Goal: Task Accomplishment & Management: Manage account settings

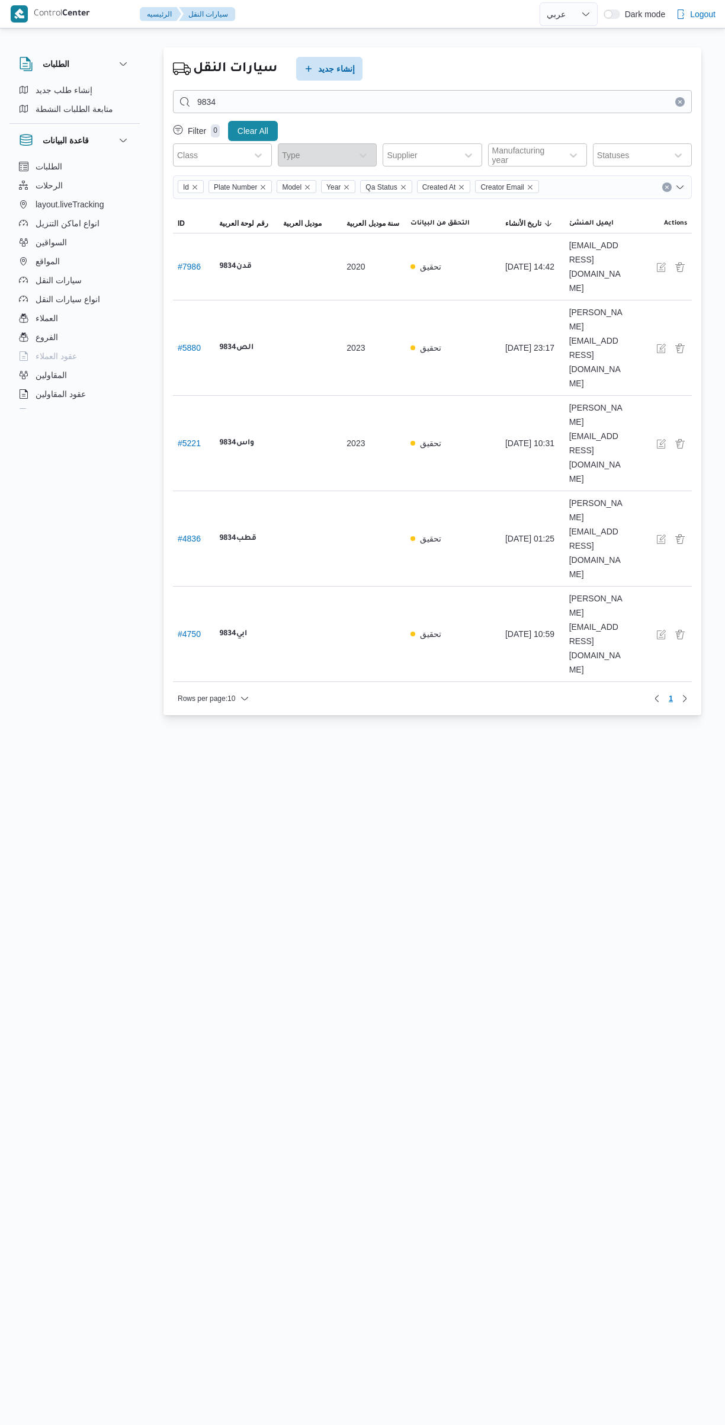
select select "ar"
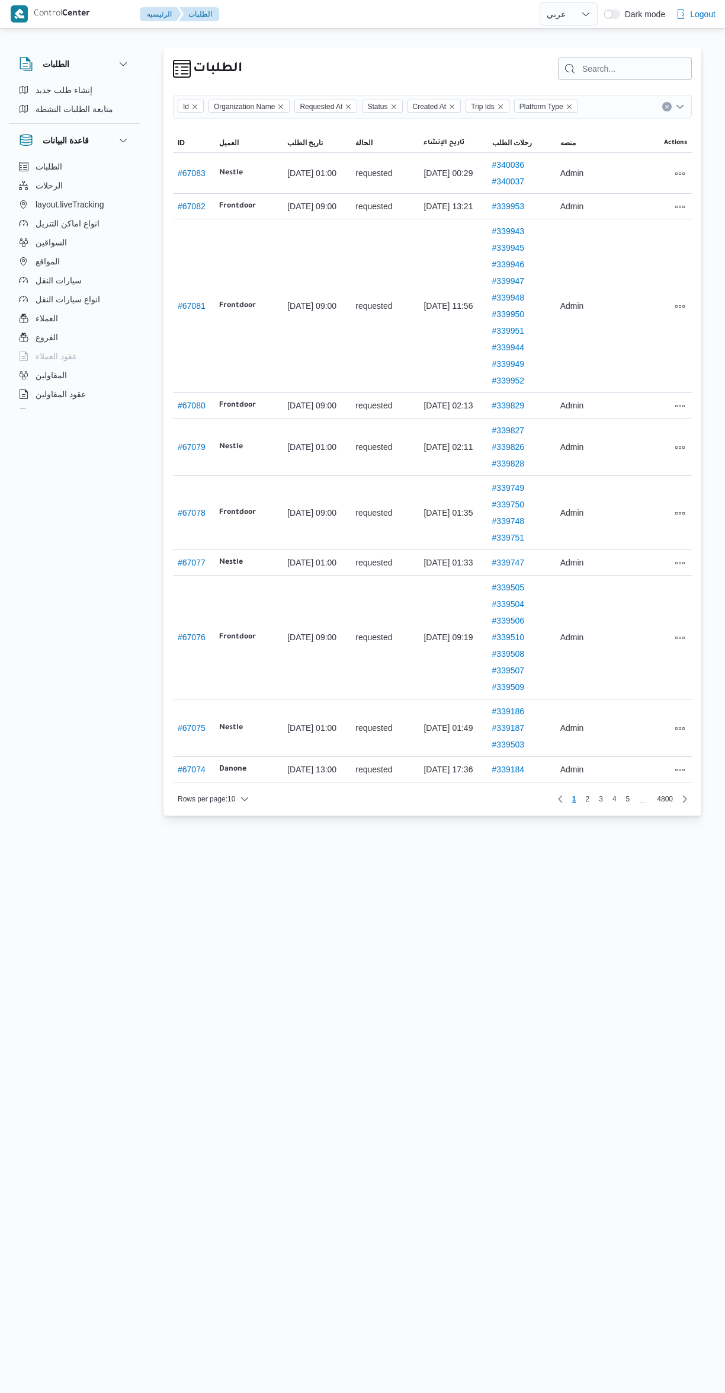
select select "ar"
click at [26, 162] on icon "button" at bounding box center [23, 166] width 9 height 9
click at [46, 165] on span "الطلبات" at bounding box center [49, 166] width 27 height 14
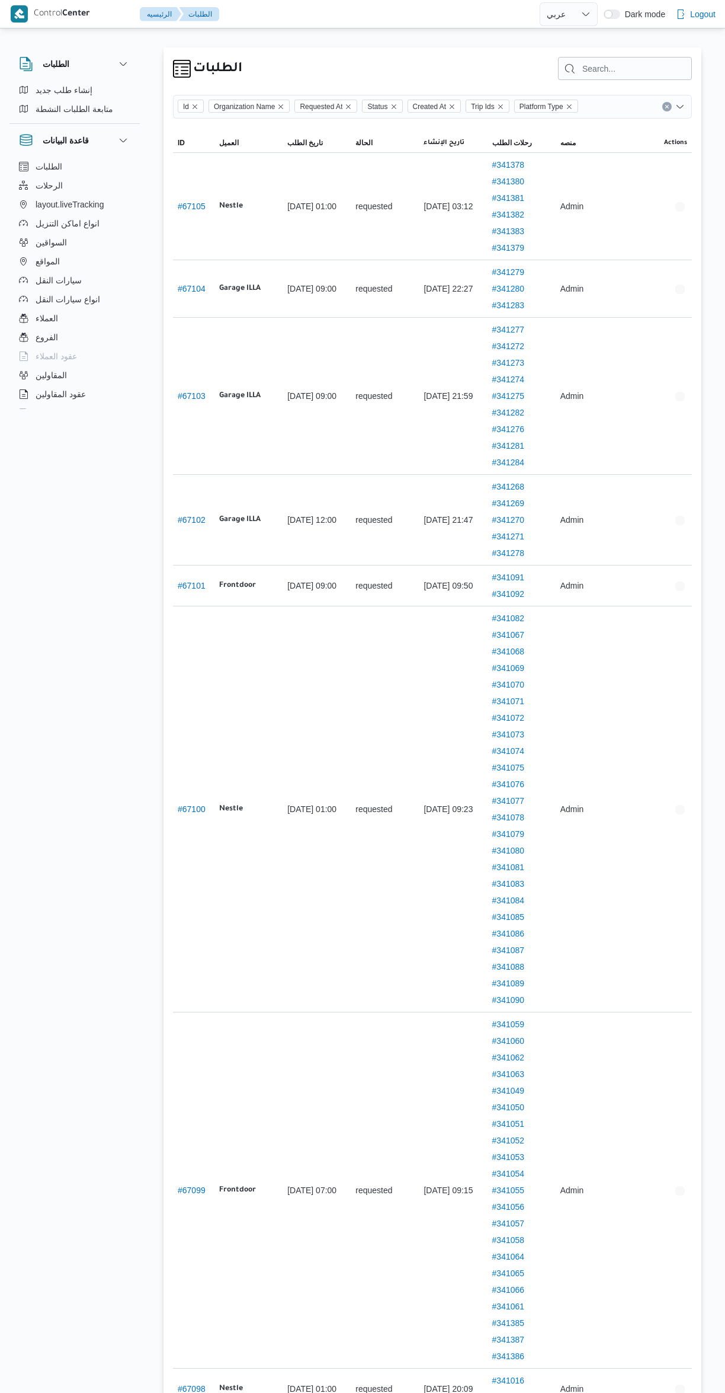
select select "ar"
click at [41, 191] on span "الرحلات" at bounding box center [49, 185] width 27 height 14
select select "ar"
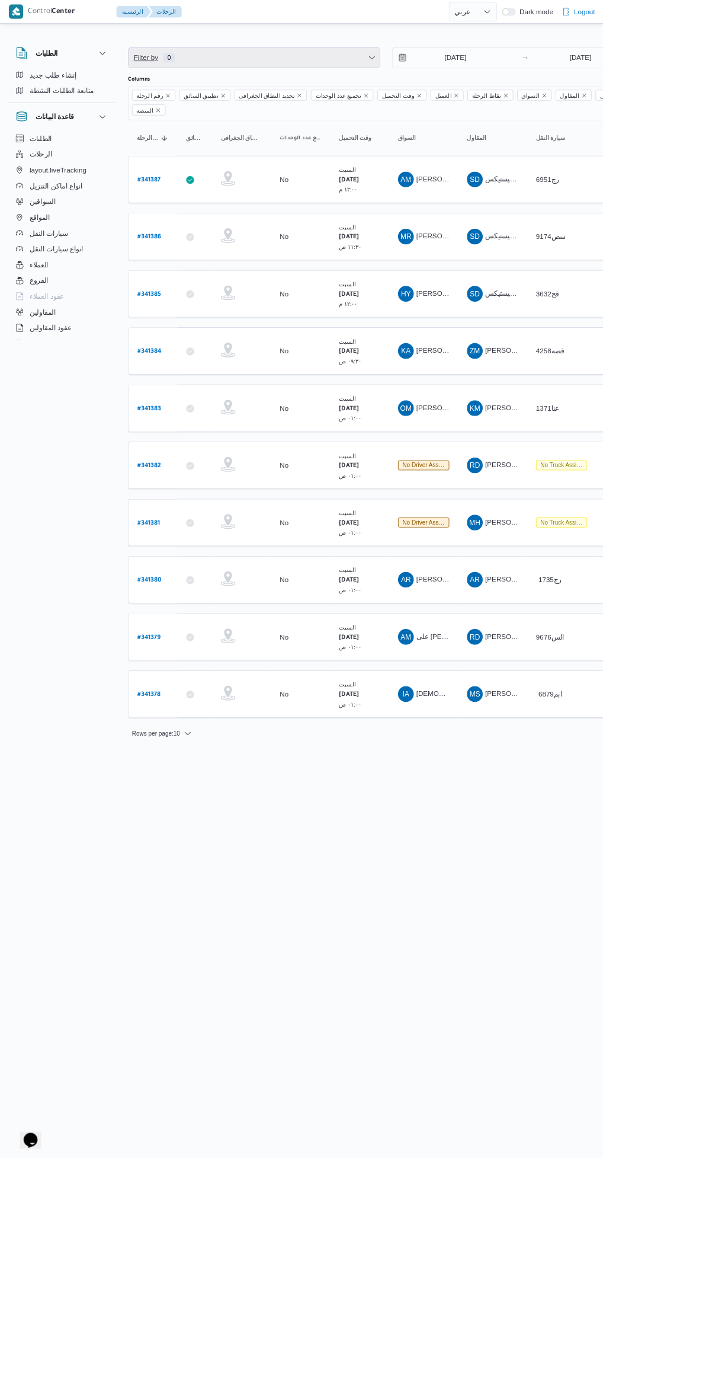
click at [303, 64] on span "Filter by 0" at bounding box center [306, 69] width 302 height 24
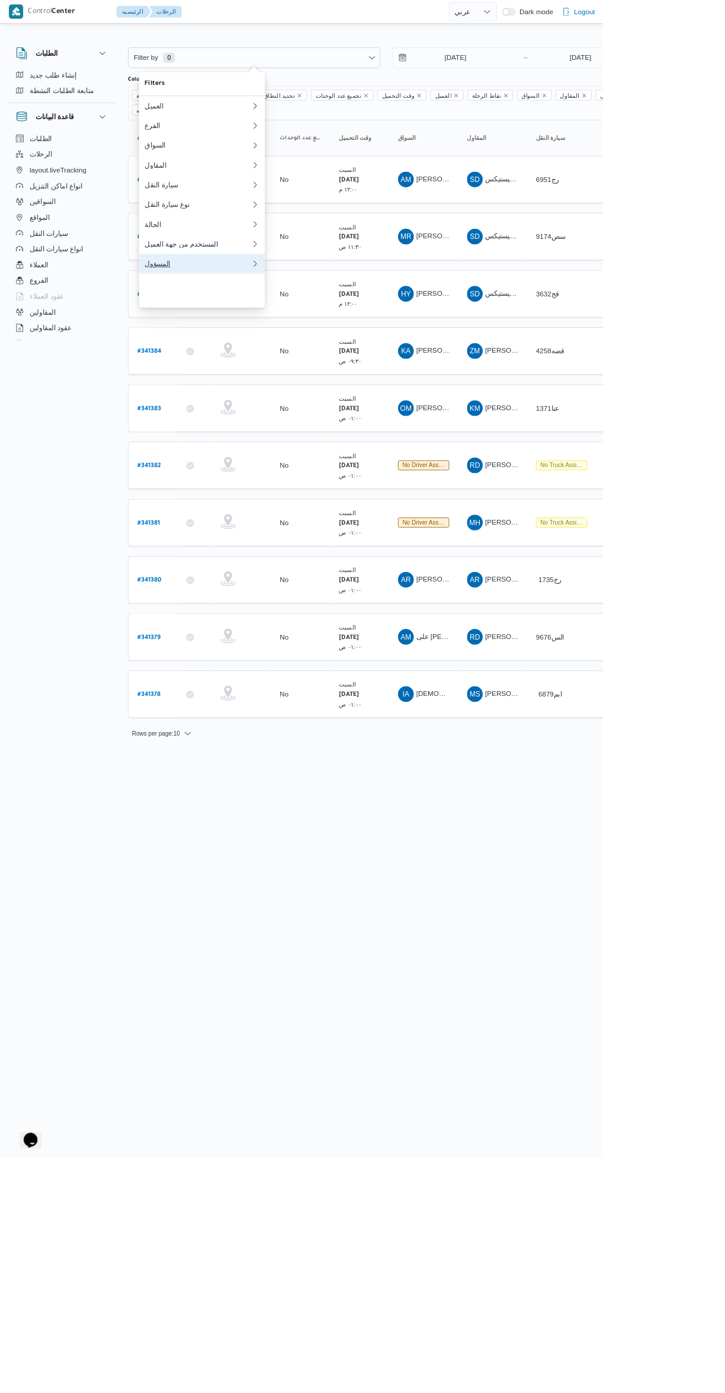
click at [201, 322] on div "المسؤول" at bounding box center [238, 316] width 128 height 9
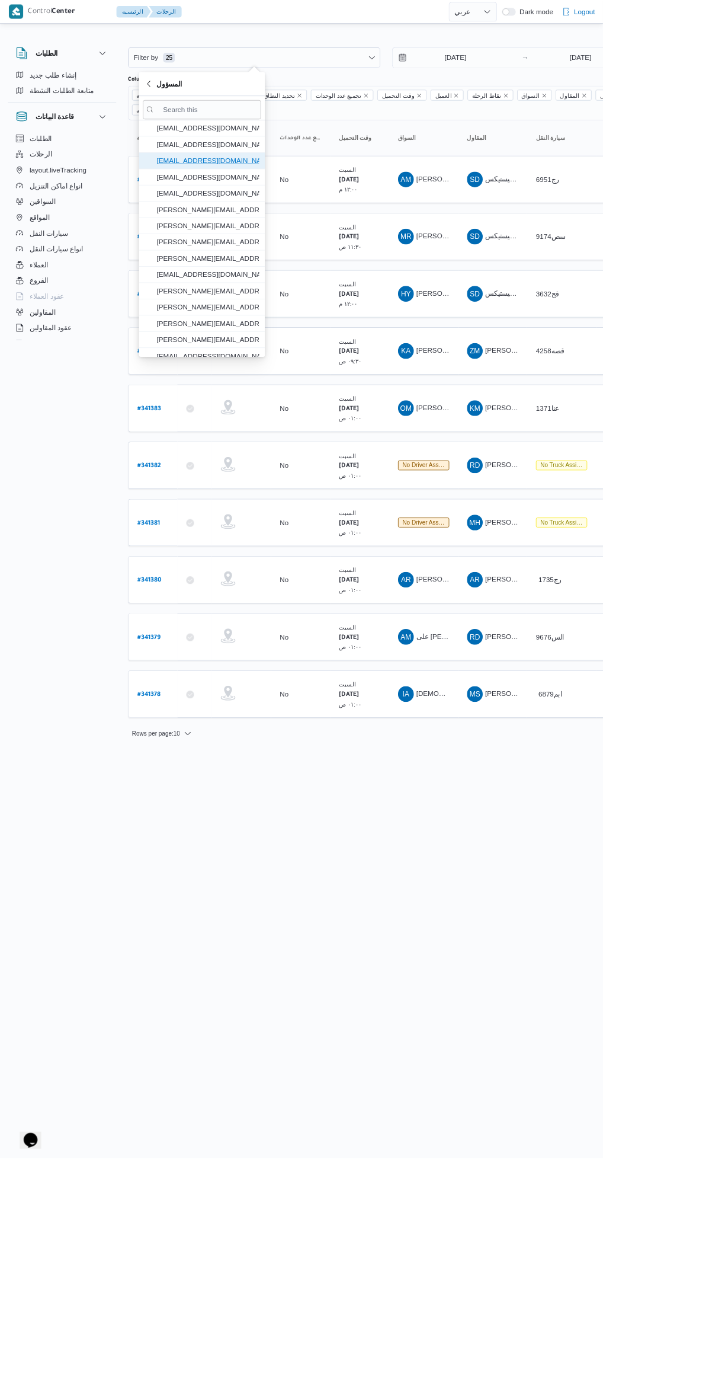
click at [222, 187] on span "mostafa.elrouby@illa.com.eg" at bounding box center [249, 193] width 123 height 14
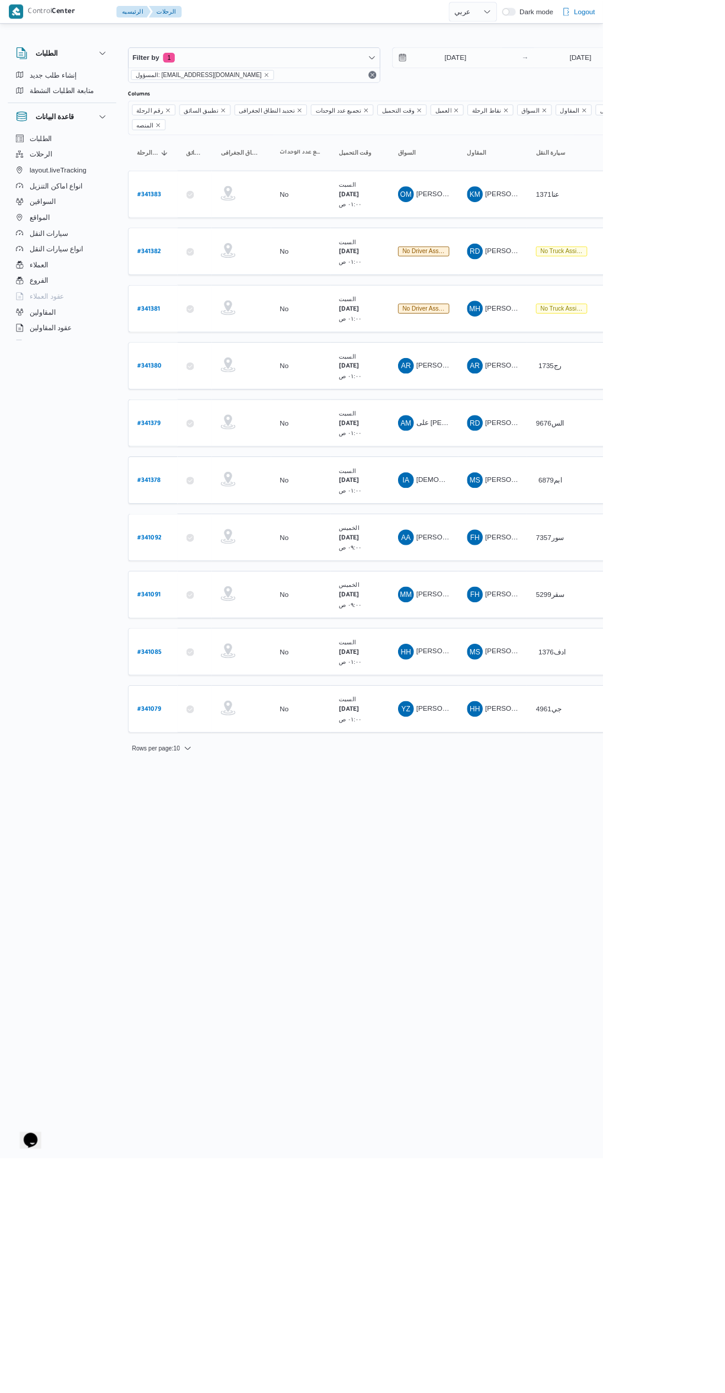
click at [415, 1012] on html "Control Center الرئيسيه الرحلات English عربي Dark mode Logout الطلبات إنشاء طلب…" at bounding box center [362, 696] width 725 height 1393
click at [535, 69] on input "27/9/2025" at bounding box center [539, 69] width 135 height 24
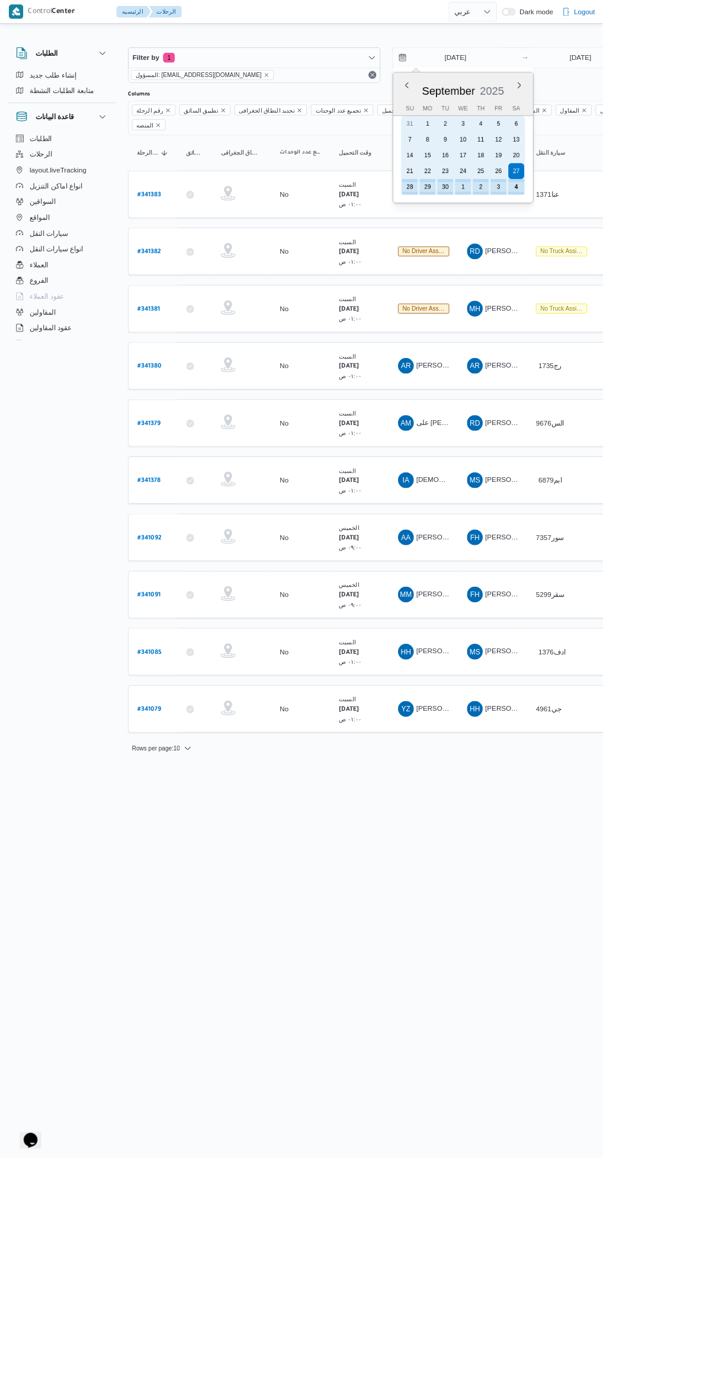
click at [620, 222] on div "4" at bounding box center [621, 224] width 19 height 19
type input "[DATE]"
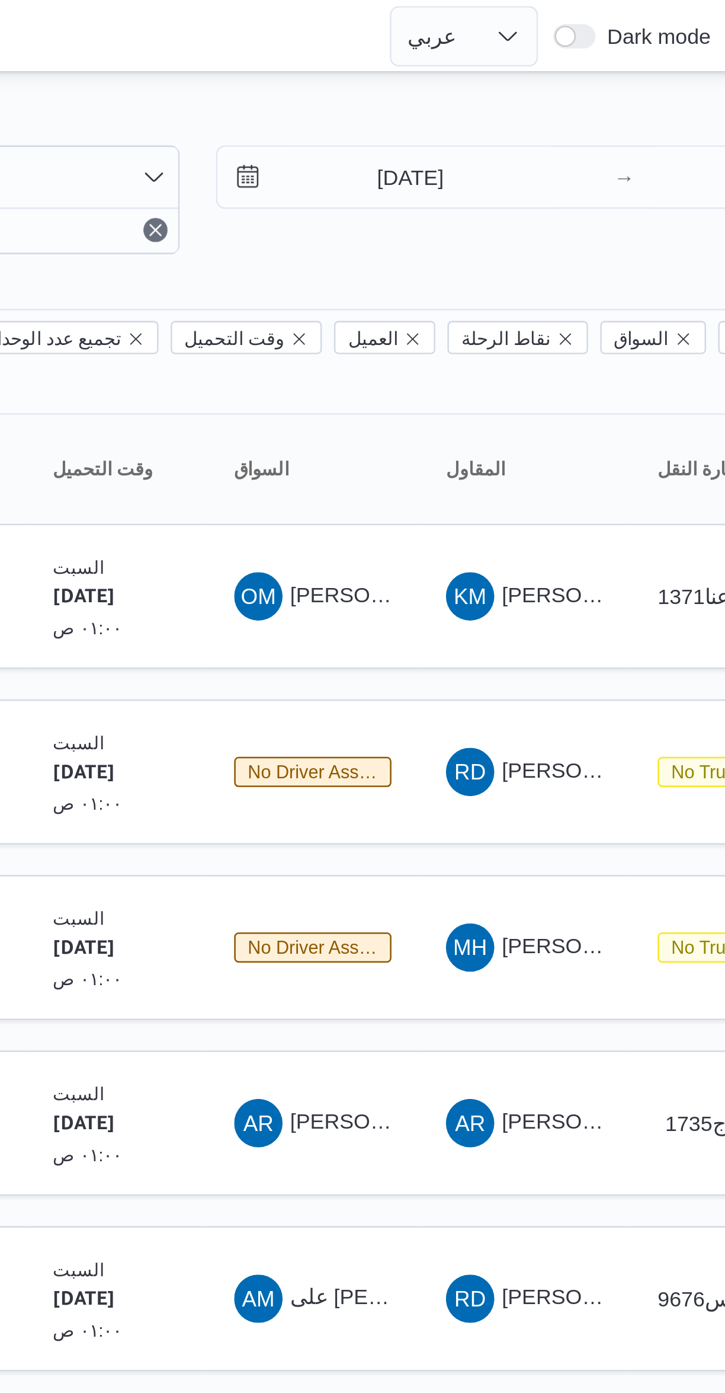
click at [460, 31] on div "Filter by 1 المسؤول: mostafa.elrouby@illa.com.eg 4/10/2025 → 4/10/2025 Group By…" at bounding box center [355, 476] width 725 height 891
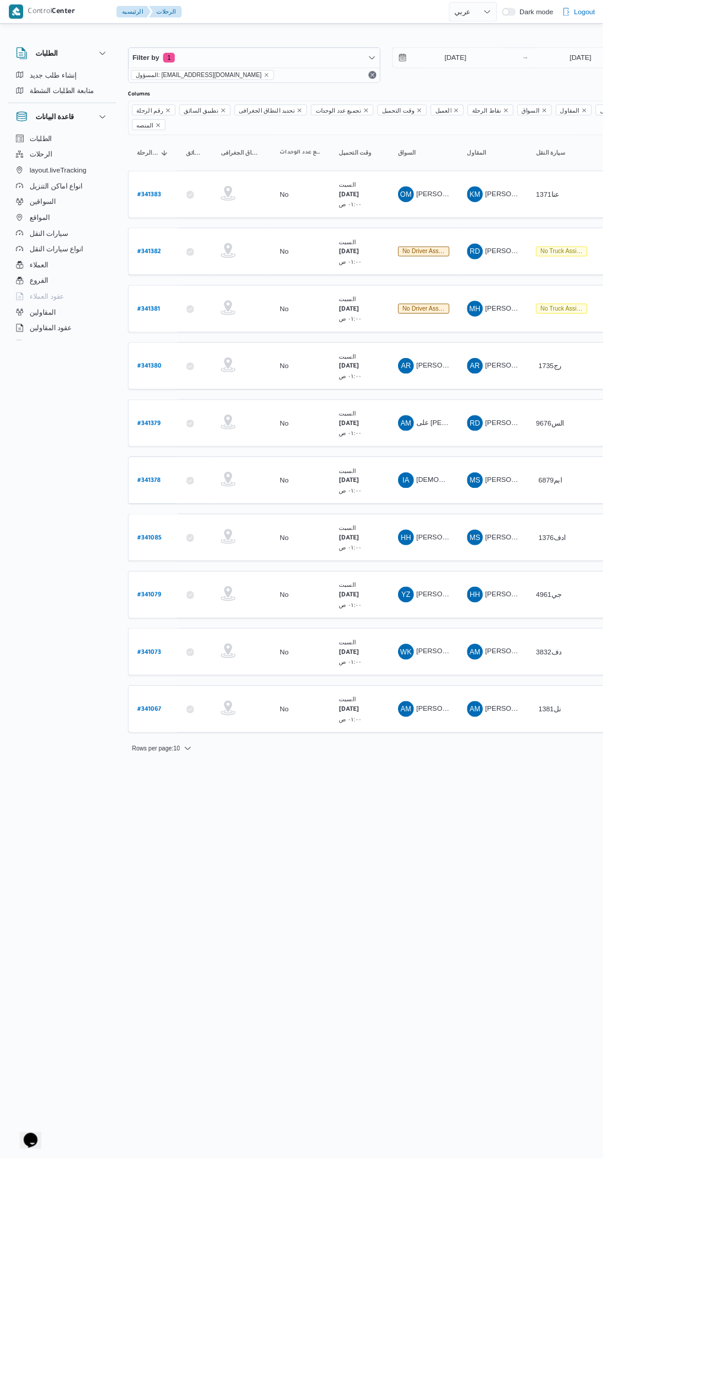
click at [185, 368] on b "# 341381" at bounding box center [178, 372] width 27 height 8
select select "ar"
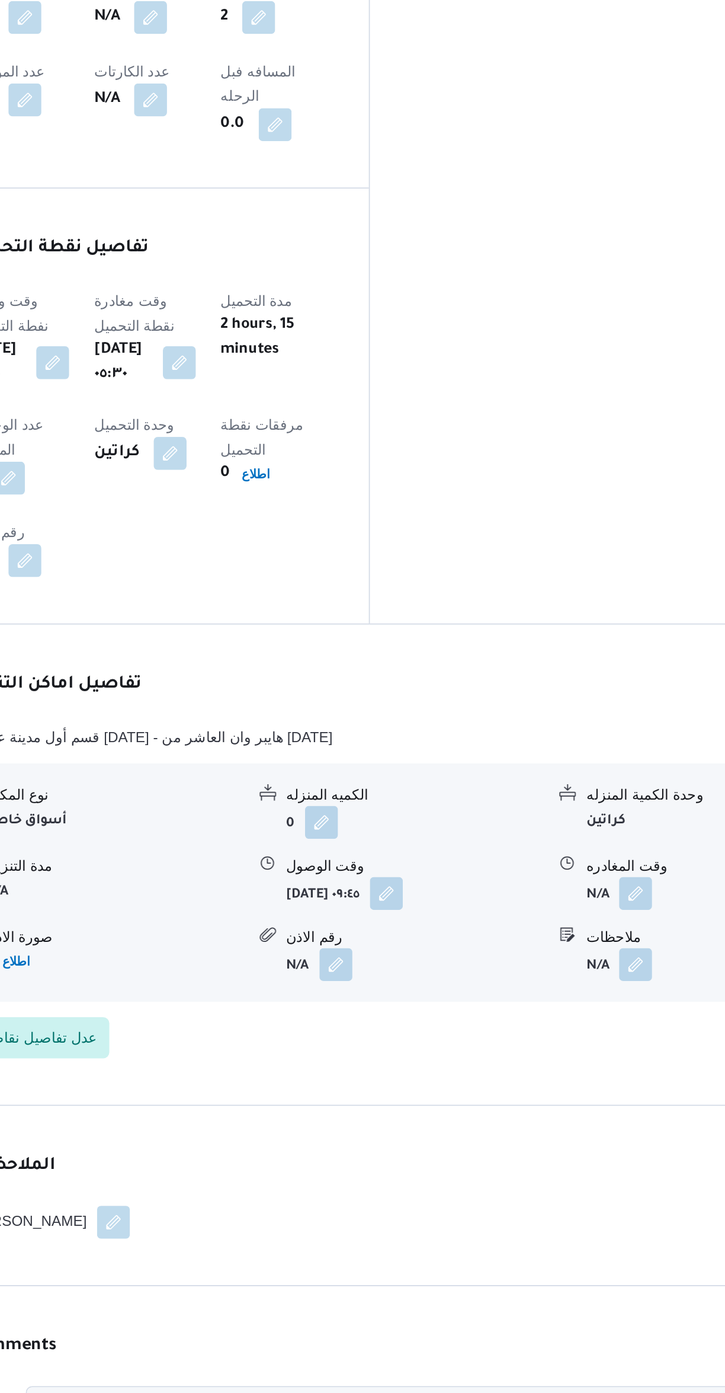
scroll to position [180, 0]
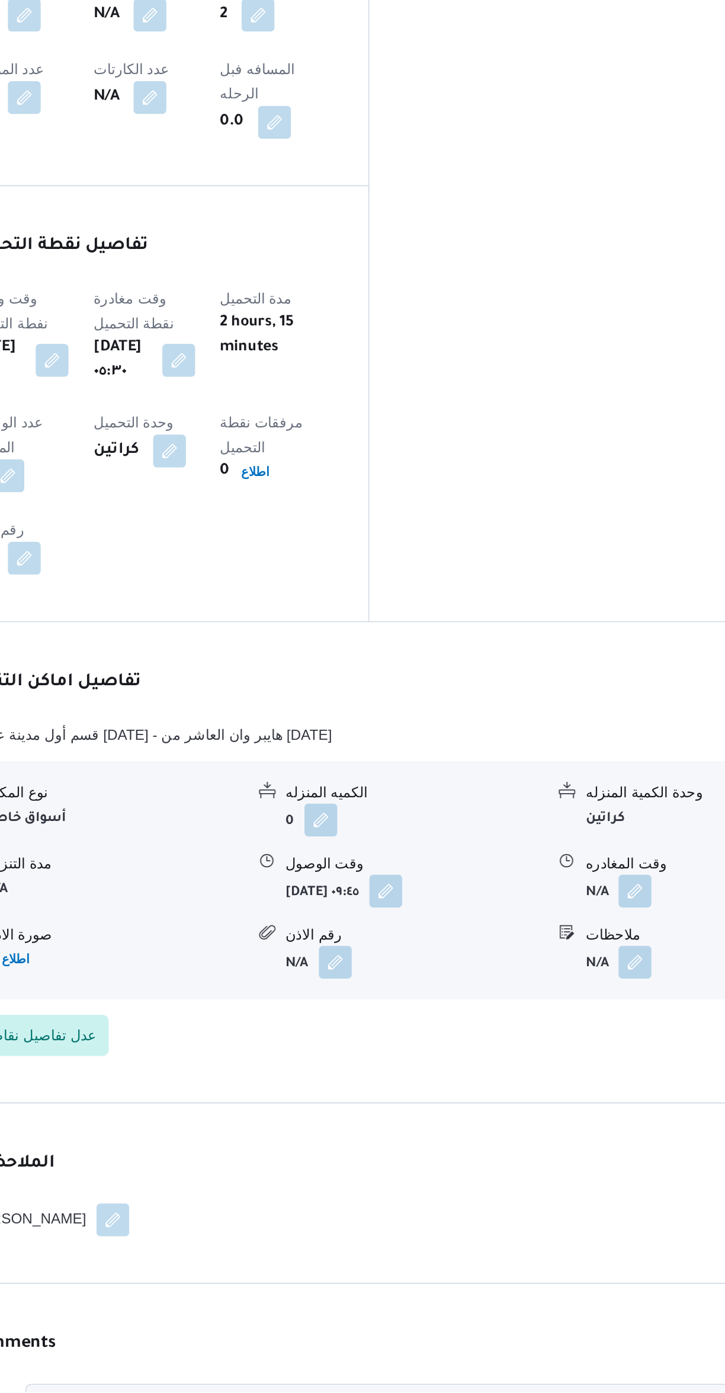
click at [590, 1095] on button "button" at bounding box center [584, 1104] width 19 height 19
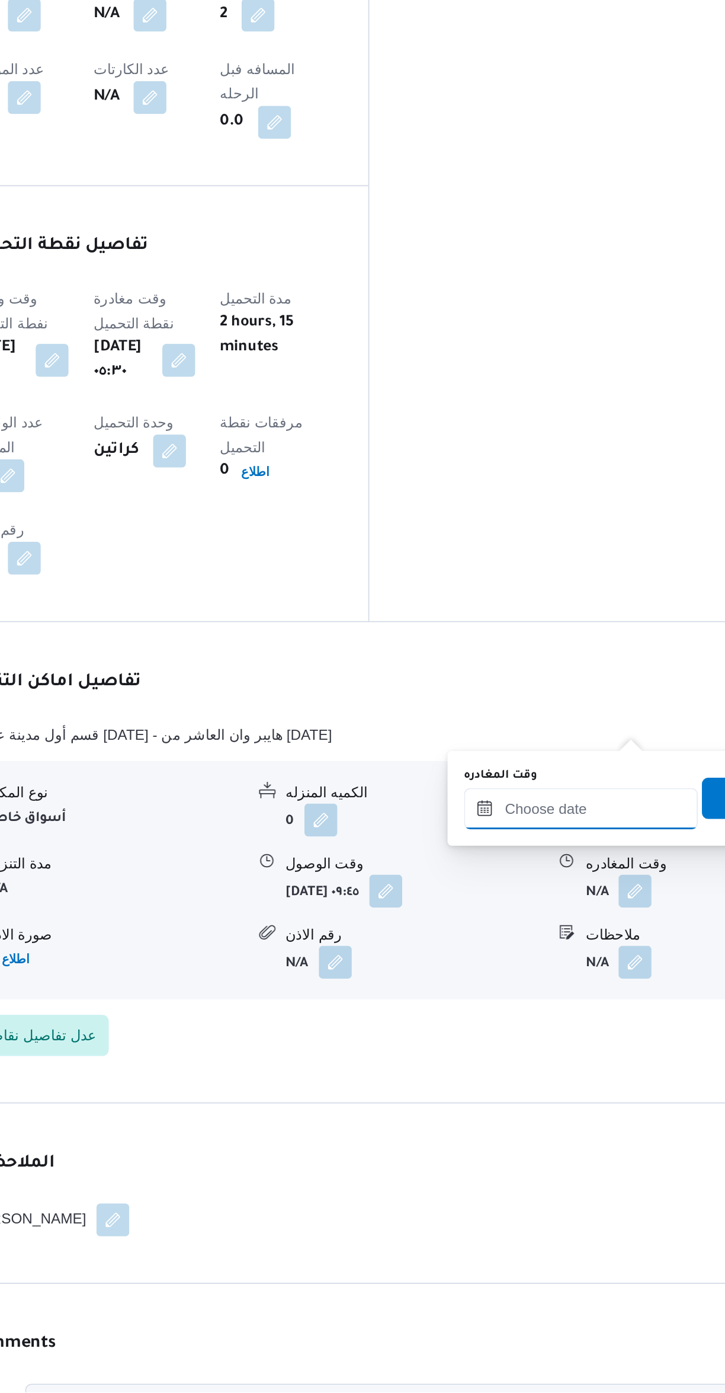
click at [531, 1055] on input "وقت المغادره" at bounding box center [554, 1057] width 135 height 24
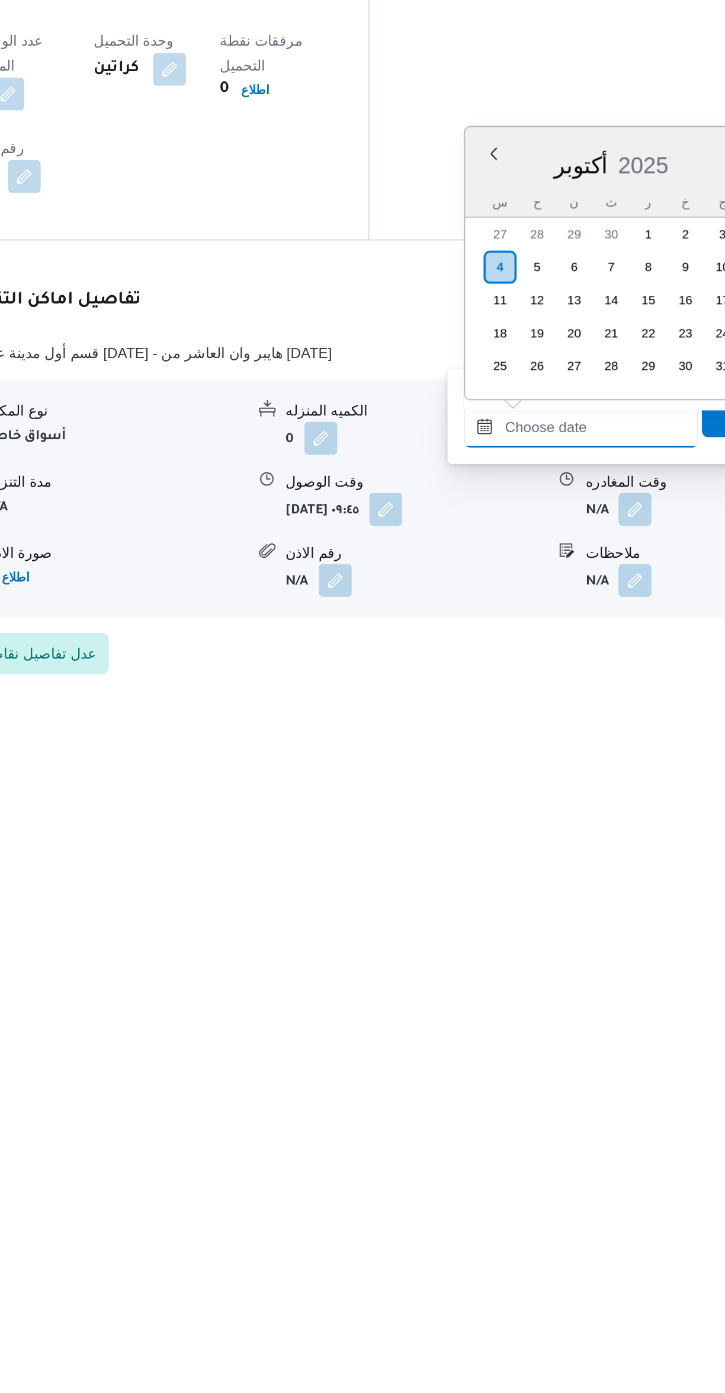
scroll to position [0, 0]
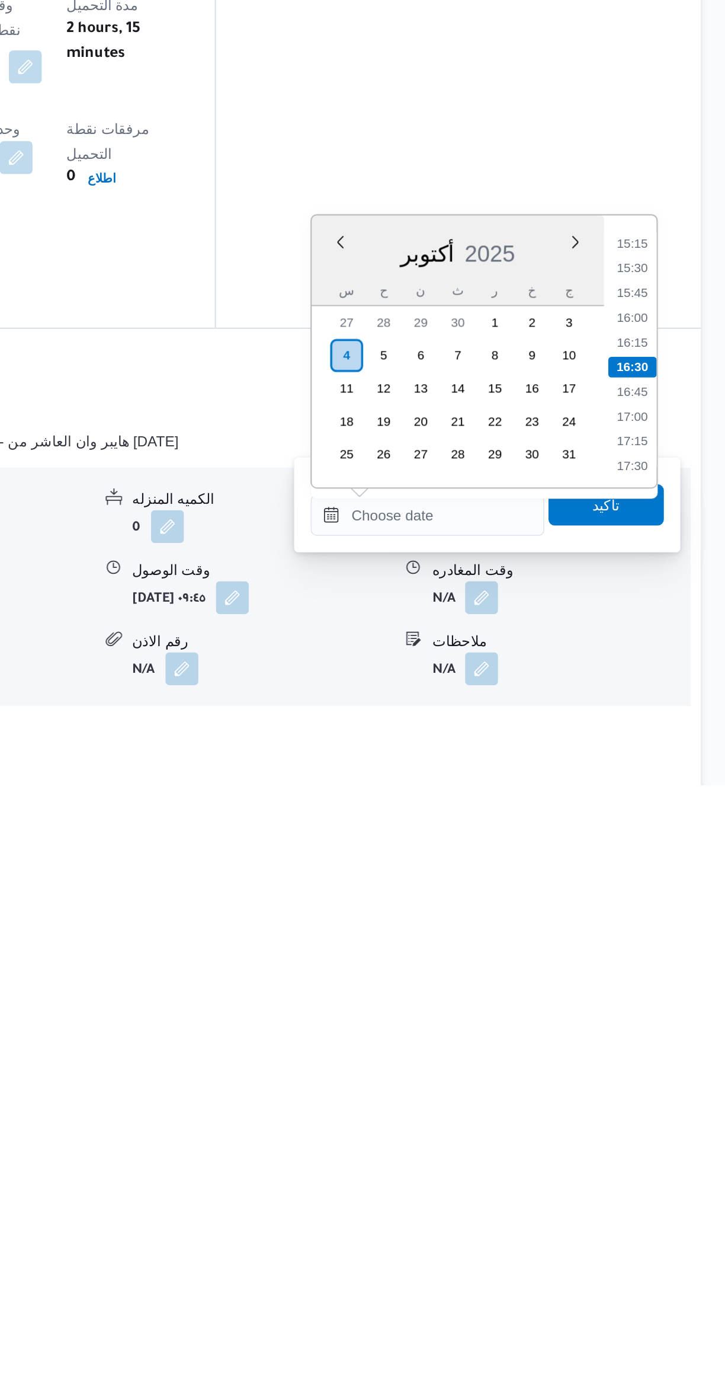
click at [670, 1085] on li "15:15" at bounding box center [671, 1081] width 27 height 12
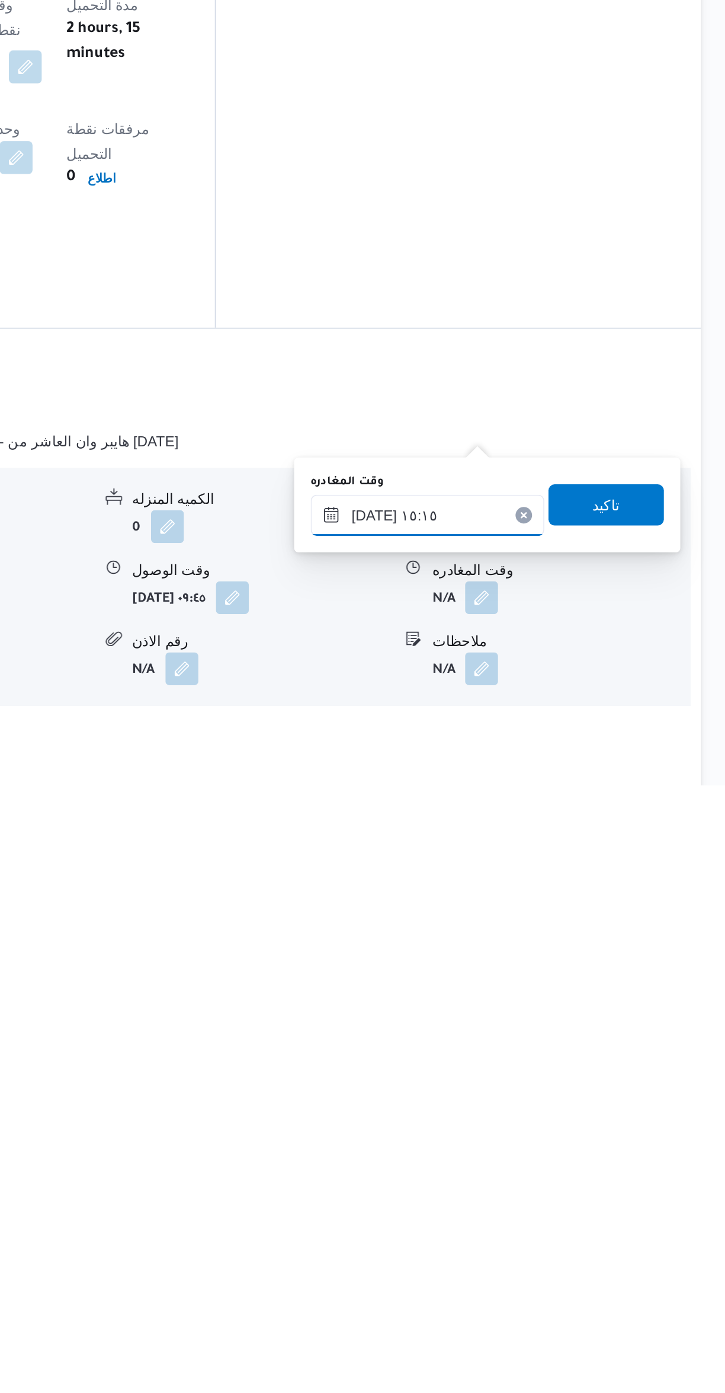
click at [552, 1235] on input "[DATE] ١٥:١٥" at bounding box center [554, 1237] width 135 height 24
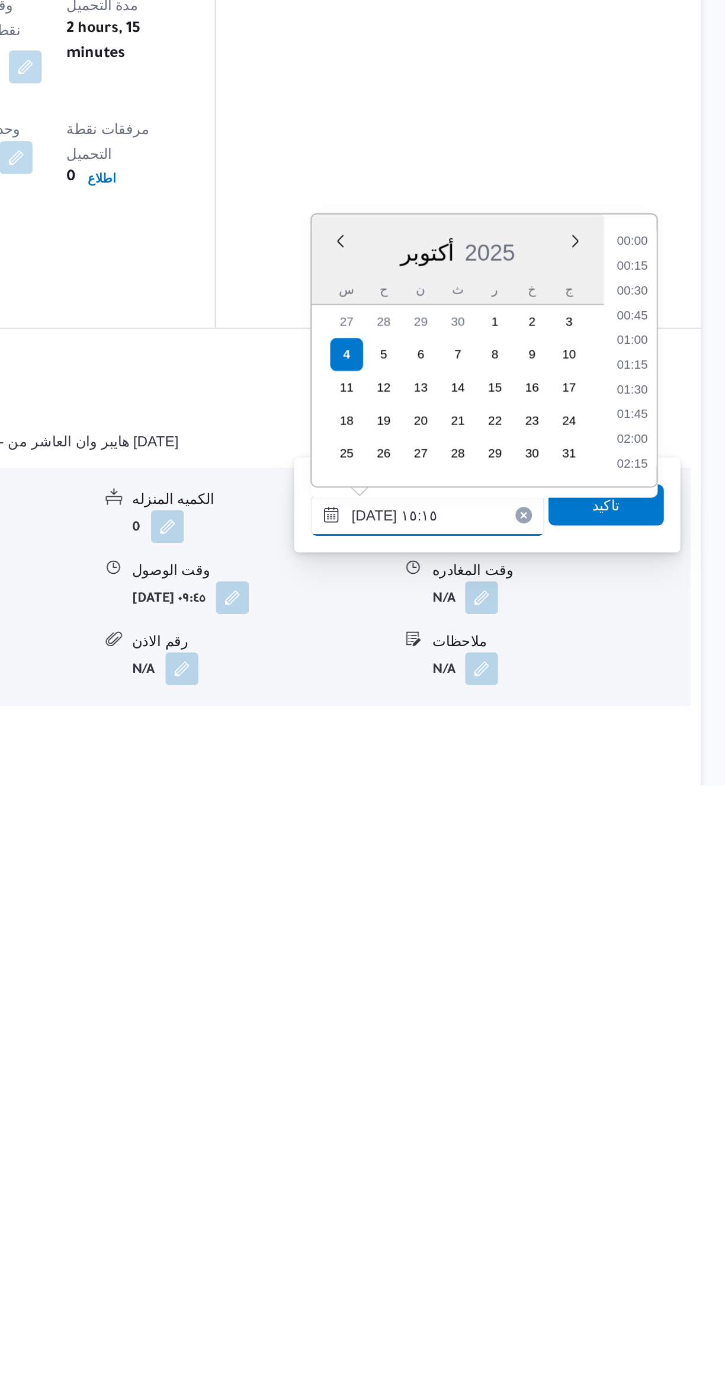
scroll to position [795, 0]
click at [679, 1089] on li "14:15" at bounding box center [671, 1095] width 27 height 12
type input "٠٤/١٠/٢٠٢٥ ١٤:١٥"
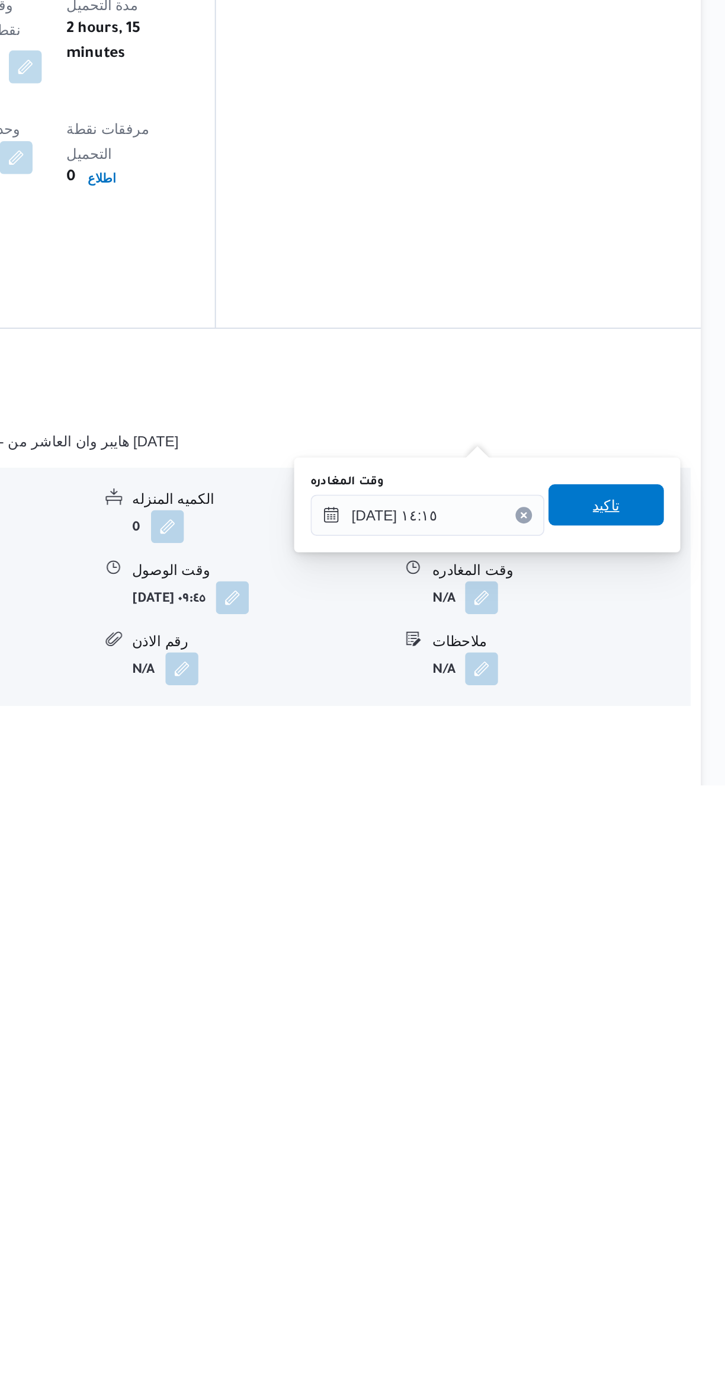
click at [664, 1228] on span "تاكيد" at bounding box center [656, 1232] width 66 height 24
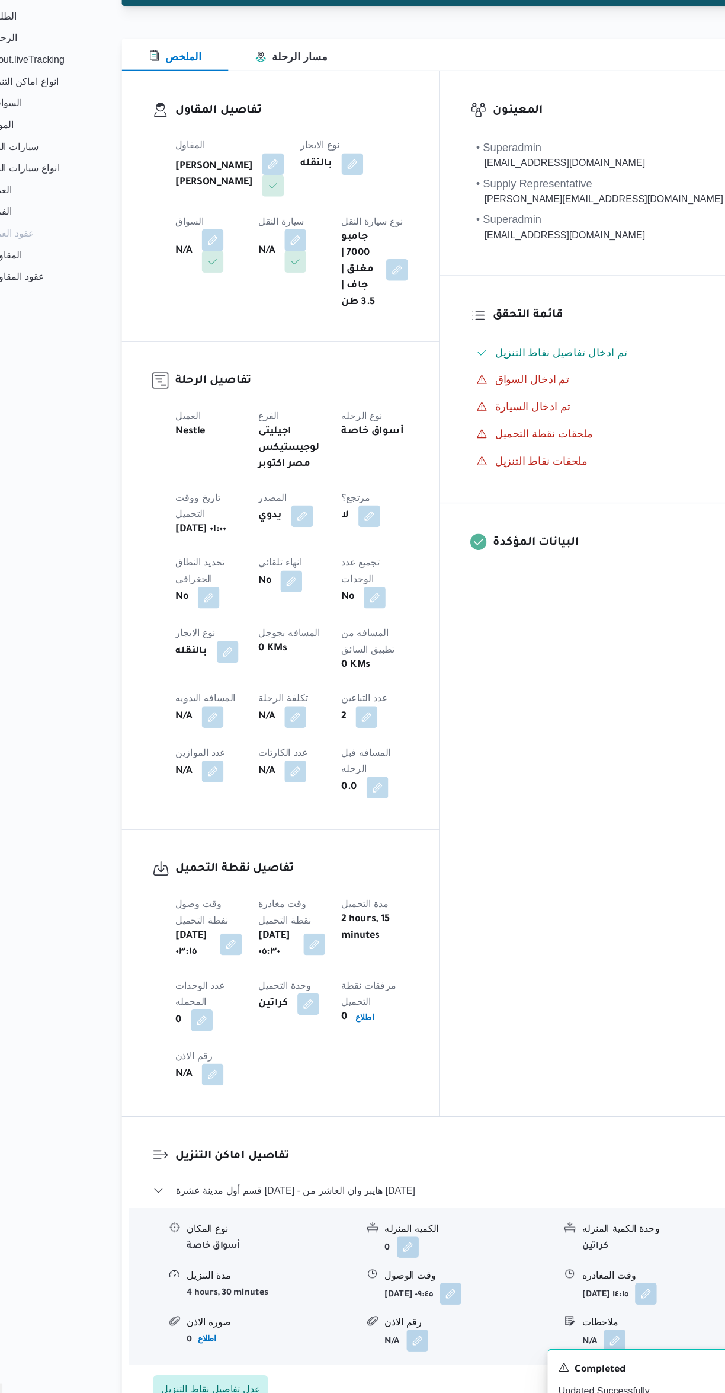
scroll to position [2, 0]
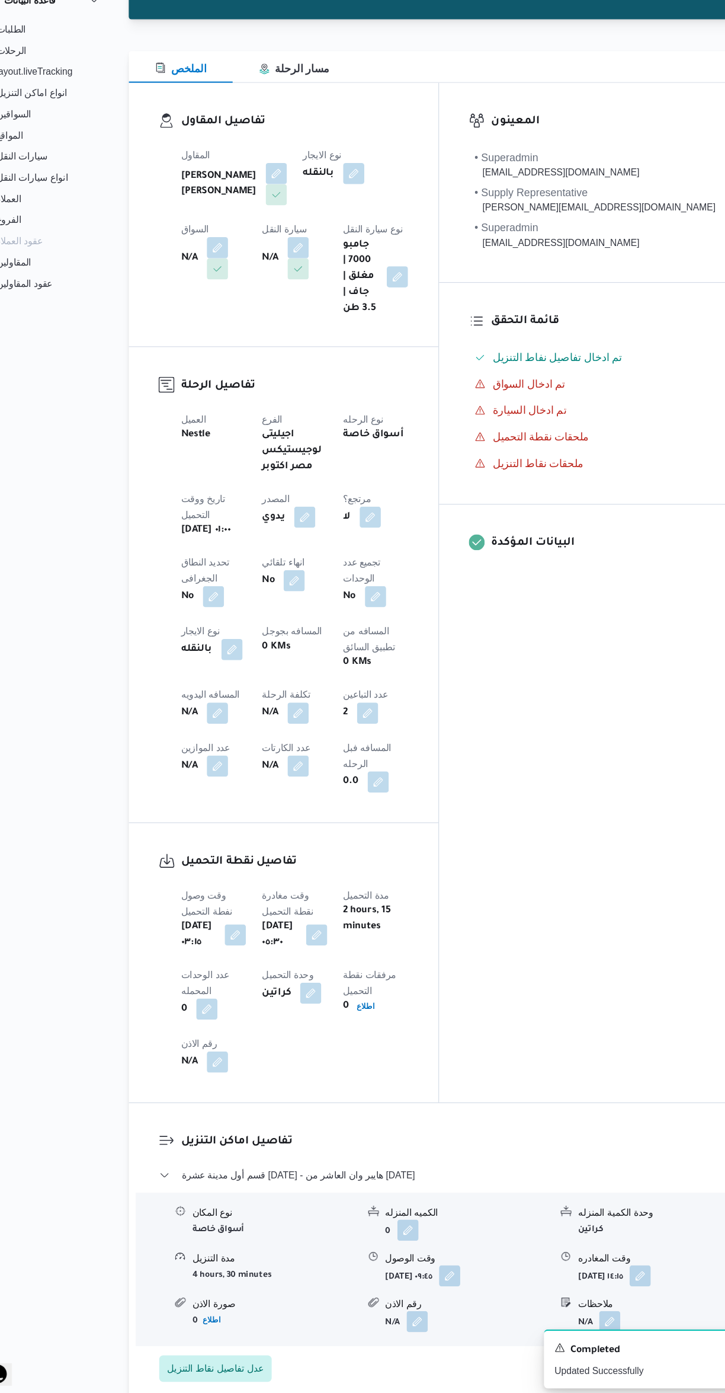
click at [234, 769] on button "button" at bounding box center [233, 778] width 19 height 19
click at [180, 776] on input "المسافه اليدويه" at bounding box center [203, 774] width 118 height 24
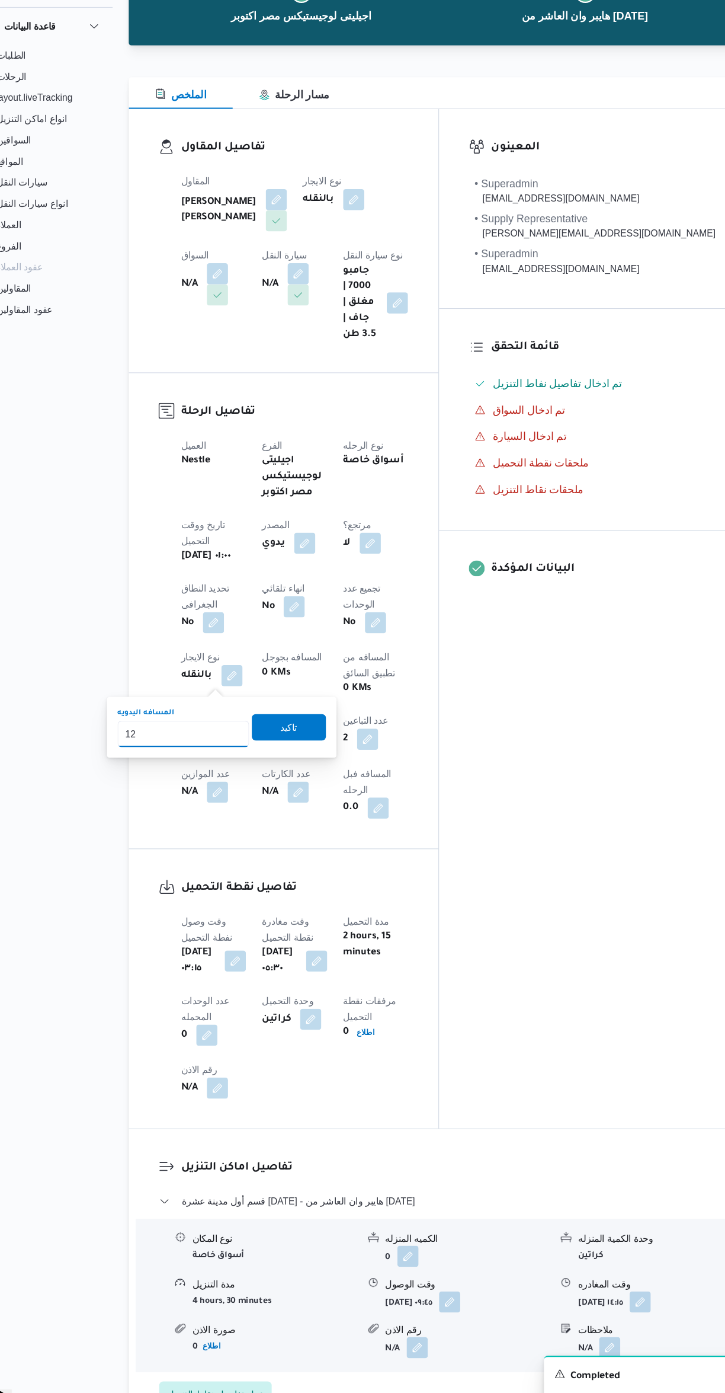
type input "122"
click at [290, 770] on span "تاكيد" at bounding box center [297, 768] width 15 height 14
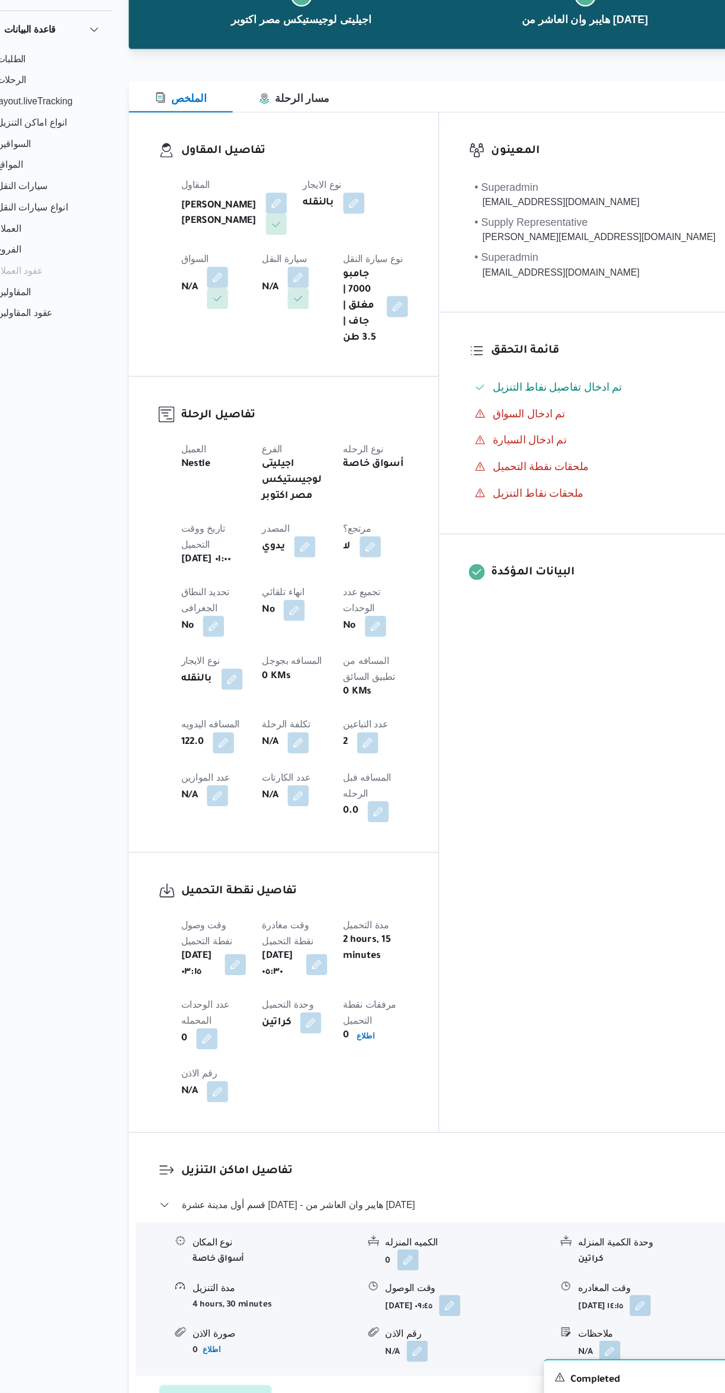
scroll to position [0, 0]
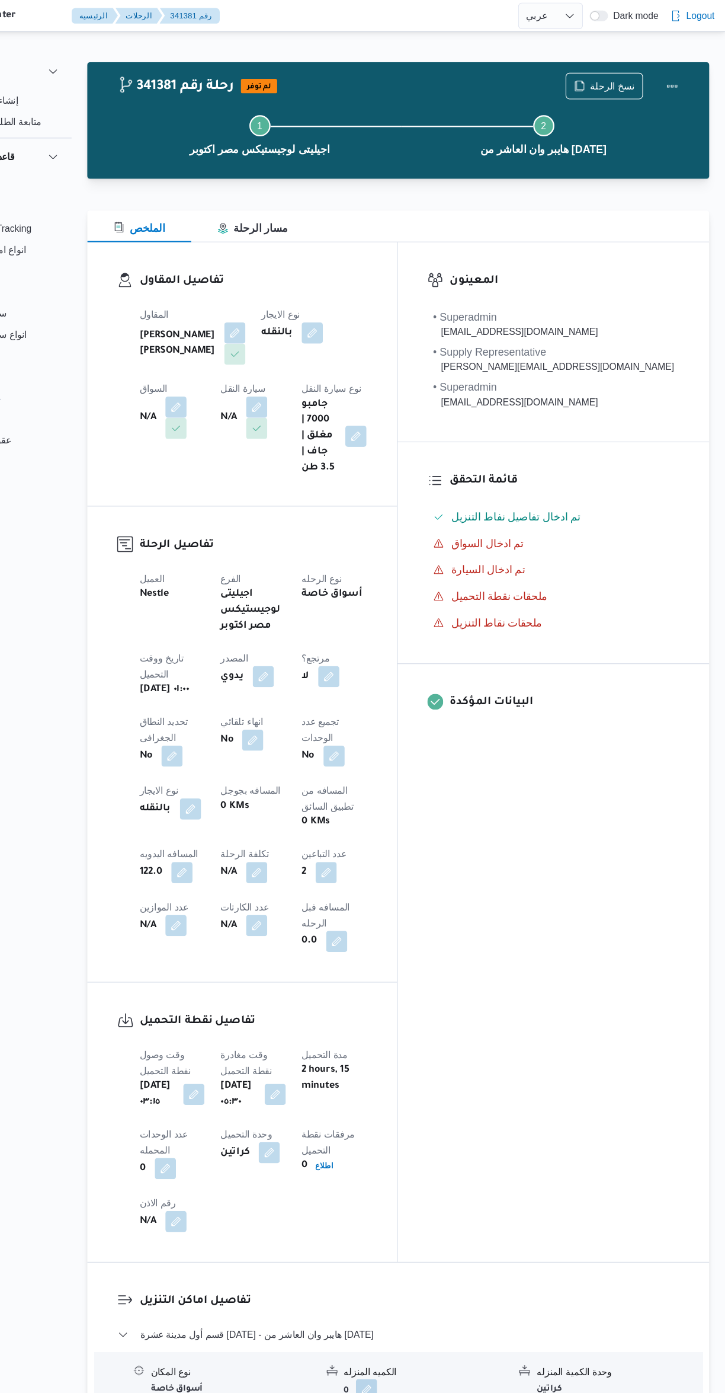
click at [241, 772] on button "button" at bounding box center [238, 781] width 19 height 19
click at [201, 776] on input "122.0" at bounding box center [209, 776] width 118 height 24
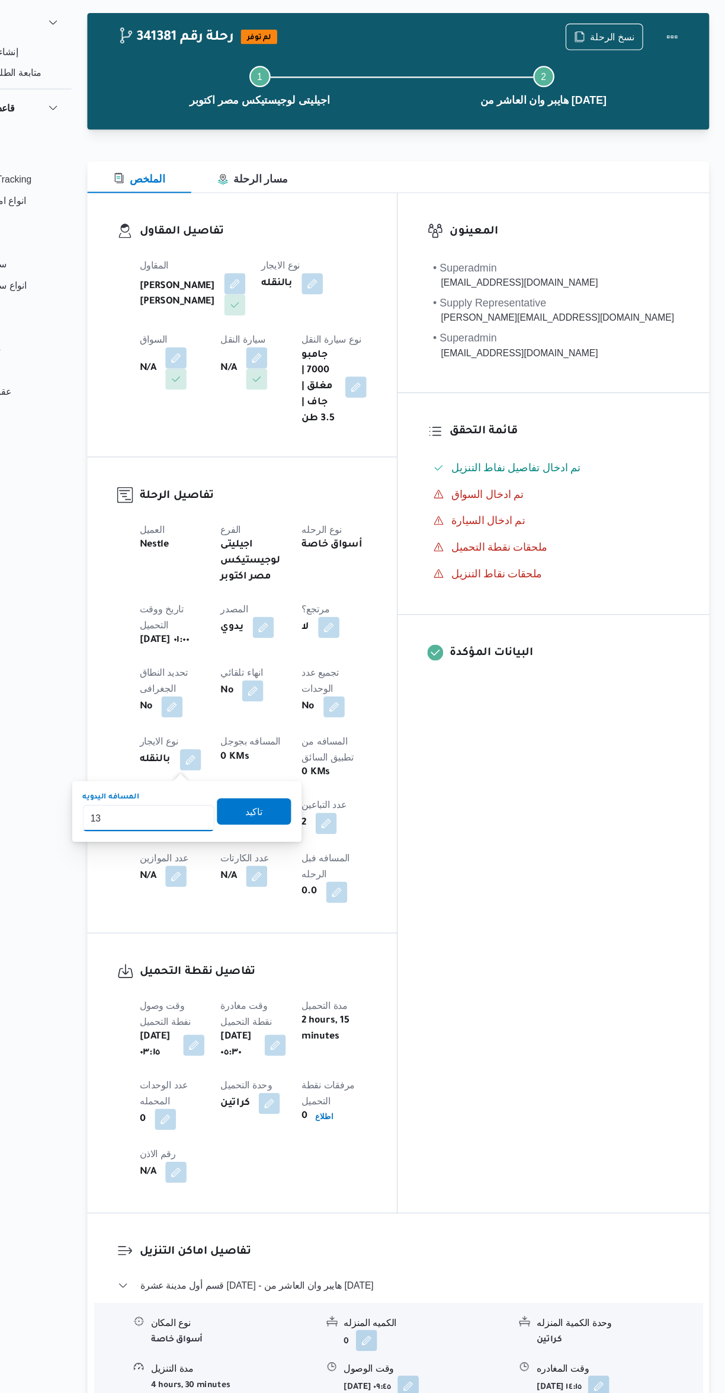
type input "132"
click at [297, 764] on span "تاكيد" at bounding box center [303, 770] width 15 height 14
click at [682, 76] on button "Actions" at bounding box center [678, 77] width 24 height 24
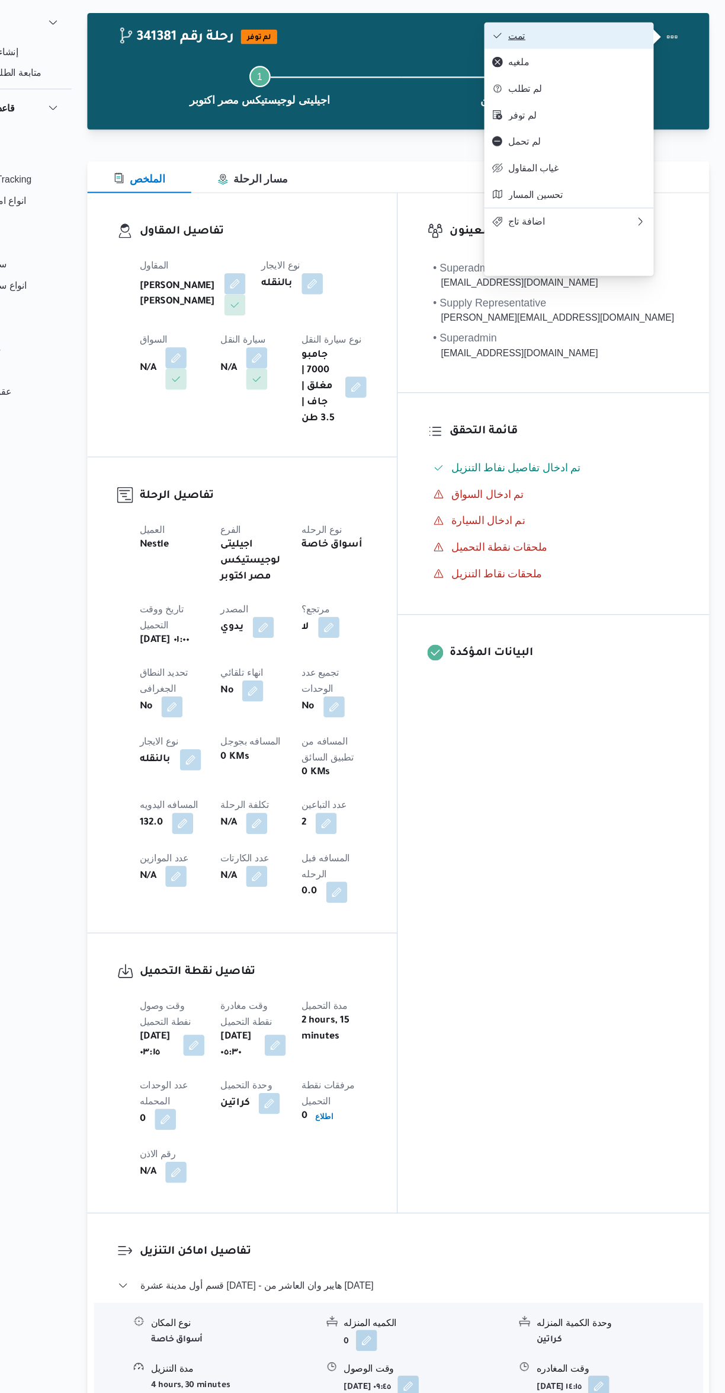
click at [622, 78] on span "تمت" at bounding box center [592, 75] width 123 height 9
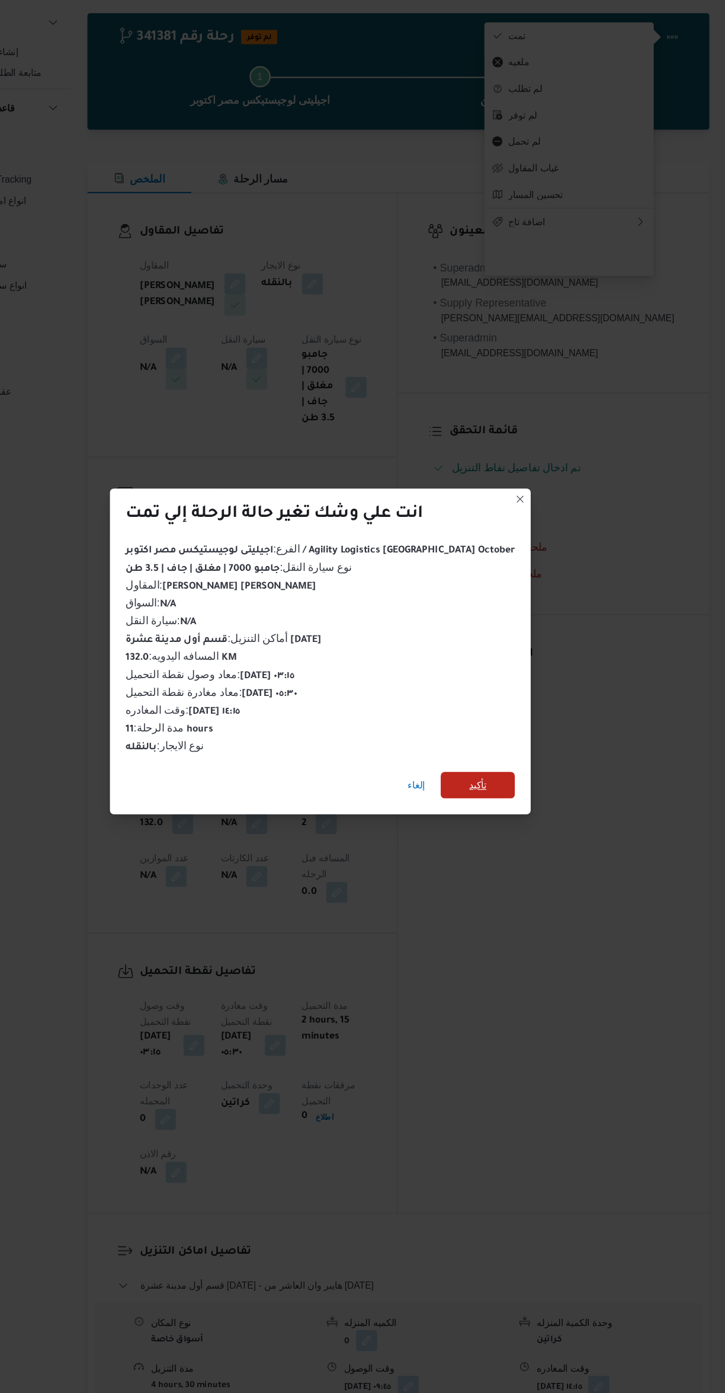
click at [498, 744] on span "تأكيد" at bounding box center [504, 747] width 66 height 24
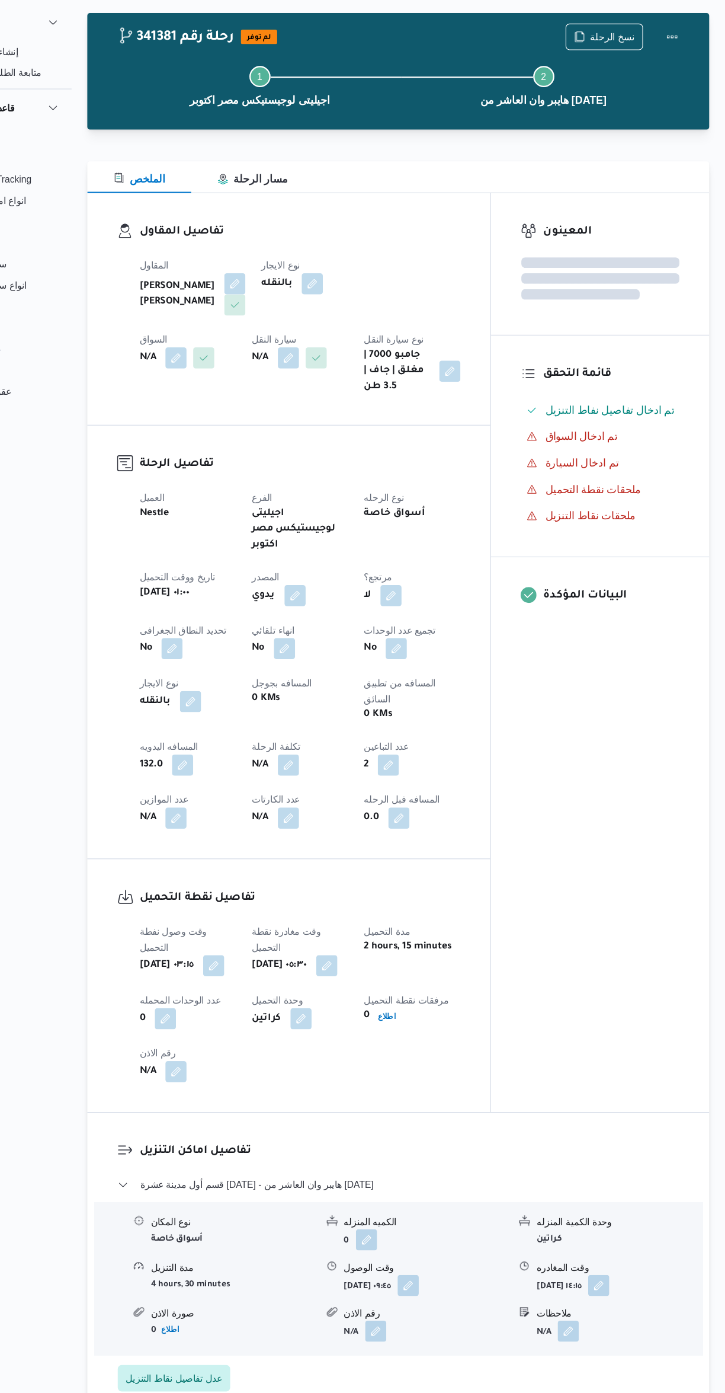
click at [625, 789] on div "المعينون قائمة التحقق تم ادخال تفاصيل نفاط التنزيل تم ادخال السواق تم ادخال الس…" at bounding box center [614, 628] width 196 height 823
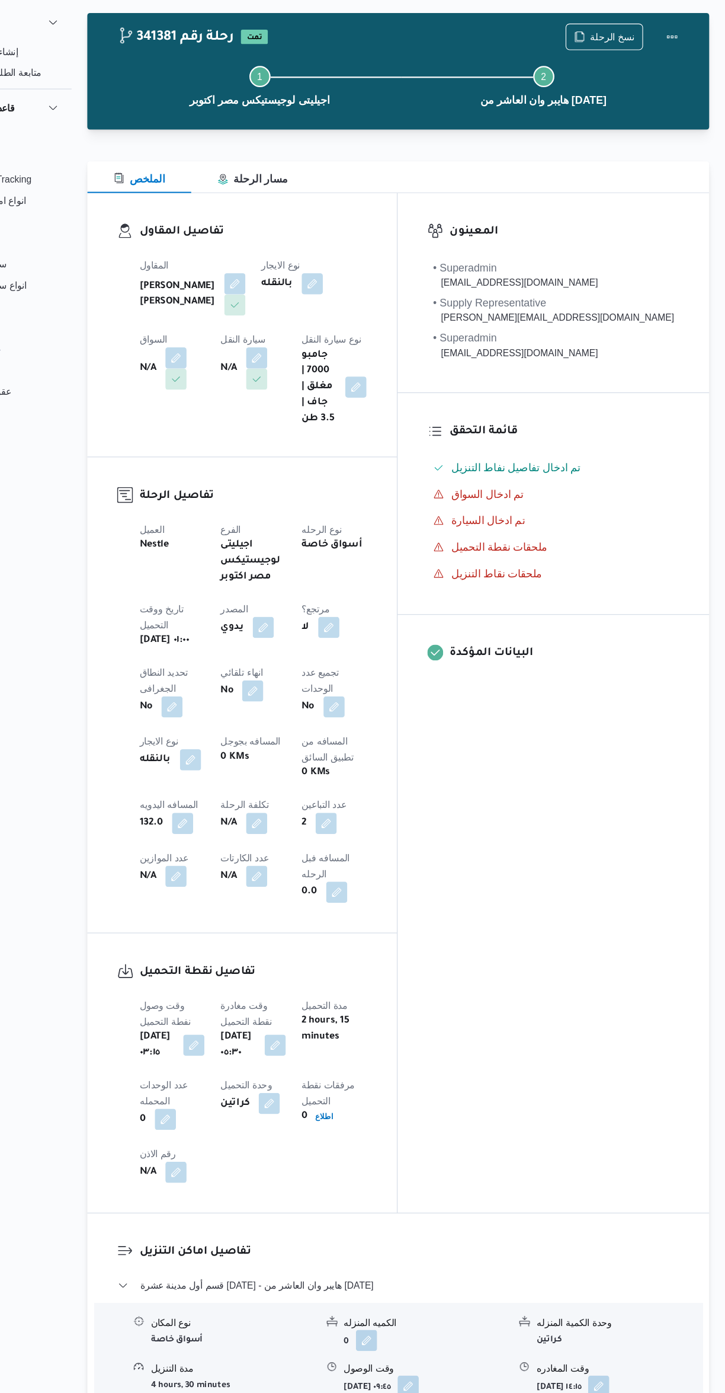
select select "ar"
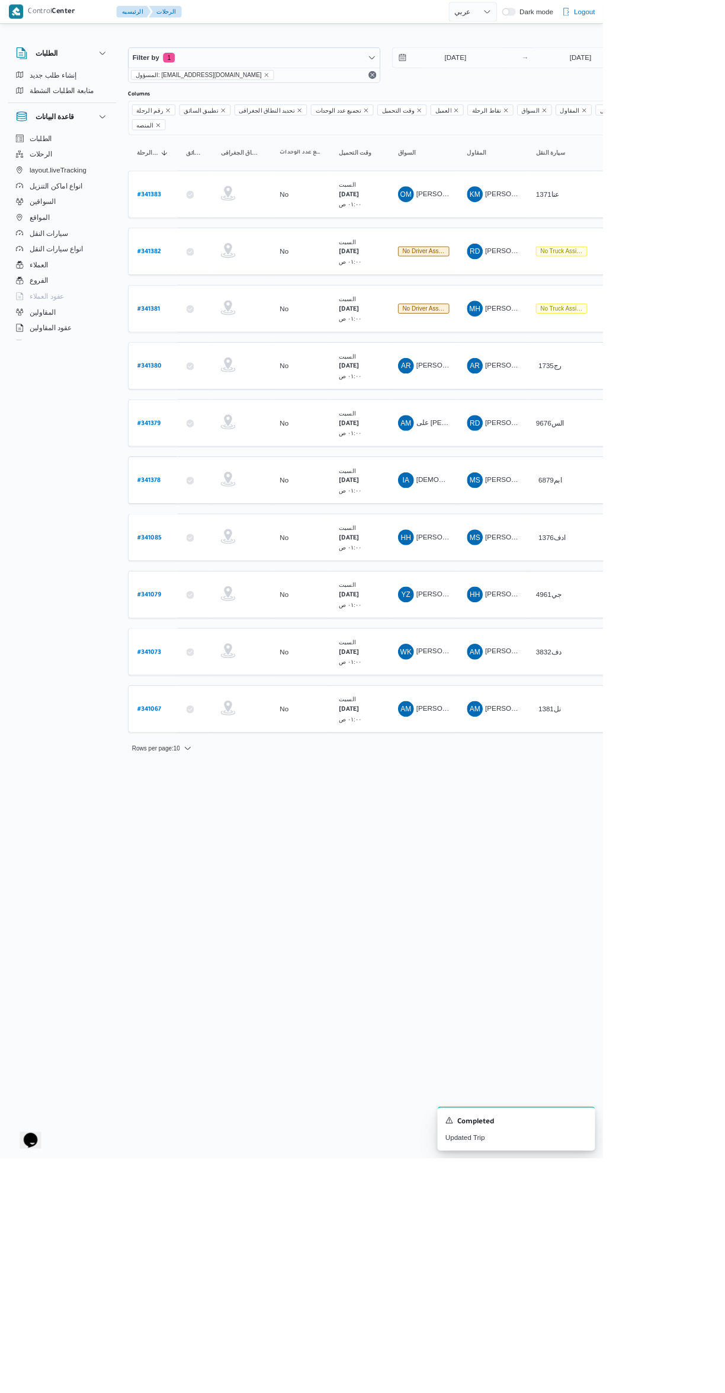
click at [183, 712] on b "# 341079" at bounding box center [179, 716] width 28 height 8
select select "ar"
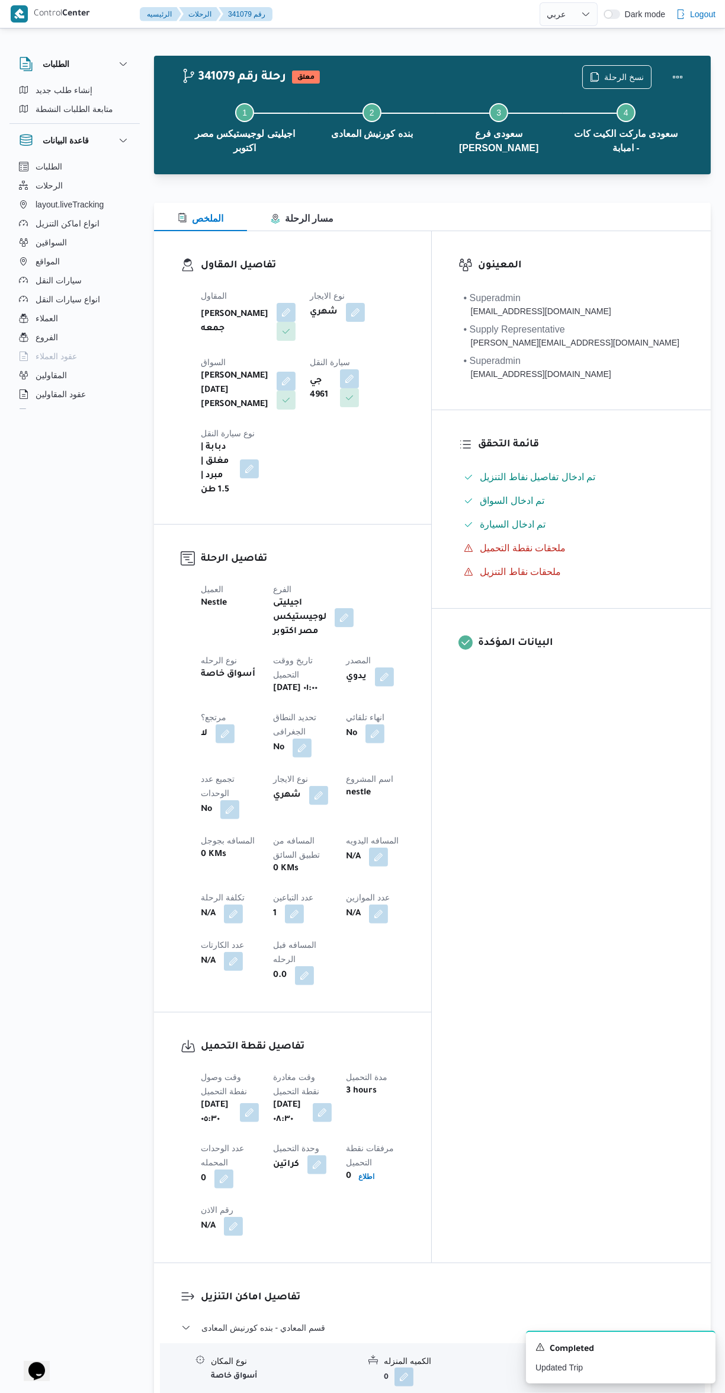
scroll to position [631, 0]
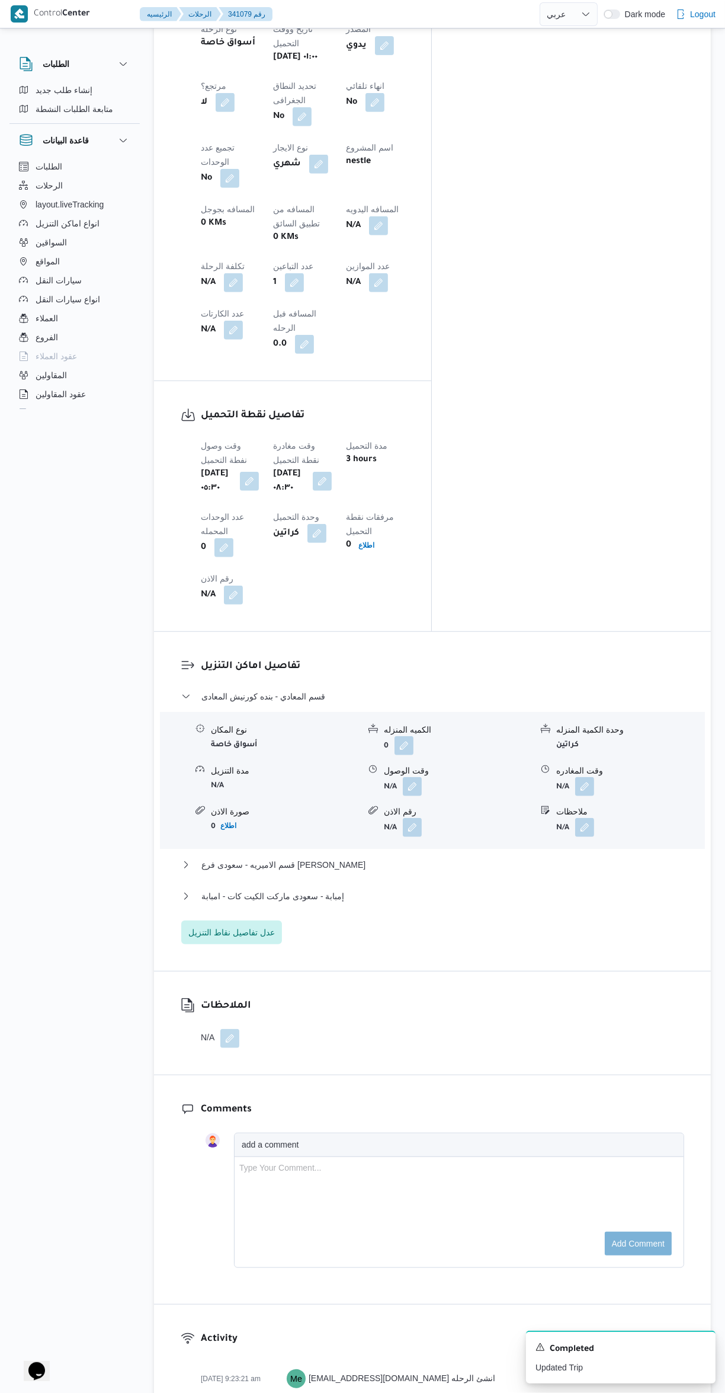
click at [416, 777] on button "button" at bounding box center [412, 786] width 19 height 19
click at [389, 650] on input "وقت الوصول" at bounding box center [380, 654] width 135 height 24
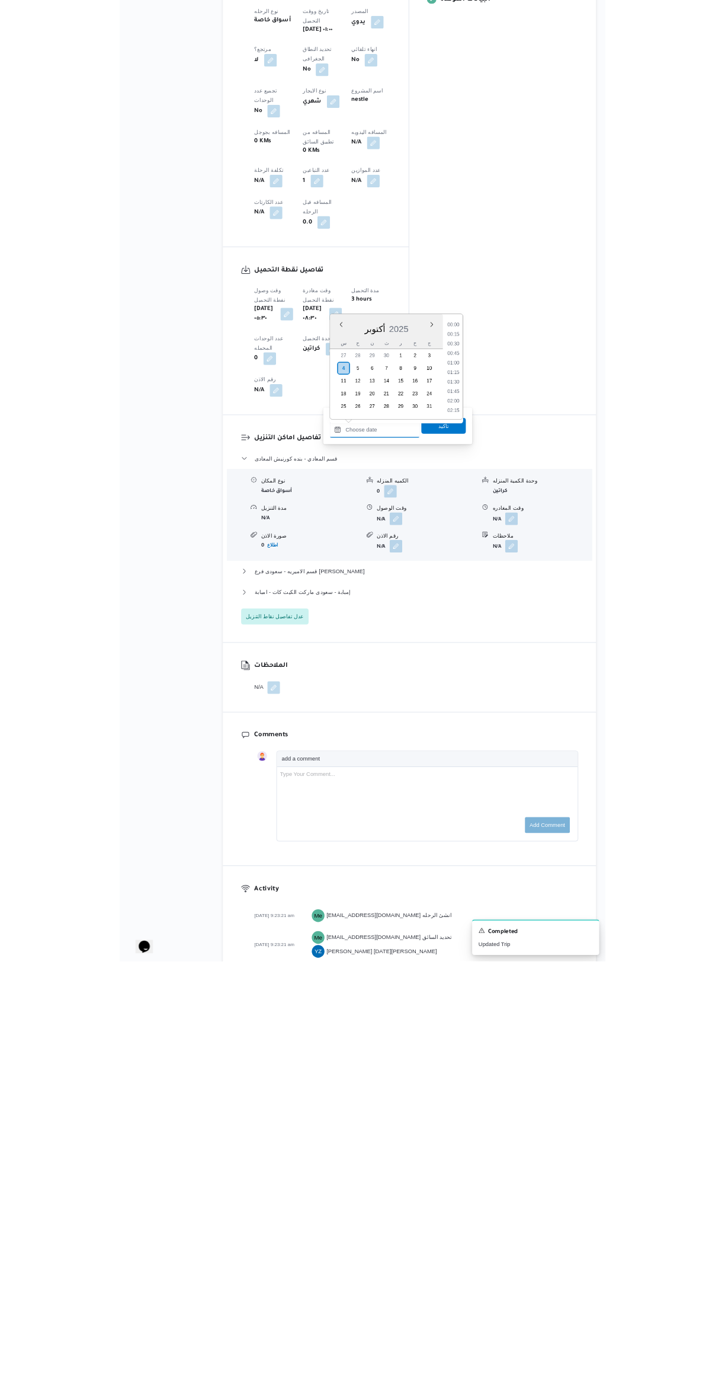
scroll to position [867, 0]
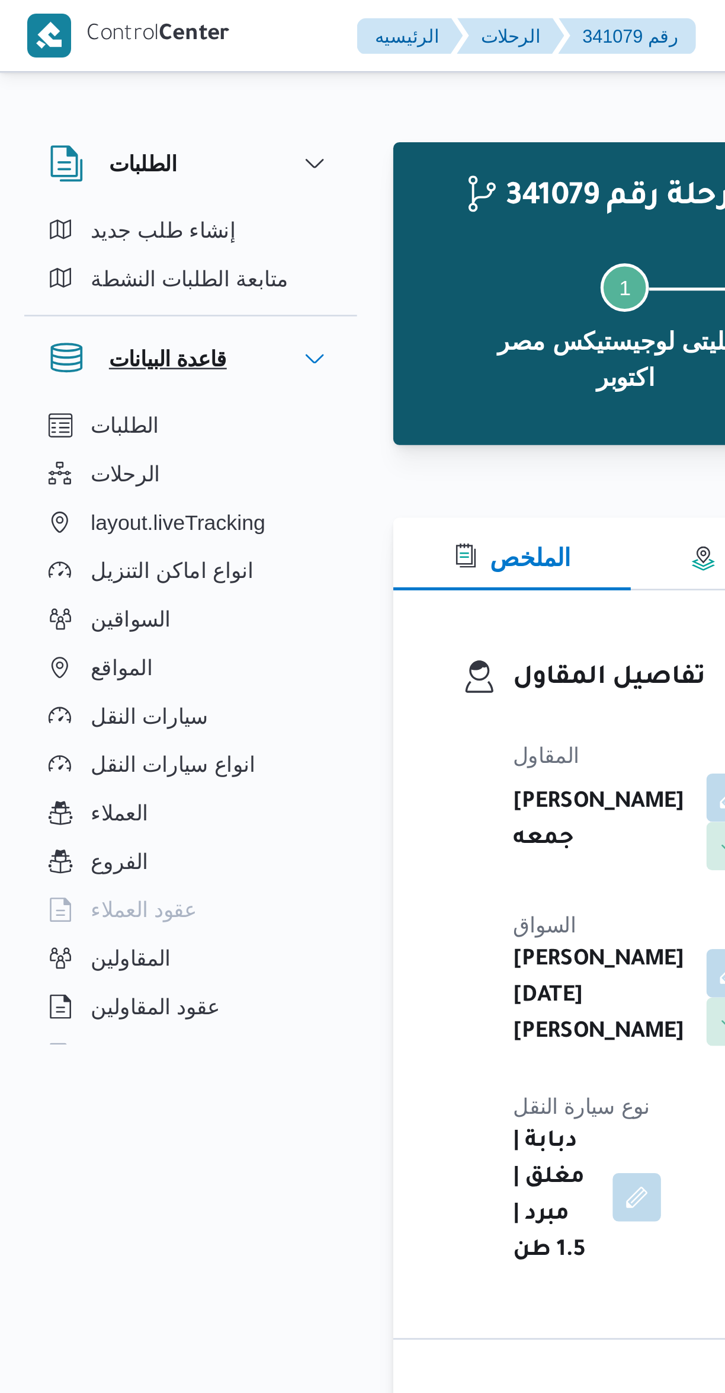
click at [124, 140] on icon "button" at bounding box center [123, 141] width 7 height 4
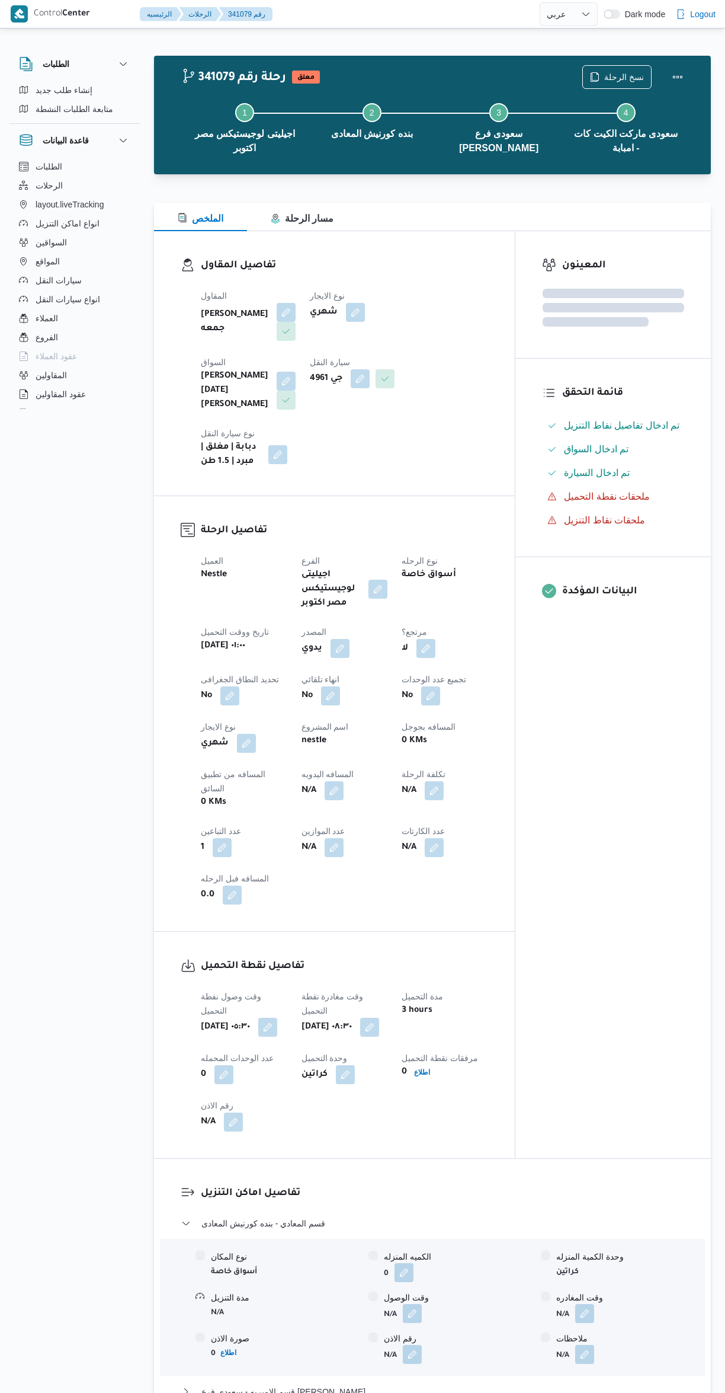
select select "ar"
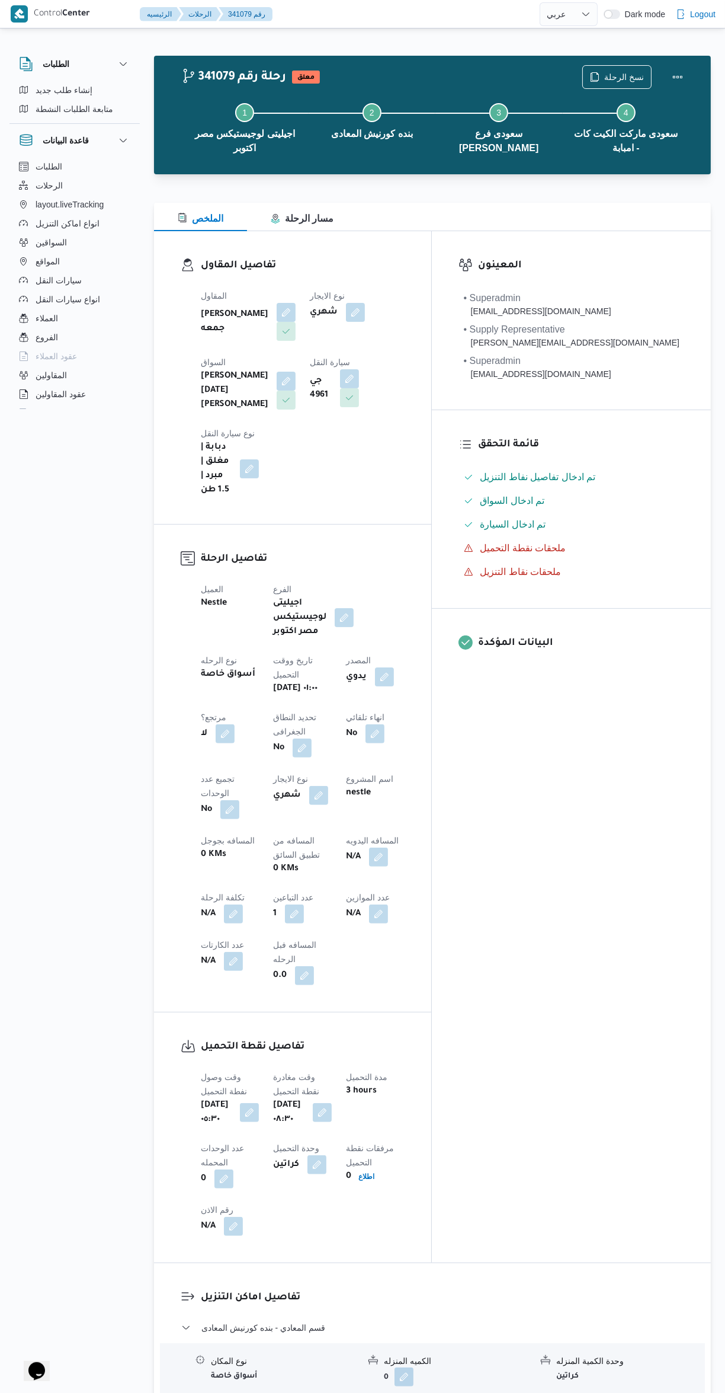
scroll to position [776, 0]
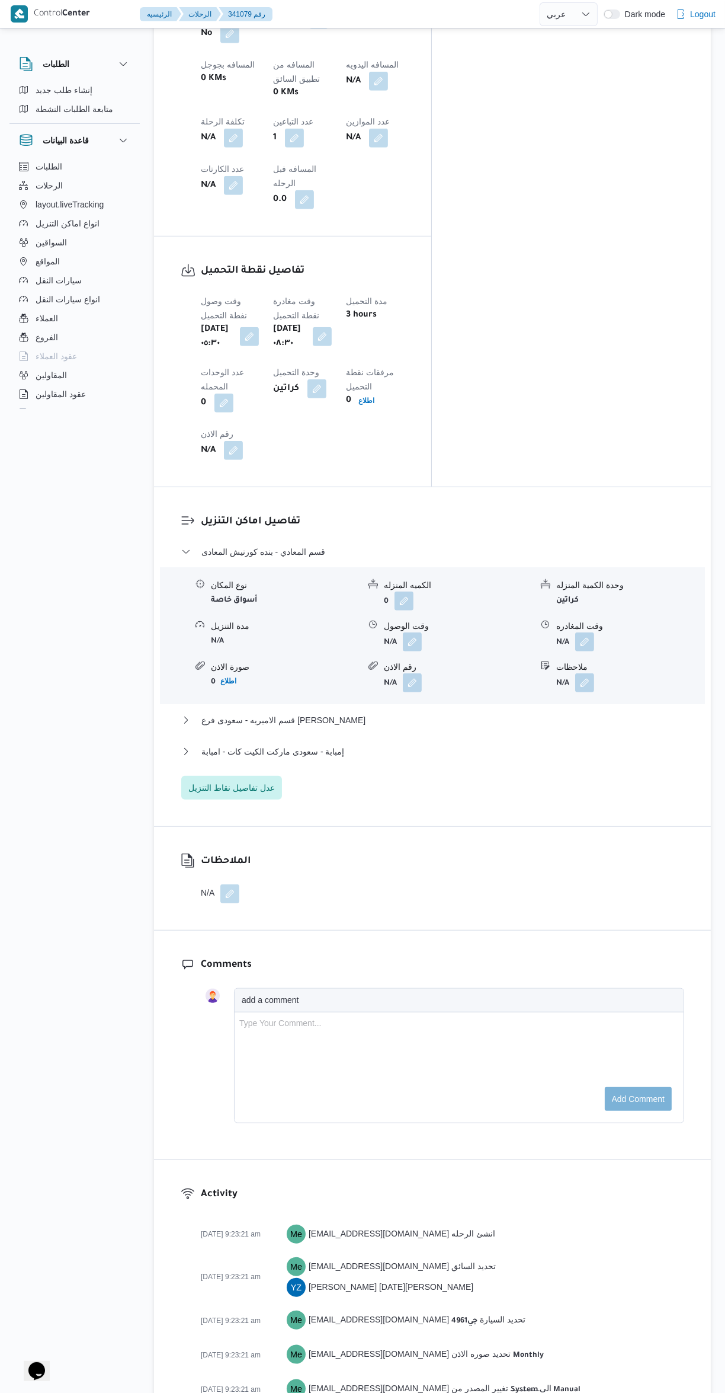
click at [407, 632] on button "button" at bounding box center [412, 641] width 19 height 19
click at [356, 713] on button "قسم الاميريه - سعودى فرع [PERSON_NAME]" at bounding box center [432, 720] width 503 height 14
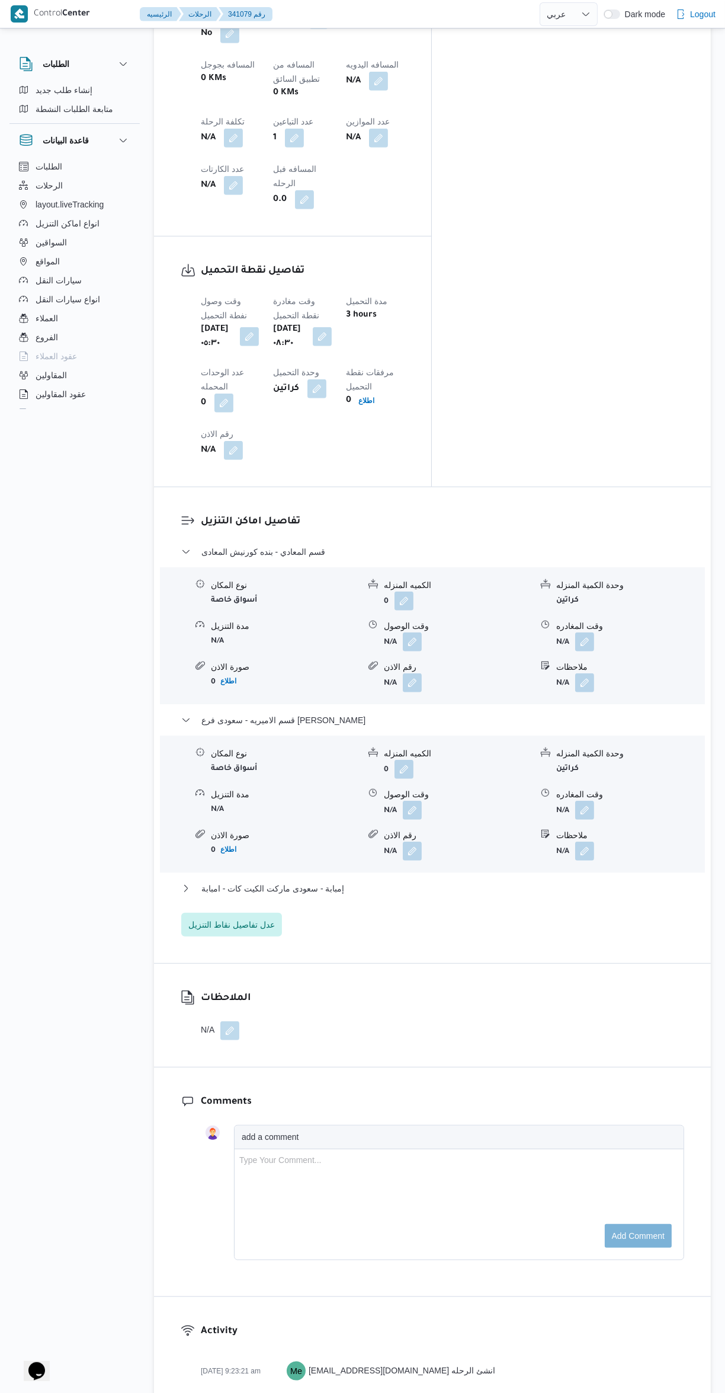
click at [410, 632] on button "button" at bounding box center [412, 641] width 19 height 19
click at [357, 508] on input "وقت الوصول" at bounding box center [380, 509] width 135 height 24
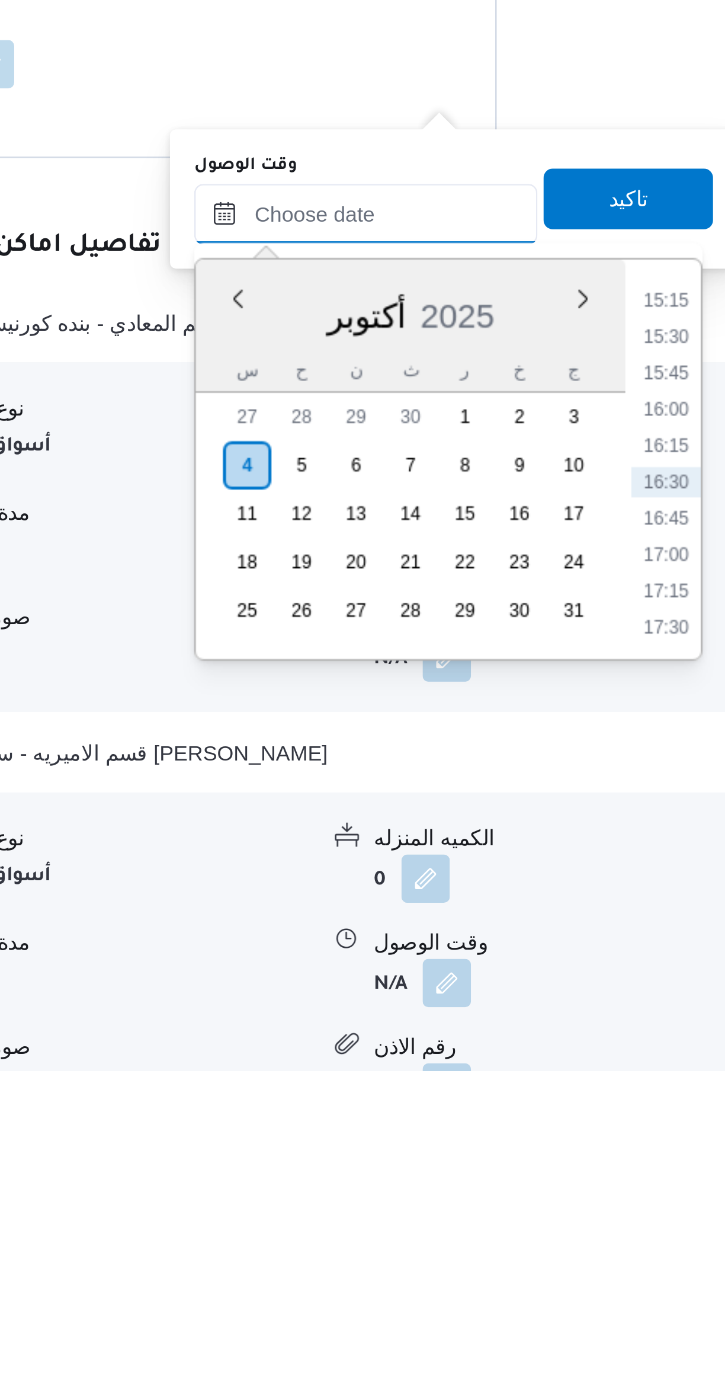
scroll to position [228, 0]
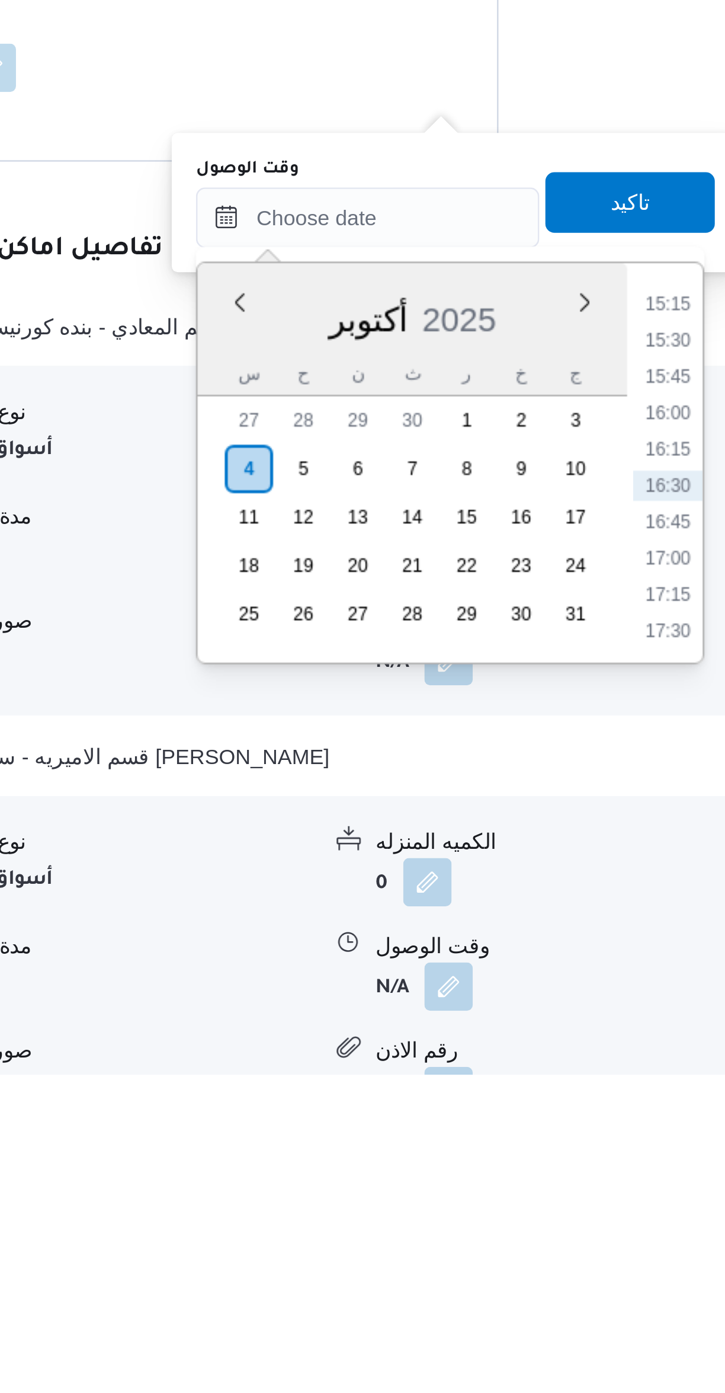
click at [498, 1093] on li "15:15" at bounding box center [498, 1091] width 27 height 12
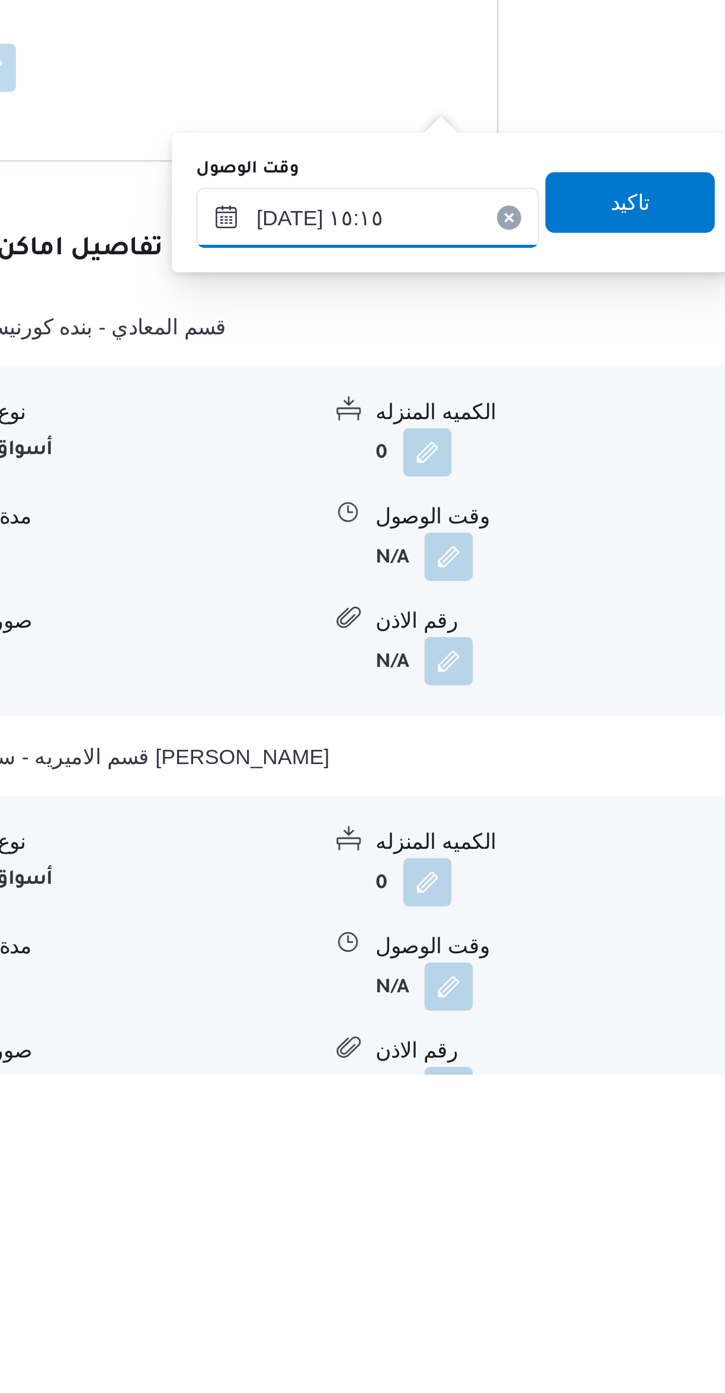
click at [341, 1063] on input "٠٤/١٠/٢٠٢٥ ١٥:١٥" at bounding box center [380, 1057] width 135 height 24
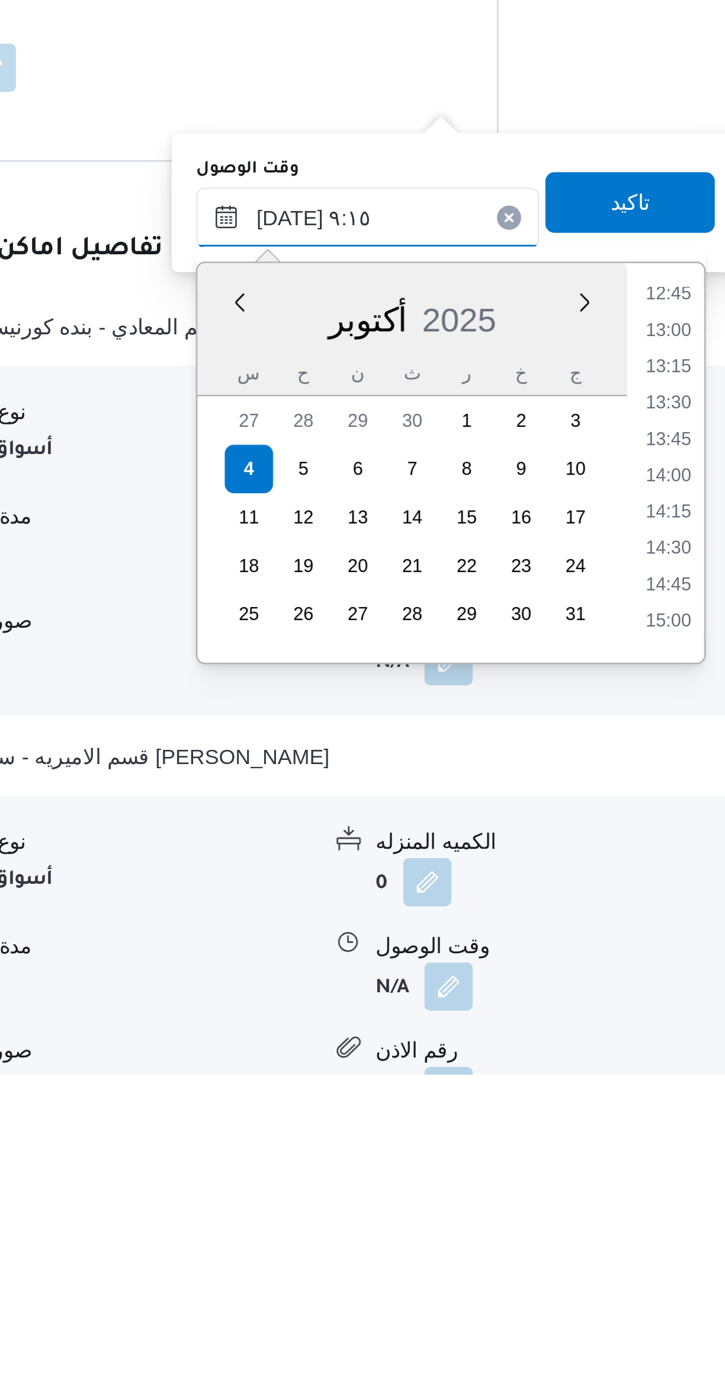
scroll to position [526, 0]
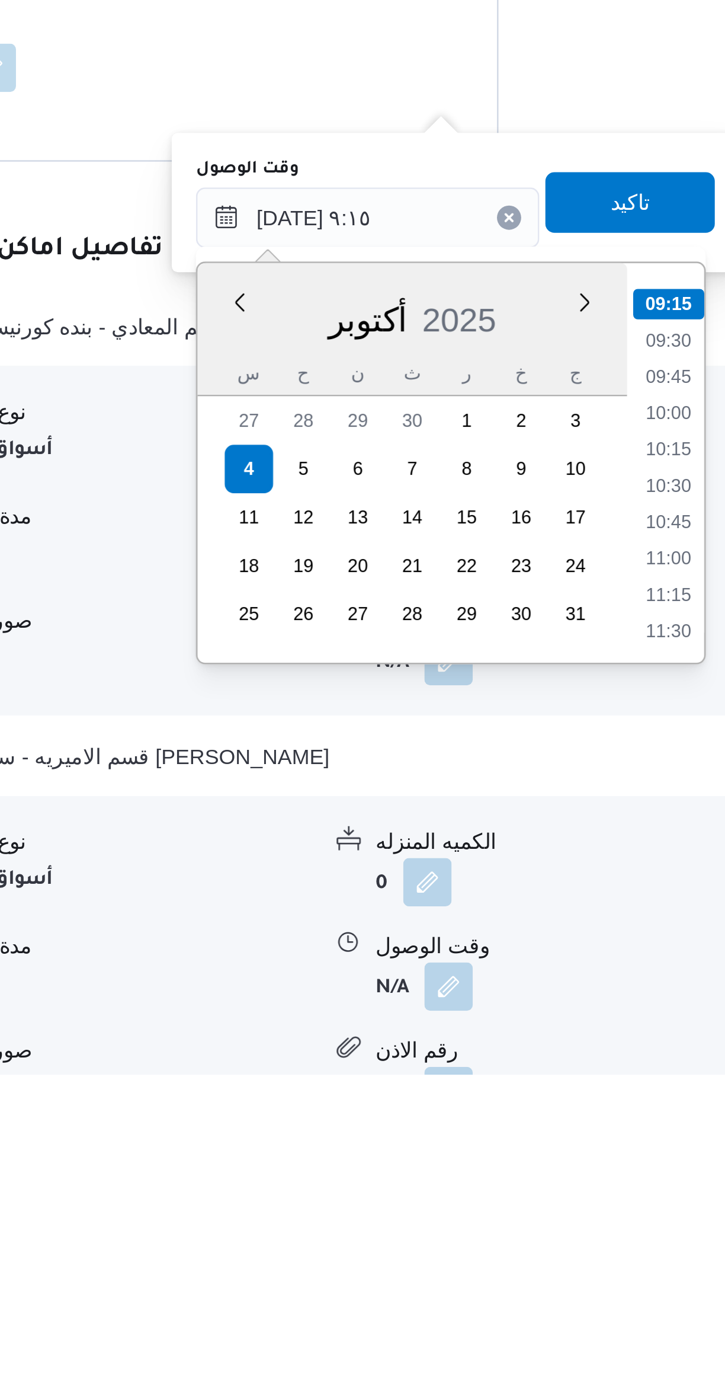
click at [500, 1091] on li "09:15" at bounding box center [499, 1091] width 28 height 12
type input "٠٤/١٠/٢٠٢٥ ٠٩:١٥"
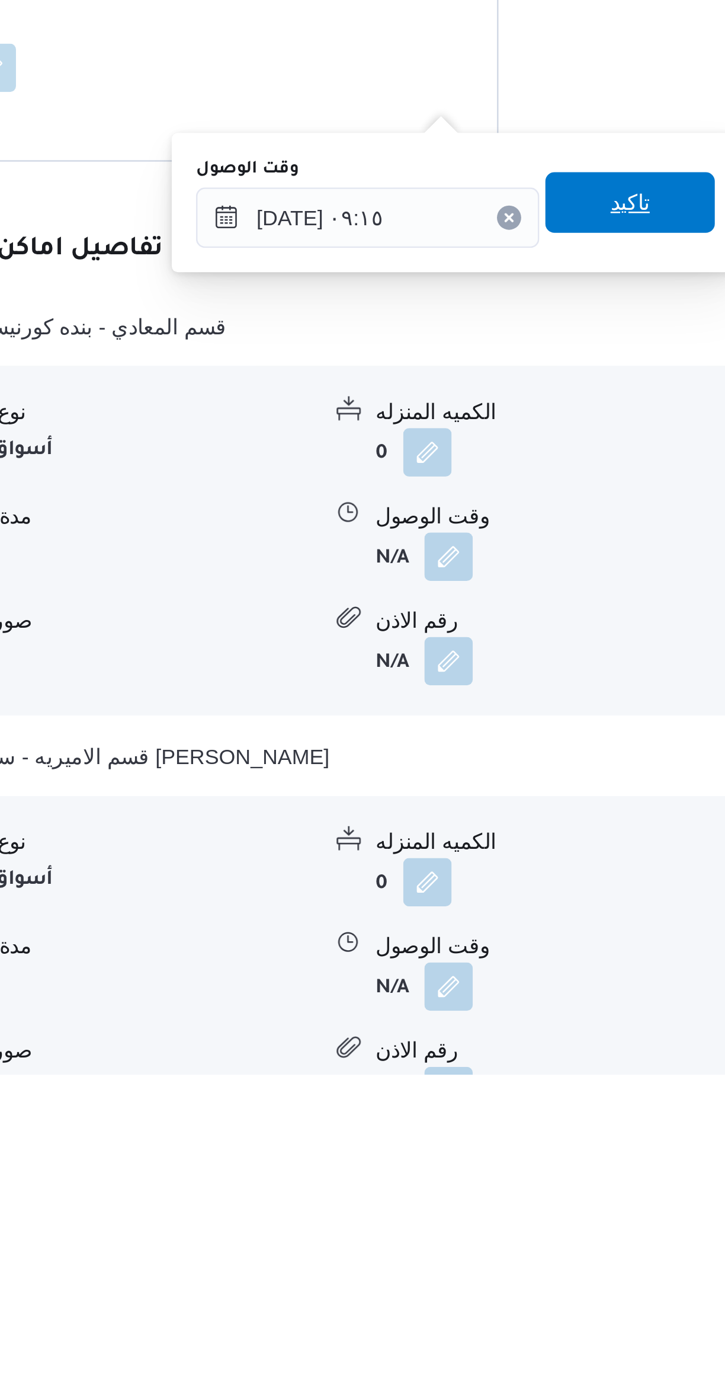
click at [497, 1047] on span "تاكيد" at bounding box center [483, 1051] width 66 height 24
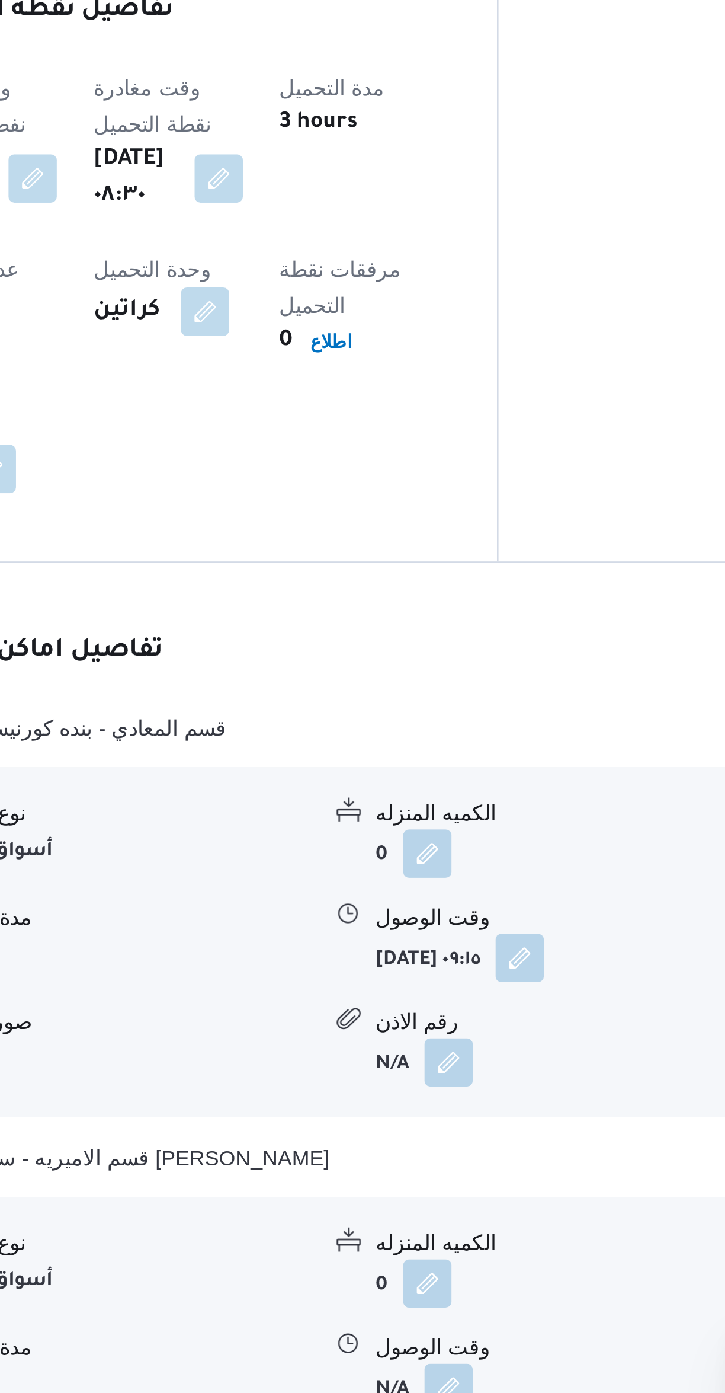
scroll to position [228, 0]
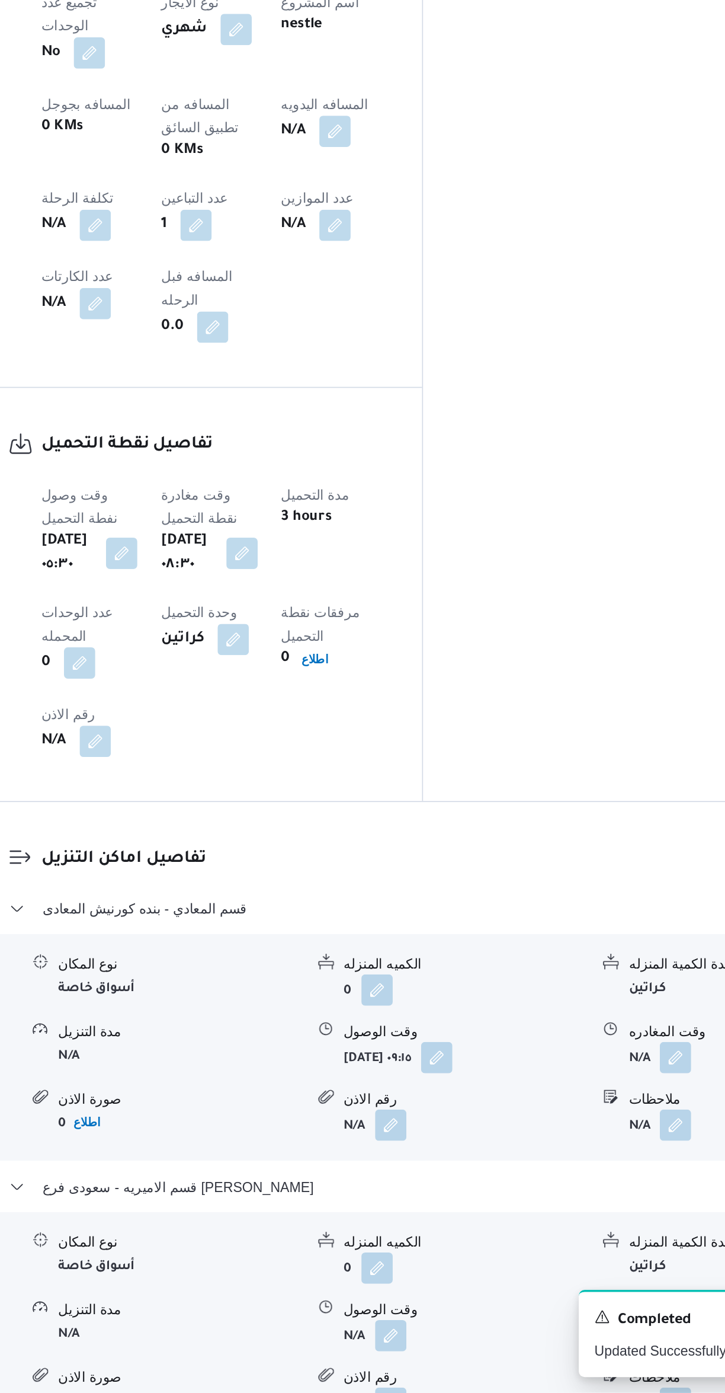
click at [587, 1180] on button "button" at bounding box center [584, 1189] width 19 height 19
click at [361, 1320] on div "تفاصيل اماكن التنزيل قسم المعادي - بنده كورنيش المعادى نوع المكان أسواق خاصة ال…" at bounding box center [432, 1273] width 557 height 476
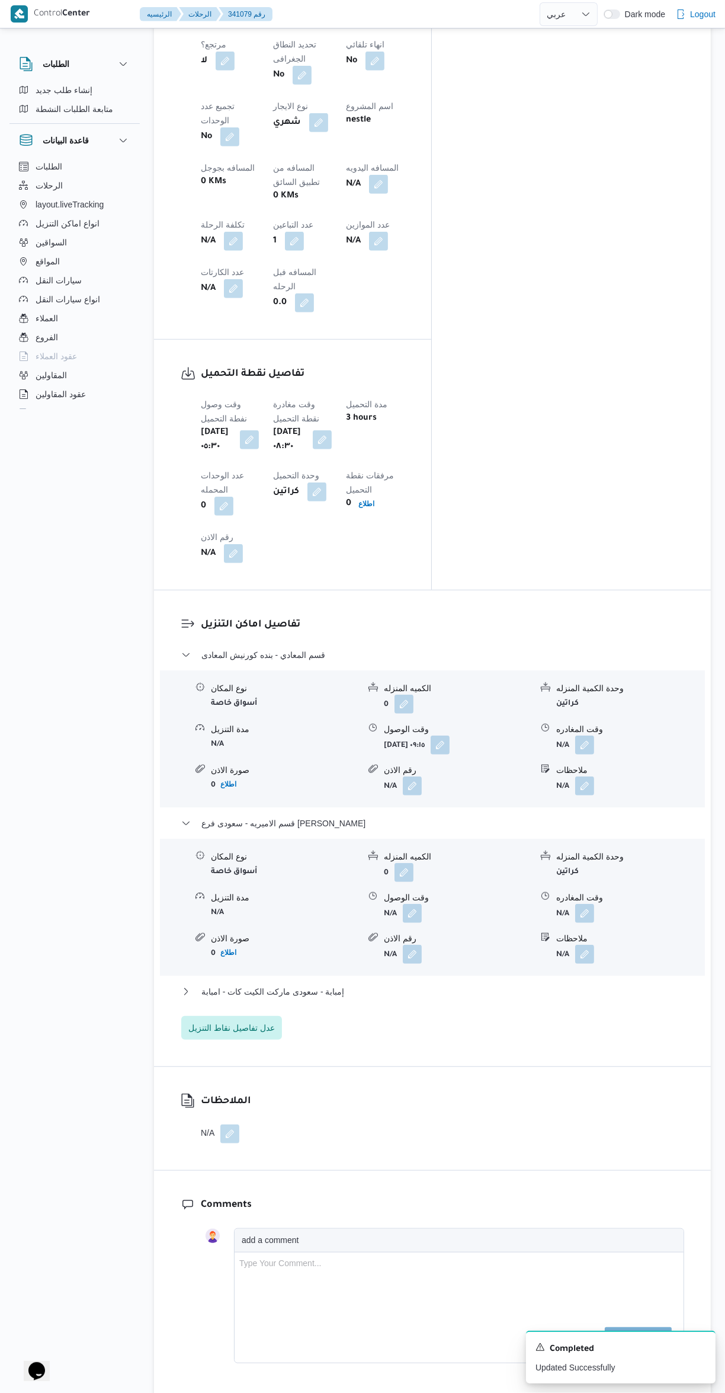
scroll to position [692, 0]
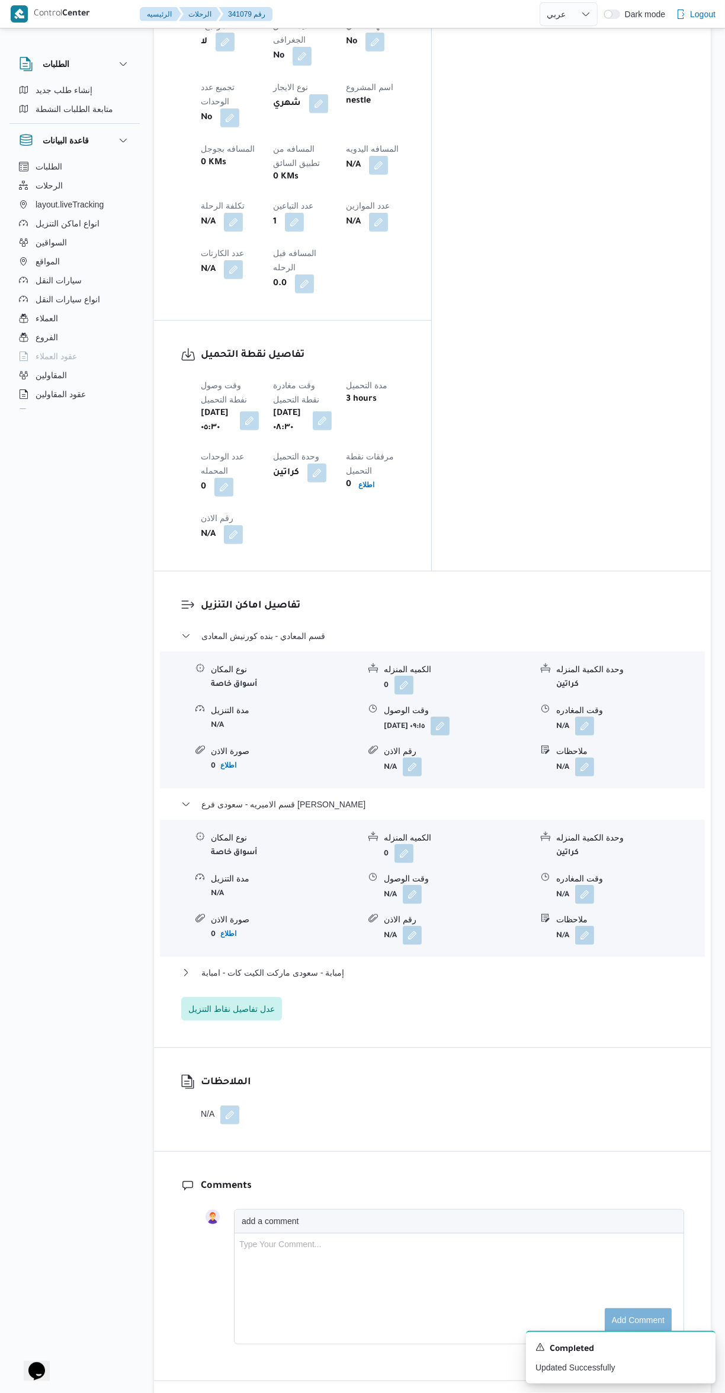
click at [585, 716] on button "button" at bounding box center [584, 725] width 19 height 19
click at [560, 593] on input "وقت المغادره" at bounding box center [554, 593] width 135 height 24
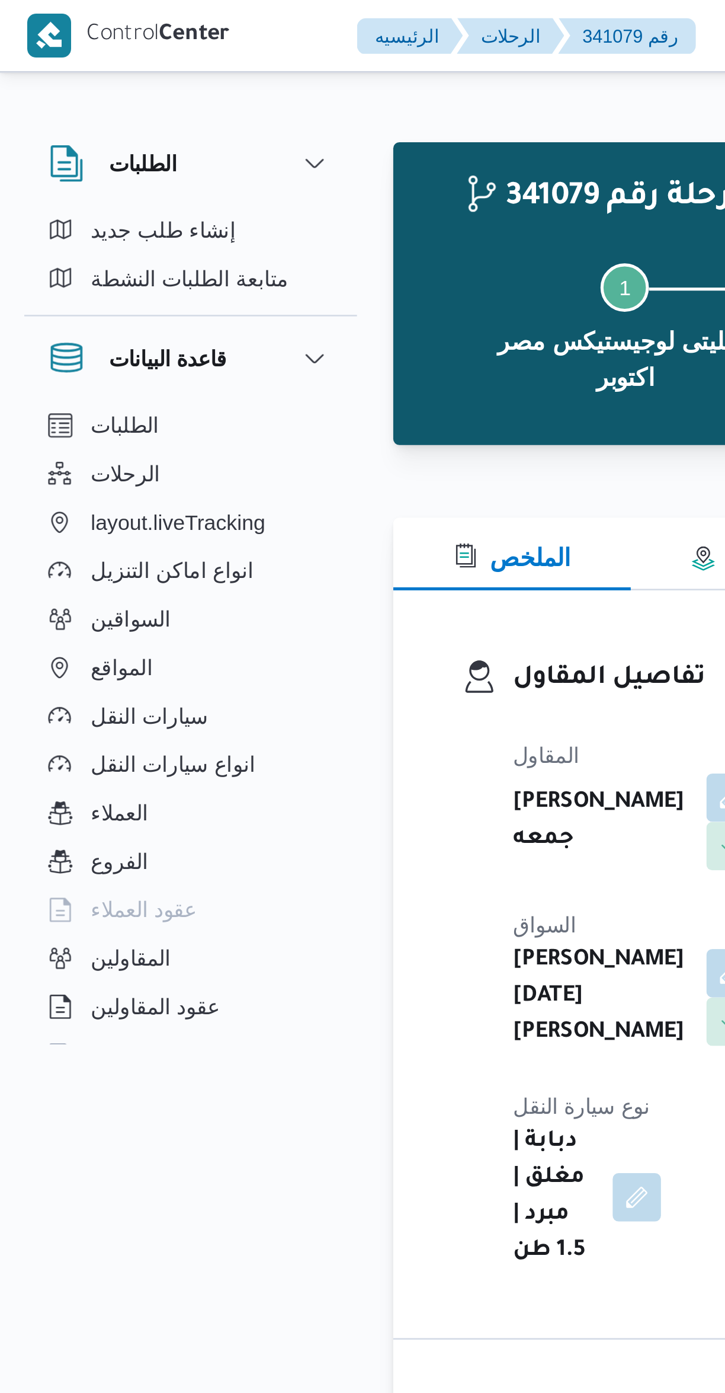
scroll to position [867, 0]
click at [203, 181] on div at bounding box center [432, 181] width 557 height 14
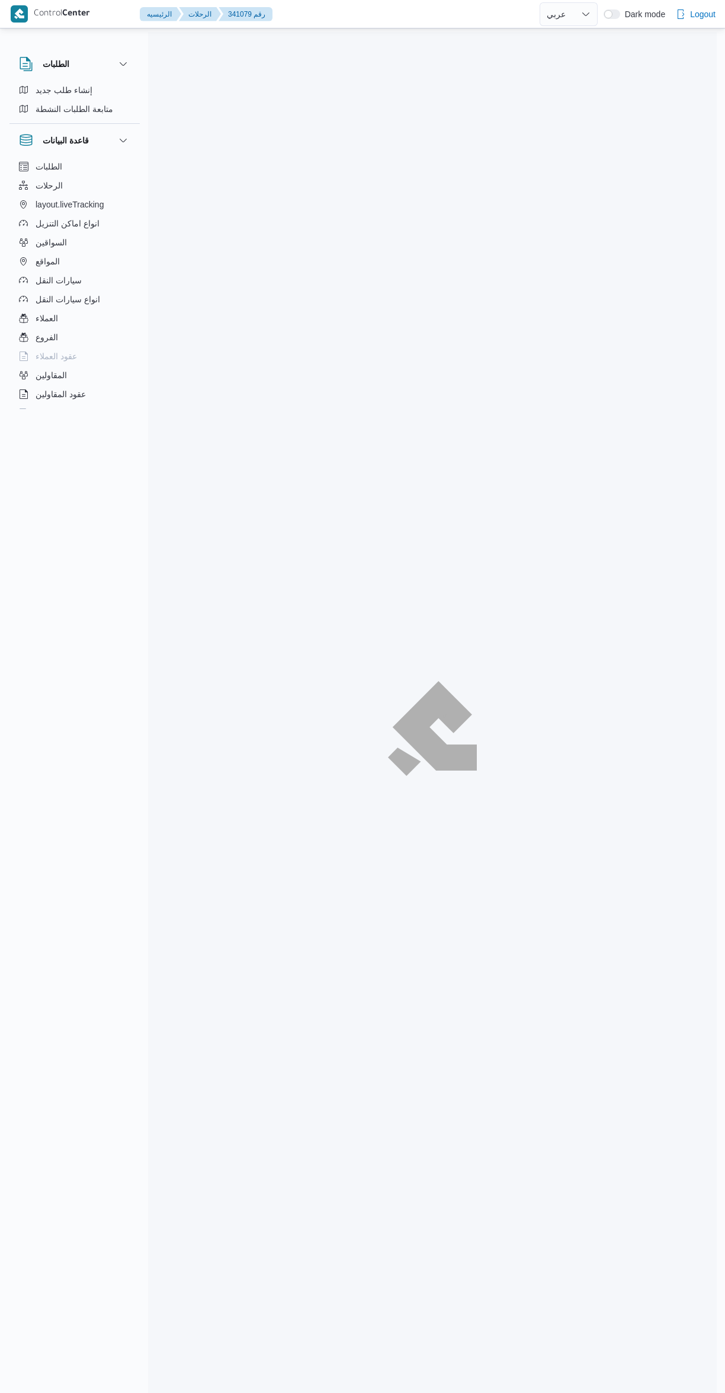
select select "ar"
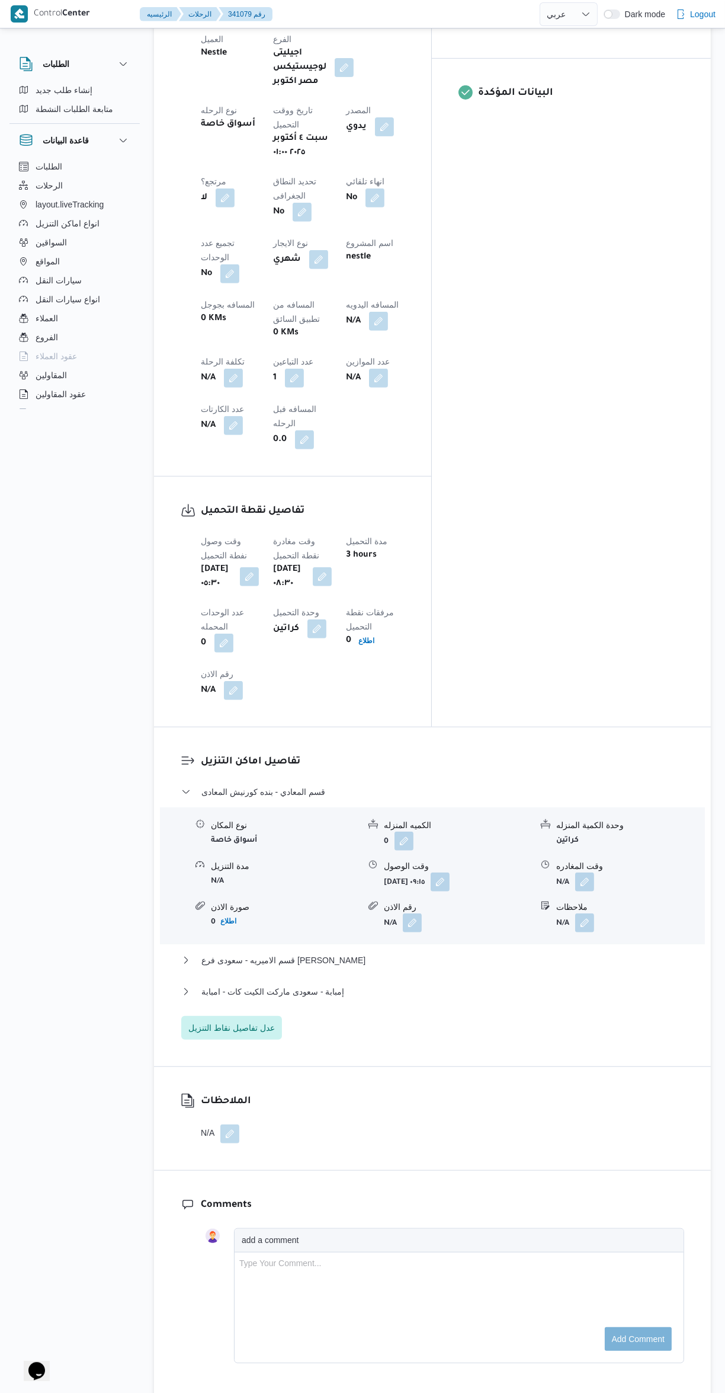
scroll to position [665, 0]
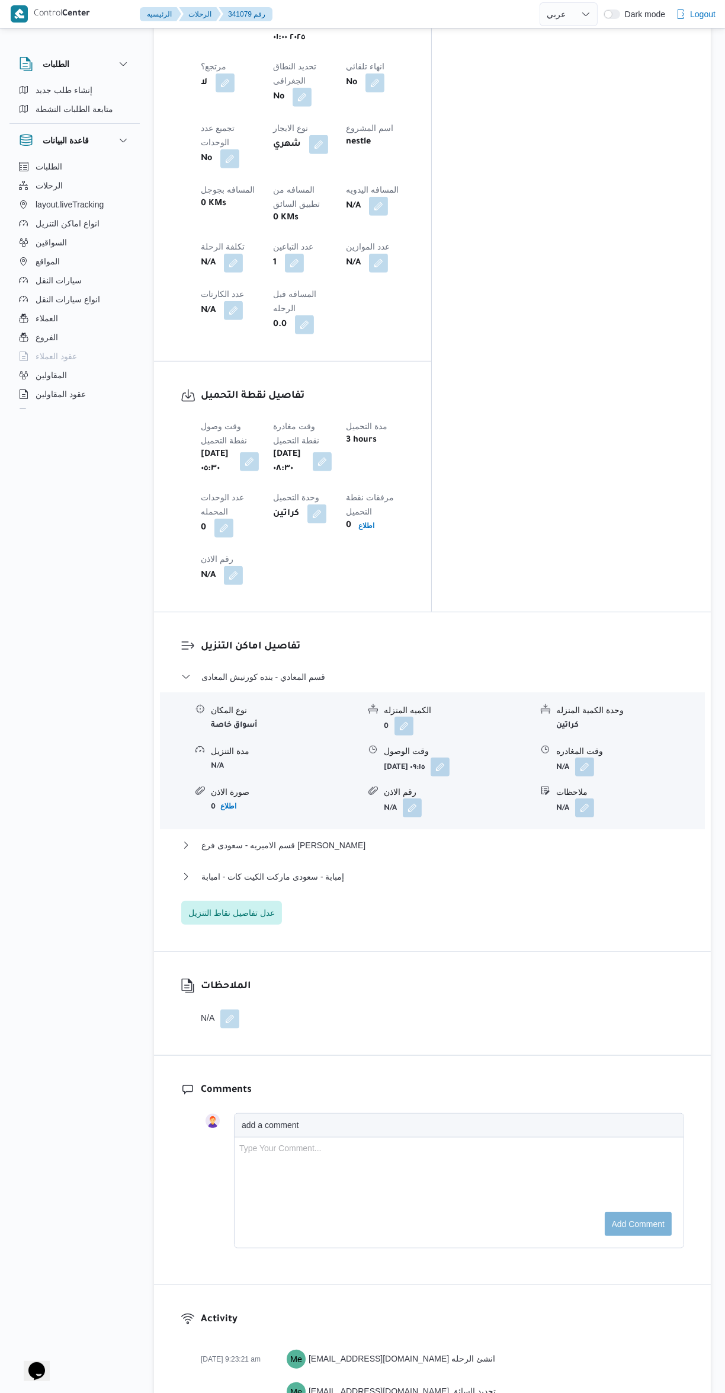
click at [588, 757] on button "button" at bounding box center [584, 766] width 19 height 19
click at [552, 619] on input "وقت المغادره" at bounding box center [554, 620] width 135 height 24
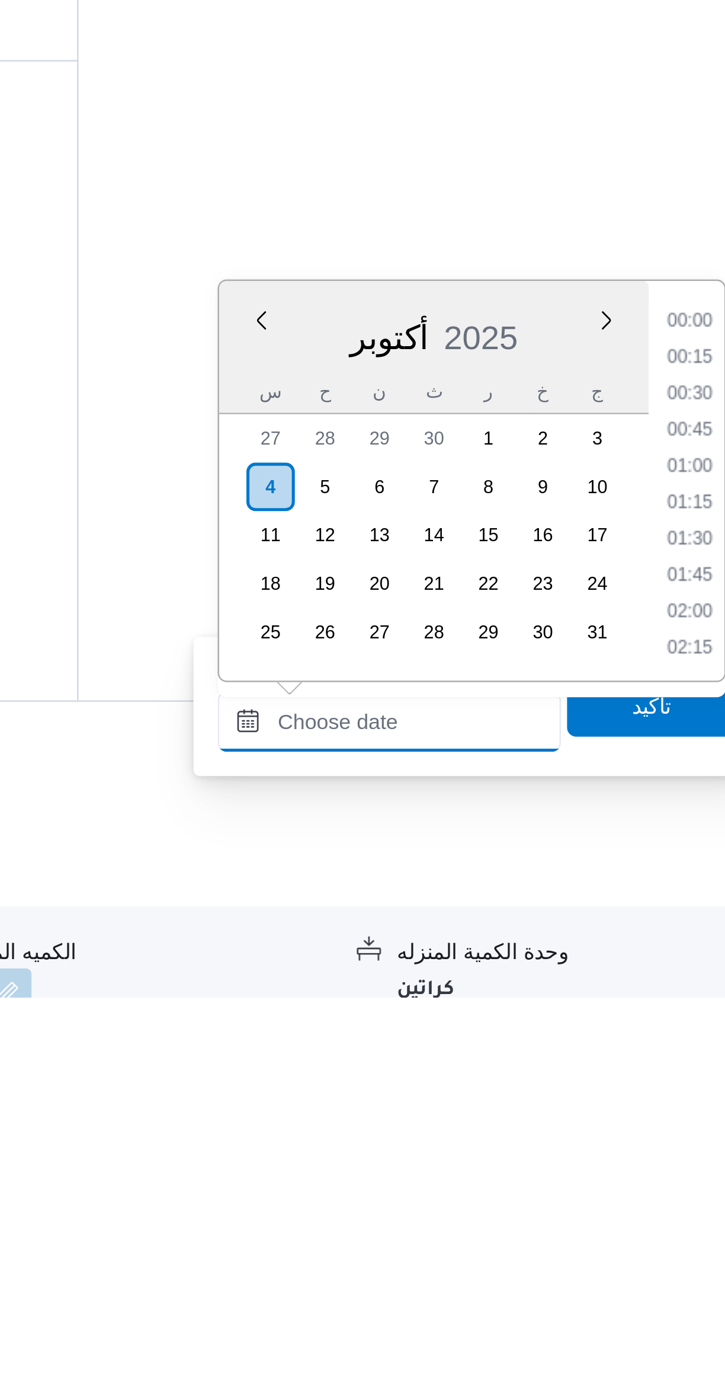
scroll to position [867, 0]
click at [668, 1125] on li "15:15" at bounding box center [671, 1128] width 27 height 12
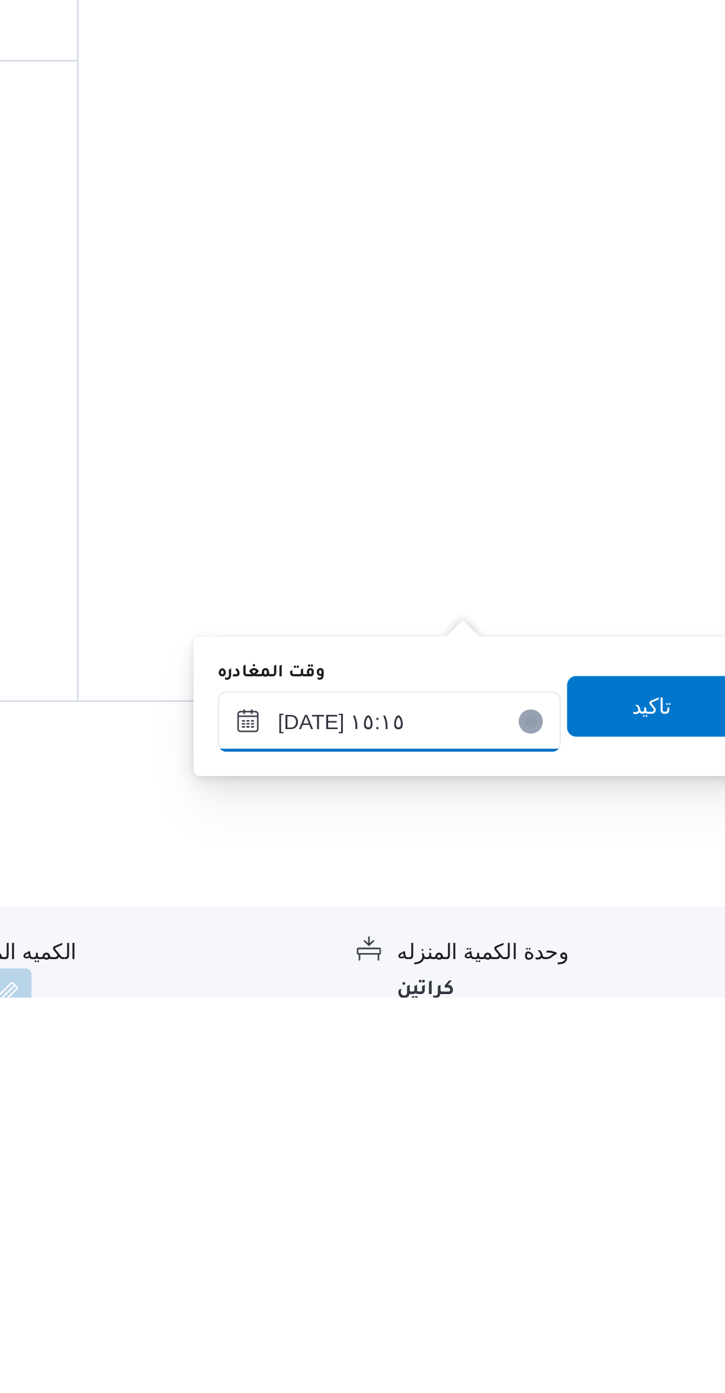
scroll to position [17, 0]
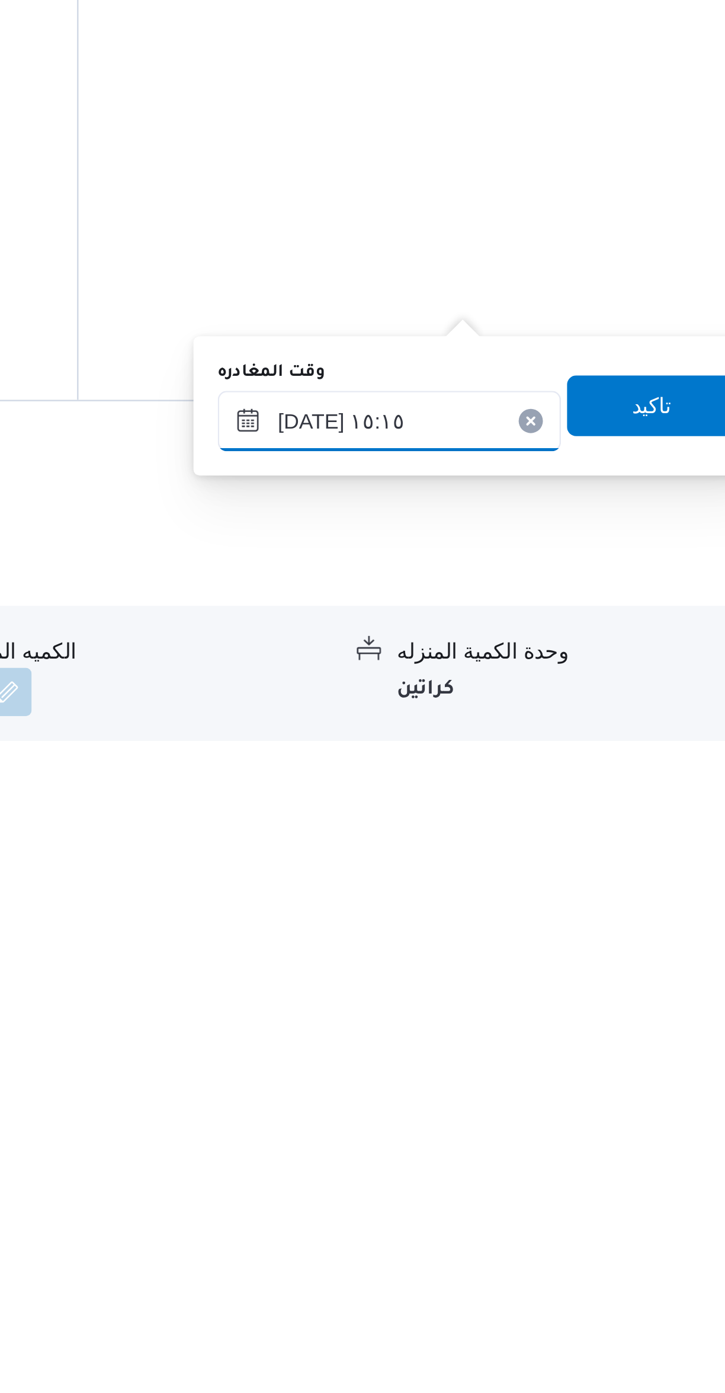
click at [513, 1270] on input "٠٤/١٠/٢٠٢٥ ١٥:١٥" at bounding box center [554, 1268] width 135 height 24
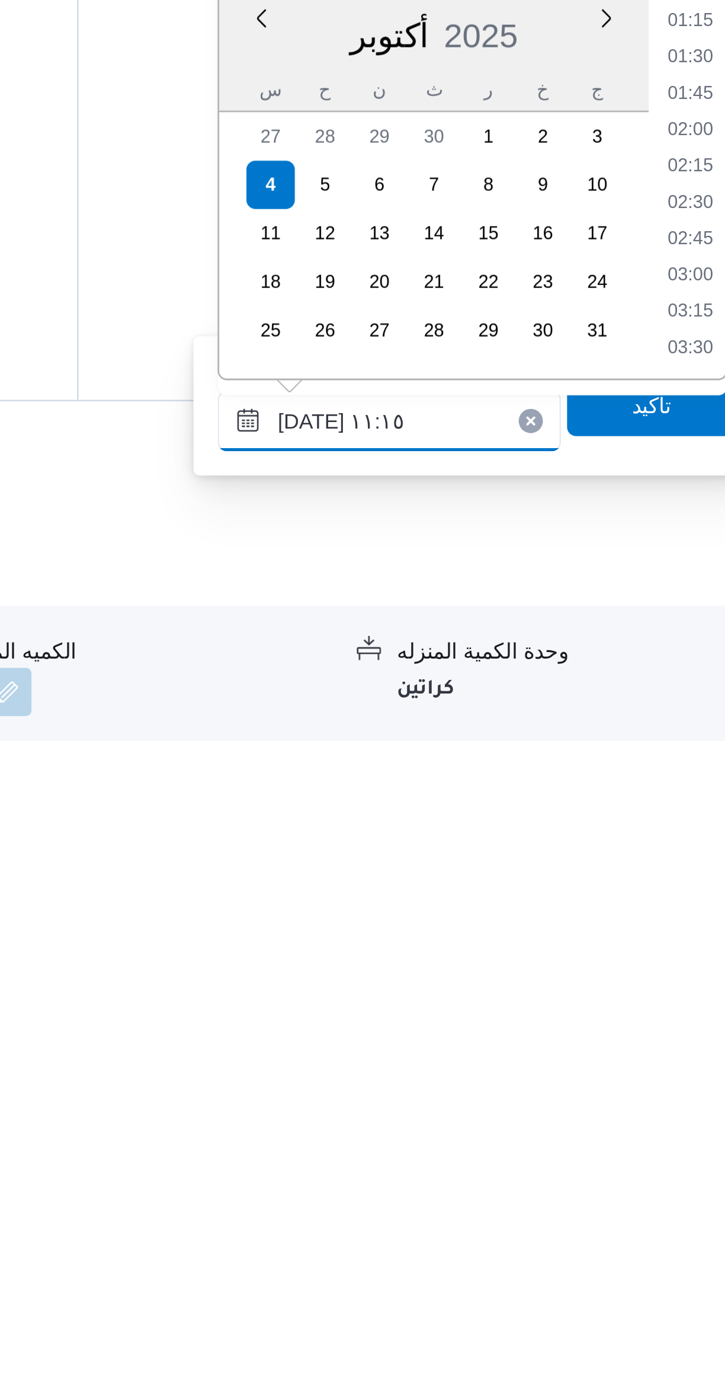
scroll to position [516, 0]
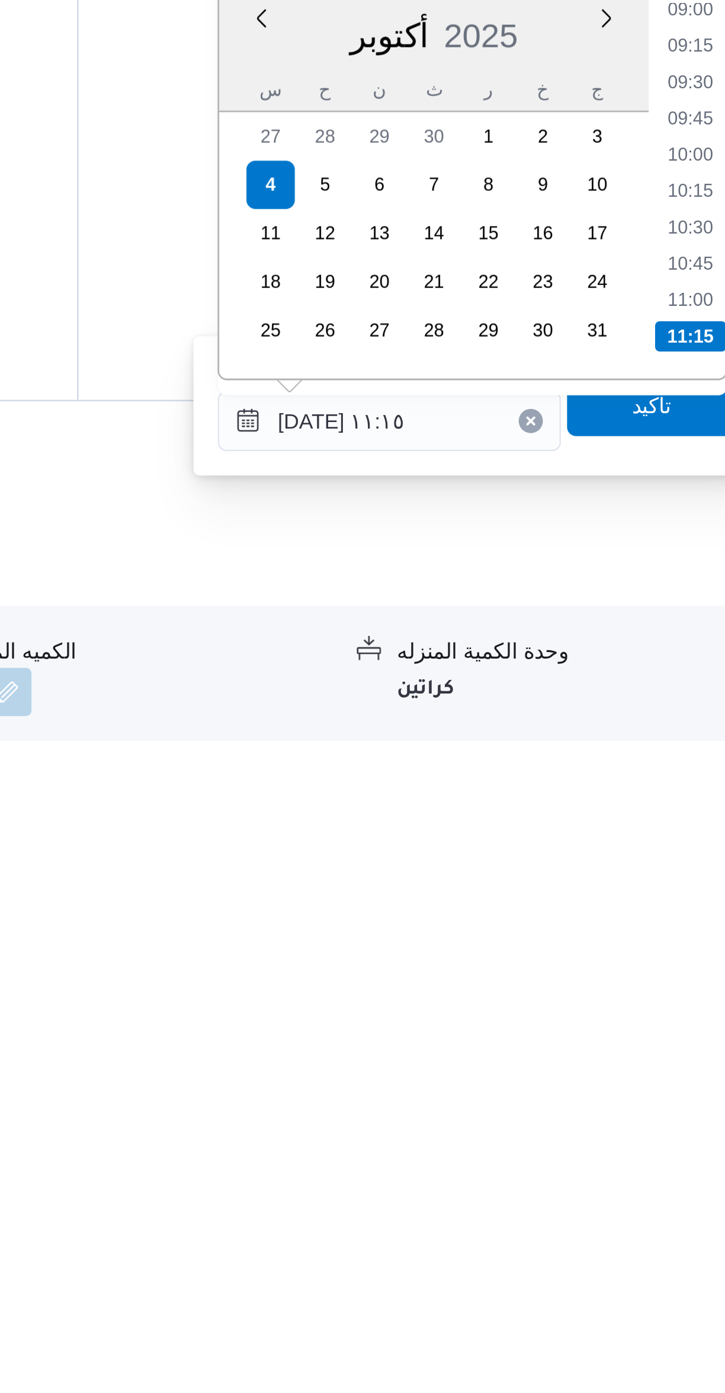
click at [667, 1195] on li "10:30" at bounding box center [671, 1192] width 27 height 12
type input "٠٤/١٠/٢٠٢٥ ١٠:٣٠"
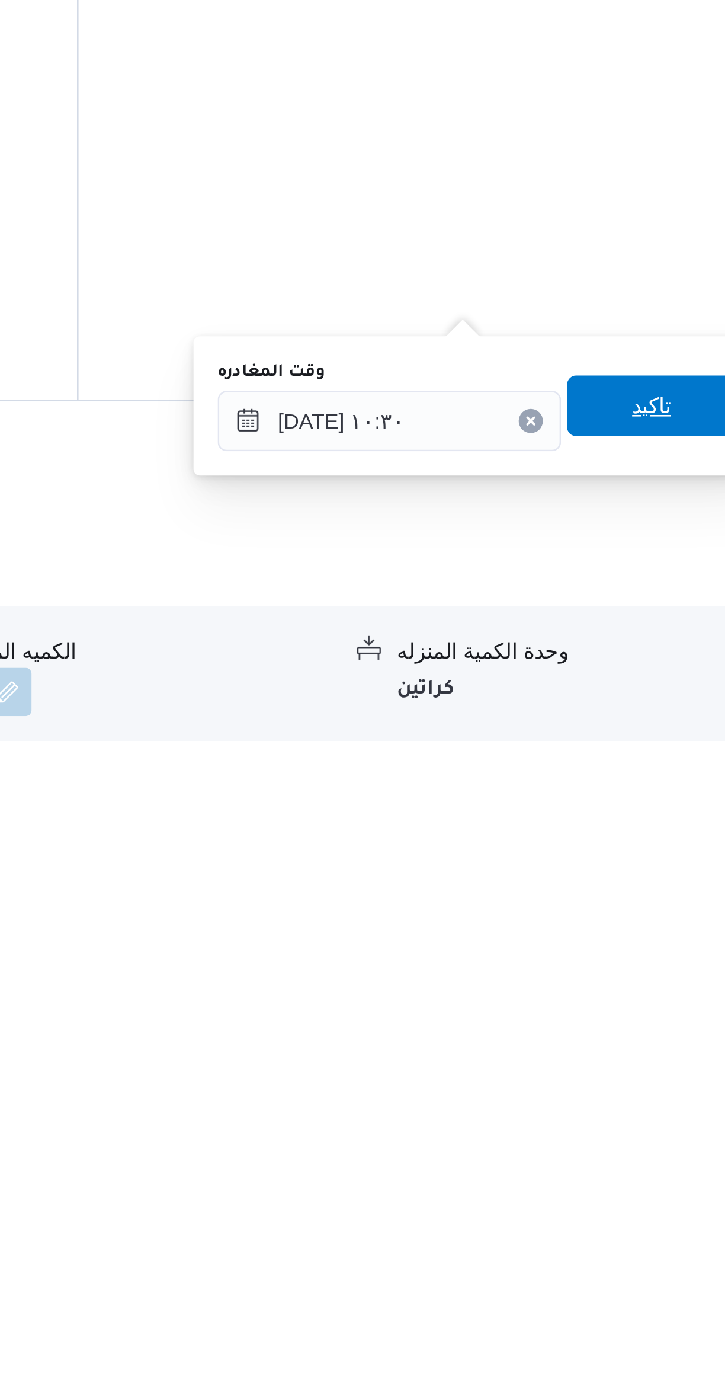
click at [661, 1265] on span "تاكيد" at bounding box center [656, 1262] width 66 height 24
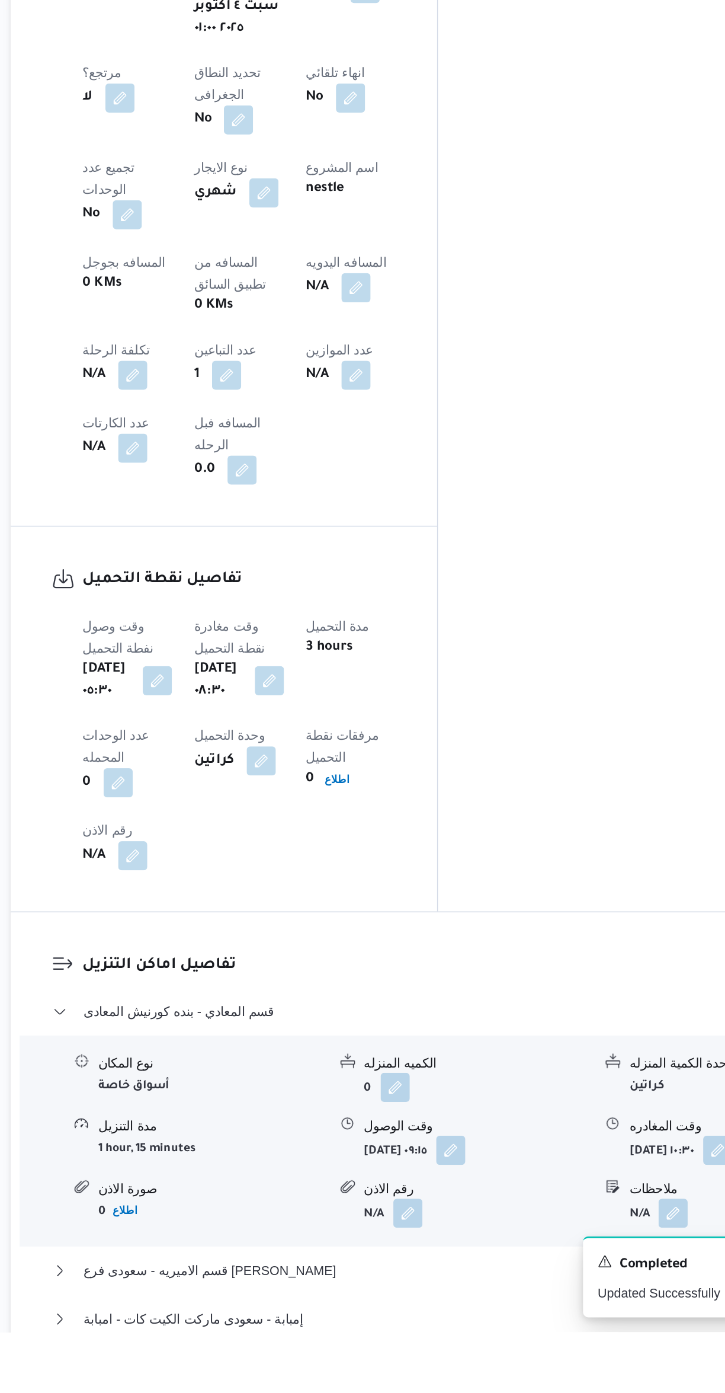
scroll to position [156, 0]
click at [415, 1378] on button "إمبابة - سعودى ماركت الكيت كات - امبابة" at bounding box center [432, 1385] width 503 height 14
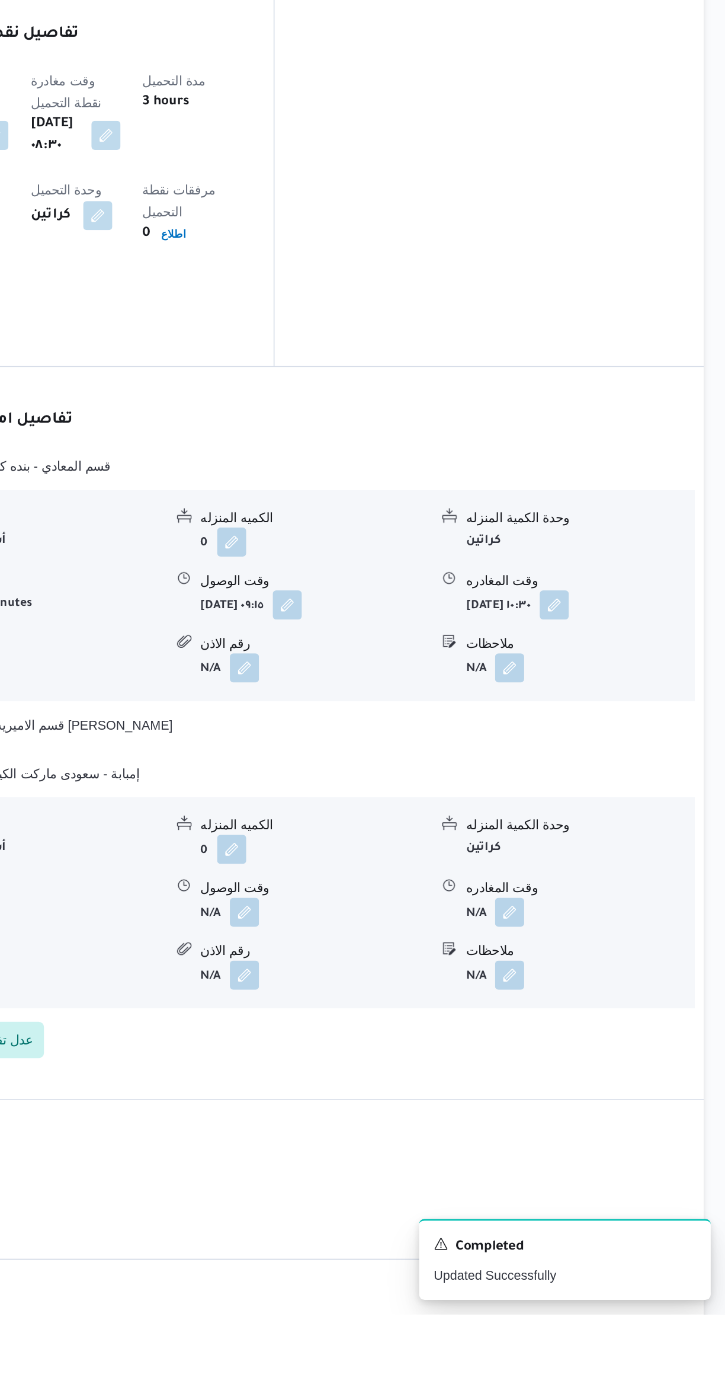
scroll to position [502, 0]
click at [591, 1120] on button "button" at bounding box center [584, 1129] width 19 height 19
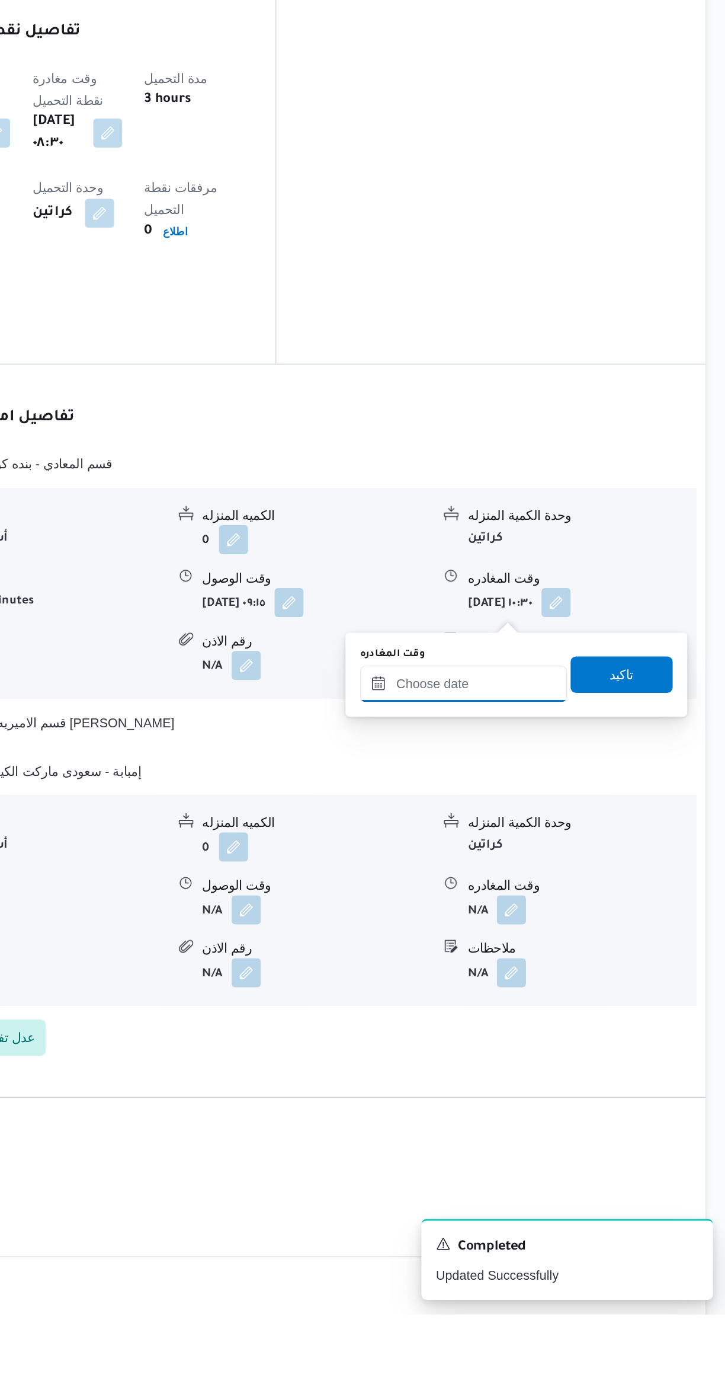
click at [543, 982] on input "وقت المغادره" at bounding box center [554, 983] width 135 height 24
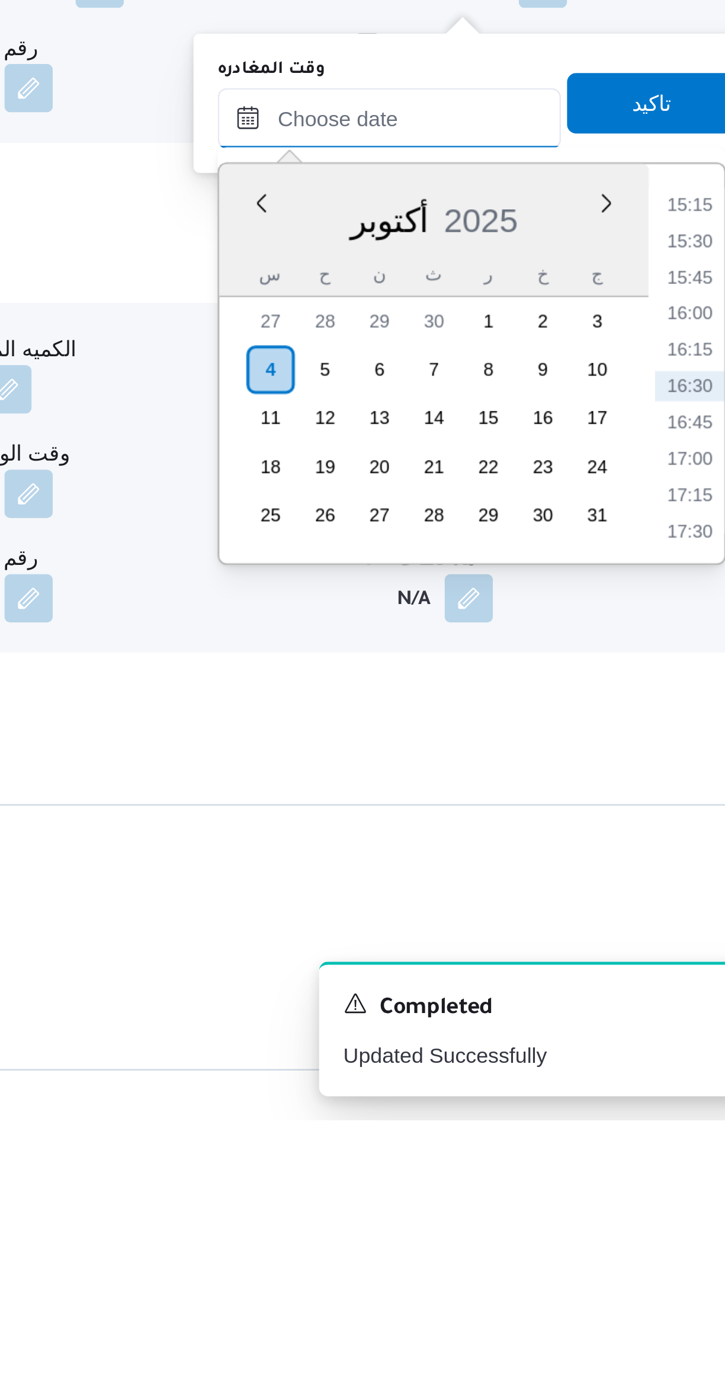
scroll to position [484, 0]
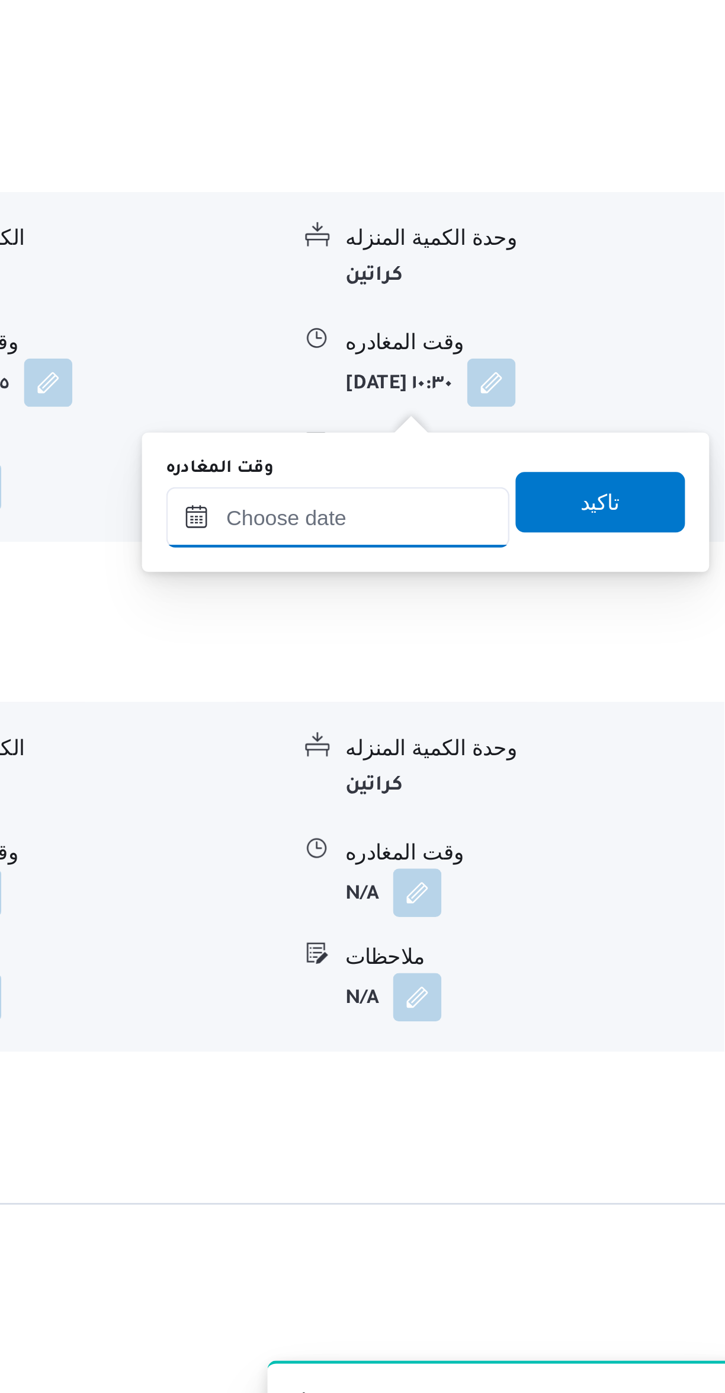
click at [532, 1002] on input "وقت المغادره" at bounding box center [554, 1000] width 135 height 24
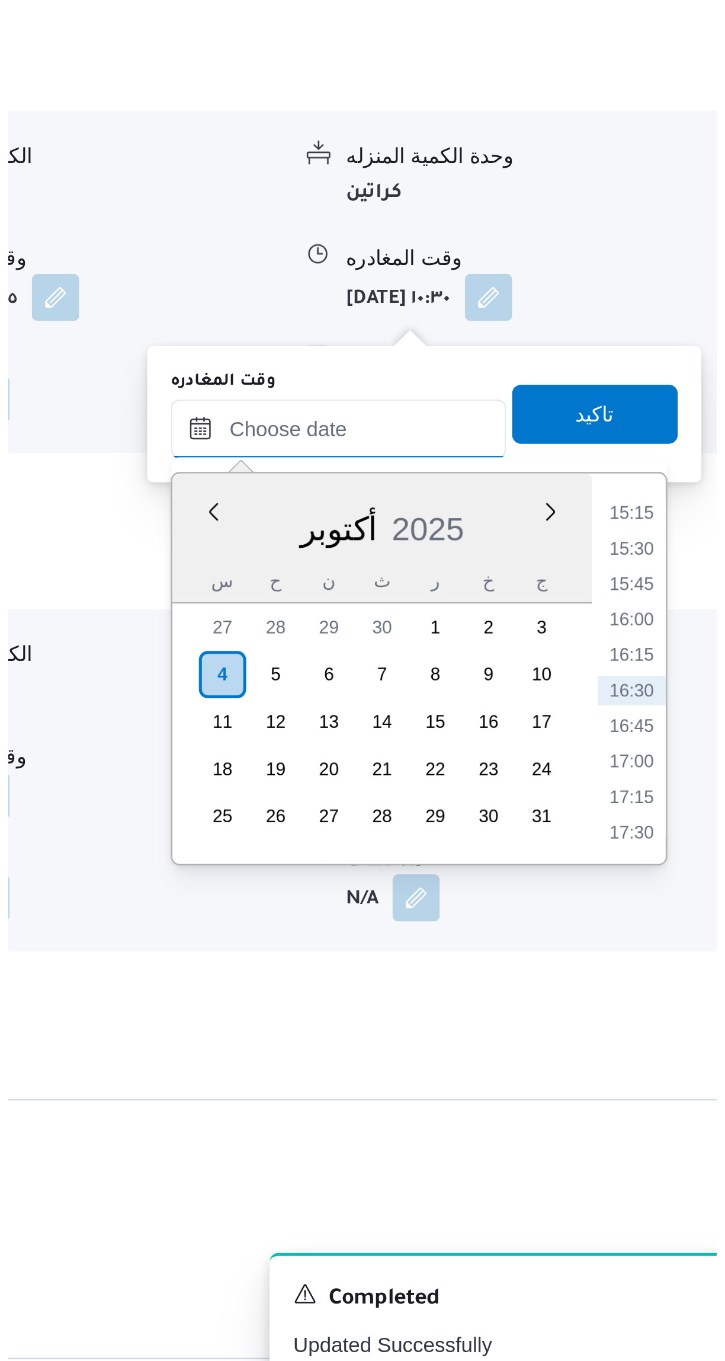
scroll to position [408, 0]
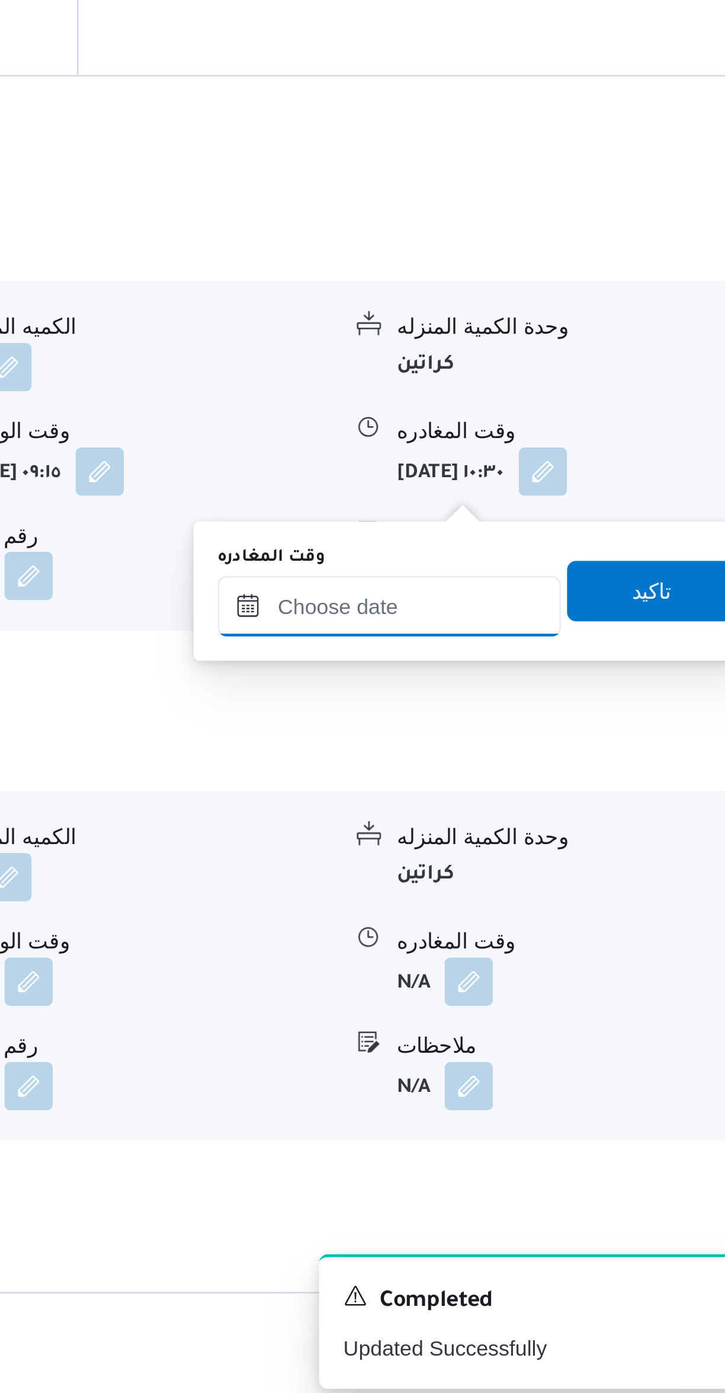
click at [547, 1079] on input "وقت المغادره" at bounding box center [554, 1077] width 135 height 24
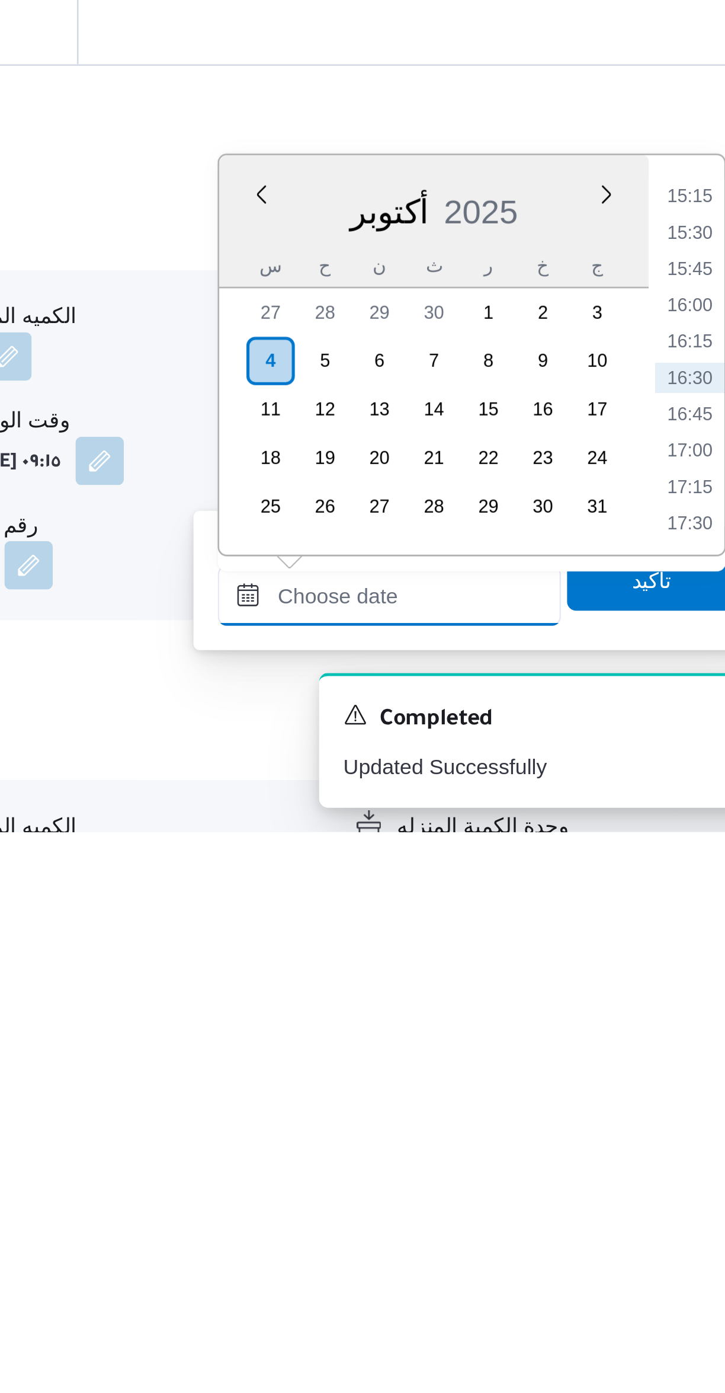
scroll to position [184, 0]
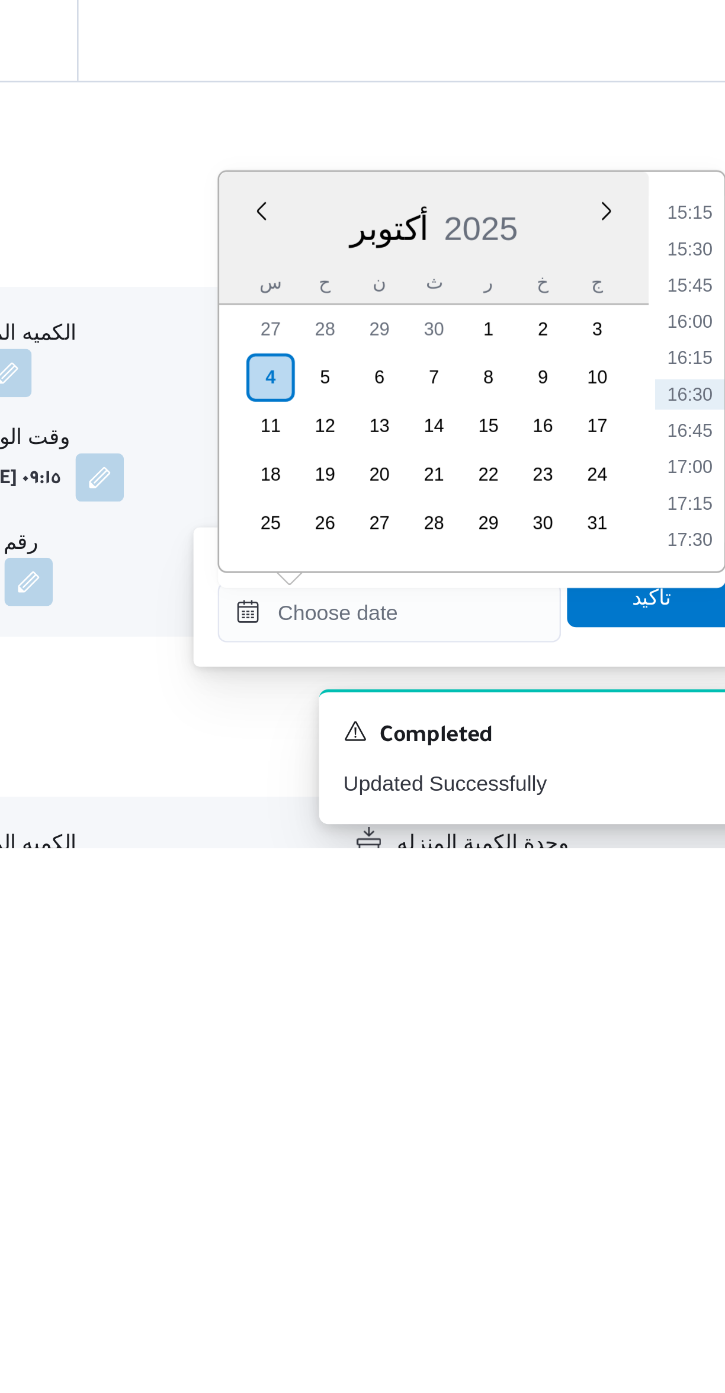
click at [670, 1143] on li "15:15" at bounding box center [671, 1144] width 27 height 12
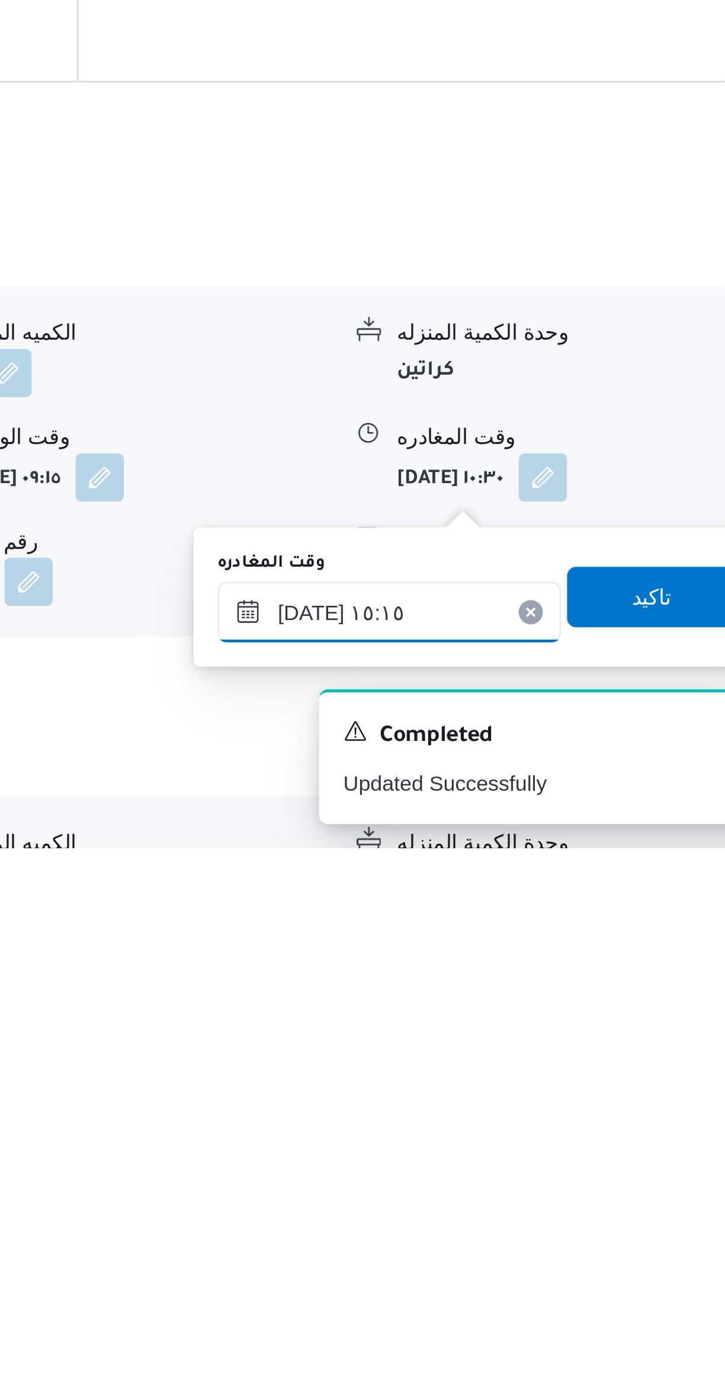
click at [558, 1298] on input "[DATE] ١٥:١٥" at bounding box center [554, 1300] width 135 height 24
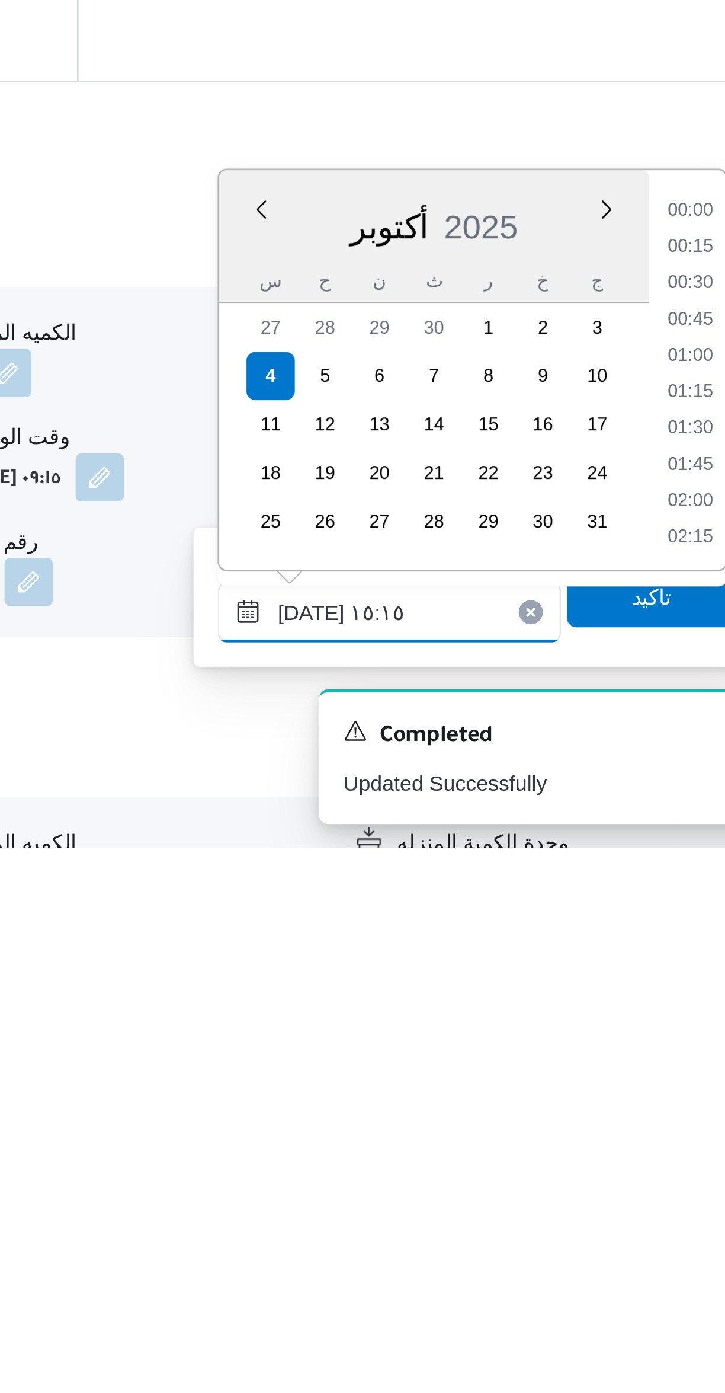
scroll to position [795, 0]
click at [671, 1143] on li "14:00" at bounding box center [671, 1144] width 27 height 12
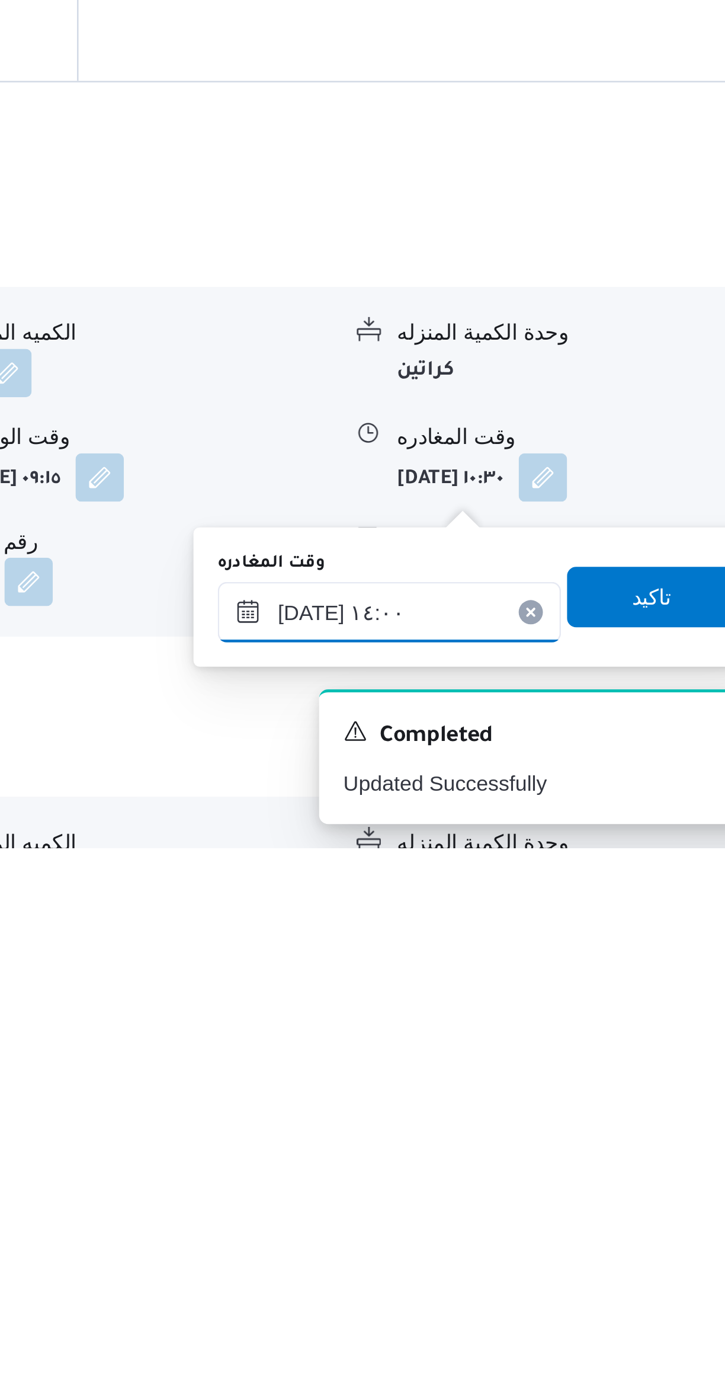
click at [568, 1298] on input "٠٤/١٠/٢٠٢٥ ١٤:٠٠" at bounding box center [554, 1300] width 135 height 24
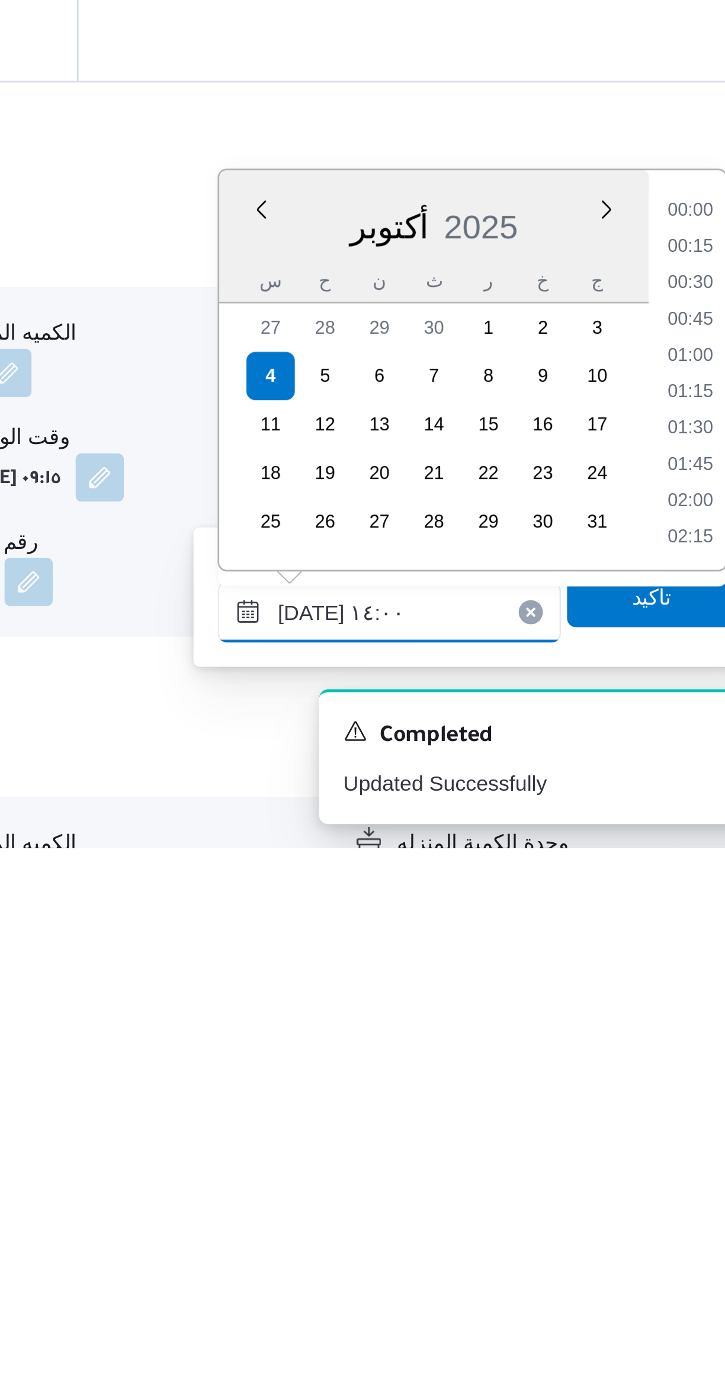
scroll to position [724, 0]
click at [665, 1240] on li "14:30" at bounding box center [671, 1243] width 27 height 12
type input "٠٤/١٠/٢٠٢٥ ١٤:٣٠"
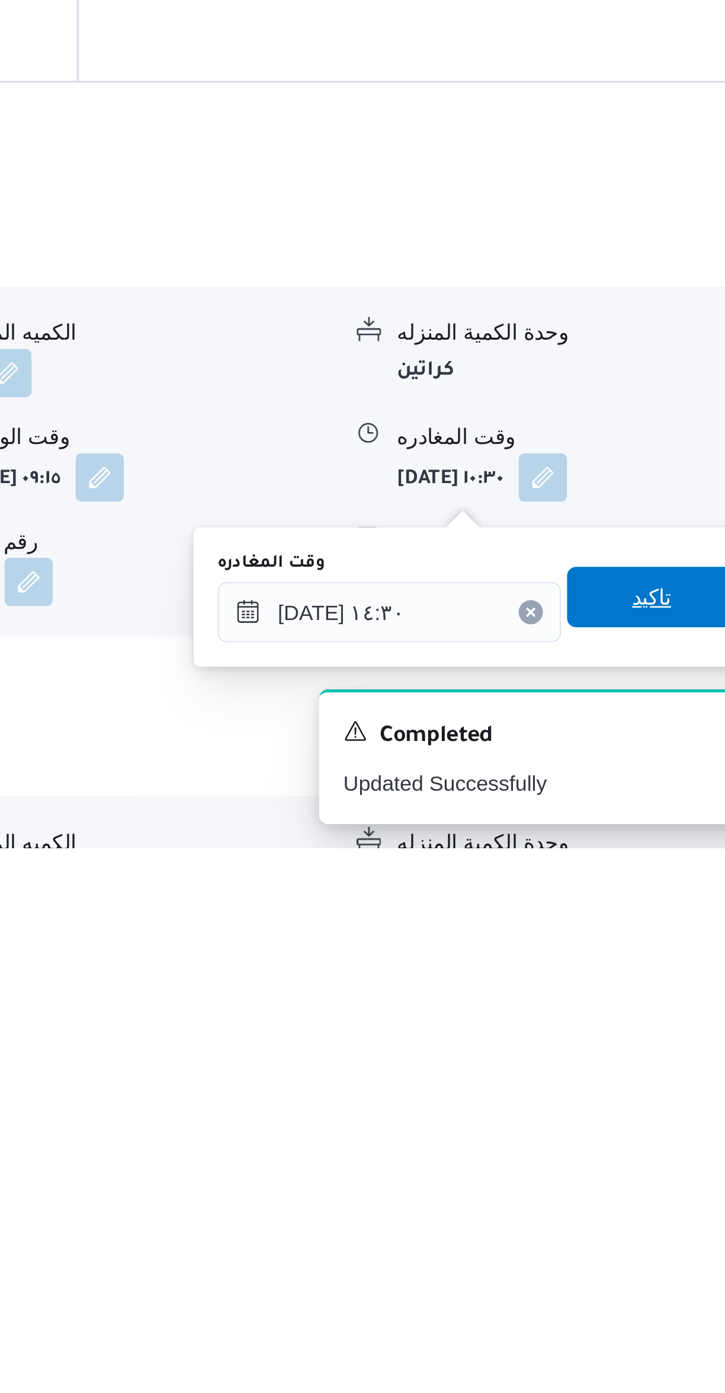
click at [651, 1292] on span "تاكيد" at bounding box center [656, 1294] width 15 height 14
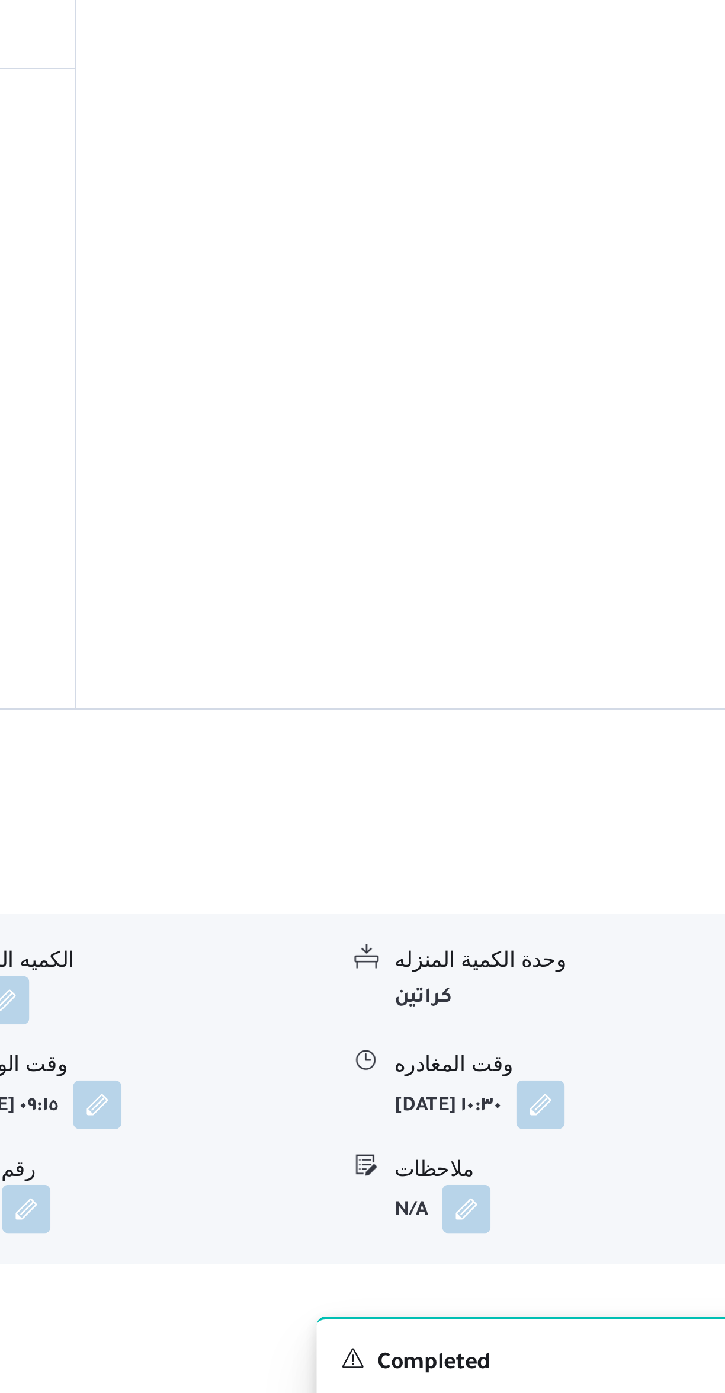
scroll to position [184, 0]
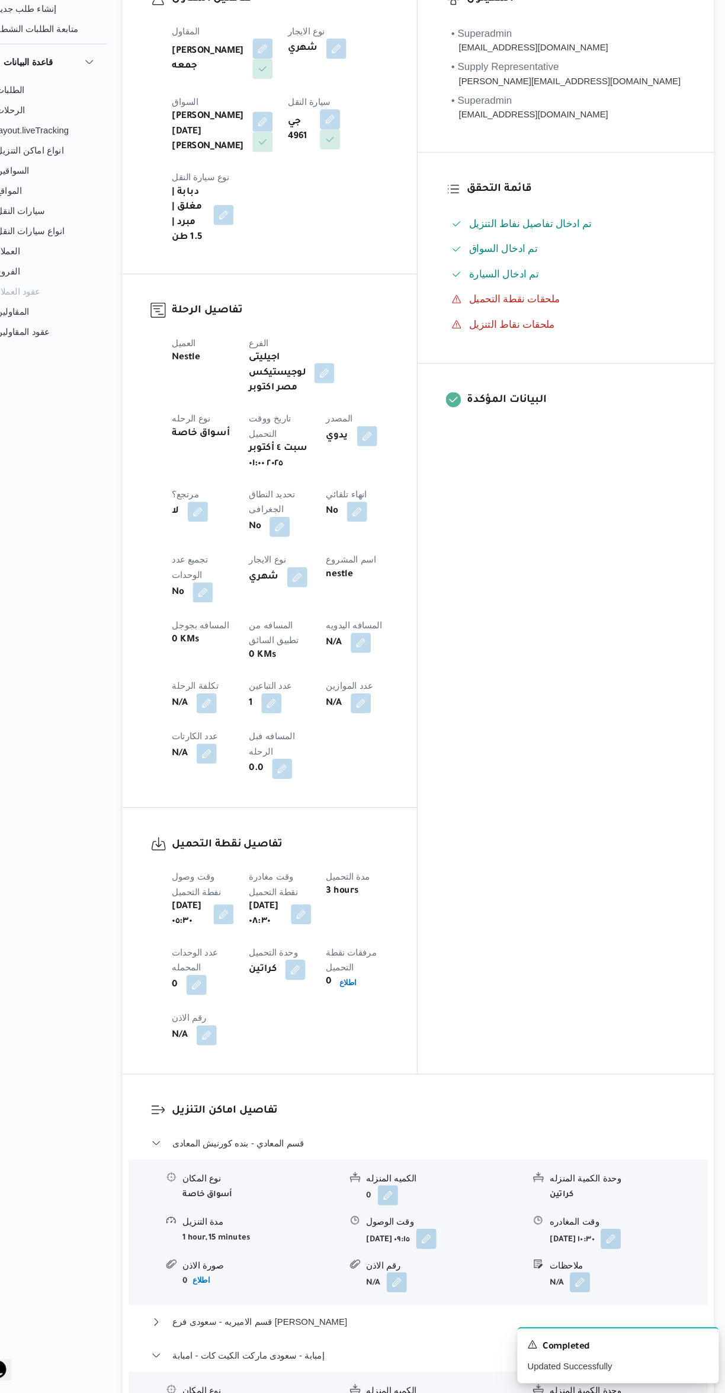
click at [369, 677] on button "button" at bounding box center [378, 686] width 19 height 19
click at [305, 593] on input "المسافه اليدويه" at bounding box center [308, 592] width 118 height 24
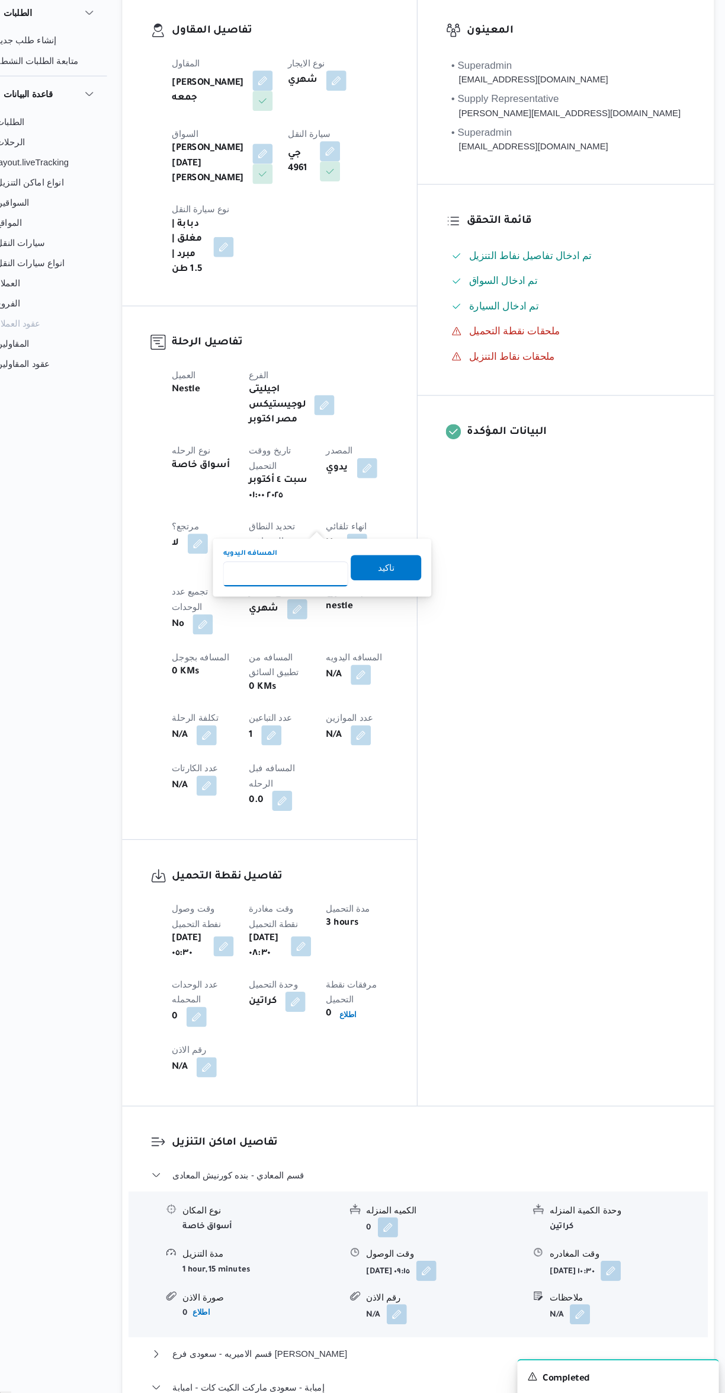
click at [311, 591] on input "المسافه اليدويه" at bounding box center [308, 592] width 118 height 24
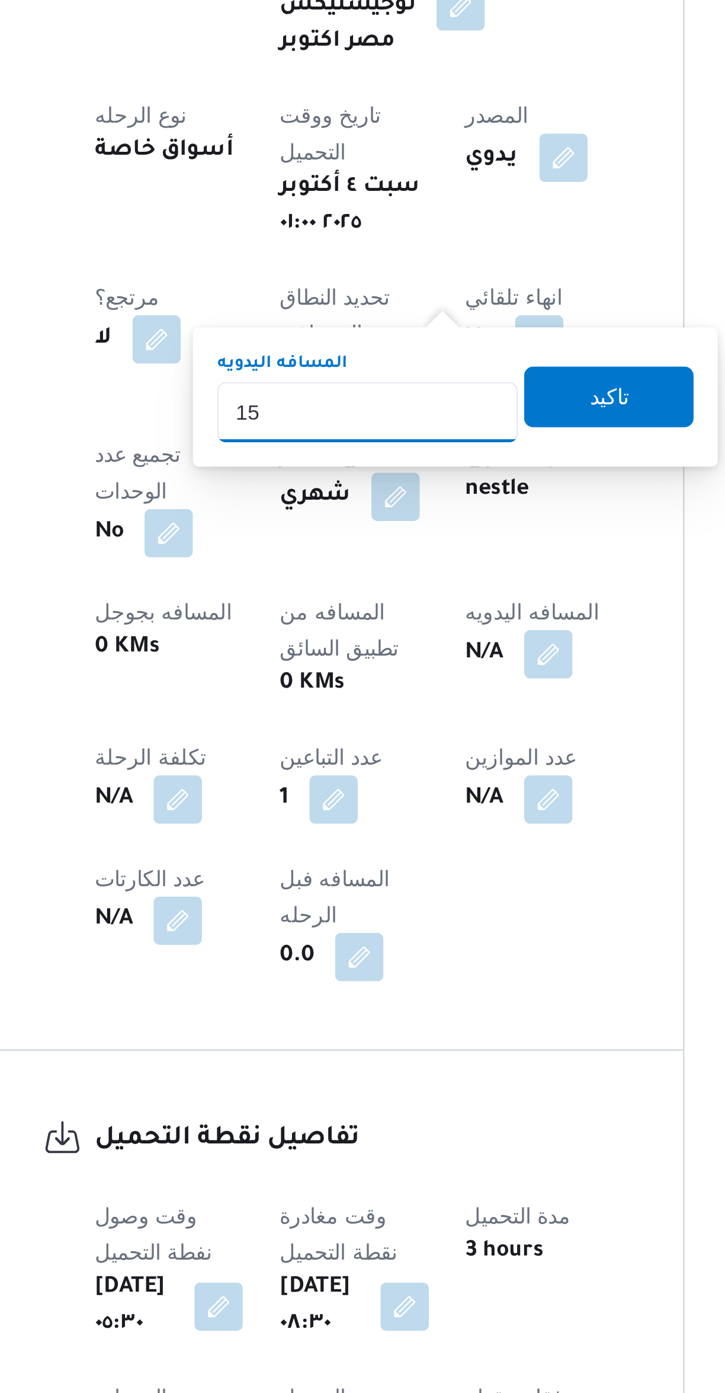
type input "155"
click at [403, 590] on span "تاكيد" at bounding box center [402, 586] width 66 height 24
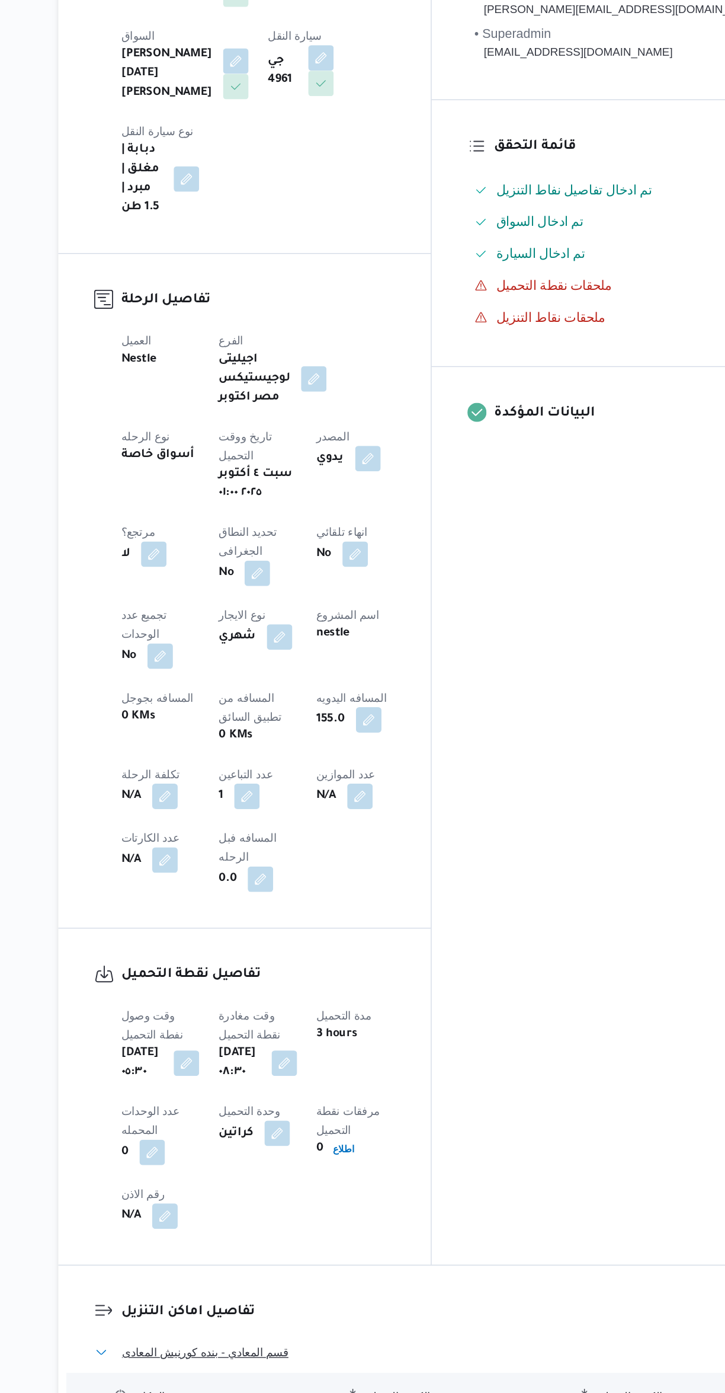
click at [447, 1150] on button "قسم المعادي - بنده كورنيش المعادى" at bounding box center [432, 1157] width 503 height 14
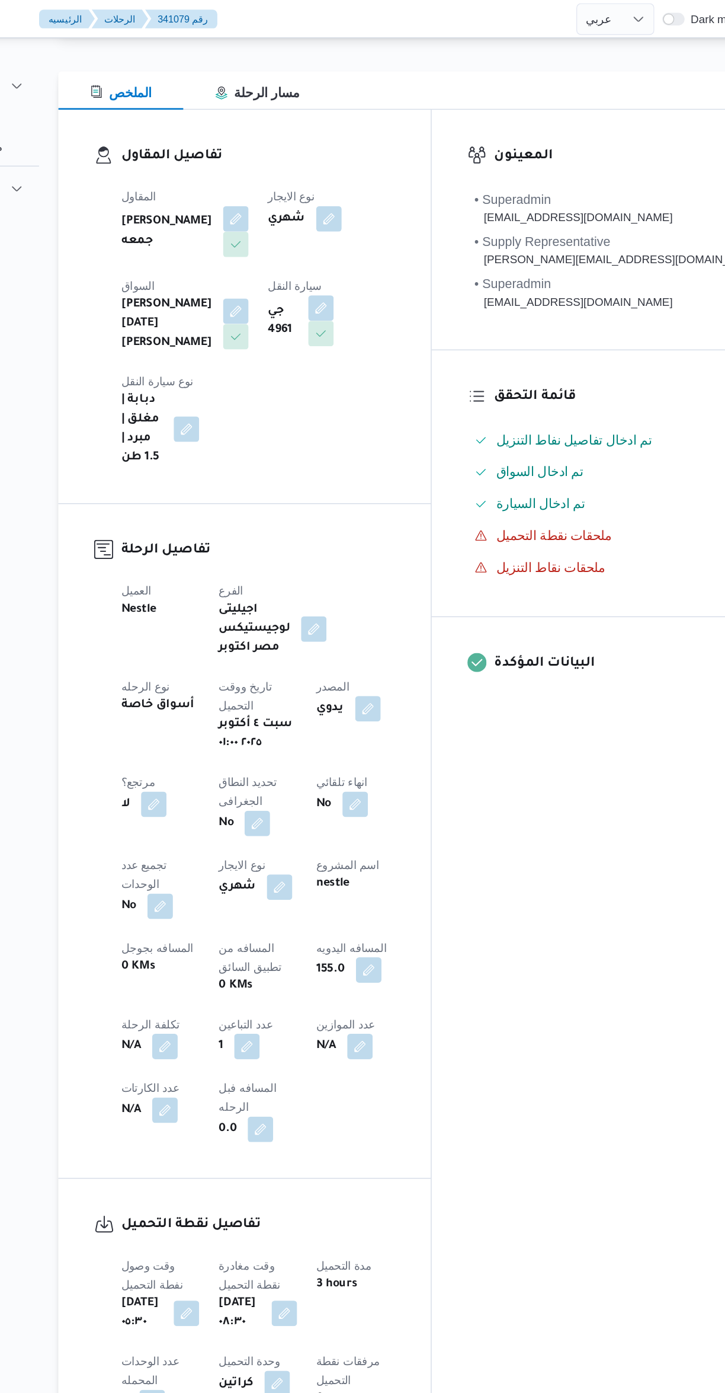
scroll to position [0, 0]
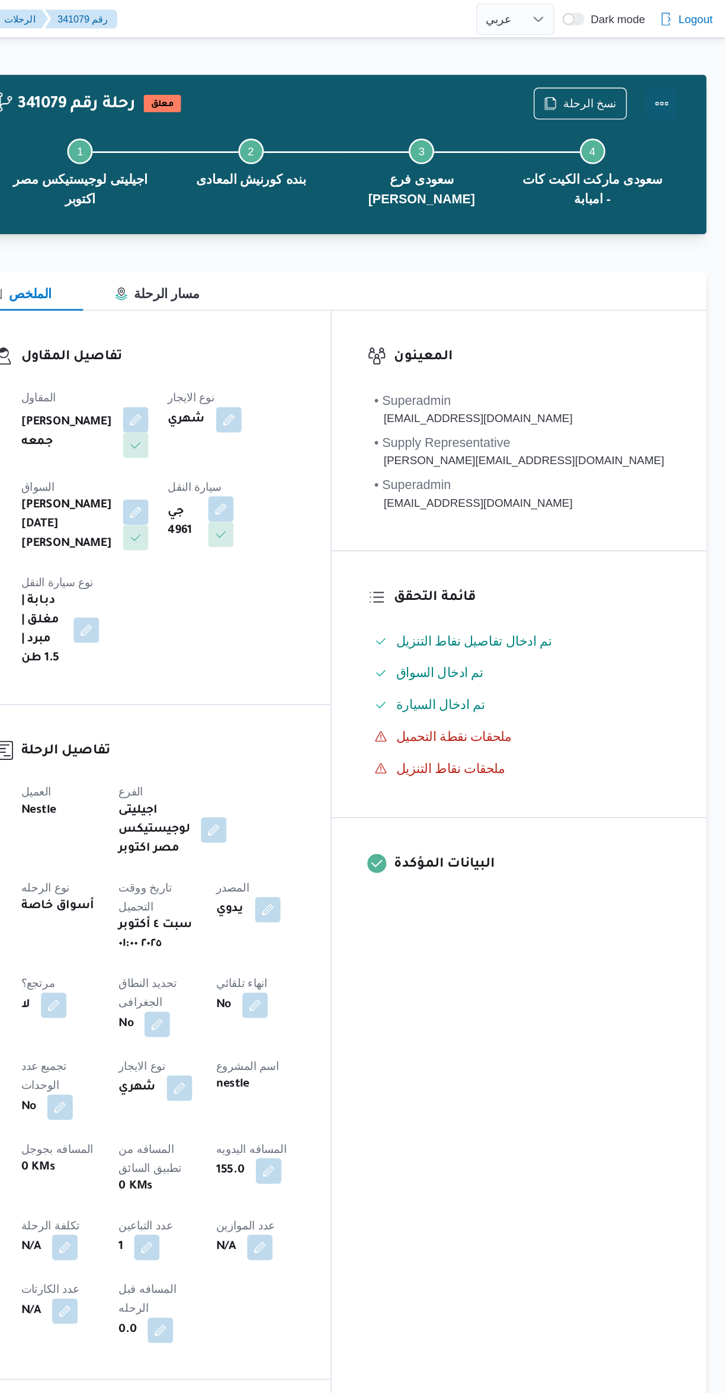
click at [681, 79] on button "Actions" at bounding box center [678, 77] width 24 height 24
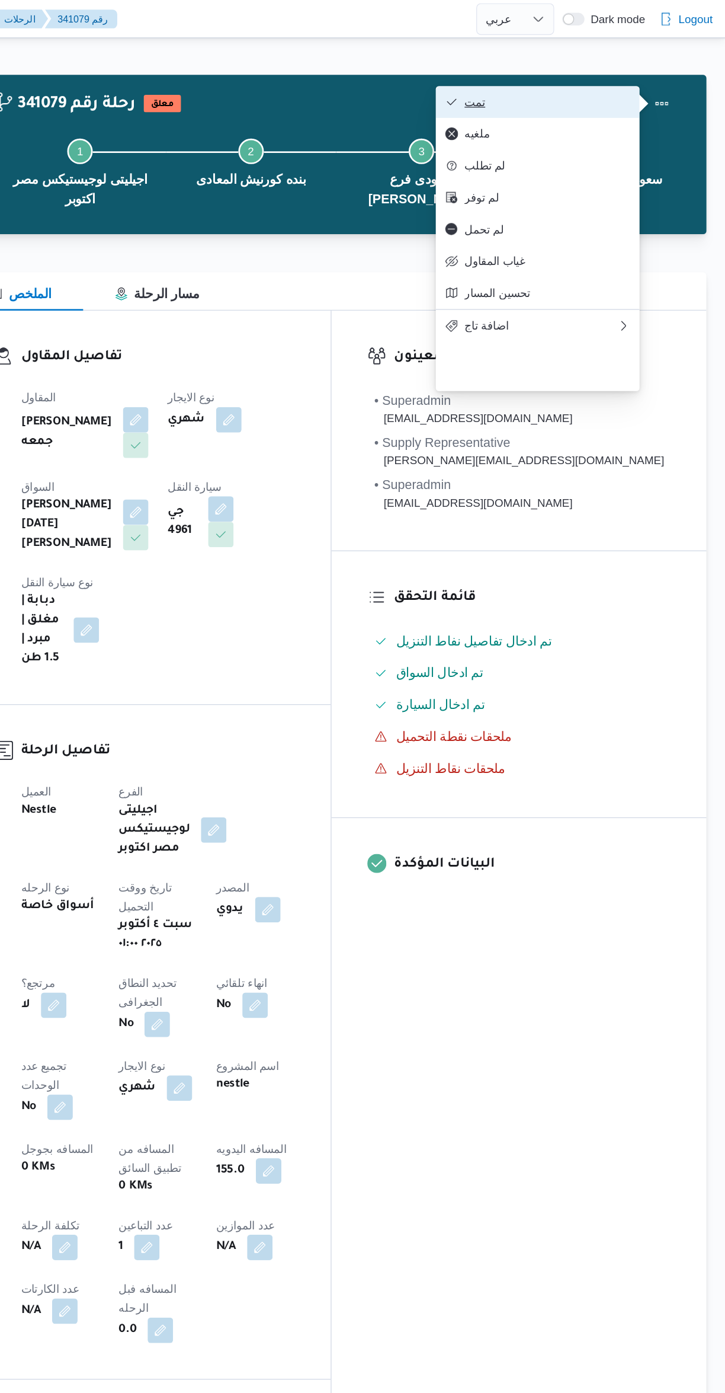
click at [521, 78] on icon "button" at bounding box center [521, 75] width 9 height 9
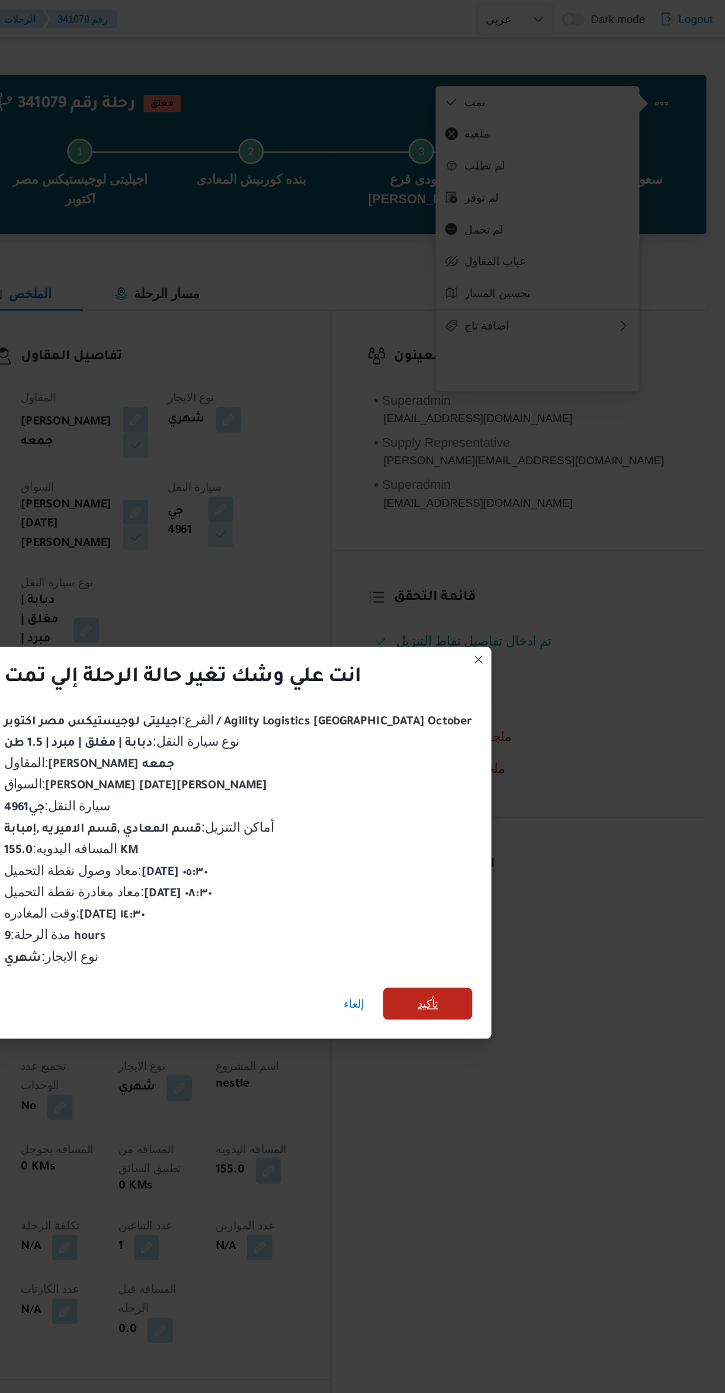
click at [501, 739] on span "تأكيد" at bounding box center [504, 747] width 66 height 24
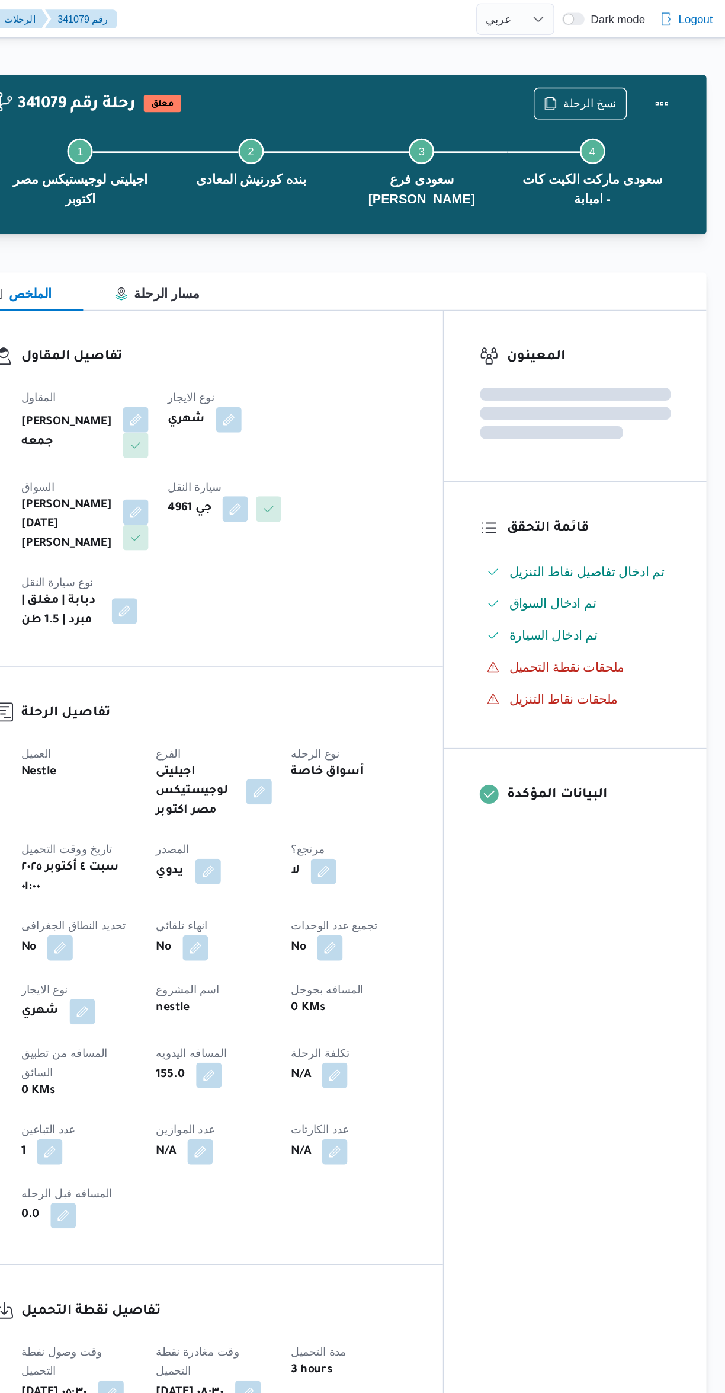
click at [612, 834] on div "المعينون قائمة التحقق تم ادخال تفاصيل نفاط التنزيل تم ادخال السواق تم ادخال الس…" at bounding box center [614, 699] width 196 height 936
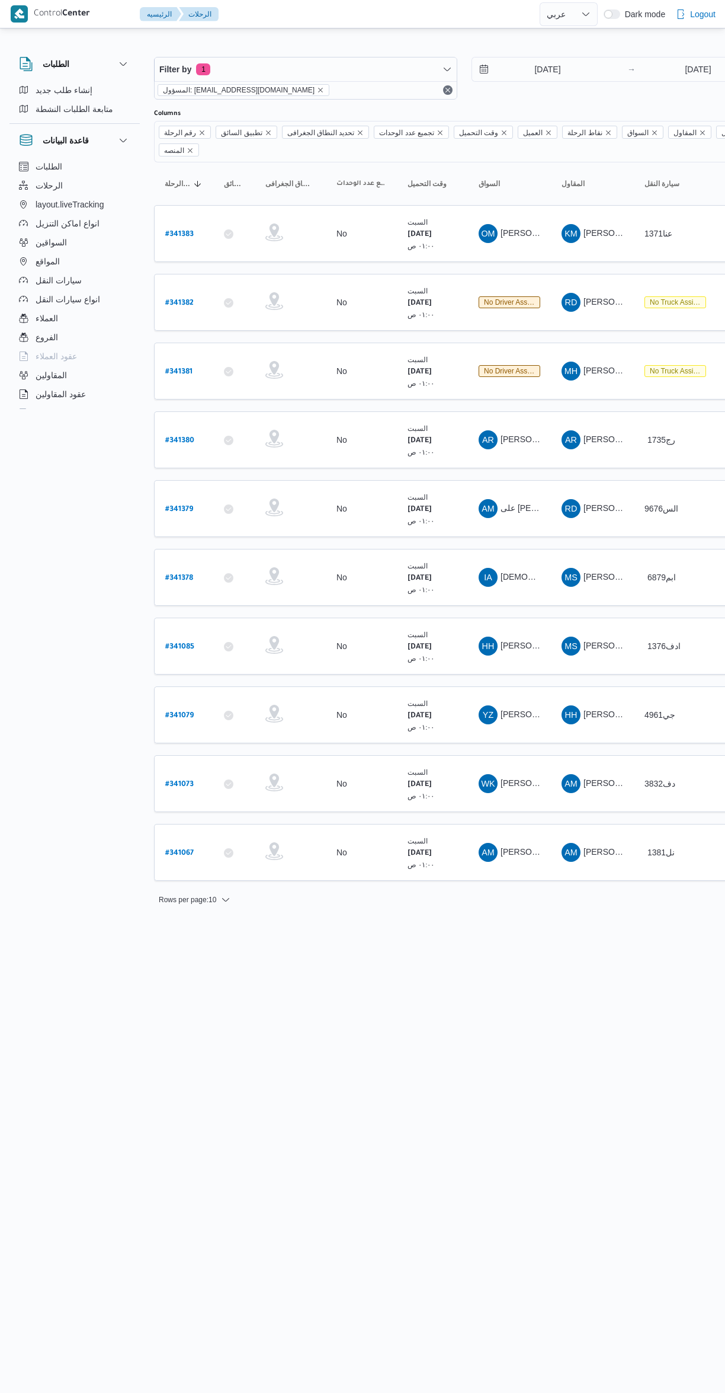
select select "ar"
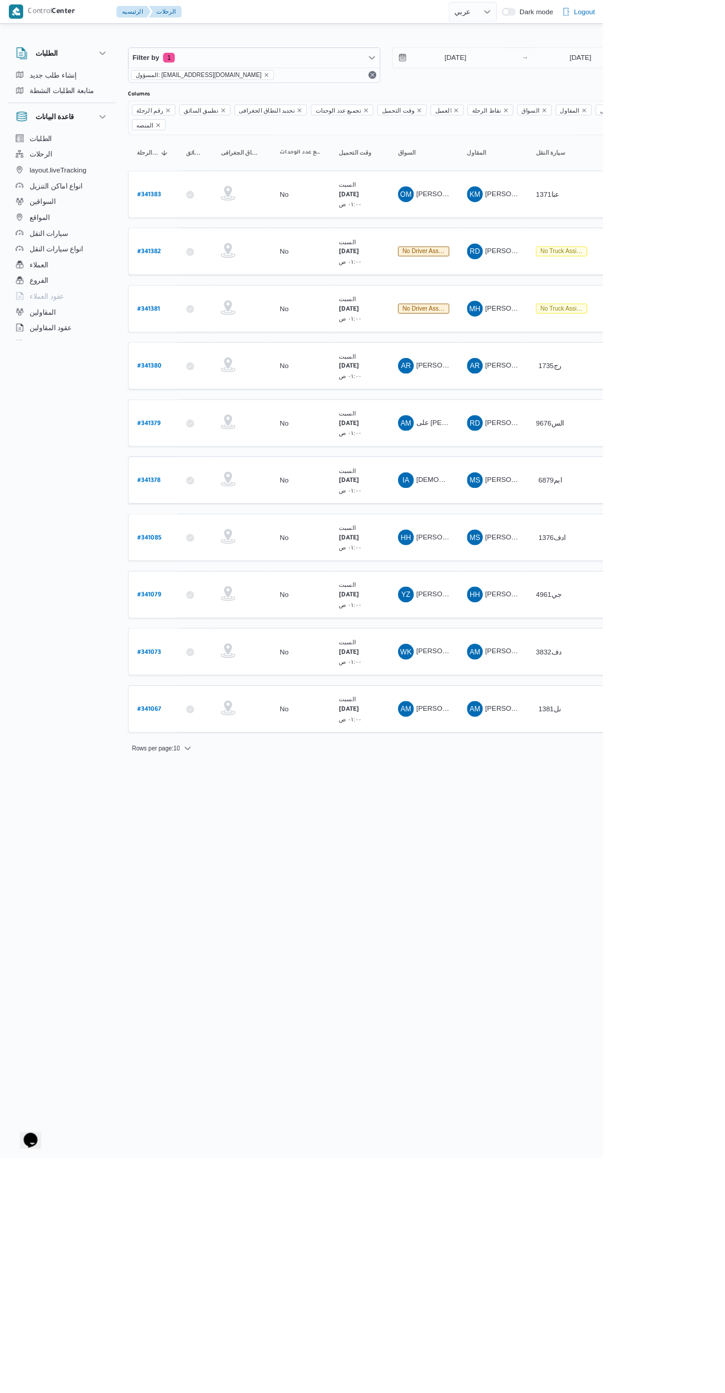
click at [188, 780] on b "# 341073" at bounding box center [179, 784] width 28 height 8
select select "ar"
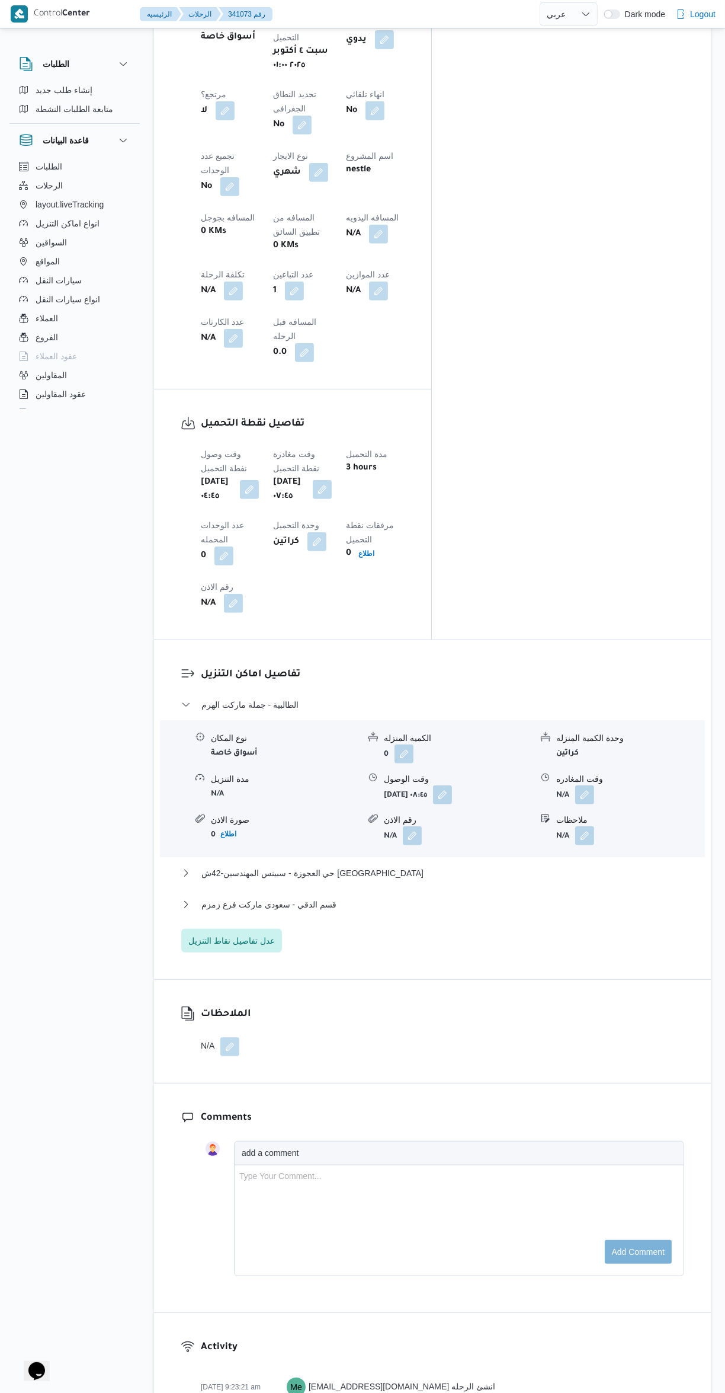
scroll to position [629, 0]
click at [589, 788] on button "button" at bounding box center [584, 797] width 19 height 19
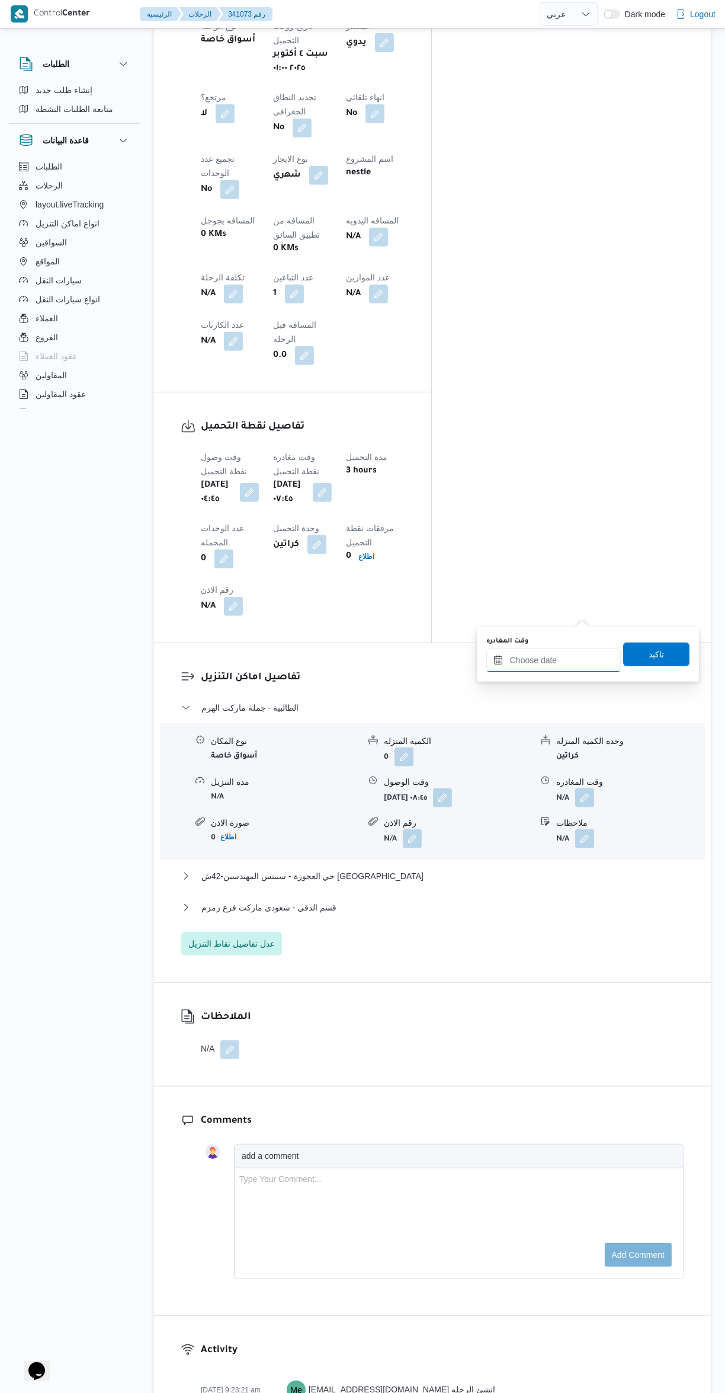
click at [544, 663] on input "وقت المغادره" at bounding box center [554, 660] width 135 height 24
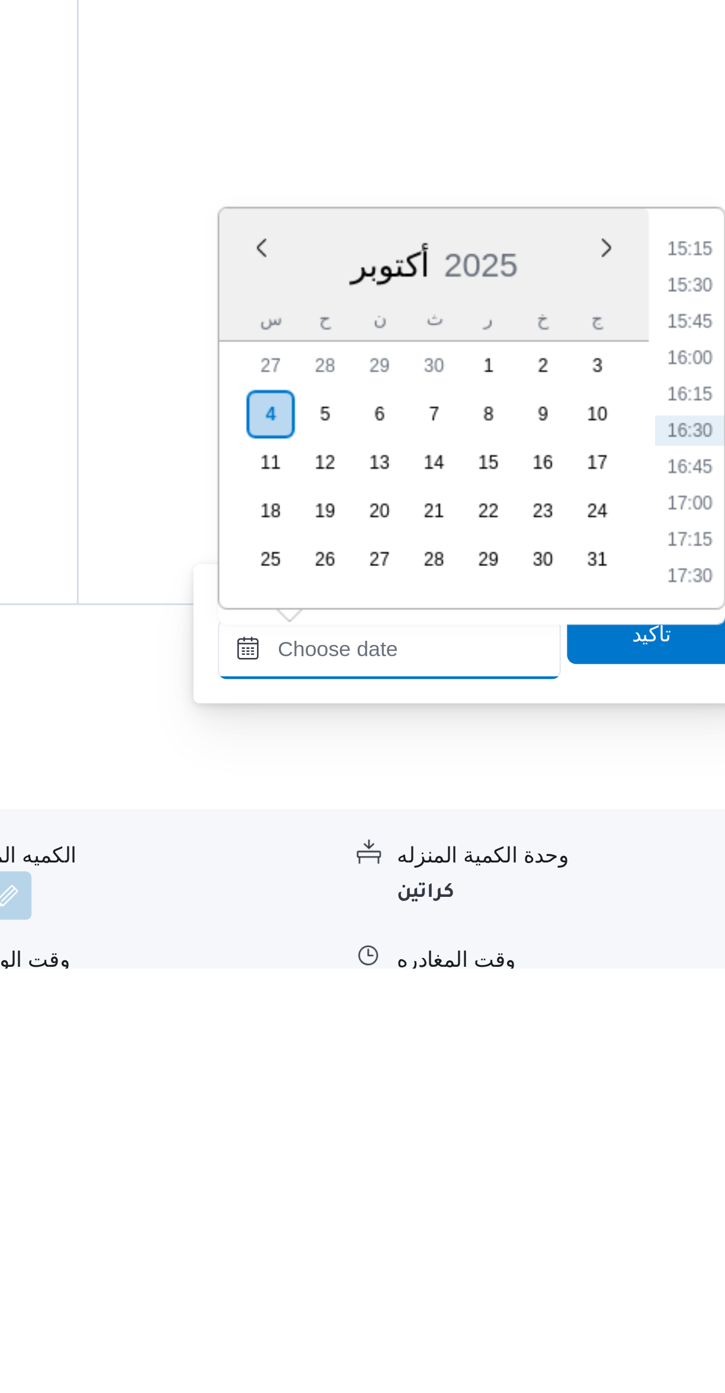
scroll to position [22, 0]
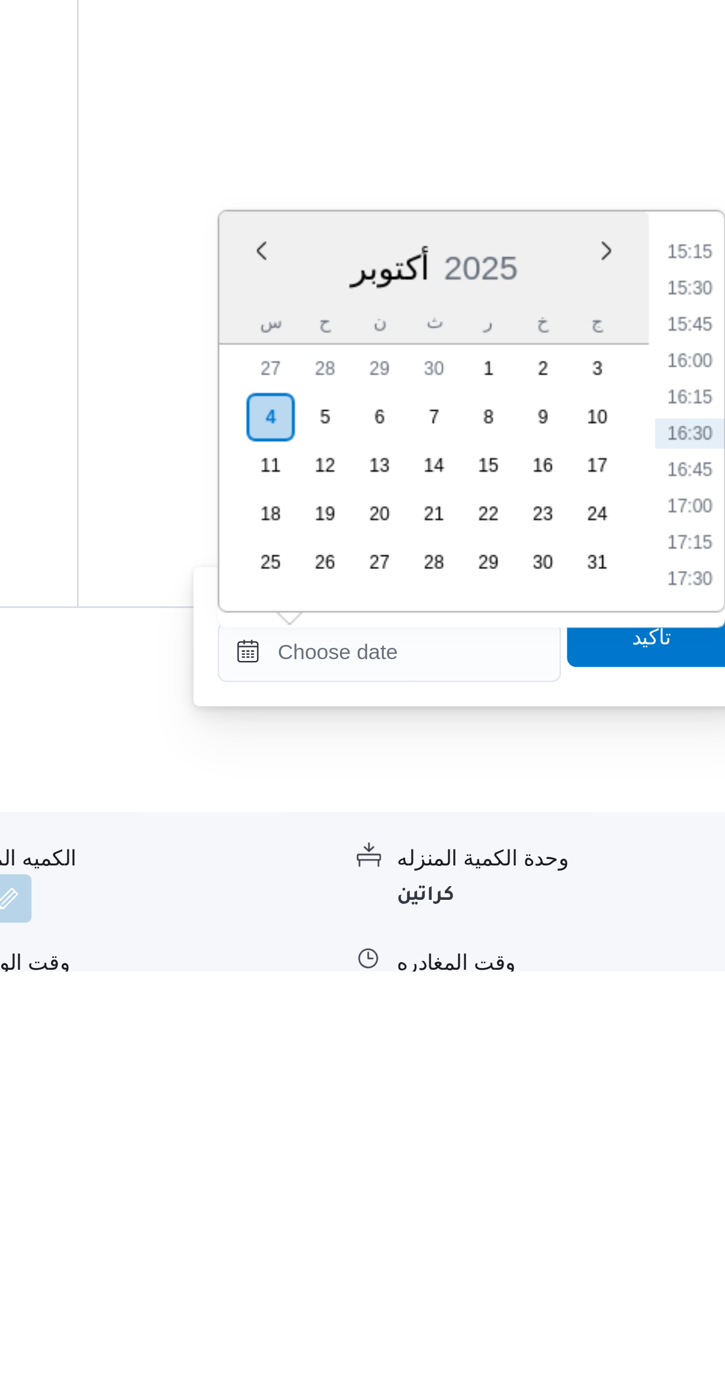
click at [673, 1126] on li "15:30" at bounding box center [671, 1125] width 27 height 12
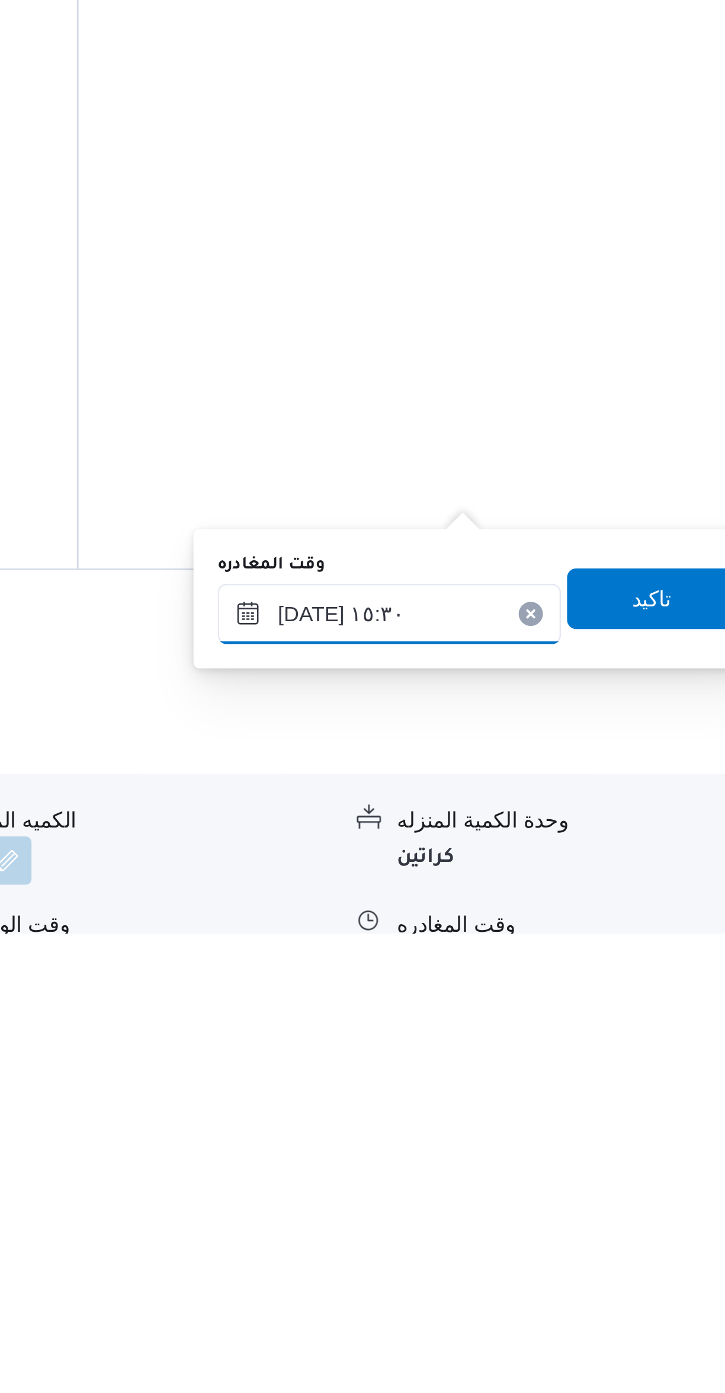
click at [520, 1268] on input "[DATE] ١٥:٣٠" at bounding box center [554, 1268] width 135 height 24
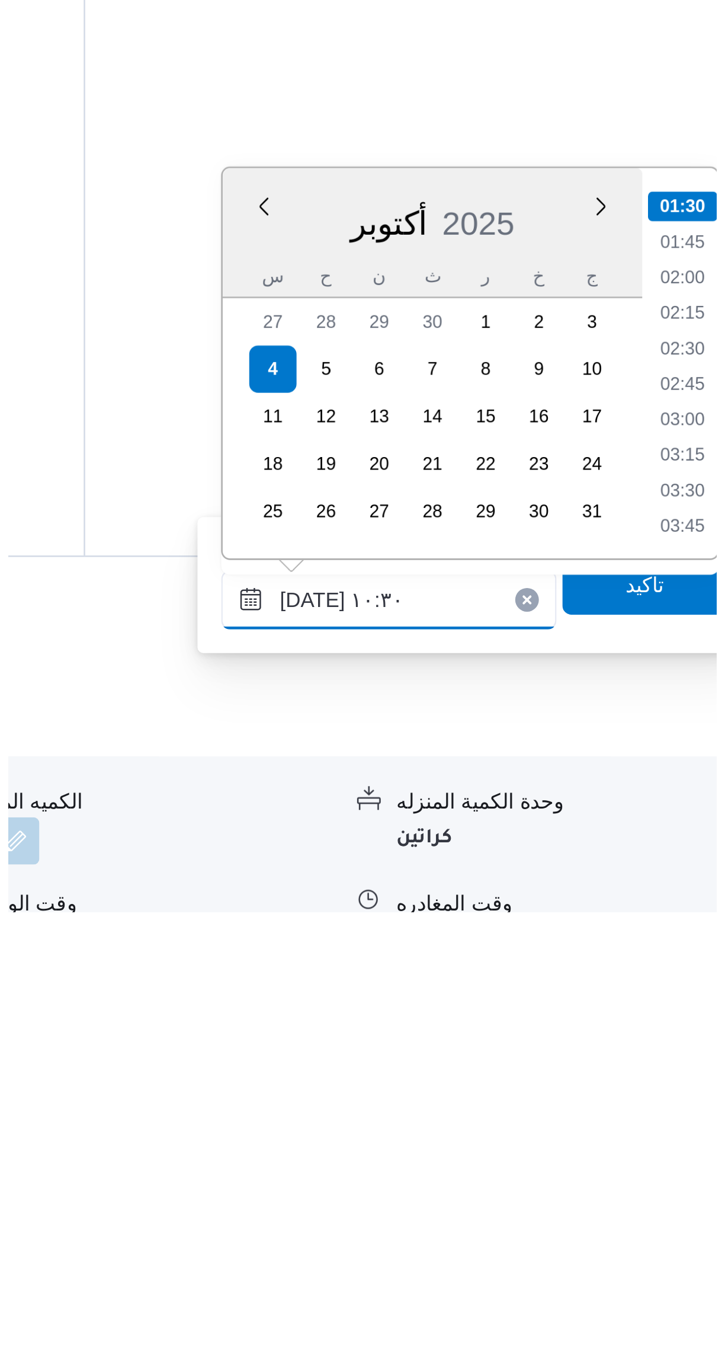
scroll to position [473, 0]
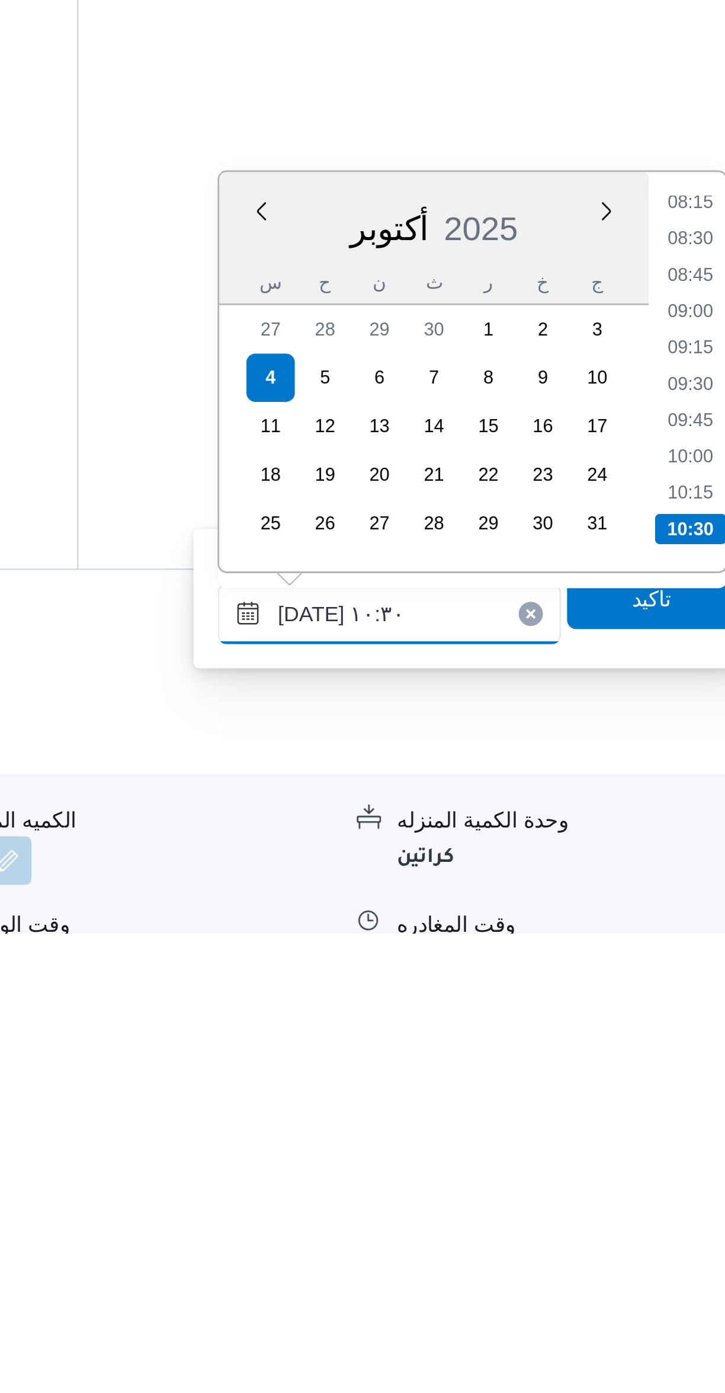
type input "[DATE] ١٠:٣٠"
click at [670, 1231] on li "10:30" at bounding box center [672, 1234] width 28 height 12
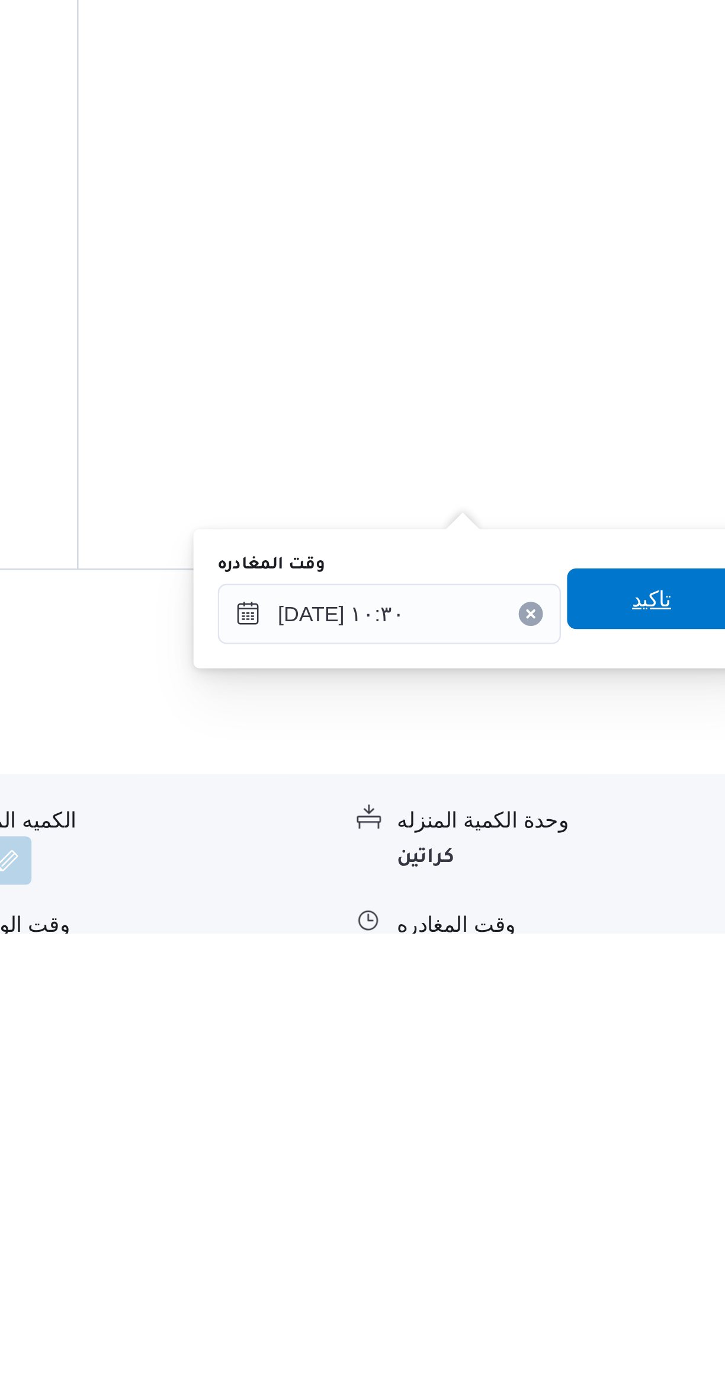
click at [654, 1259] on span "تاكيد" at bounding box center [656, 1262] width 66 height 24
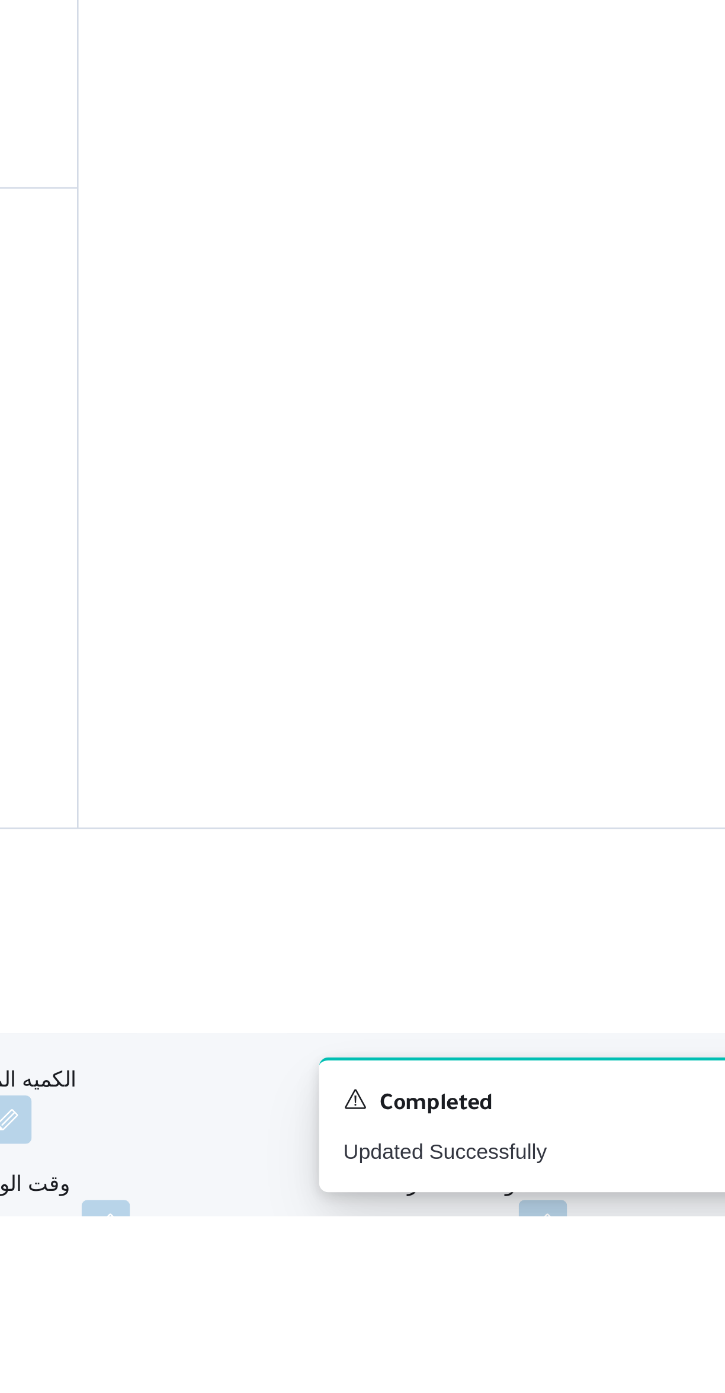
scroll to position [32, 0]
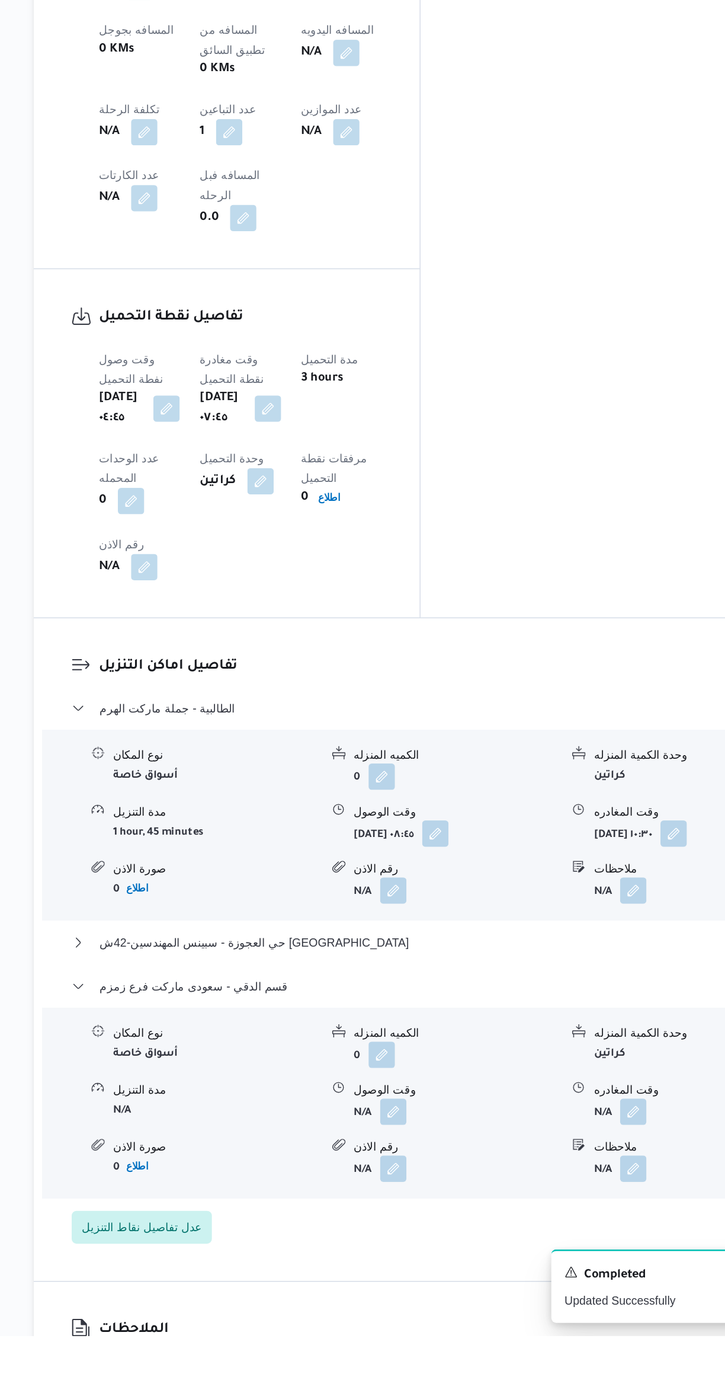
scroll to position [459, 0]
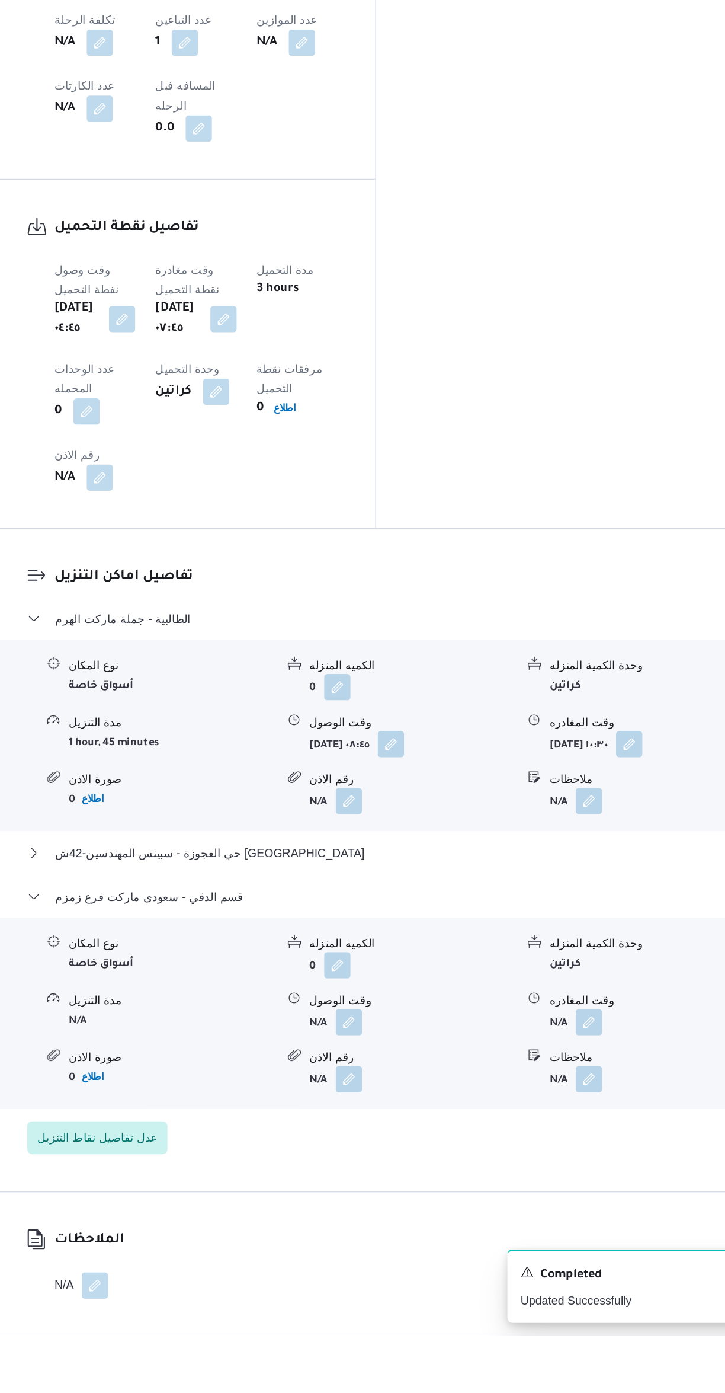
click at [588, 1158] on button "button" at bounding box center [584, 1167] width 19 height 19
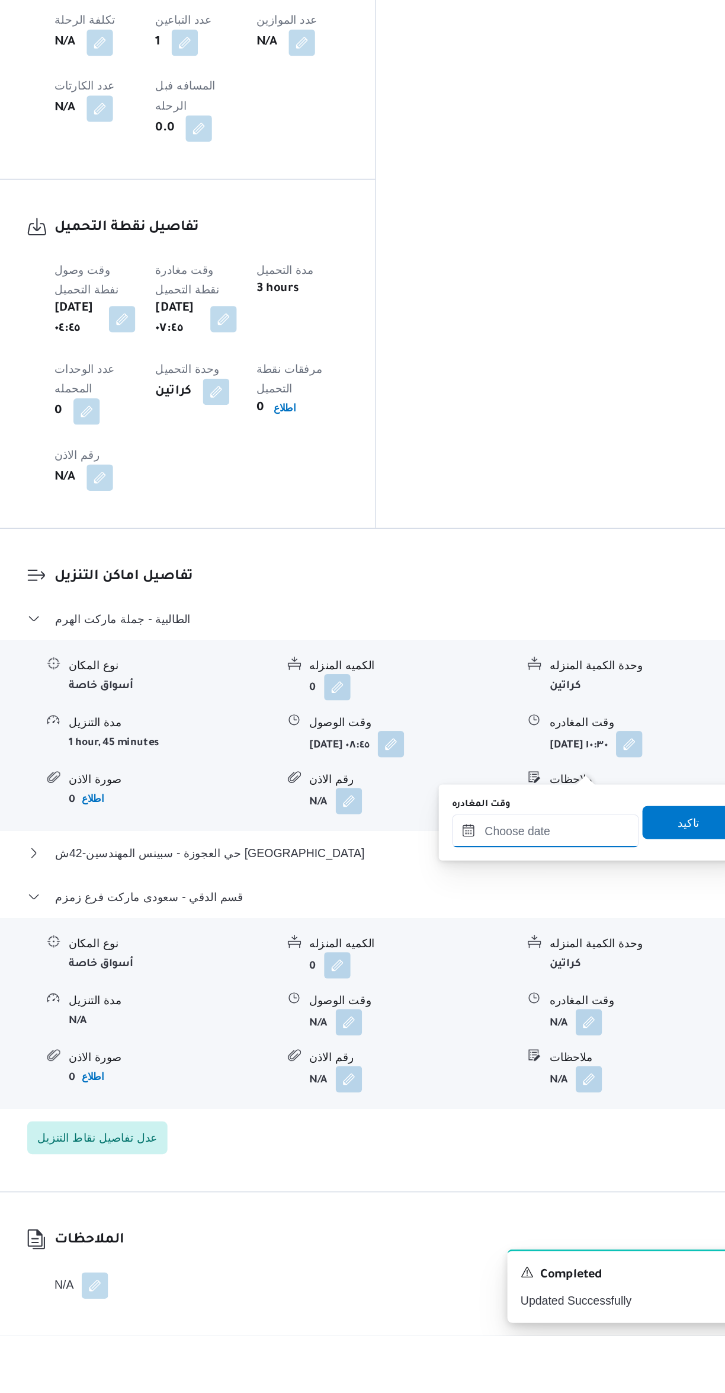
click at [545, 1028] on input "وقت المغادره" at bounding box center [554, 1030] width 135 height 24
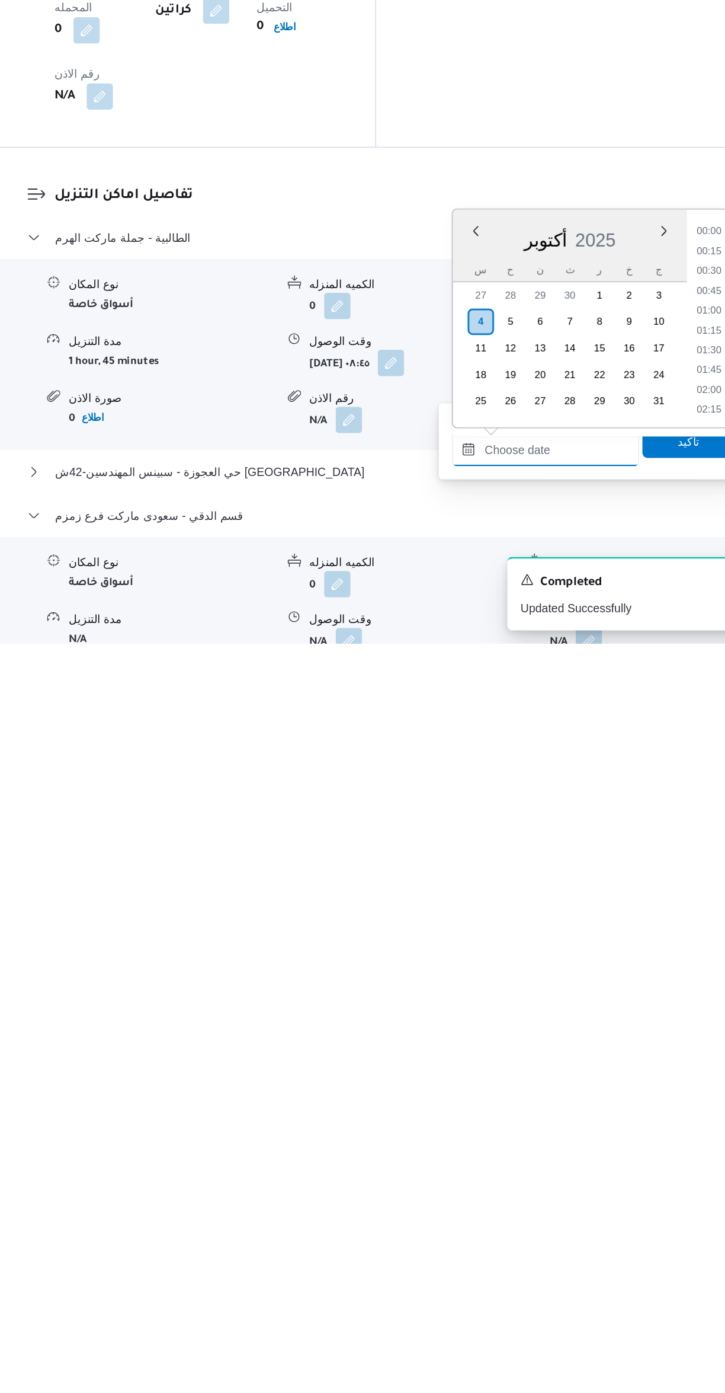
scroll to position [867, 0]
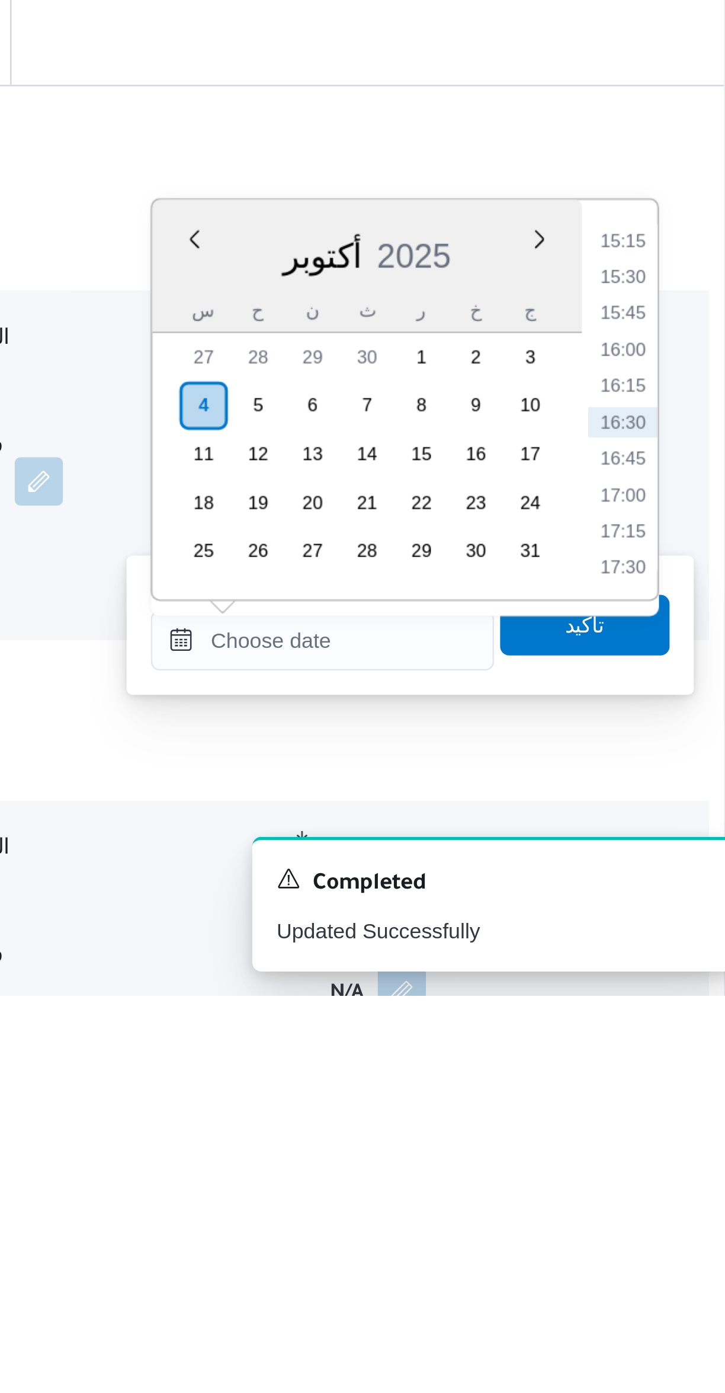
click at [676, 1097] on li "15:15" at bounding box center [671, 1097] width 27 height 12
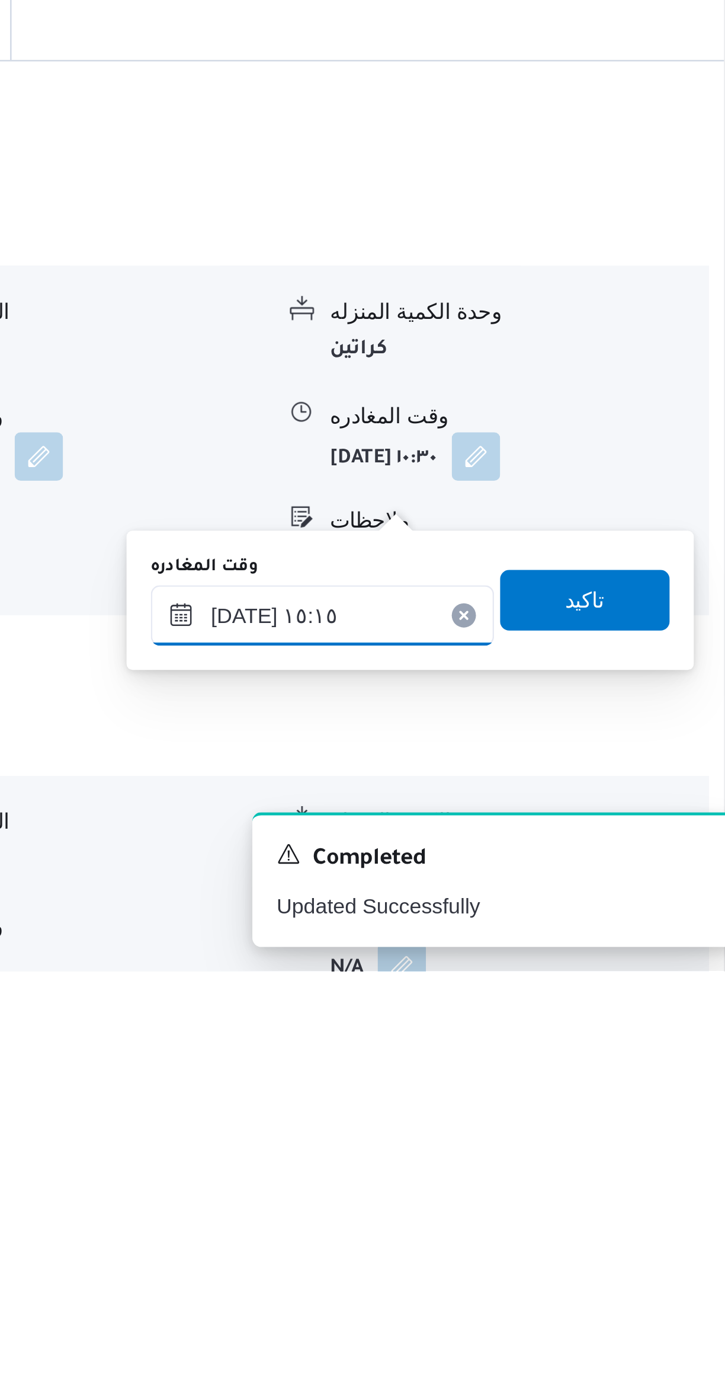
click at [519, 1255] on input "[DATE] ١٥:١٥" at bounding box center [554, 1253] width 135 height 24
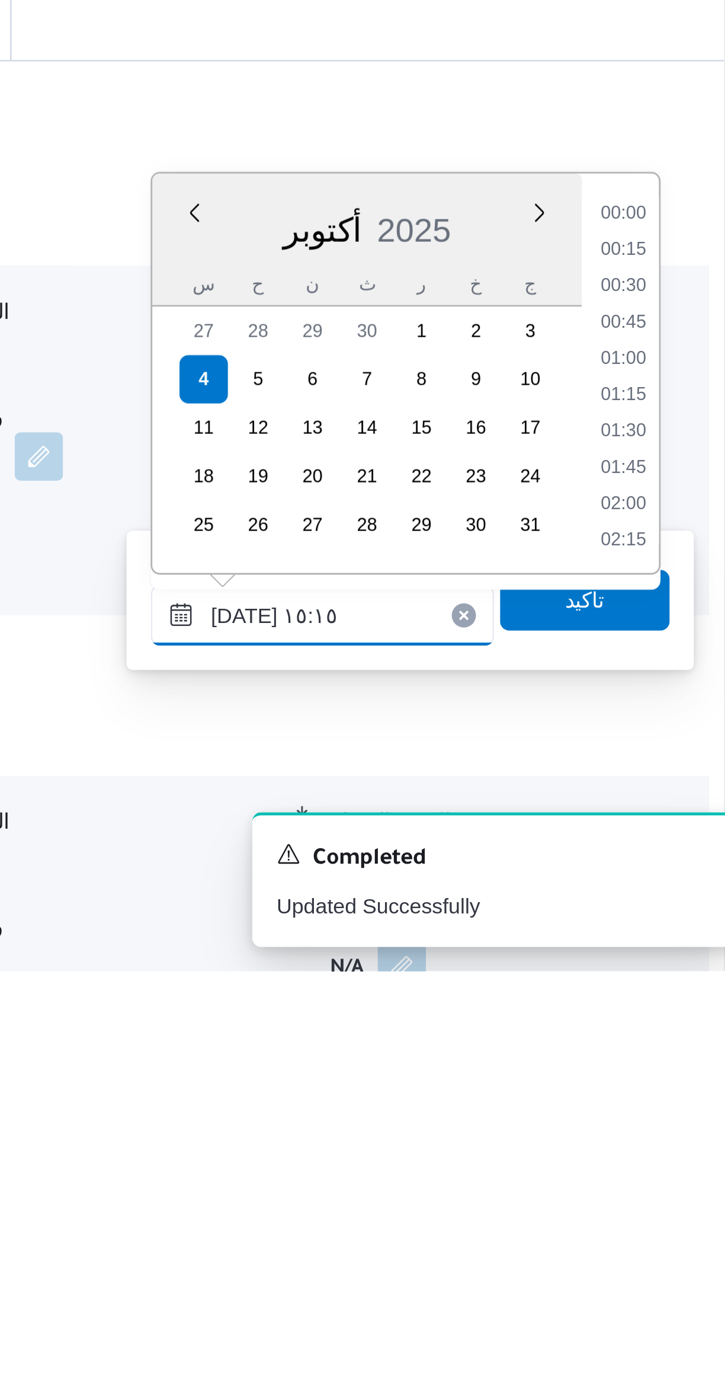
scroll to position [795, 0]
click at [519, 1250] on input "[DATE] ١٥:١٥" at bounding box center [554, 1253] width 135 height 24
click at [512, 1255] on input "[DATE] ١٥:١٥" at bounding box center [554, 1253] width 135 height 24
click at [519, 1252] on input "[DATE] ١٥:١٥" at bounding box center [554, 1253] width 135 height 24
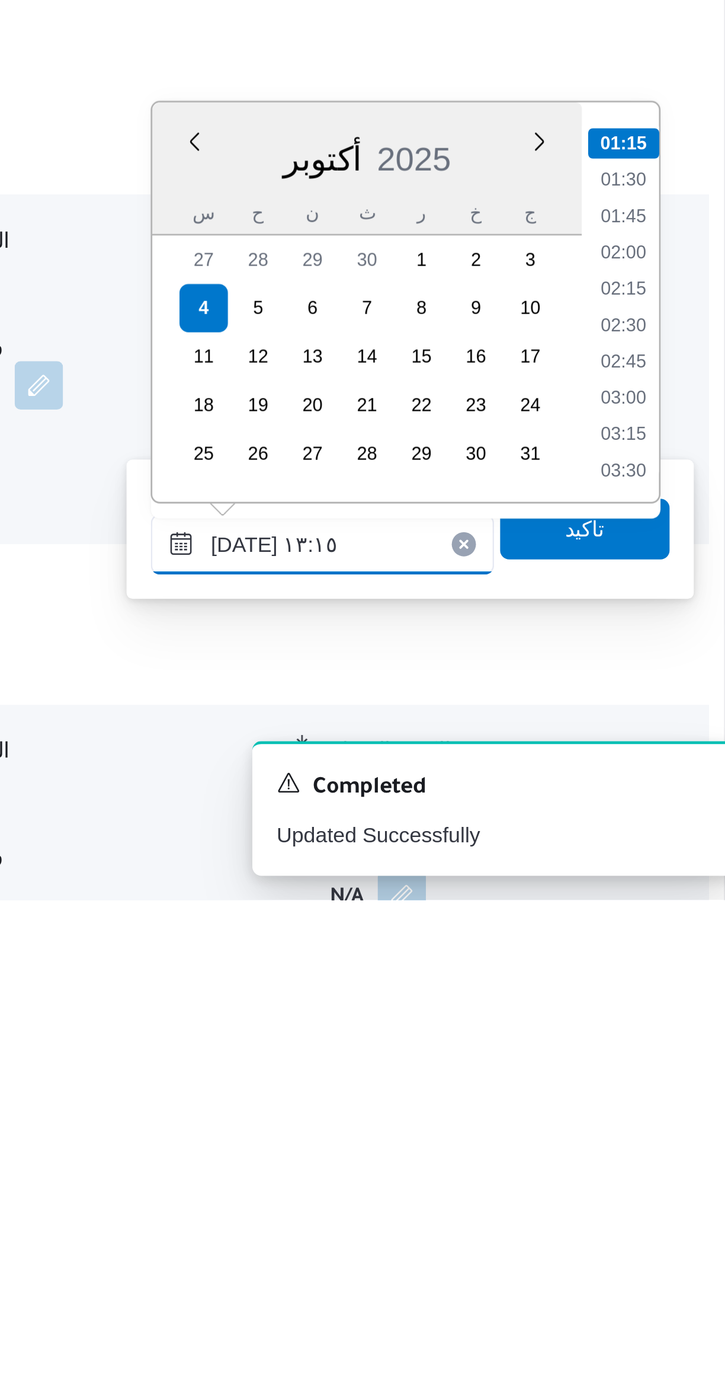
scroll to position [629, 0]
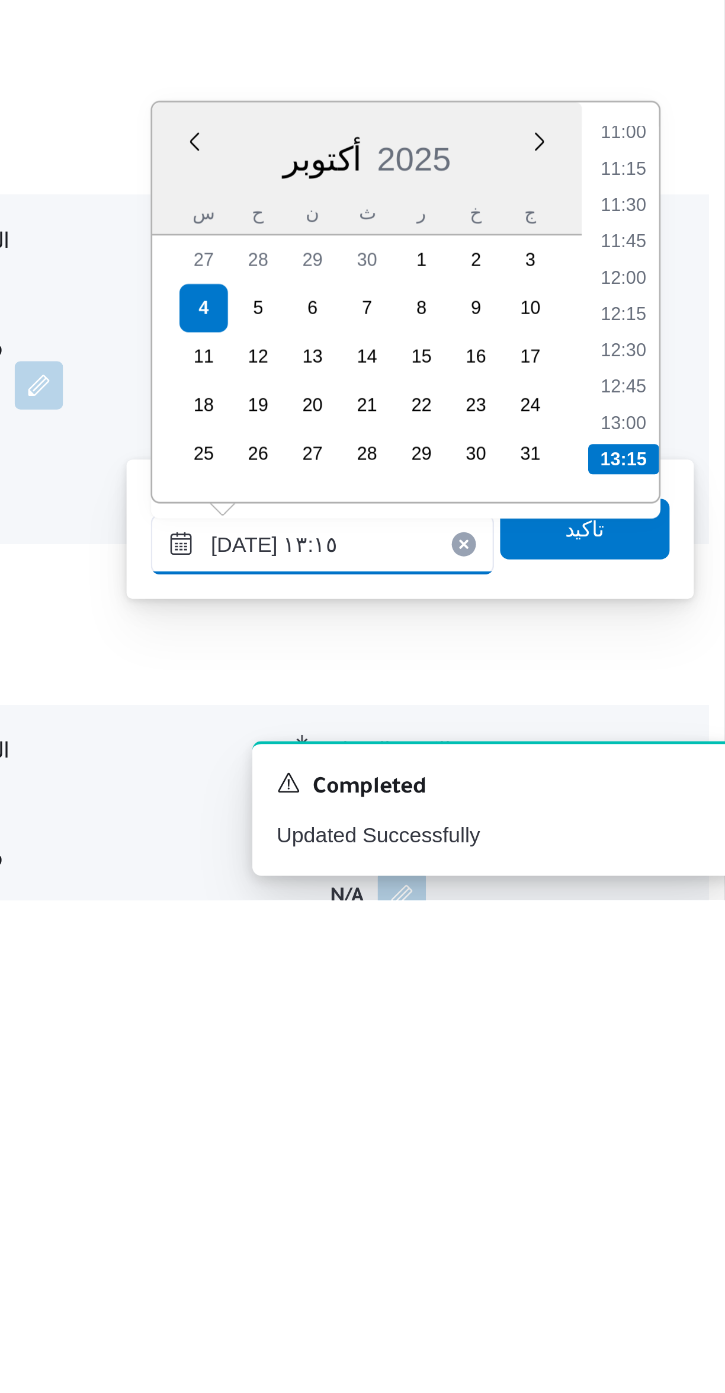
type input "[DATE] ١٣:١٥"
click at [675, 1220] on li "13:15" at bounding box center [672, 1220] width 28 height 12
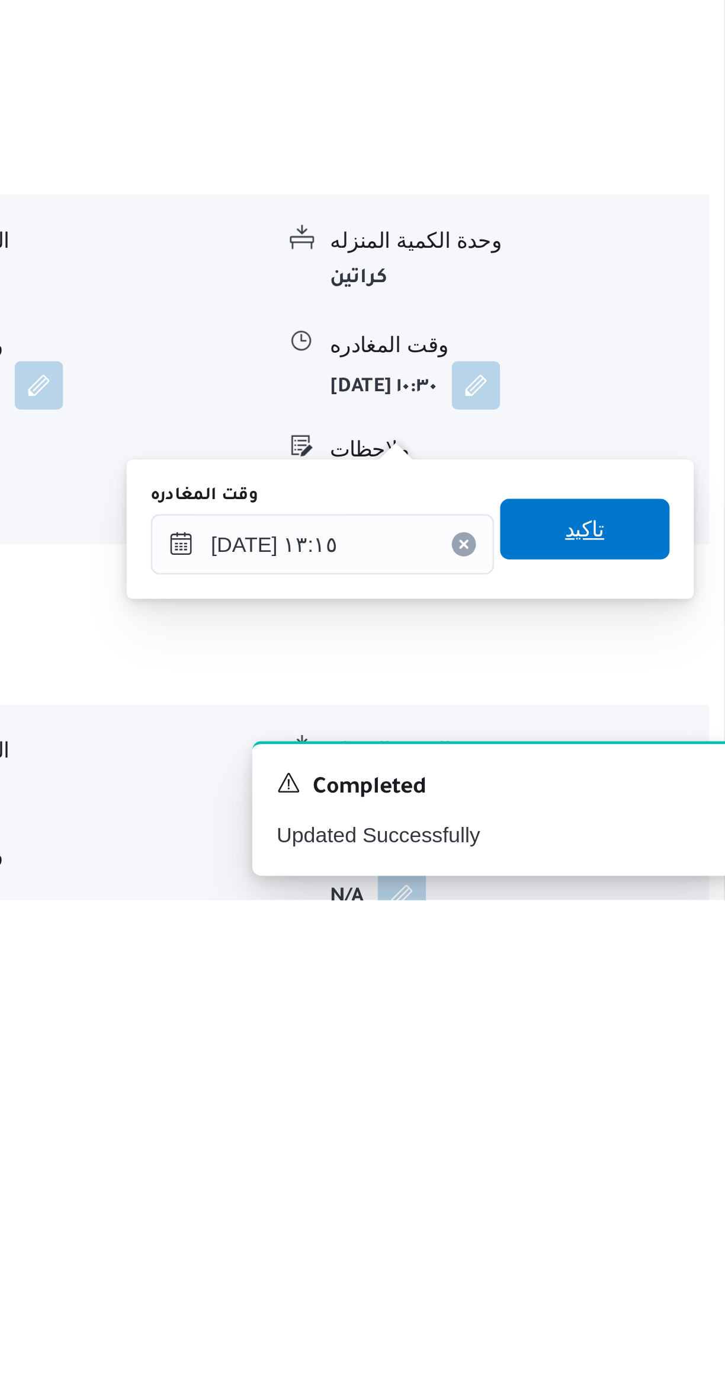
click at [654, 1245] on span "تاكيد" at bounding box center [656, 1248] width 66 height 24
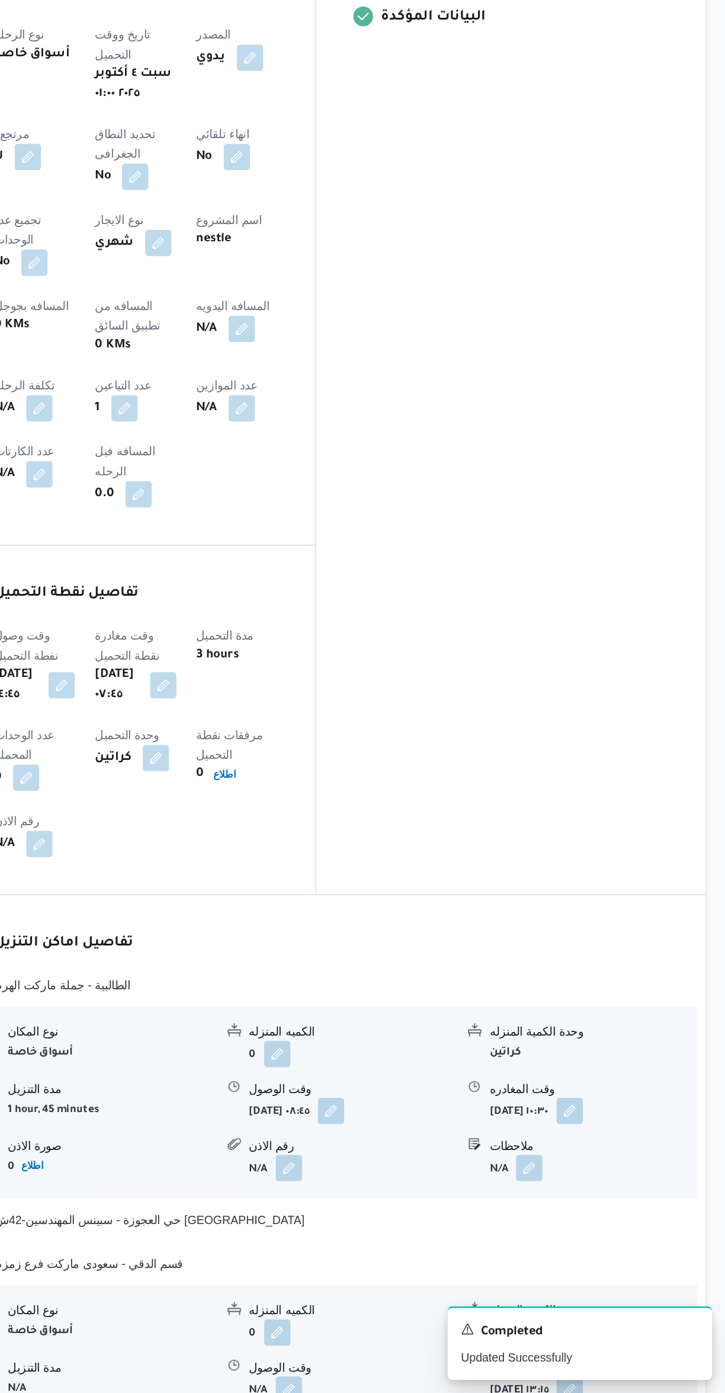
scroll to position [236, 0]
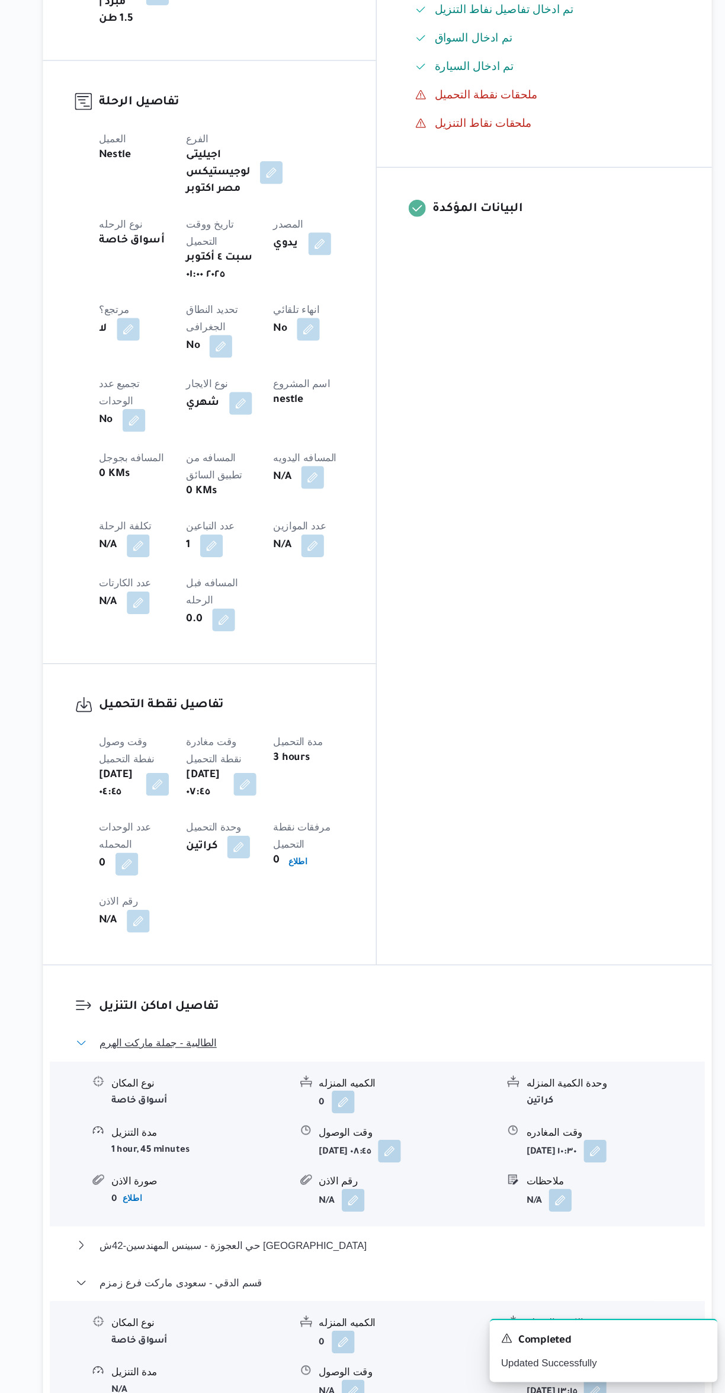
click at [537, 1094] on button "الطالبية - جملة ماركت الهرم" at bounding box center [432, 1101] width 503 height 14
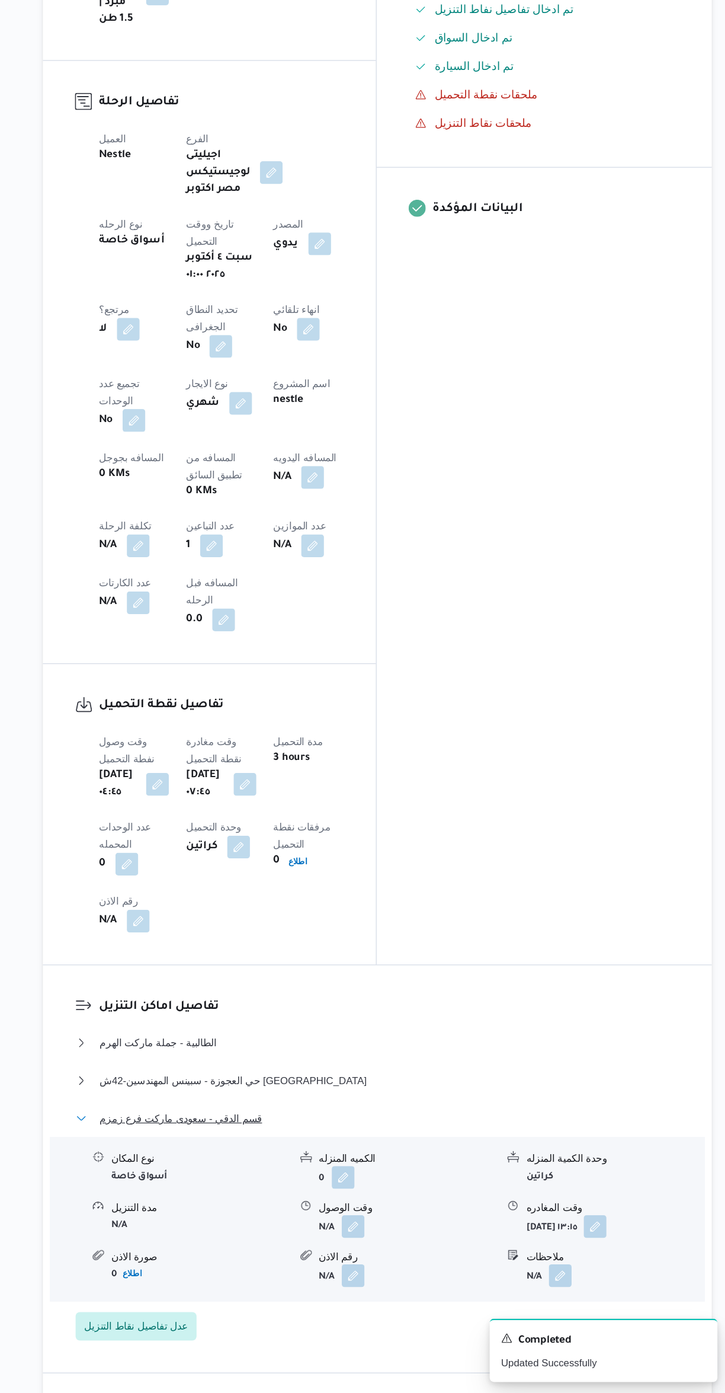
click at [222, 1157] on span "قسم الدقي - سعودى ماركت فرع زمزم" at bounding box center [268, 1164] width 135 height 14
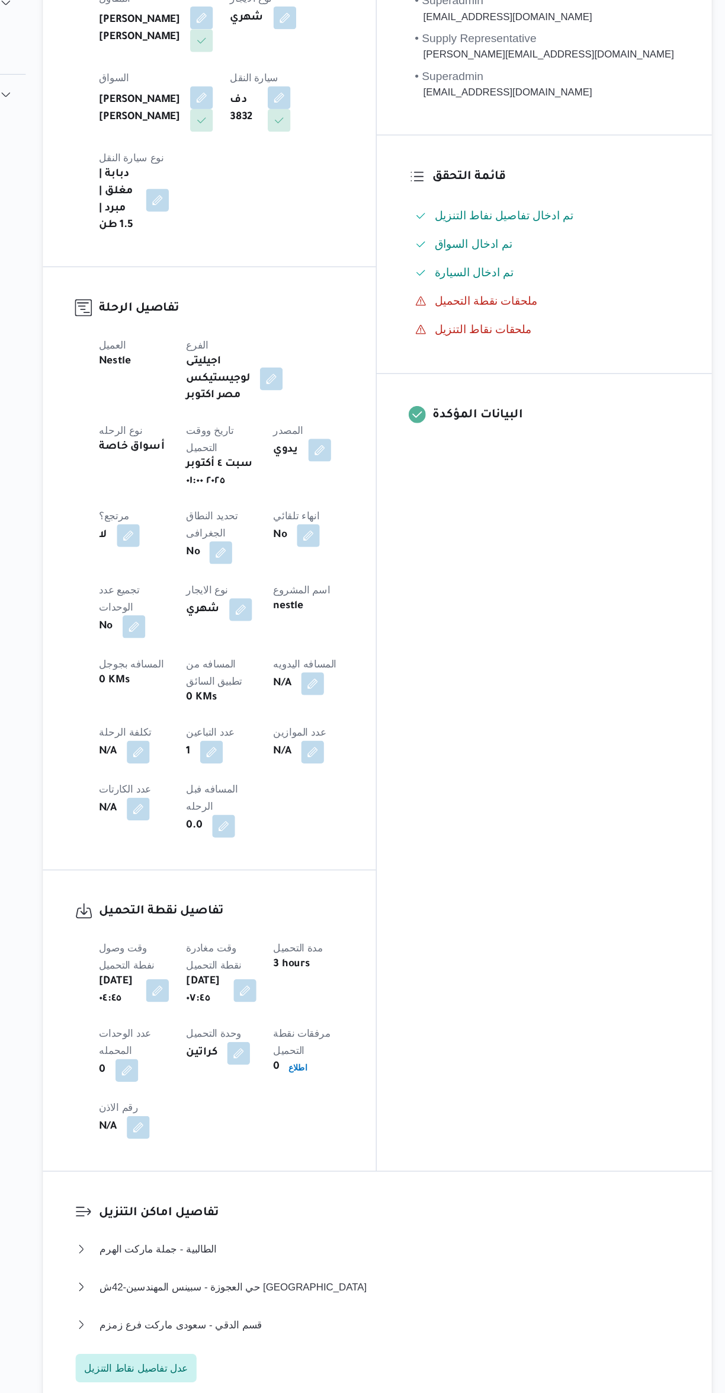
click at [369, 621] on button "button" at bounding box center [378, 630] width 19 height 19
click at [292, 544] on input "المسافه اليدويه" at bounding box center [308, 545] width 118 height 24
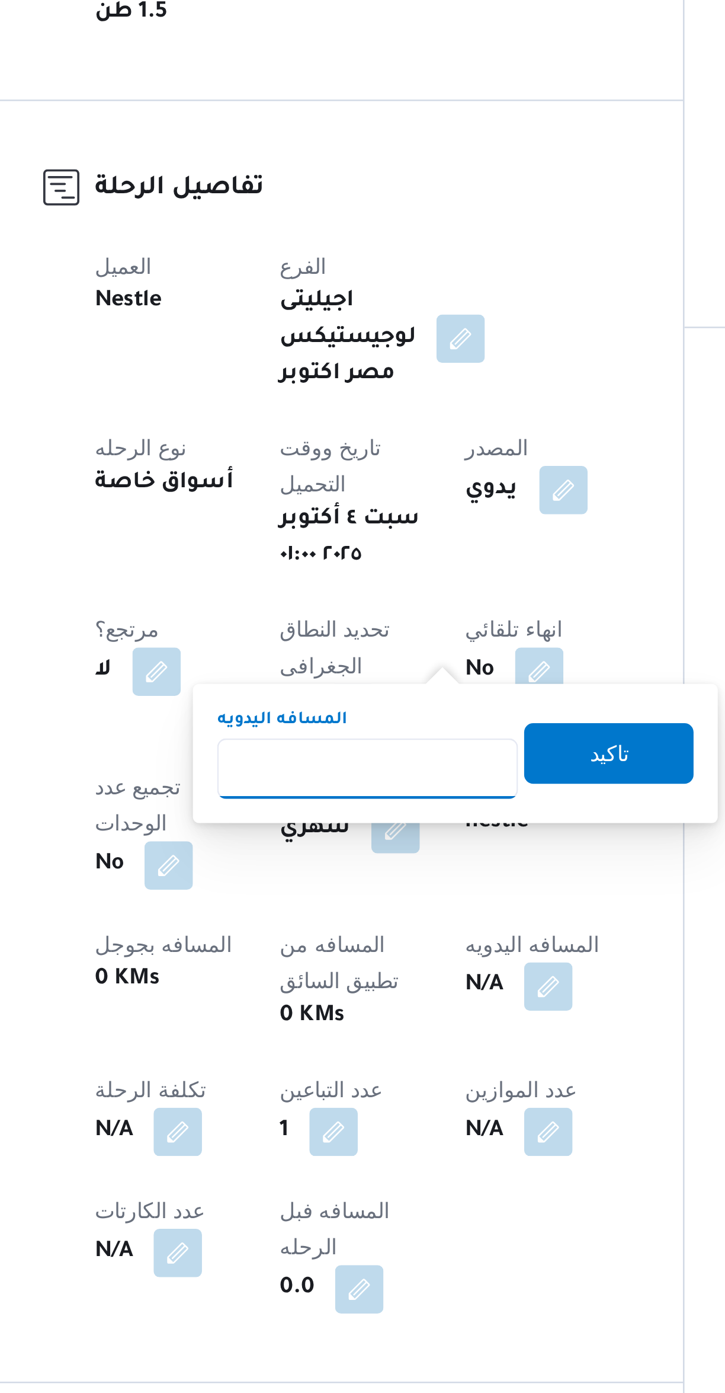
scroll to position [137, 0]
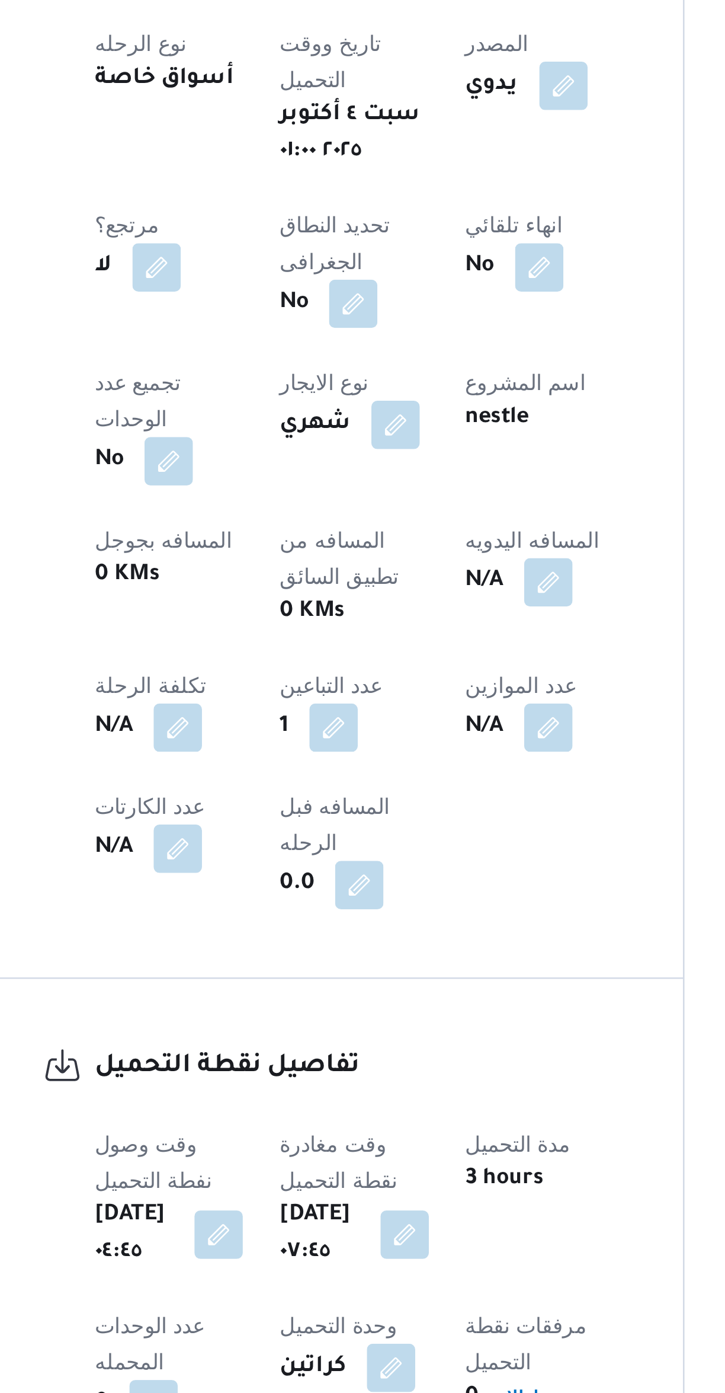
click at [388, 714] on div "تفاصيل الرحلة العميل Nestle الفرع اجيليتى لوجيستيكس مصر اكتوبر نوع الرحله أسواق…" at bounding box center [292, 632] width 277 height 501
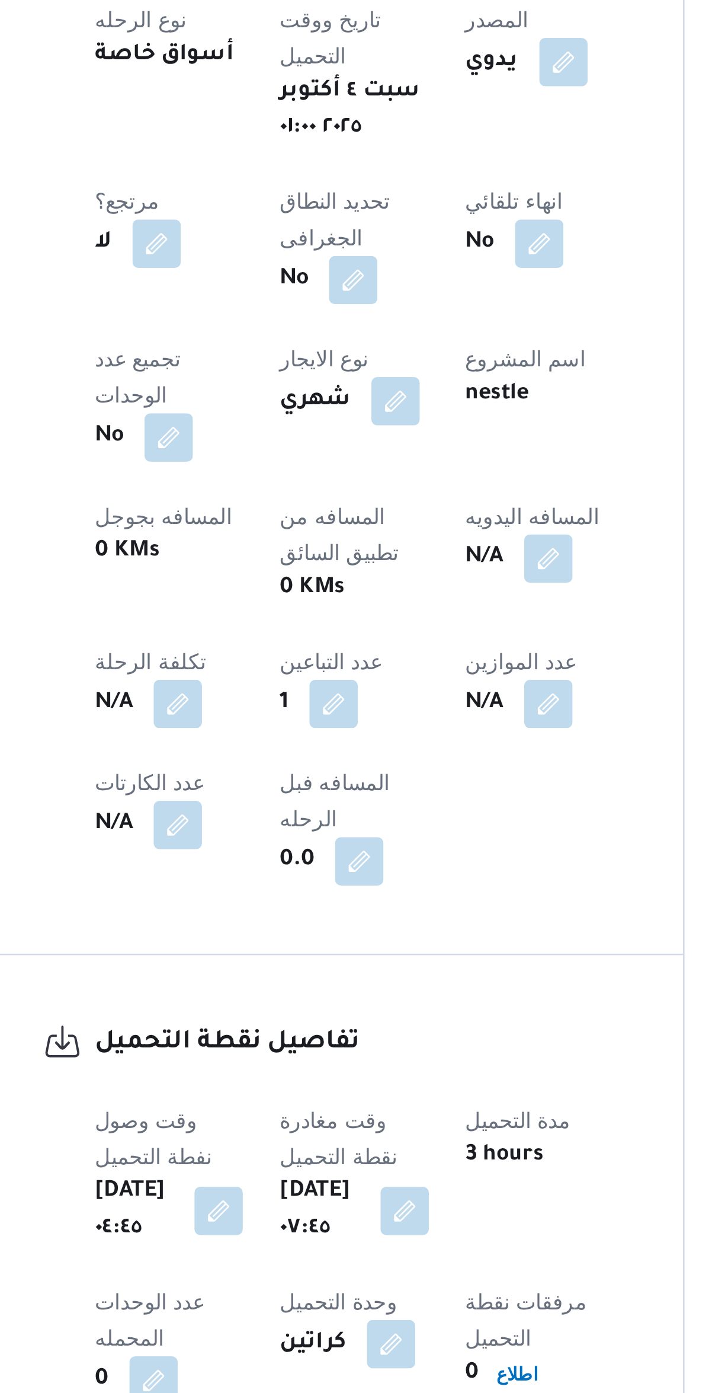
click at [369, 719] on button "button" at bounding box center [378, 728] width 19 height 19
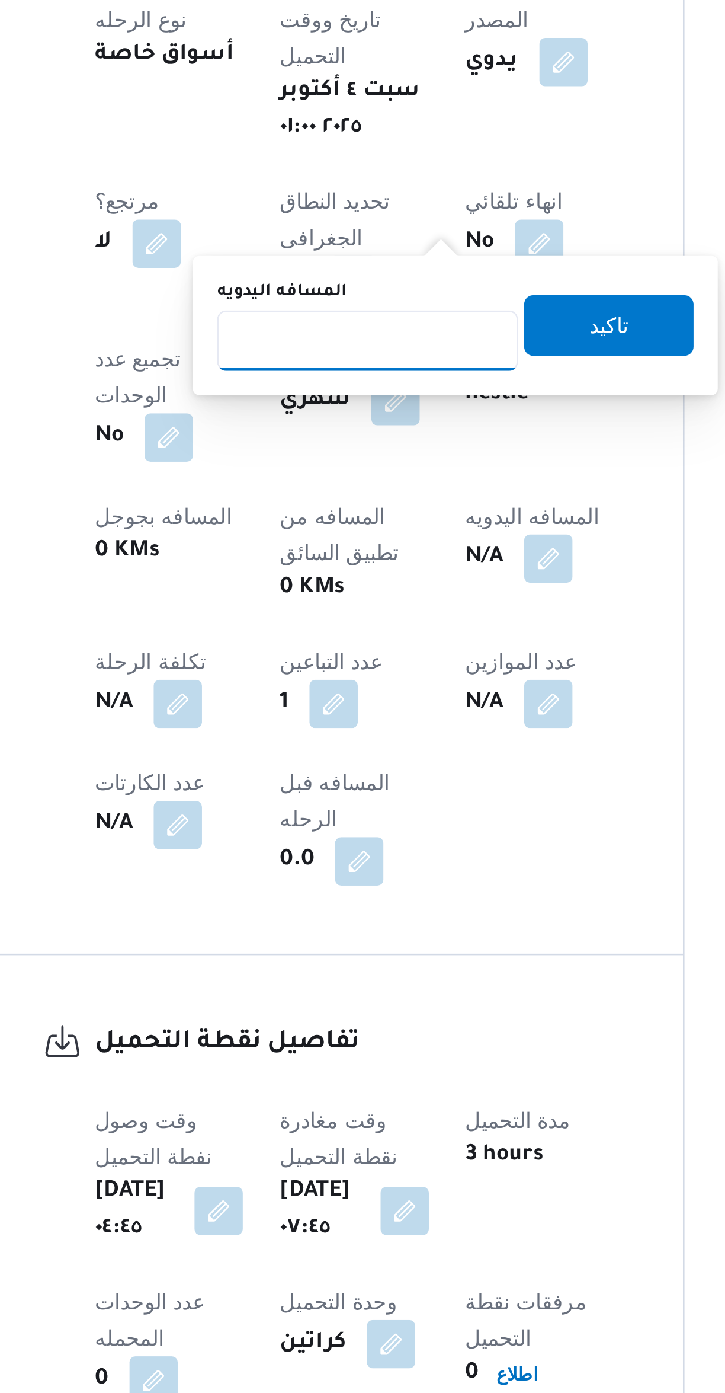
click at [295, 646] on input "المسافه اليدويه" at bounding box center [308, 644] width 118 height 24
type input "135"
click at [408, 633] on span "تاكيد" at bounding box center [402, 638] width 66 height 24
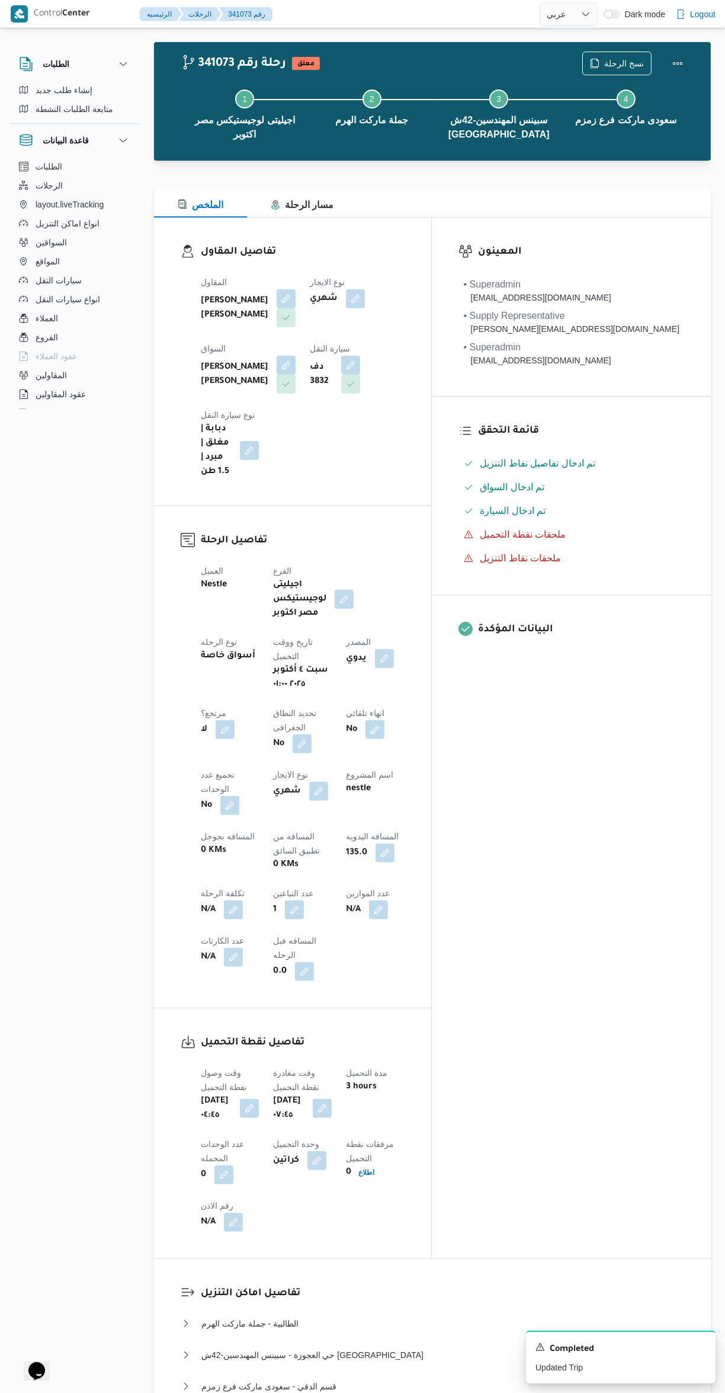
scroll to position [0, 0]
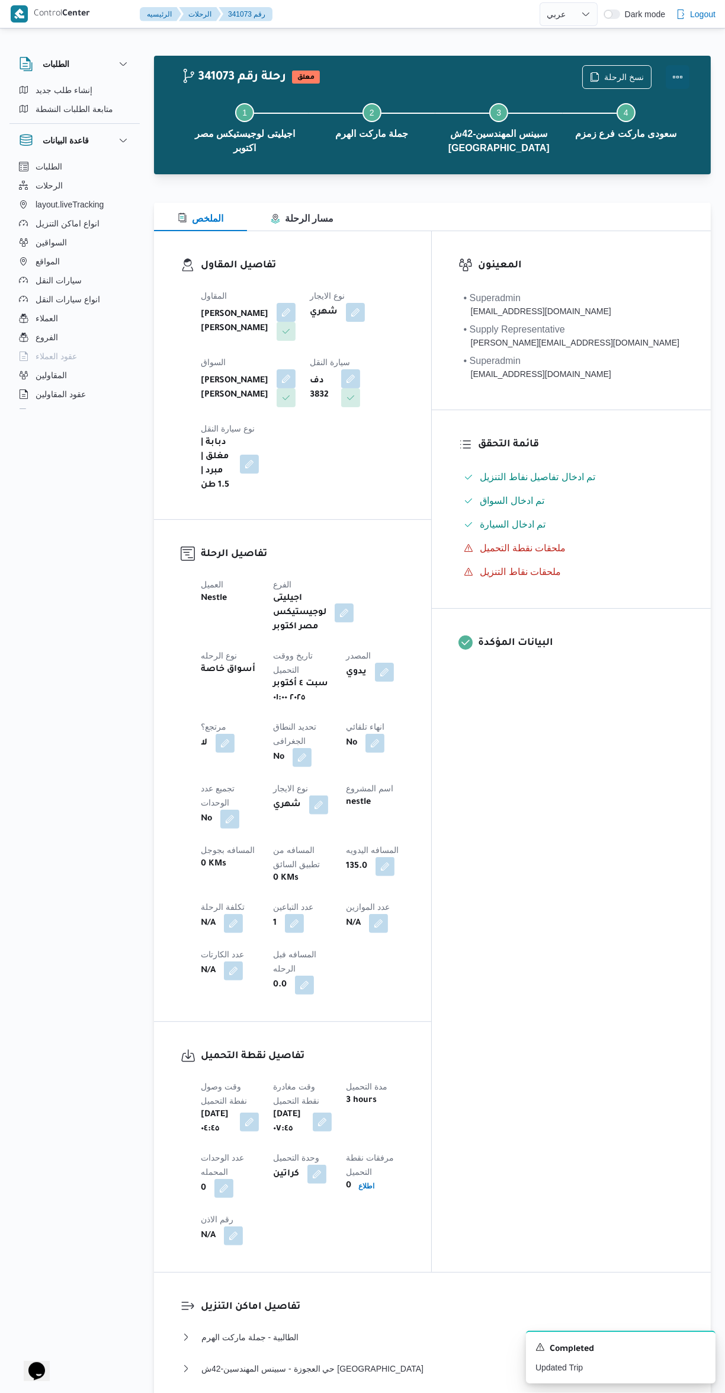
click at [677, 75] on button "Actions" at bounding box center [678, 77] width 24 height 24
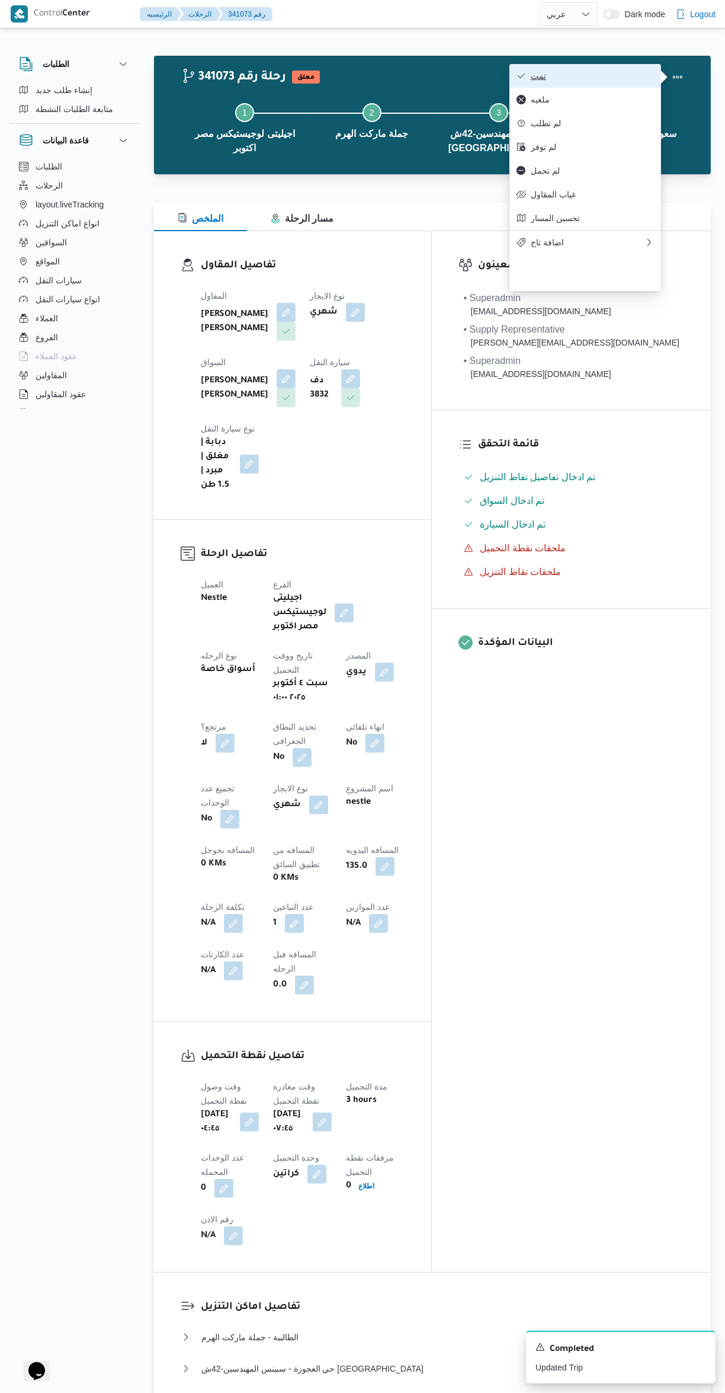
click at [521, 78] on icon "button" at bounding box center [521, 75] width 9 height 9
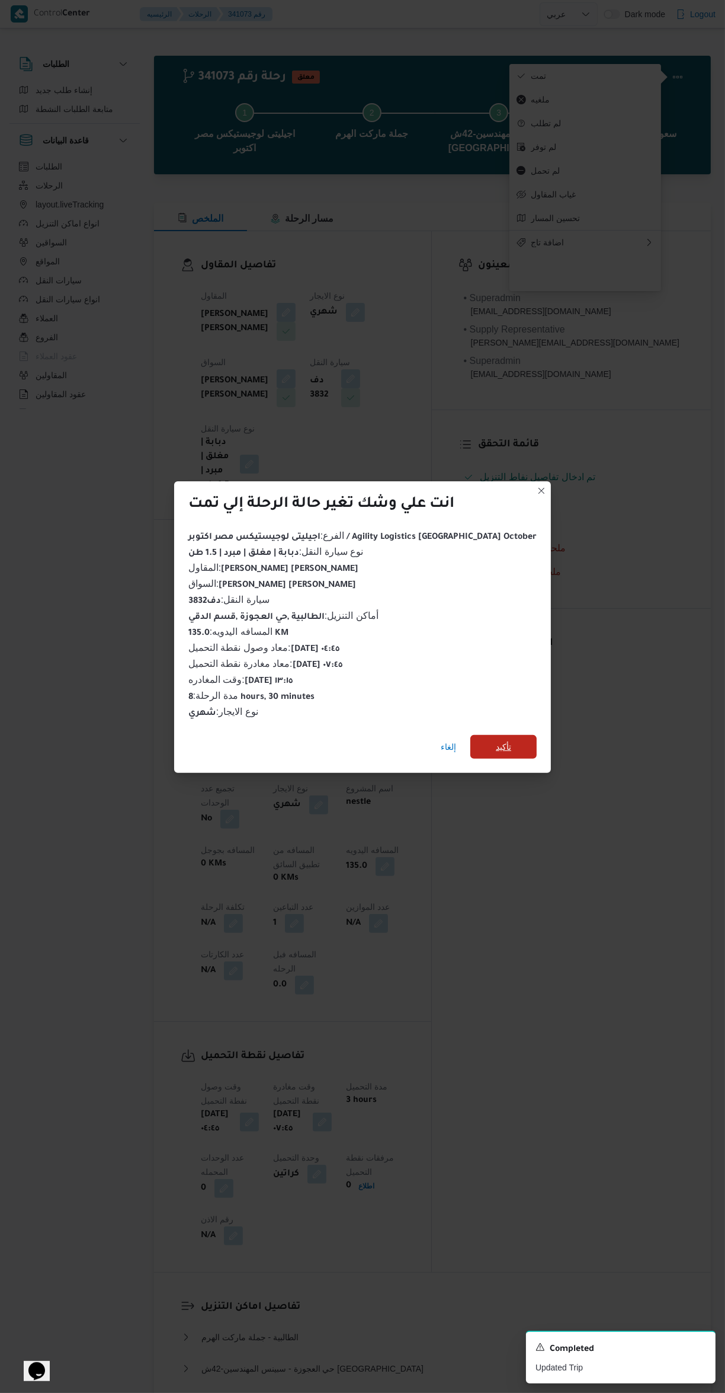
click at [498, 739] on span "تأكيد" at bounding box center [504, 747] width 66 height 24
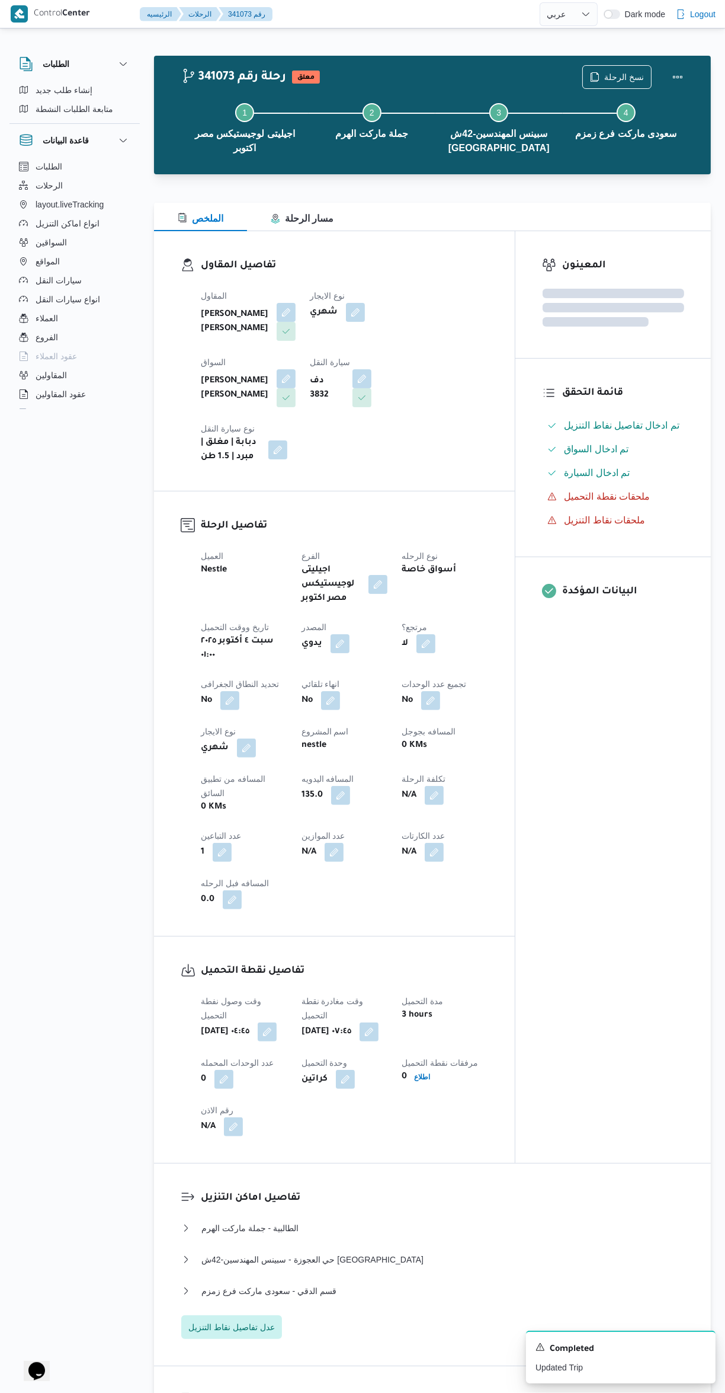
click at [612, 881] on div "المعينون قائمة التحقق تم ادخال تفاصيل نفاط التنزيل تم ادخال السواق تم ادخال الس…" at bounding box center [614, 697] width 196 height 932
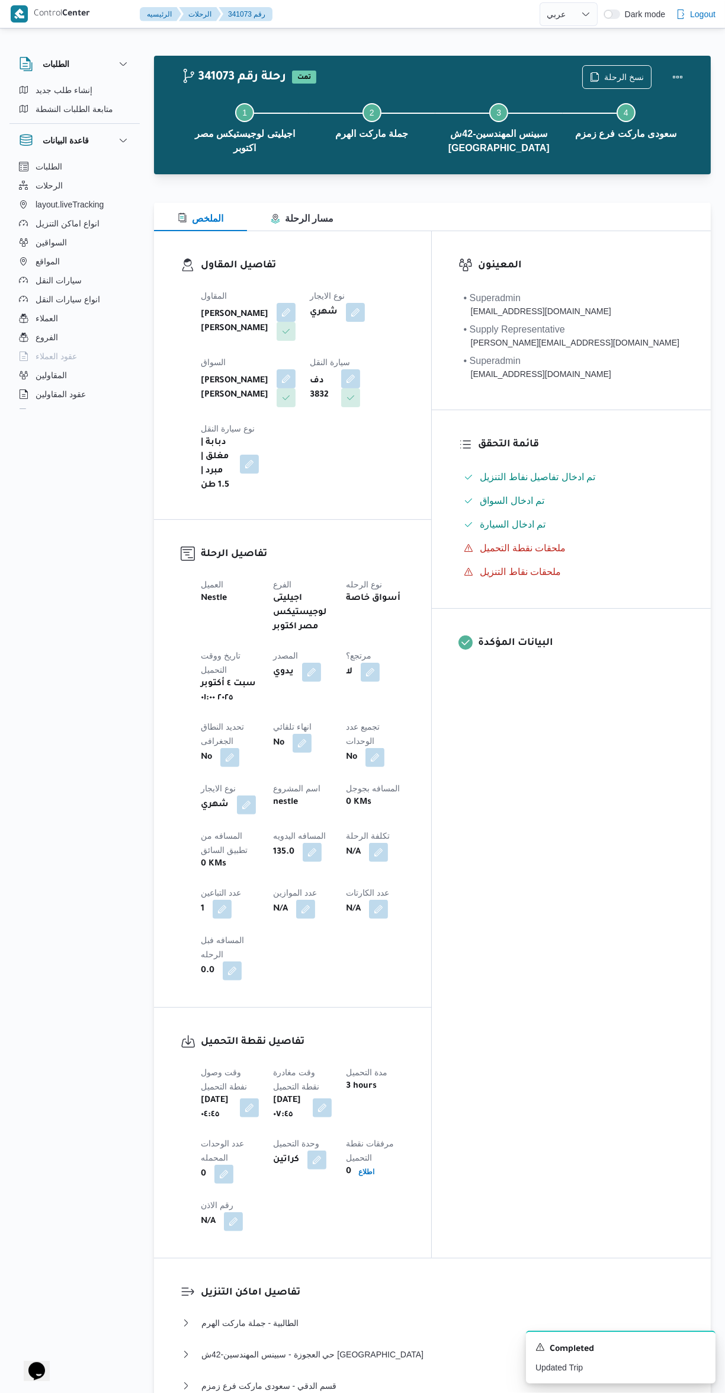
click at [606, 851] on div "المعينون • Superadmin [EMAIL_ADDRESS][DOMAIN_NAME] • Supply Representative [PER…" at bounding box center [571, 744] width 279 height 1026
select select "ar"
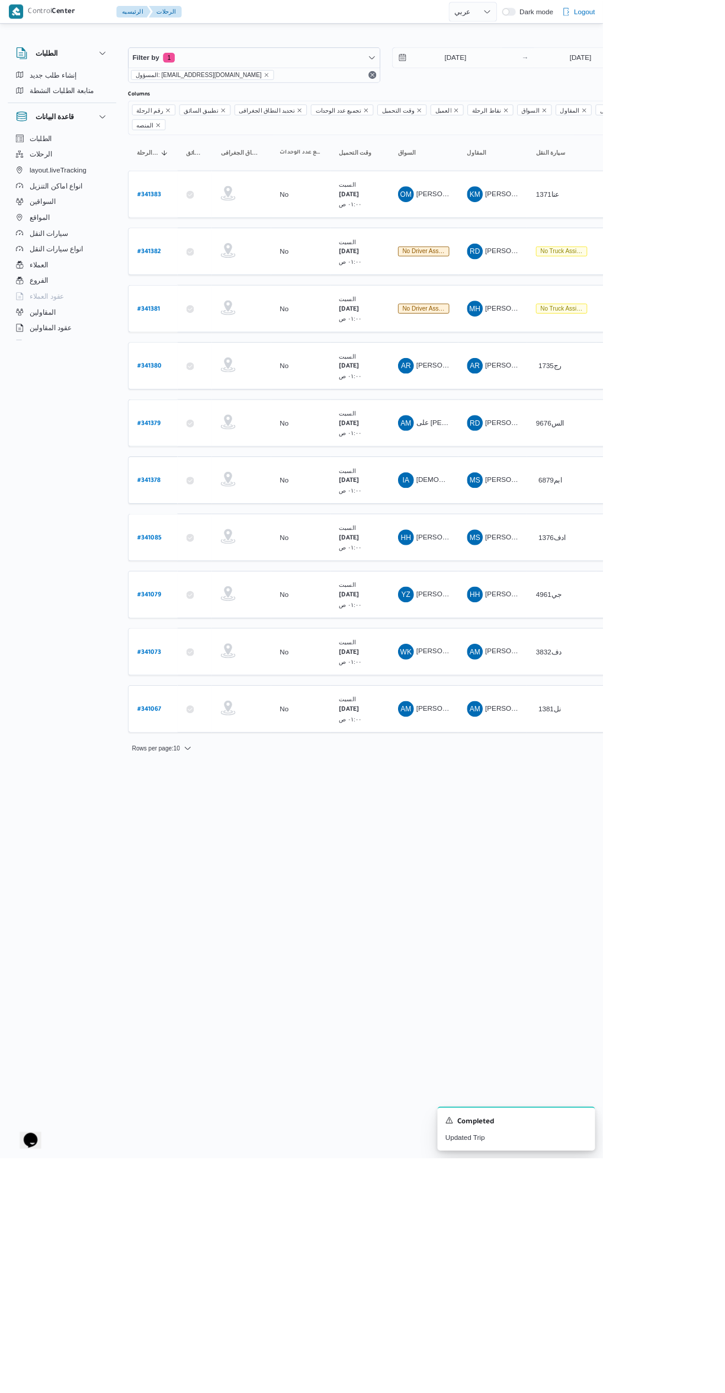
click at [535, 641] on span "[PERSON_NAME] [PERSON_NAME]" at bounding box center [570, 645] width 139 height 9
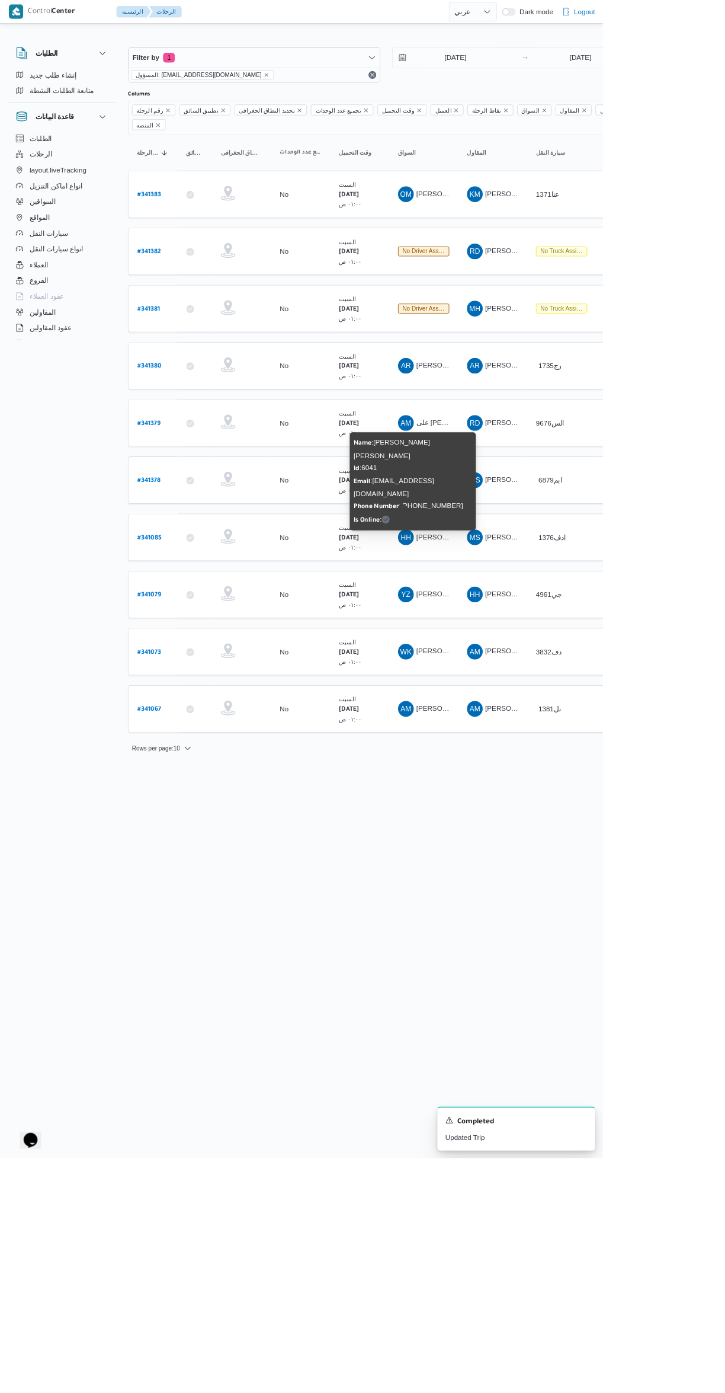
click at [507, 1105] on html "Control Center الرئيسيه الرحلات English عربي Dark mode Logout الطلبات إنشاء طلب…" at bounding box center [362, 696] width 725 height 1393
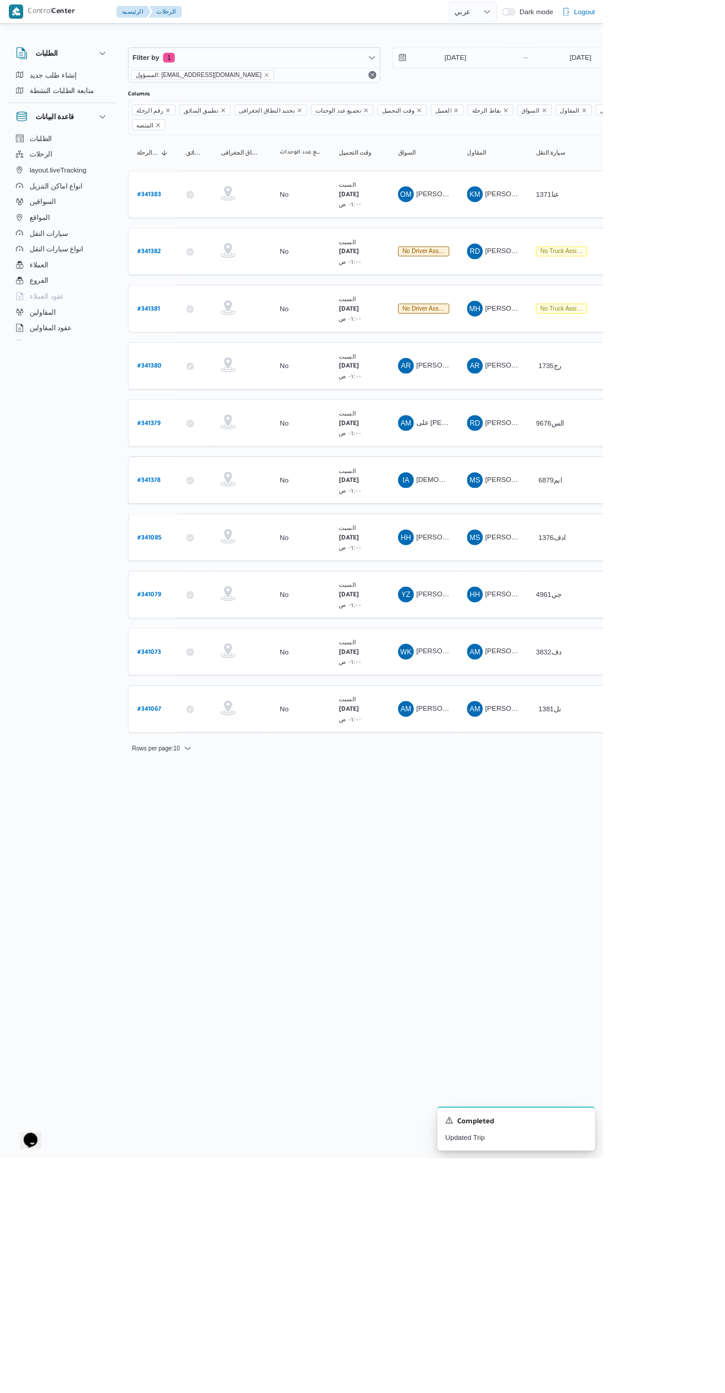
click at [181, 295] on link "# 341382" at bounding box center [179, 303] width 28 height 16
select select "ar"
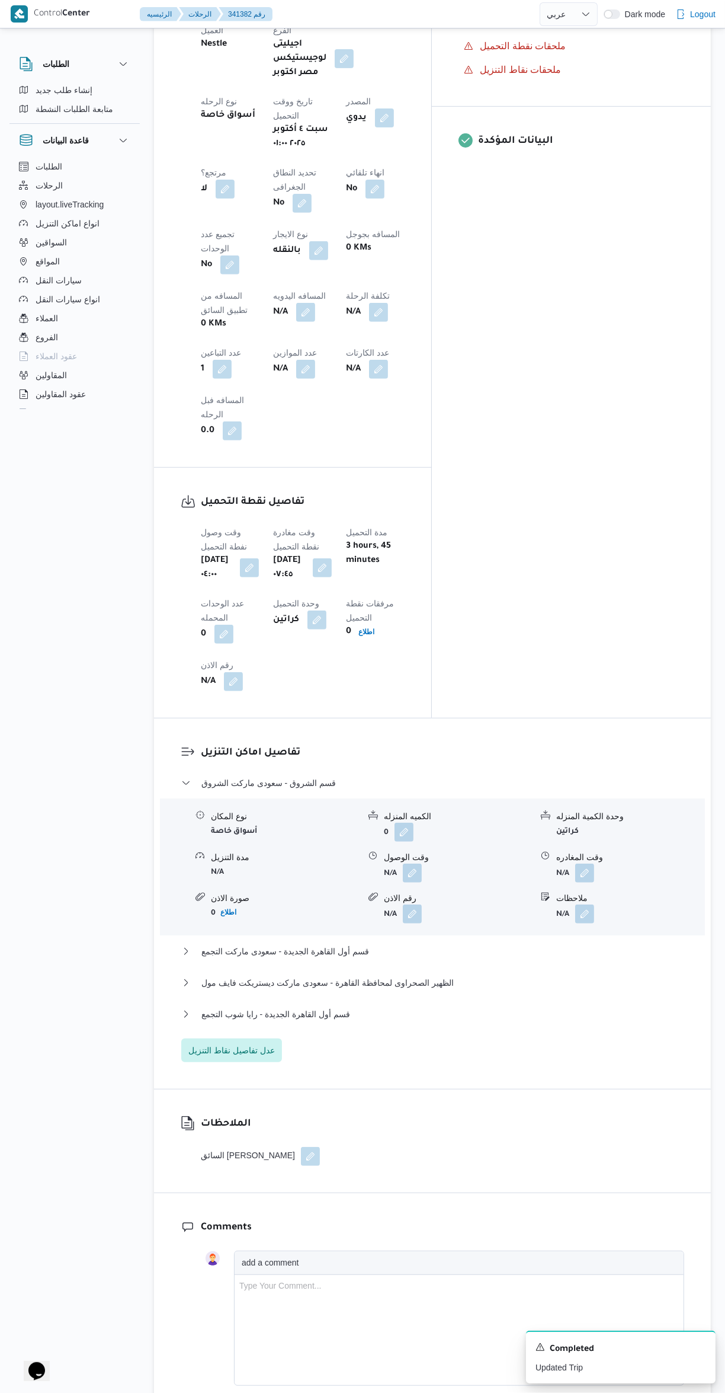
scroll to position [476, 0]
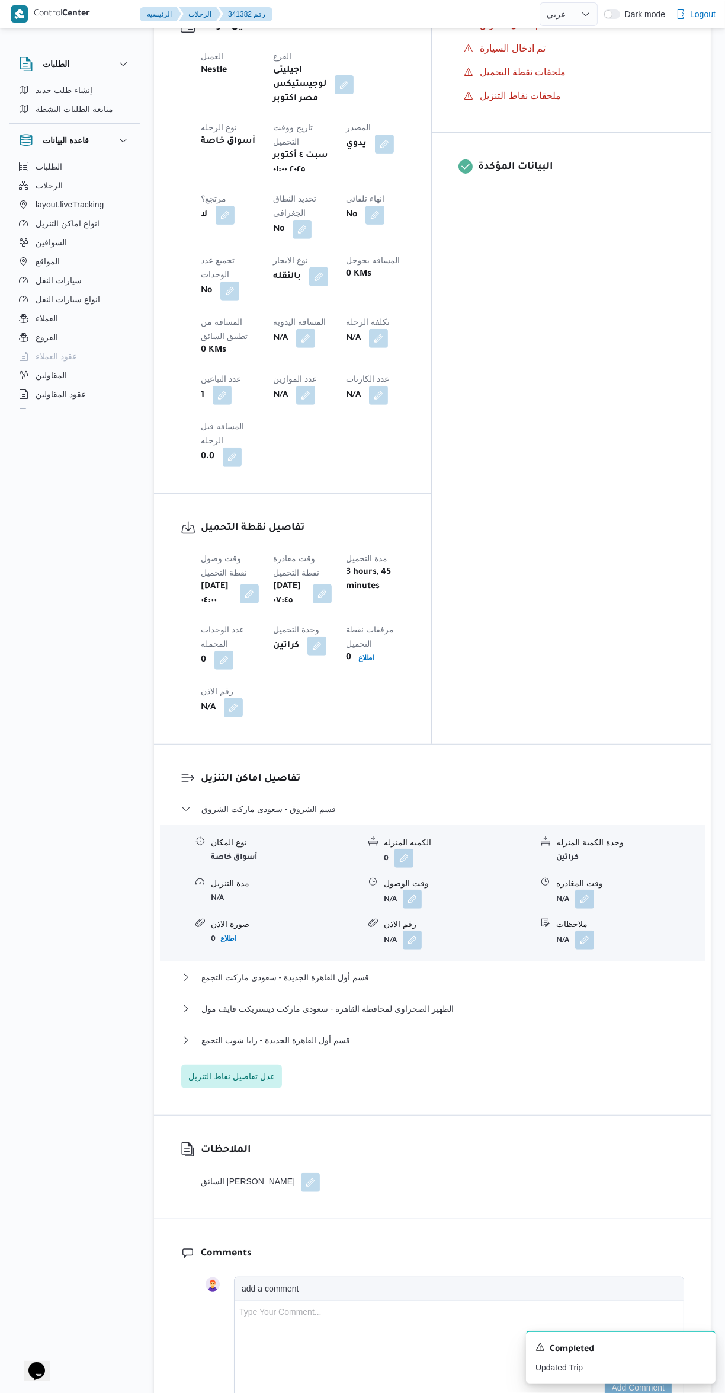
click at [420, 889] on button "button" at bounding box center [412, 898] width 19 height 19
click at [393, 776] on input "وقت الوصول" at bounding box center [380, 776] width 135 height 24
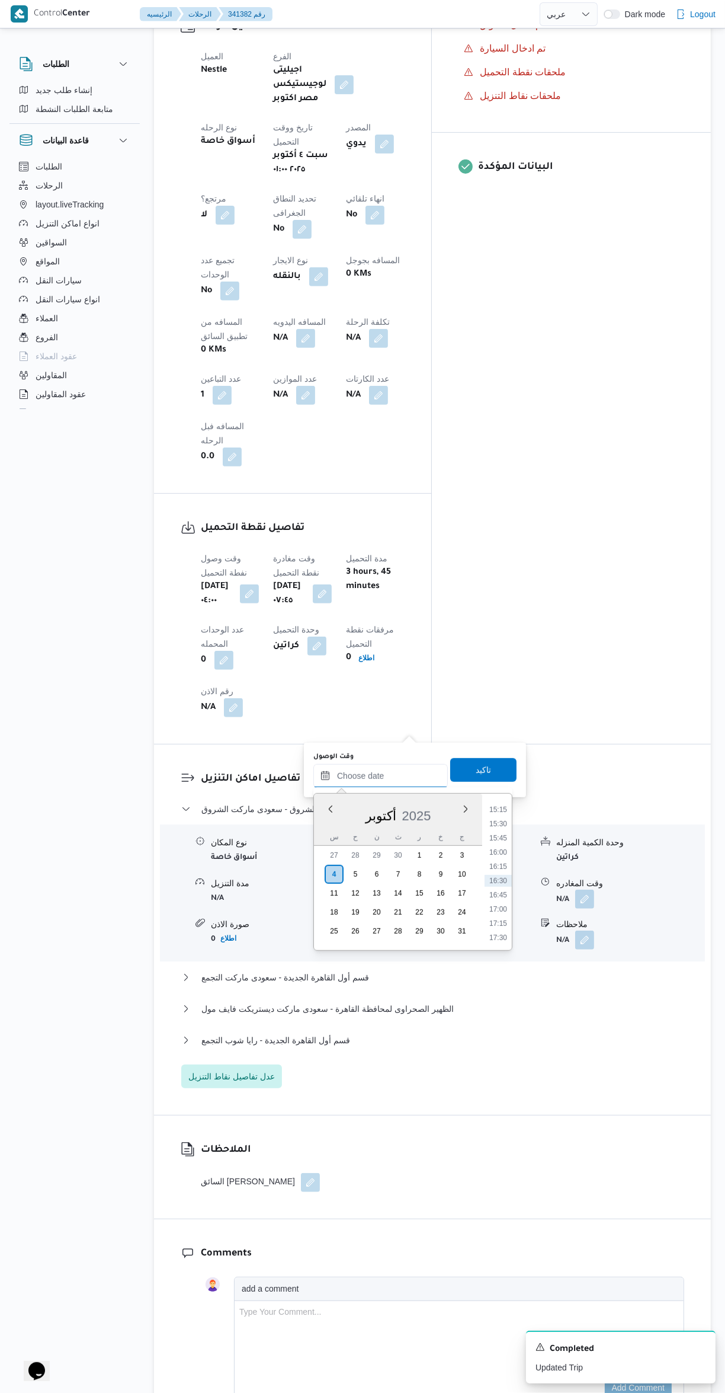
scroll to position [0, 0]
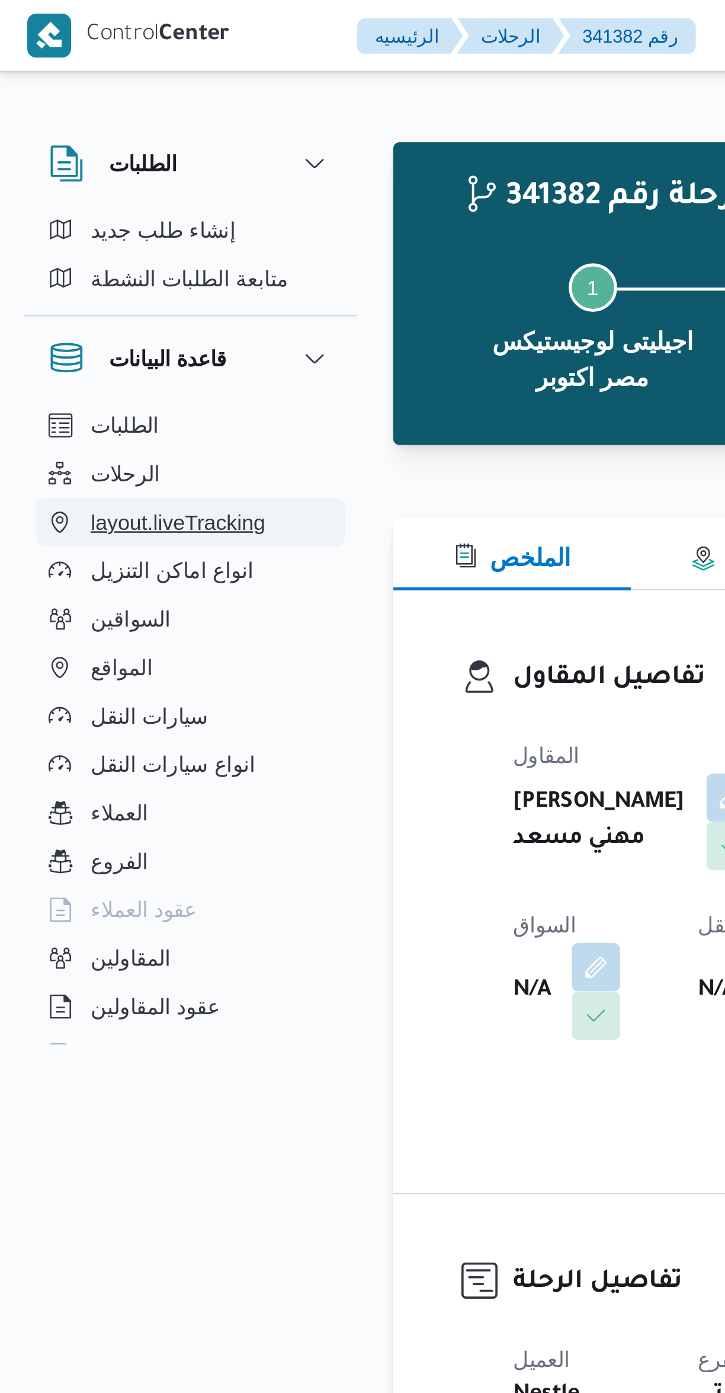
click at [119, 195] on button "layout.liveTracking" at bounding box center [74, 204] width 121 height 19
select select "ar"
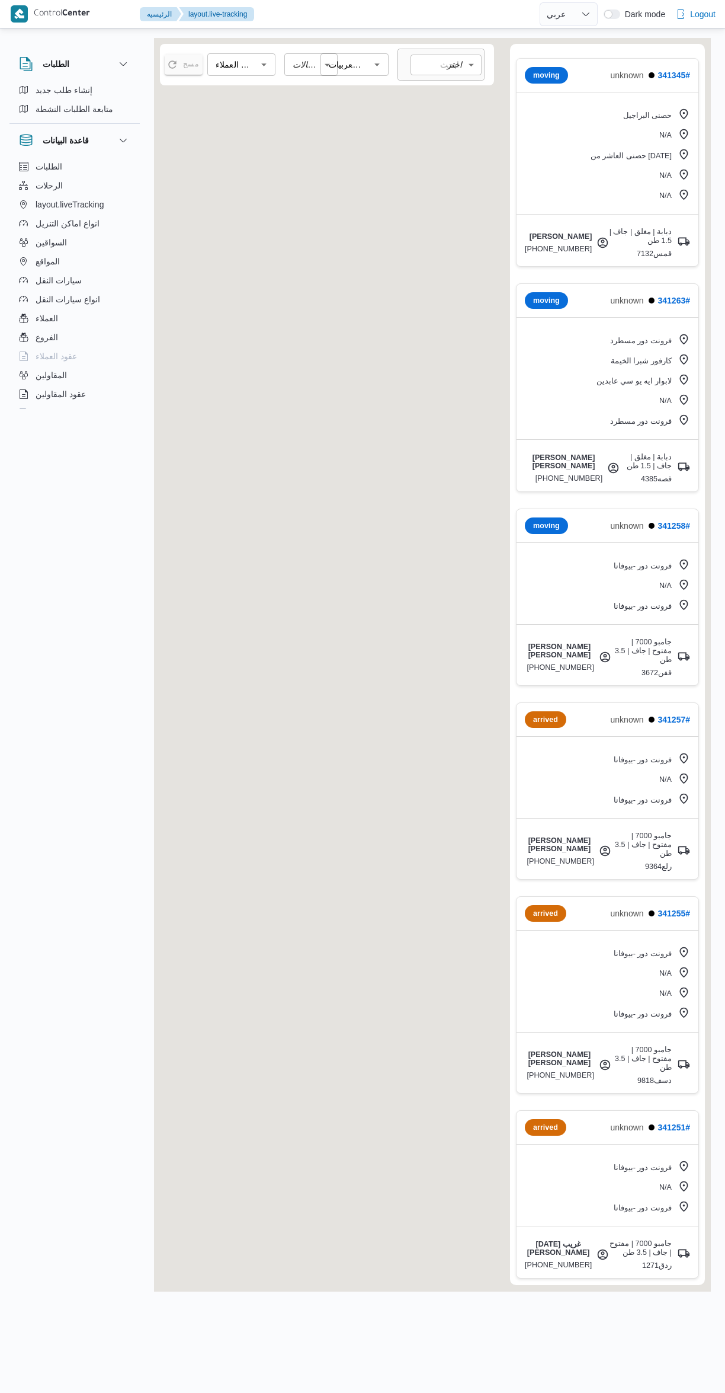
select select "ar"
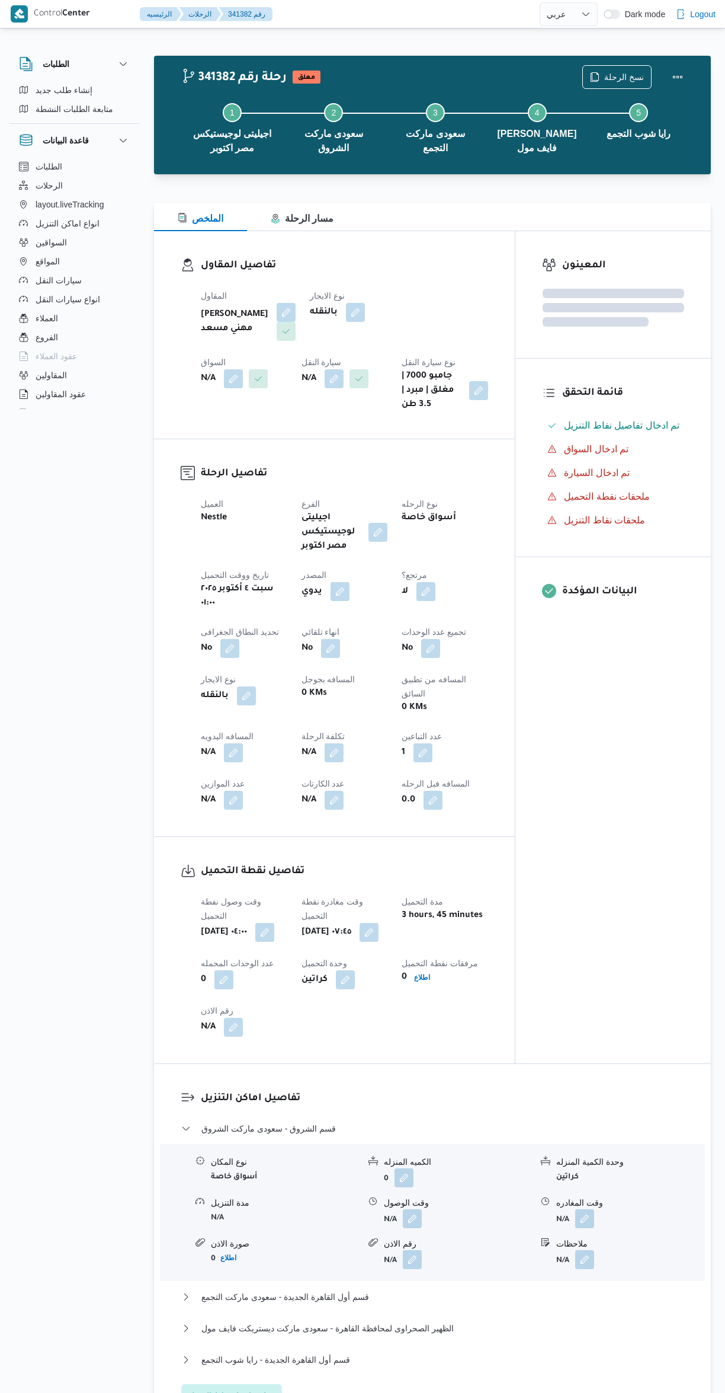
select select "ar"
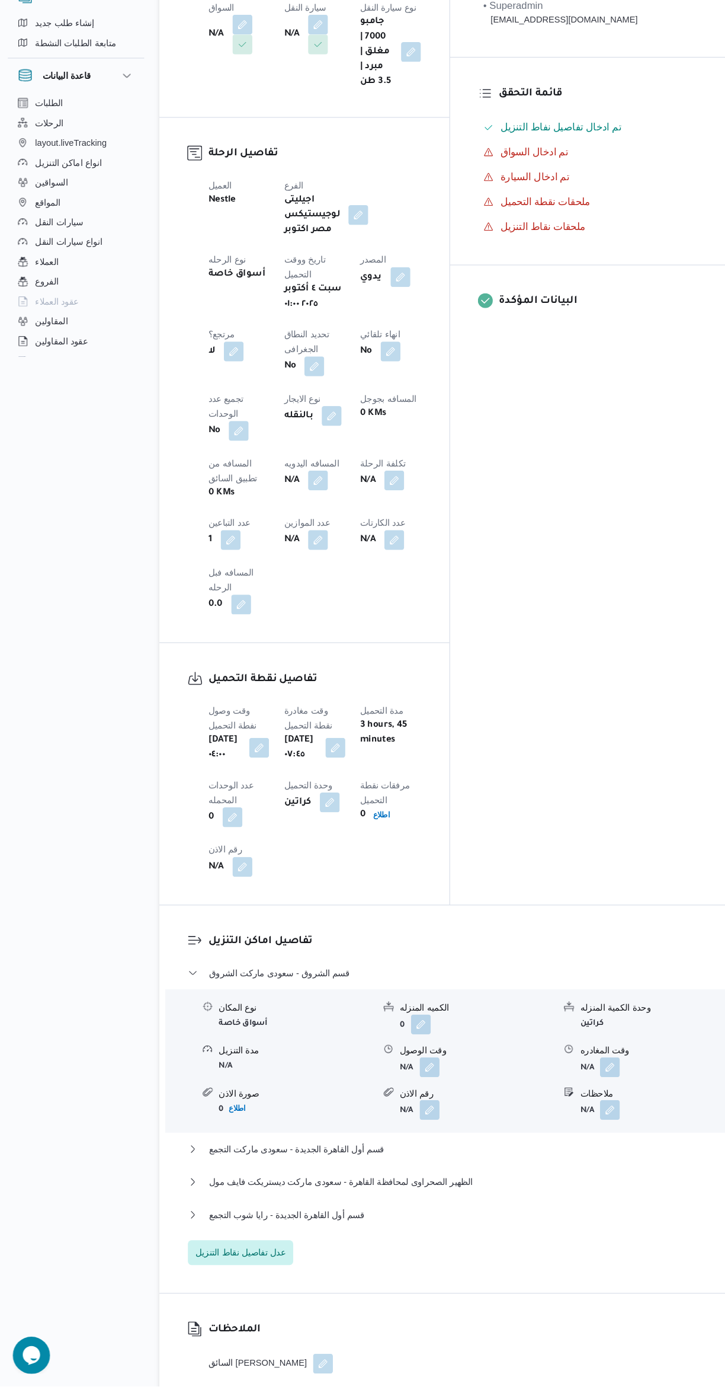
scroll to position [288, 0]
click at [414, 1077] on button "button" at bounding box center [412, 1086] width 19 height 19
click at [380, 946] on div "وقت الوصول" at bounding box center [380, 944] width 135 height 9
click at [382, 959] on input "وقت الوصول" at bounding box center [380, 964] width 135 height 24
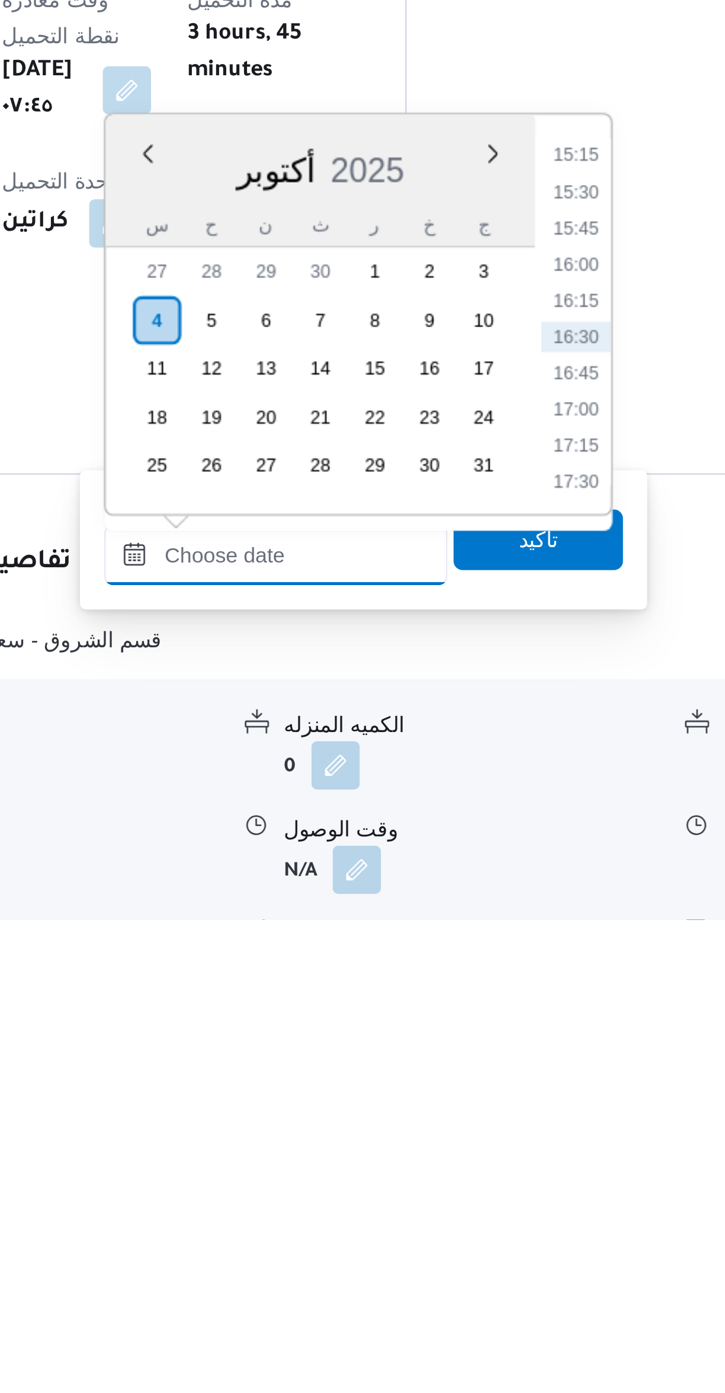
scroll to position [2, 0]
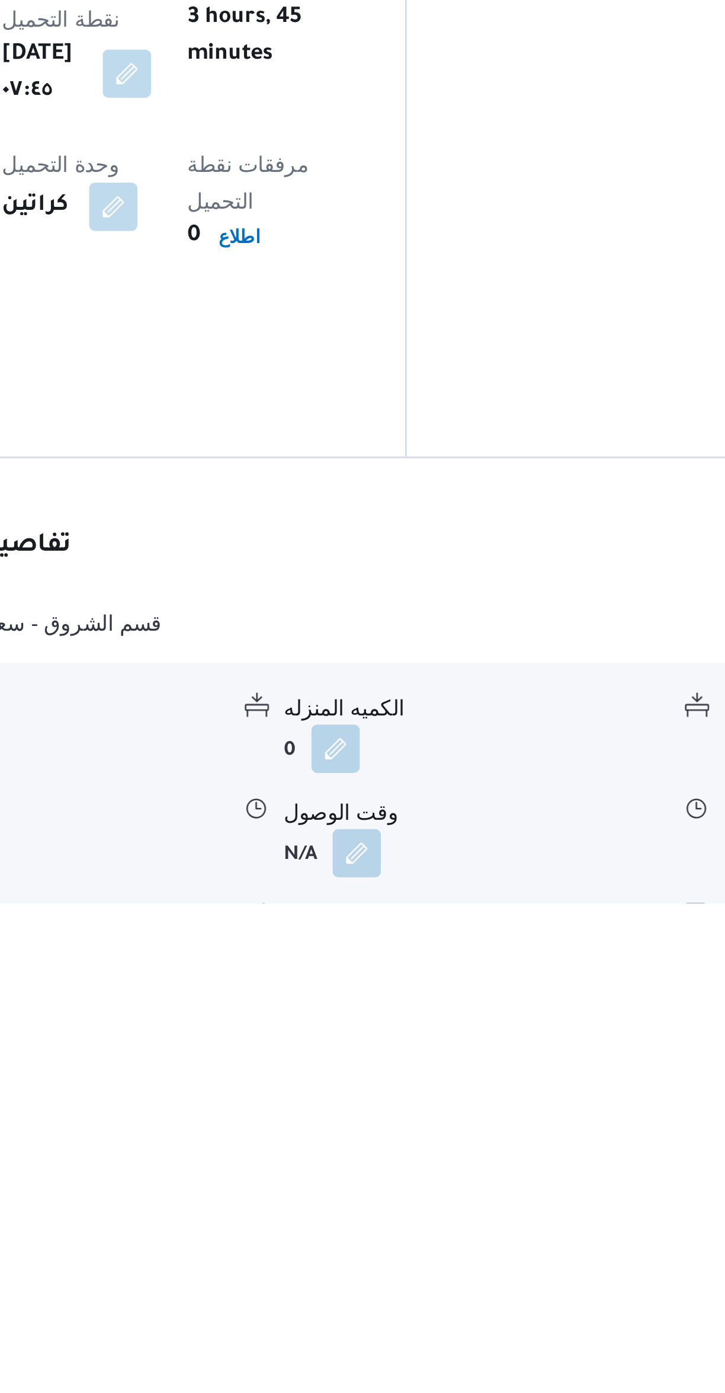
click at [535, 871] on div "المعينون • Superadmin karim.ragab@illa.com.eg • Supply Representative mohamed.s…" at bounding box center [571, 723] width 279 height 988
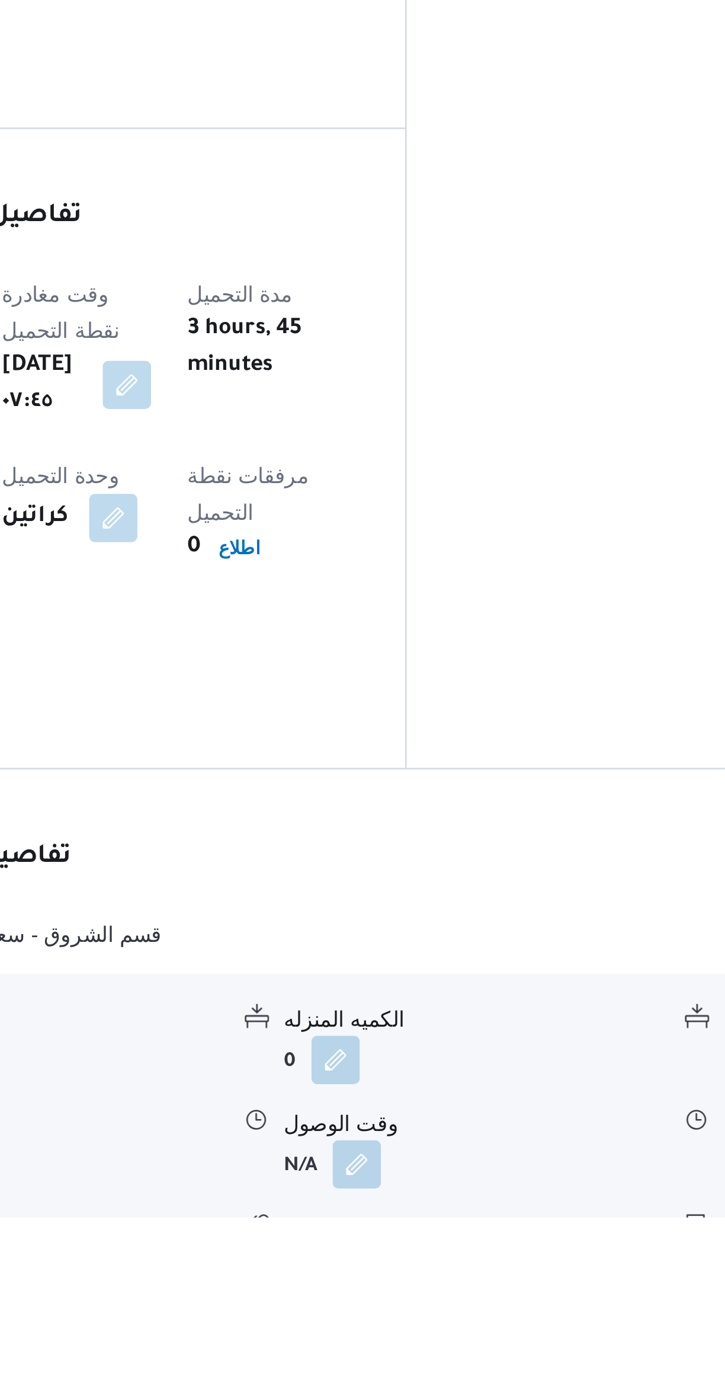
scroll to position [20, 0]
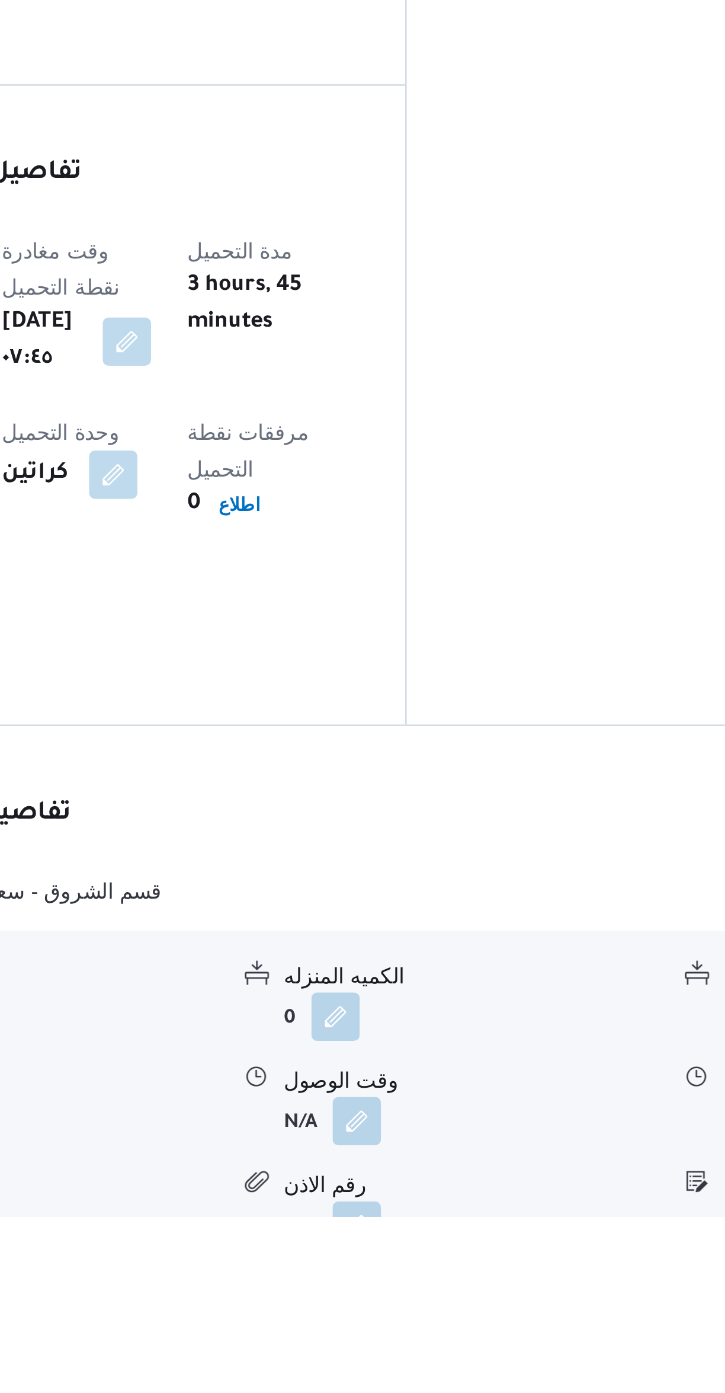
click at [414, 1346] on button "button" at bounding box center [412, 1355] width 19 height 19
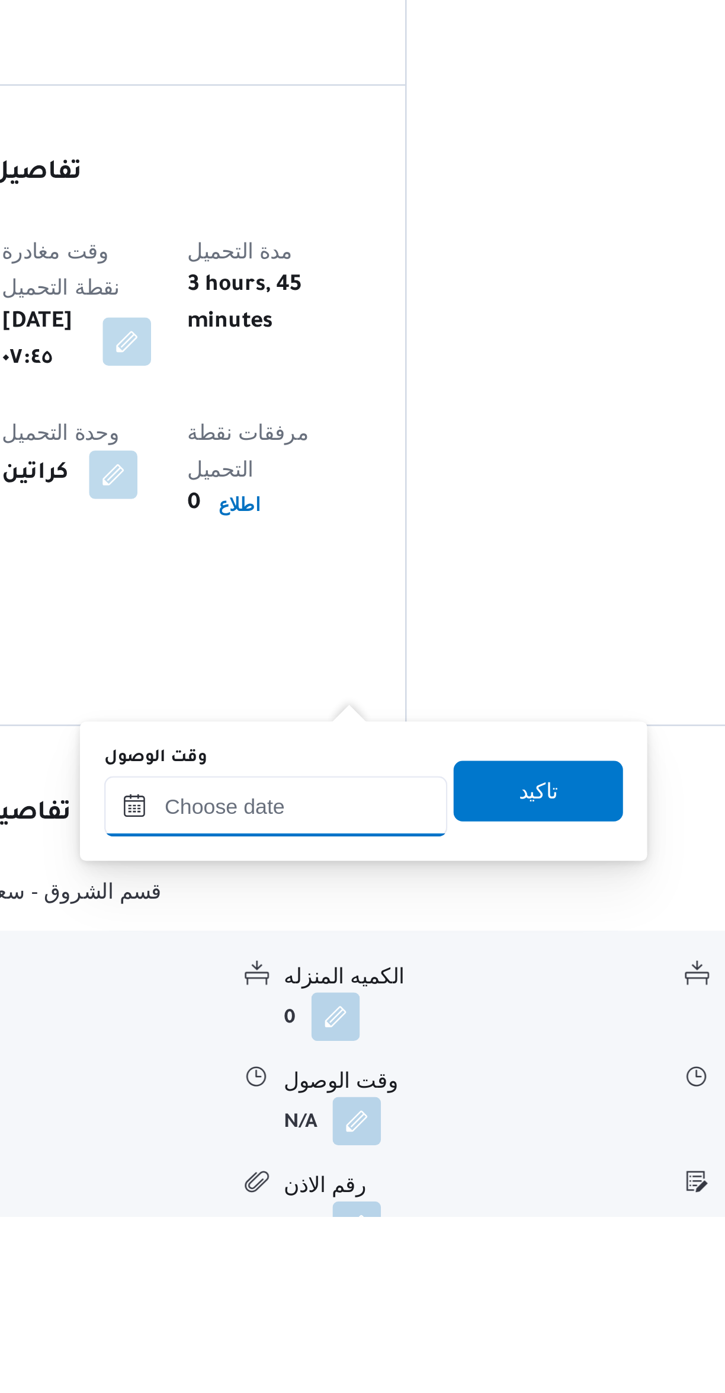
click at [393, 1236] on input "وقت الوصول" at bounding box center [380, 1232] width 135 height 24
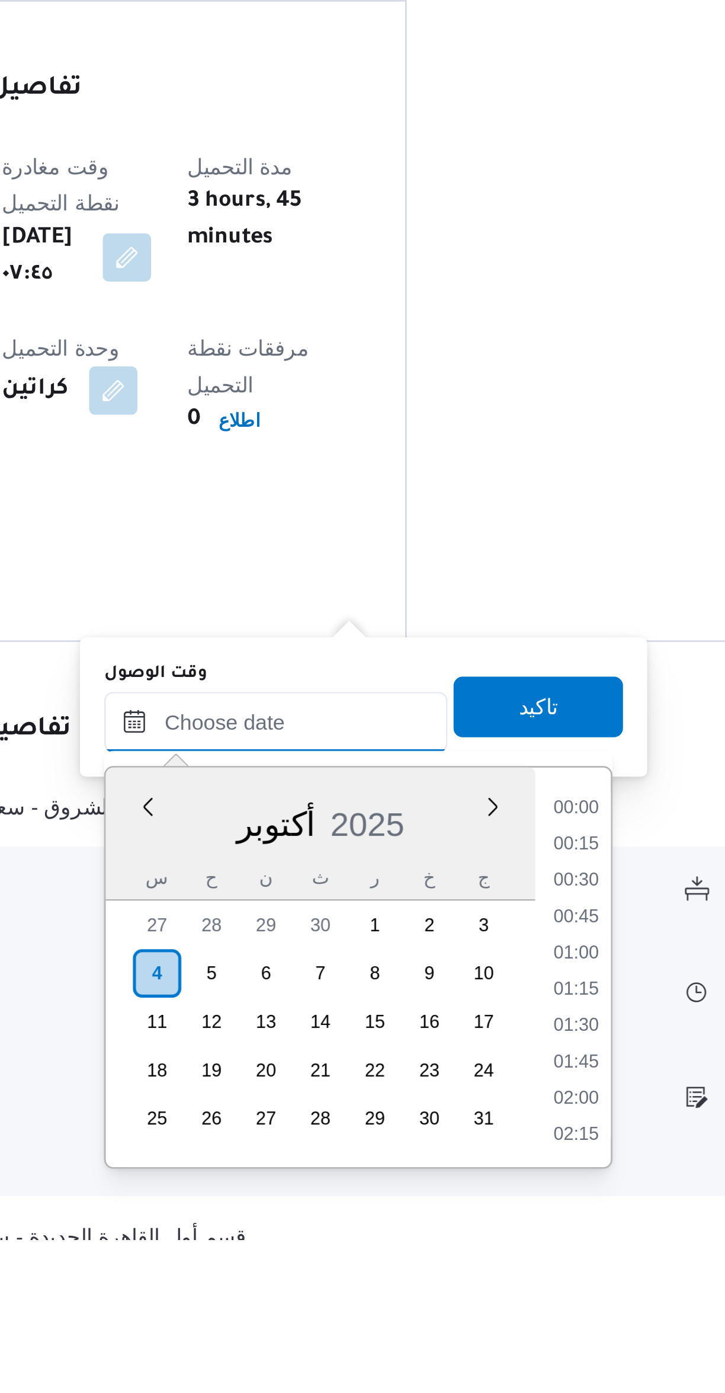
scroll to position [95, 0]
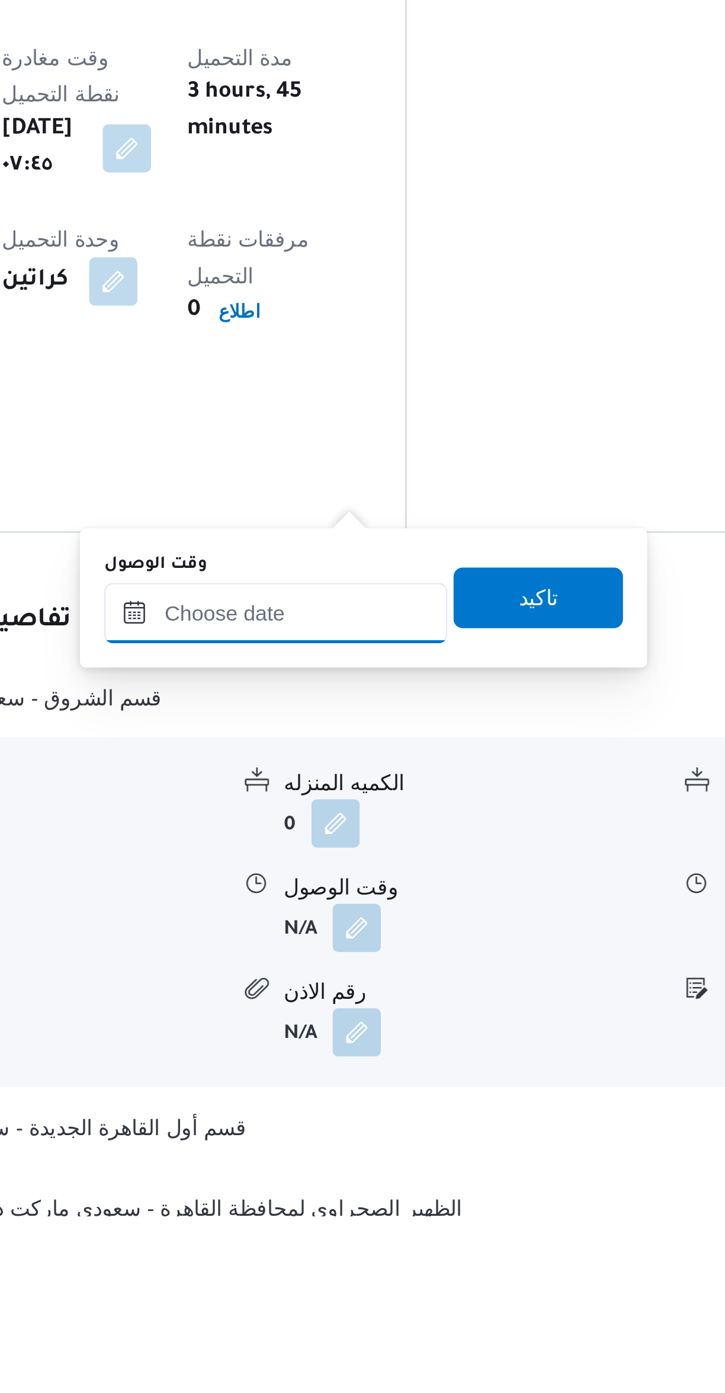
click at [373, 1152] on input "وقت الوصول" at bounding box center [380, 1157] width 135 height 24
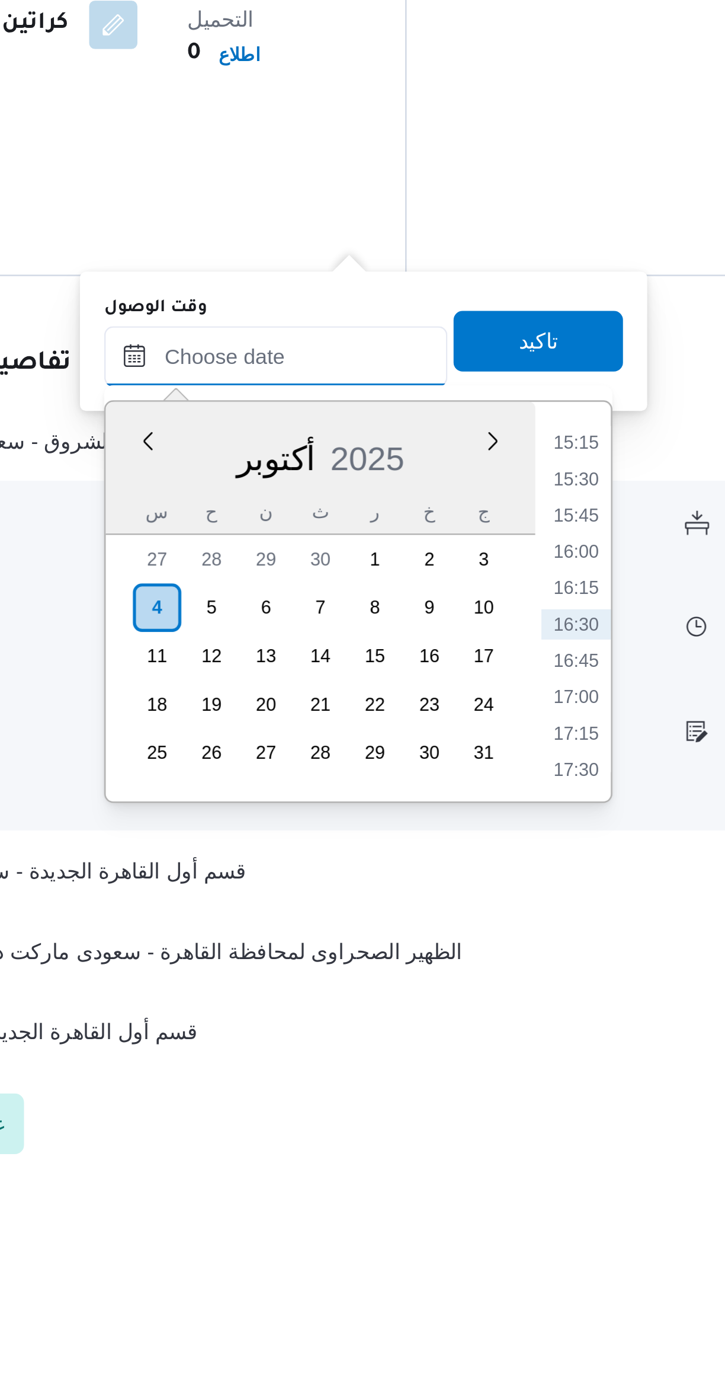
scroll to position [172, 0]
click at [499, 1112] on li "15:15" at bounding box center [498, 1113] width 27 height 12
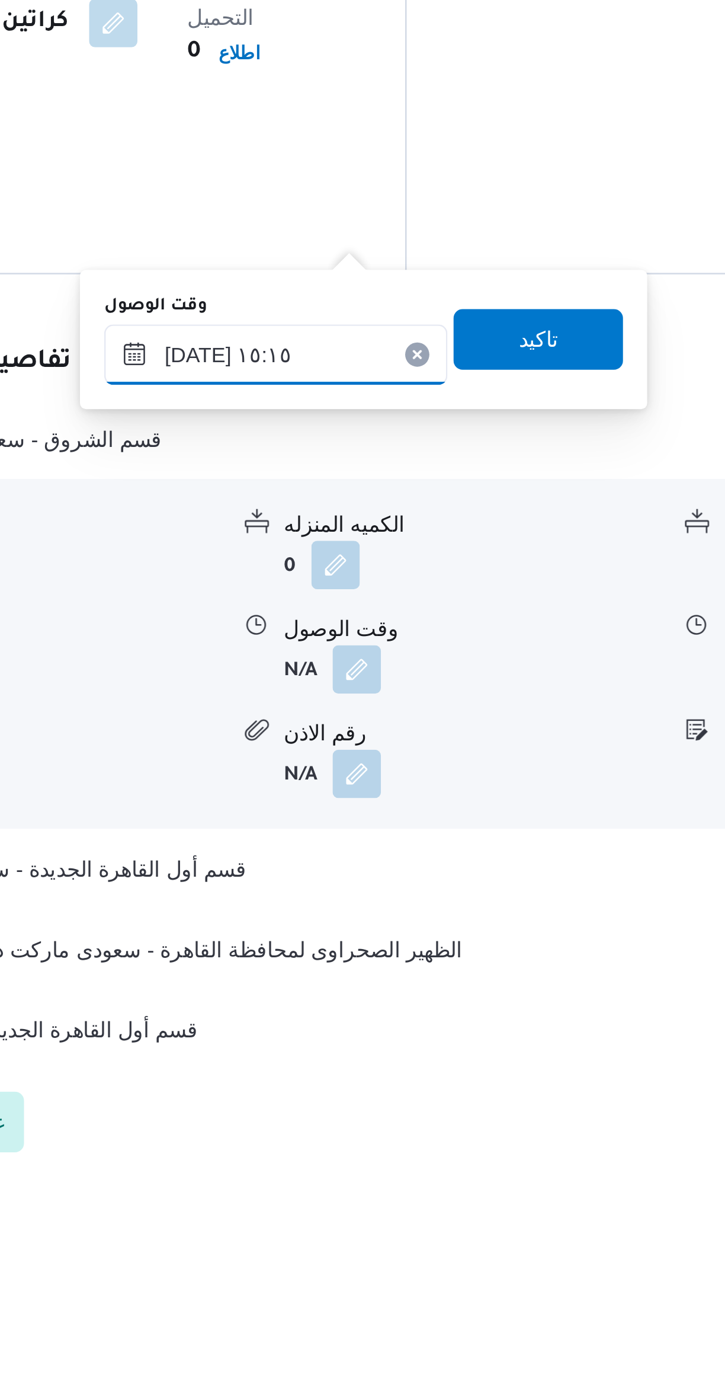
click at [345, 1075] on input "[DATE] ١٥:١٥" at bounding box center [380, 1079] width 135 height 24
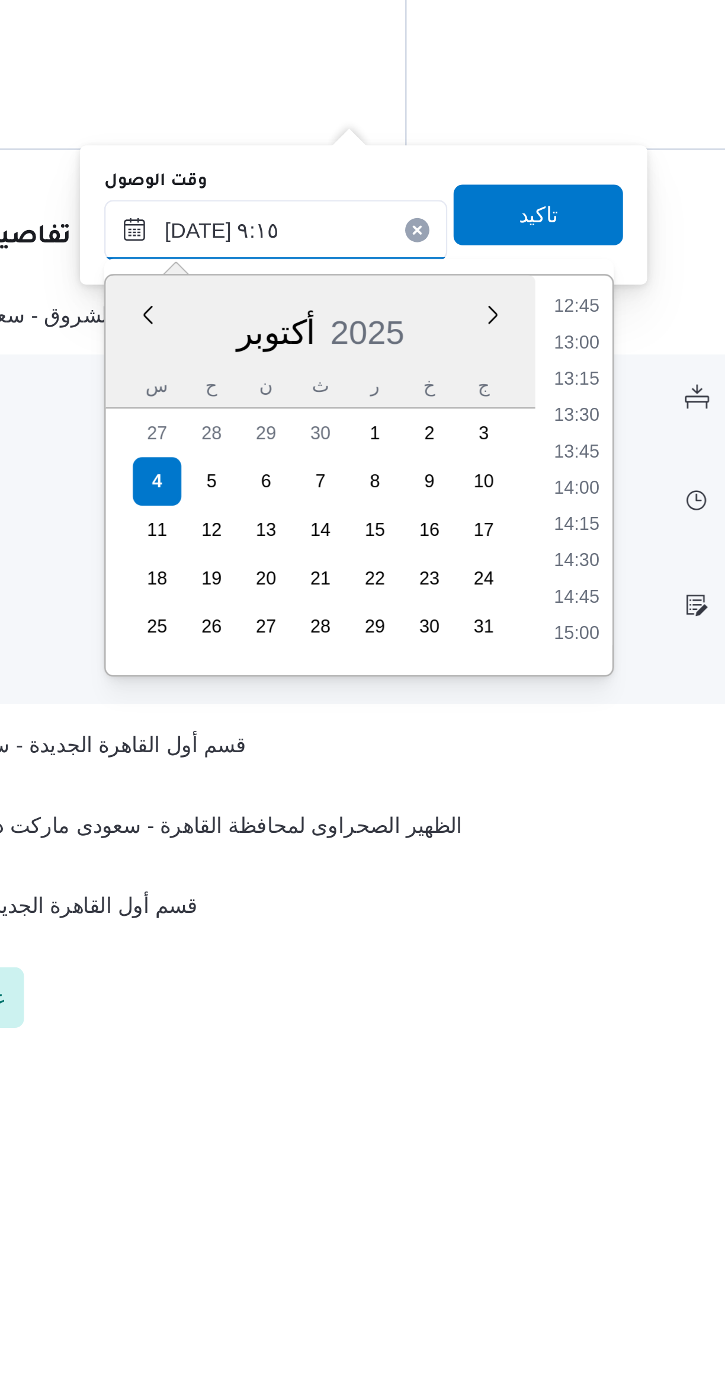
scroll to position [526, 0]
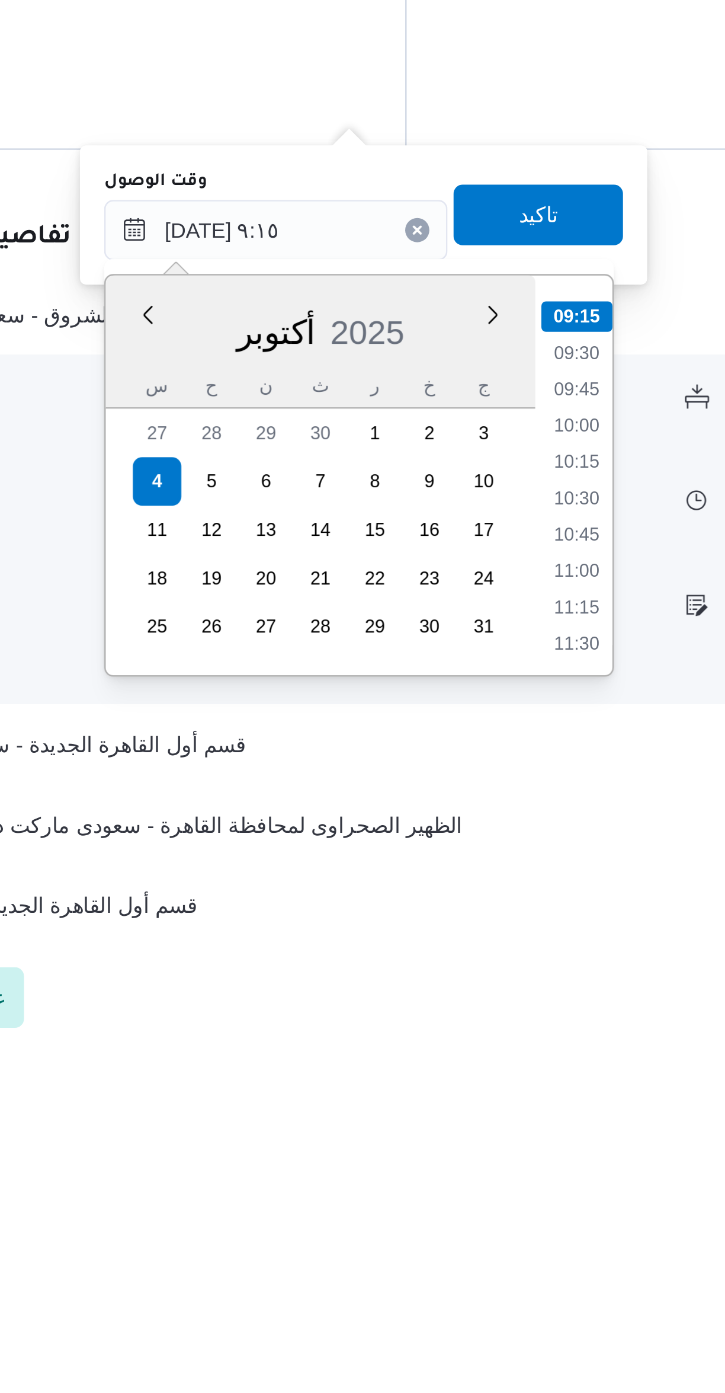
click at [501, 1111] on li "09:15" at bounding box center [499, 1113] width 28 height 12
type input "[DATE] ٠٩:١٥"
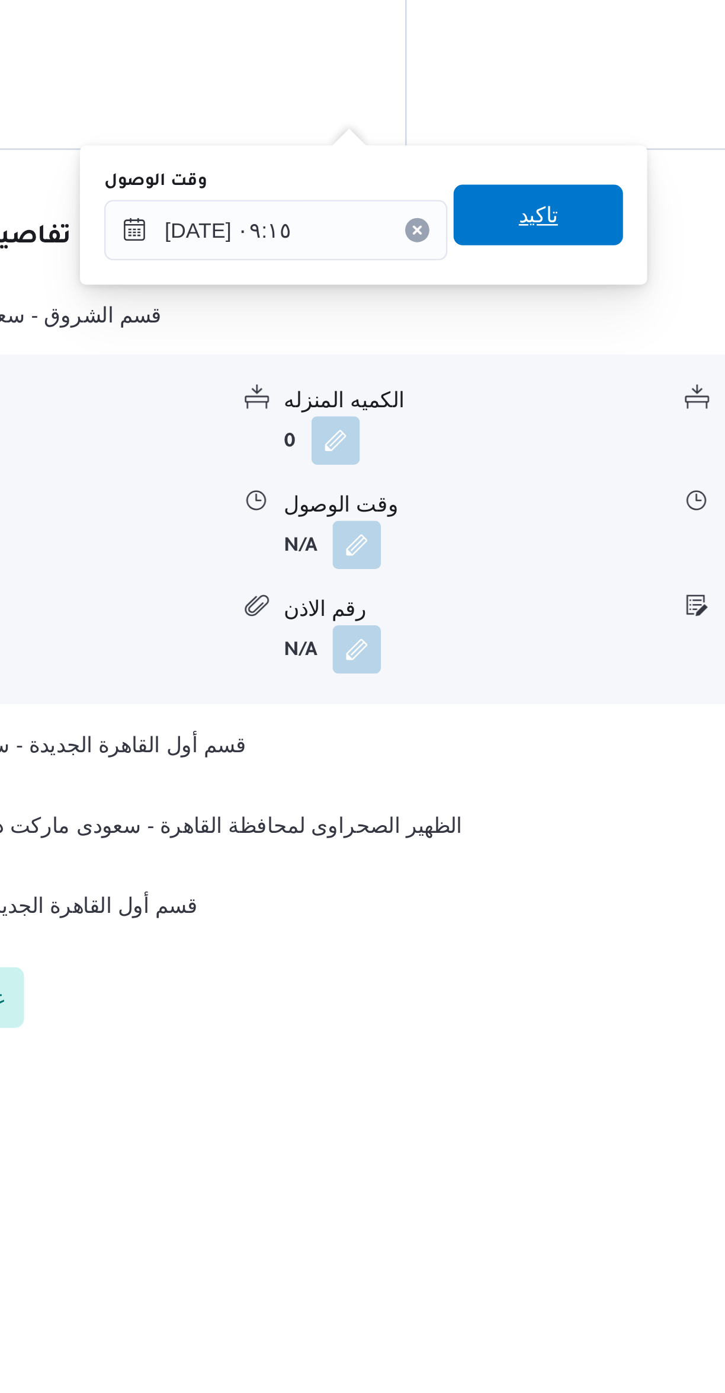
click at [487, 1069] on span "تاكيد" at bounding box center [483, 1073] width 66 height 24
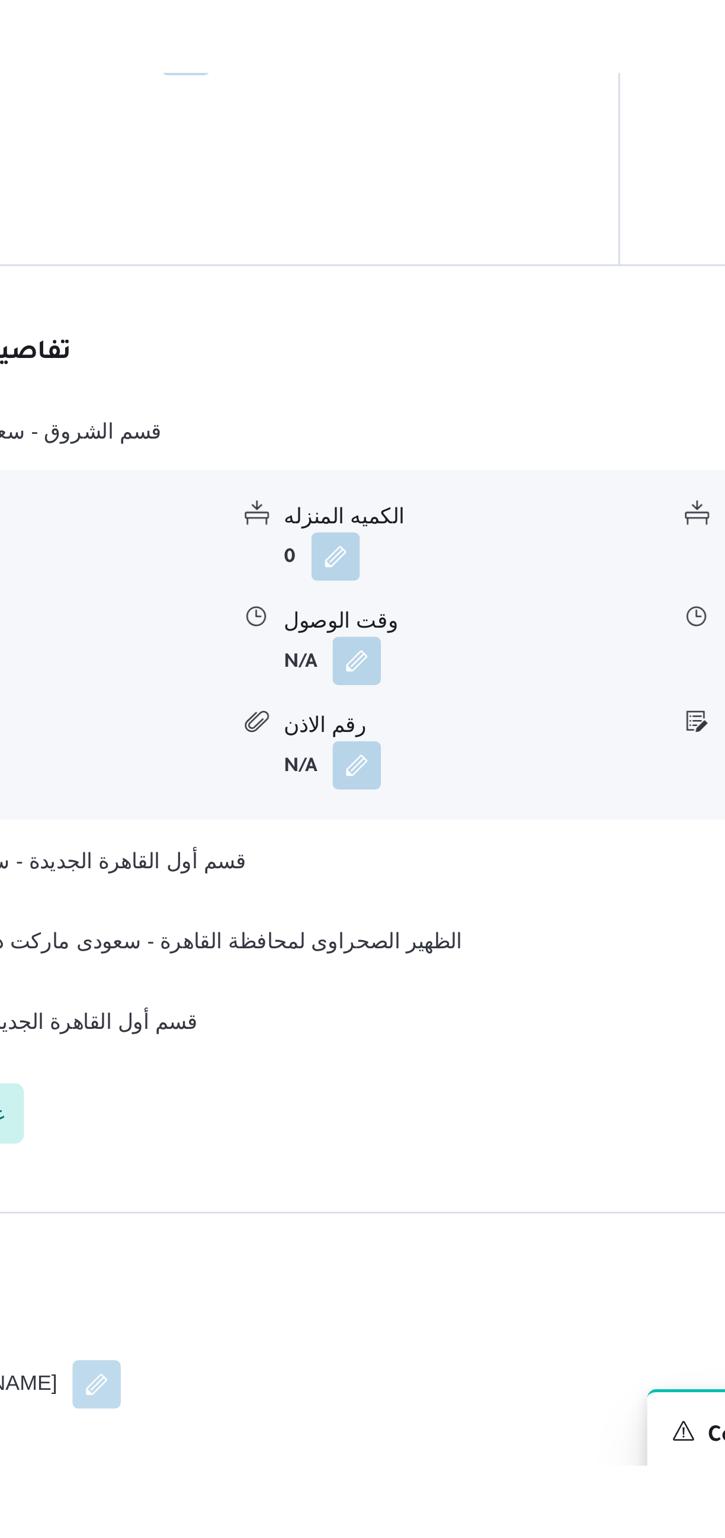
scroll to position [172, 0]
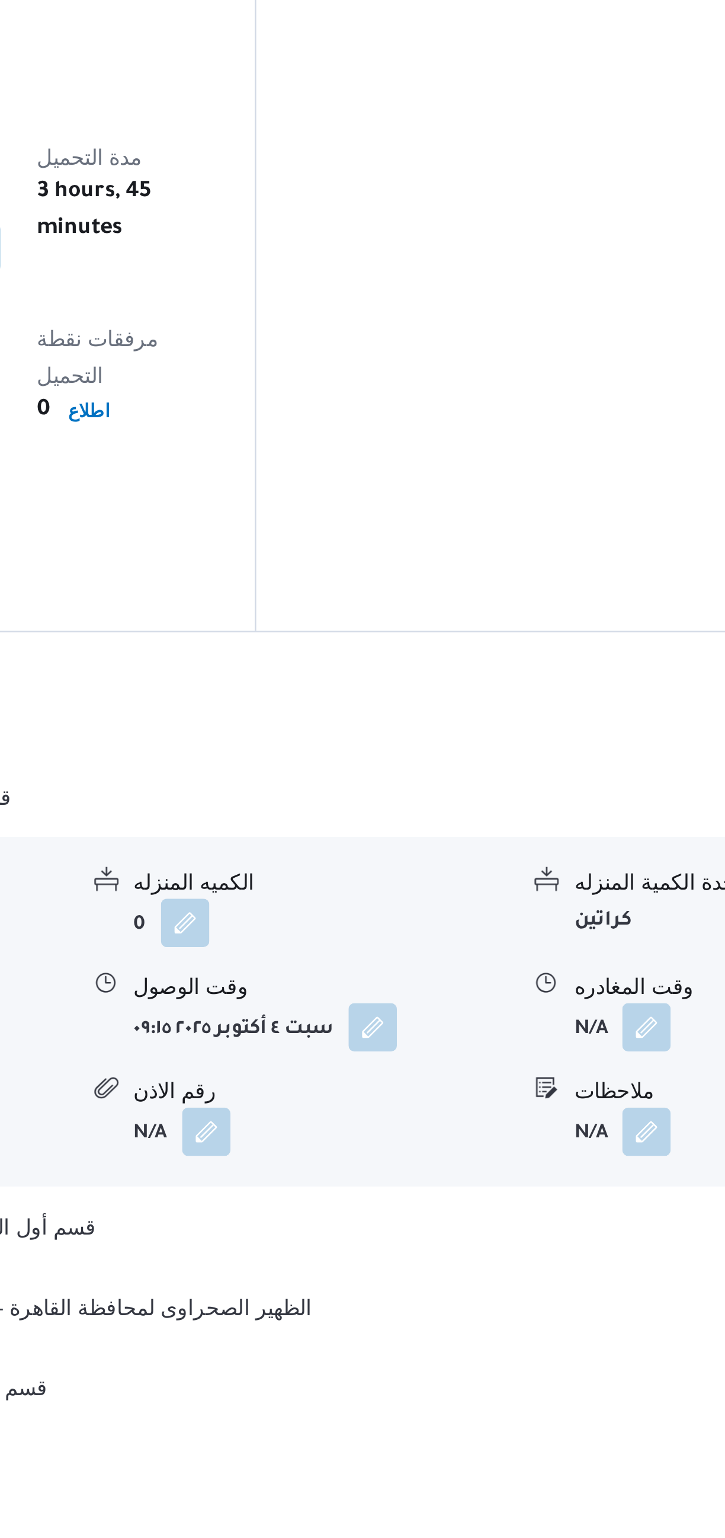
click at [585, 1193] on button "button" at bounding box center [584, 1202] width 19 height 19
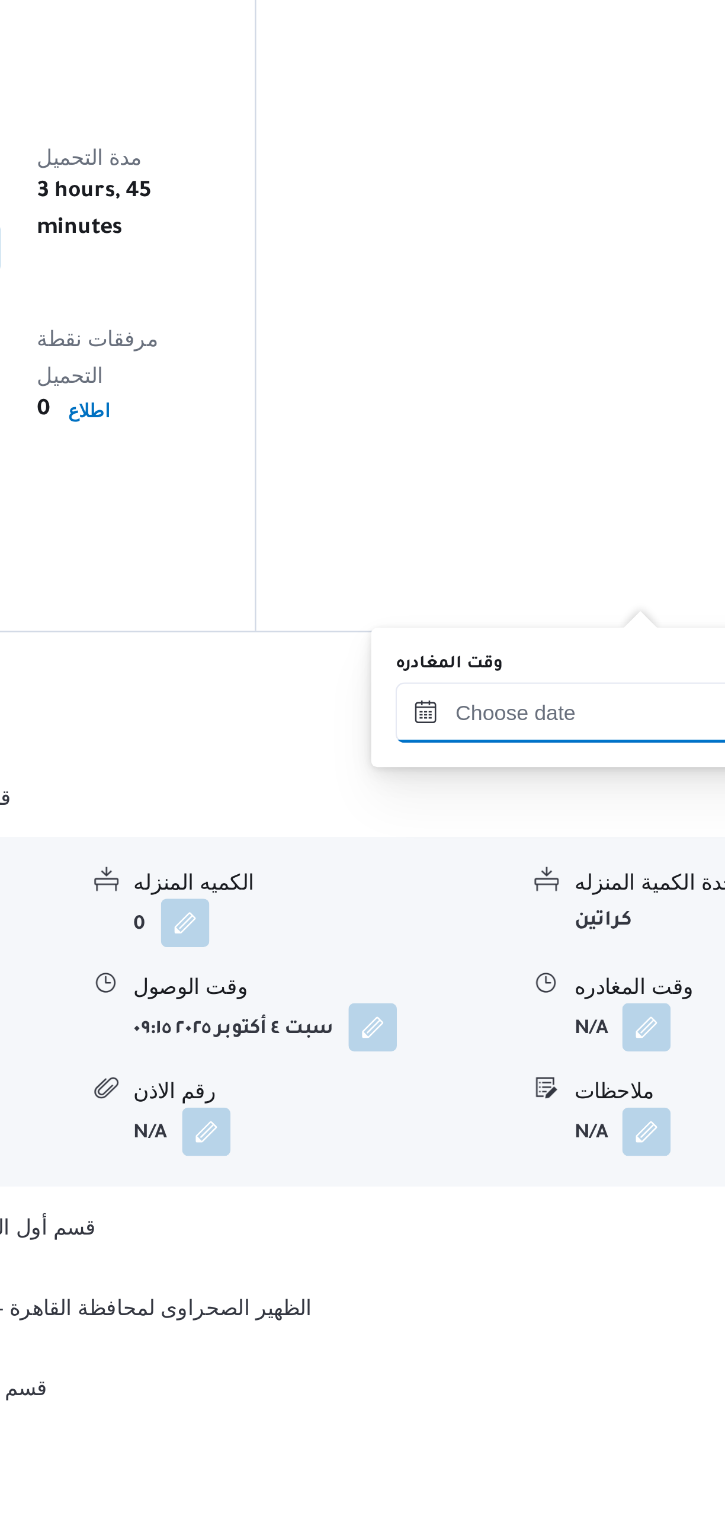
click at [540, 1075] on input "وقت المغادره" at bounding box center [554, 1079] width 135 height 24
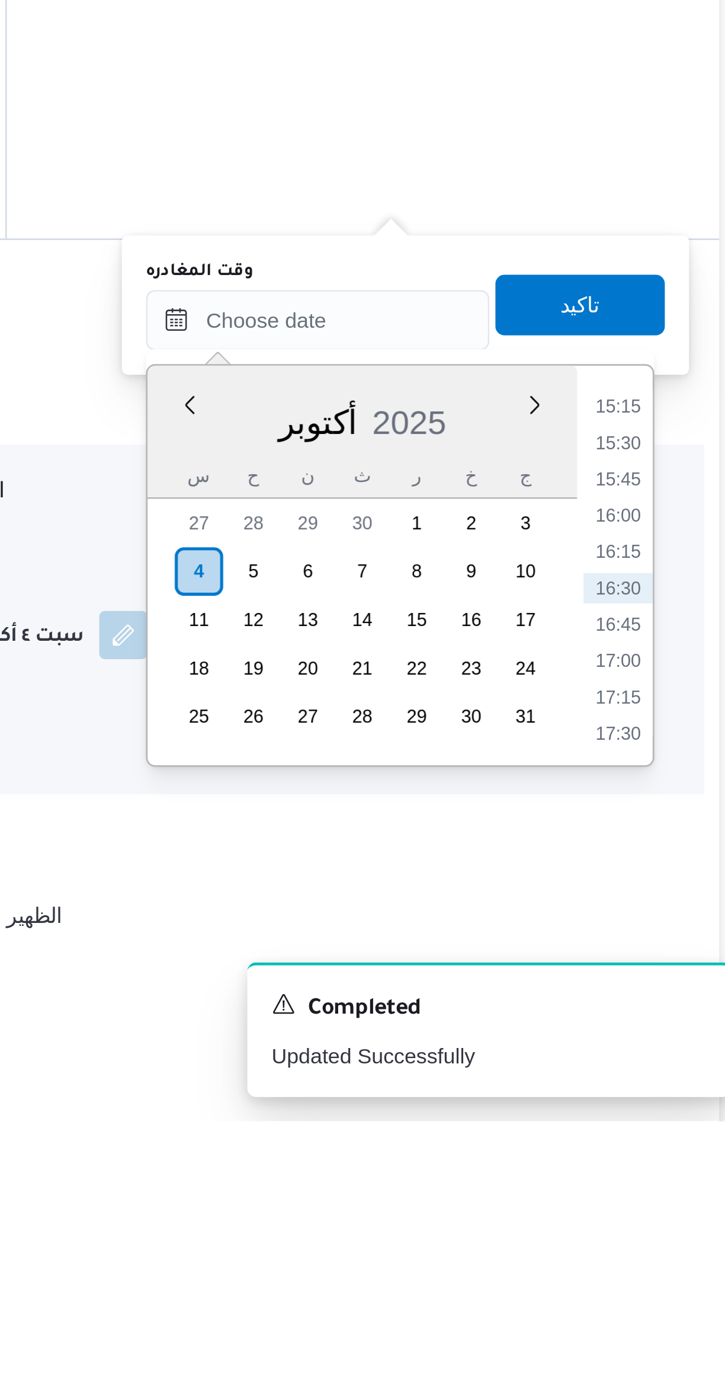
click at [676, 1115] on li "15:15" at bounding box center [671, 1113] width 27 height 12
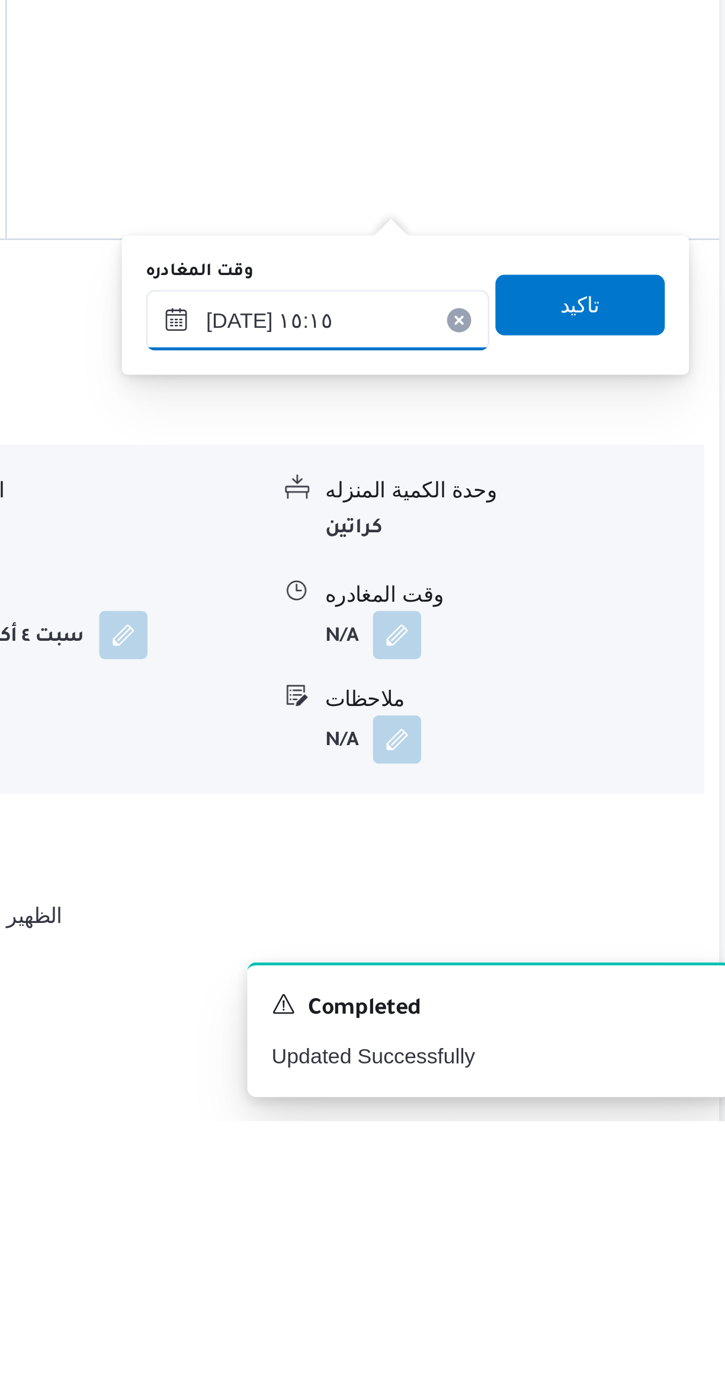
click at [514, 1079] on input "[DATE] ١٥:١٥" at bounding box center [554, 1079] width 135 height 24
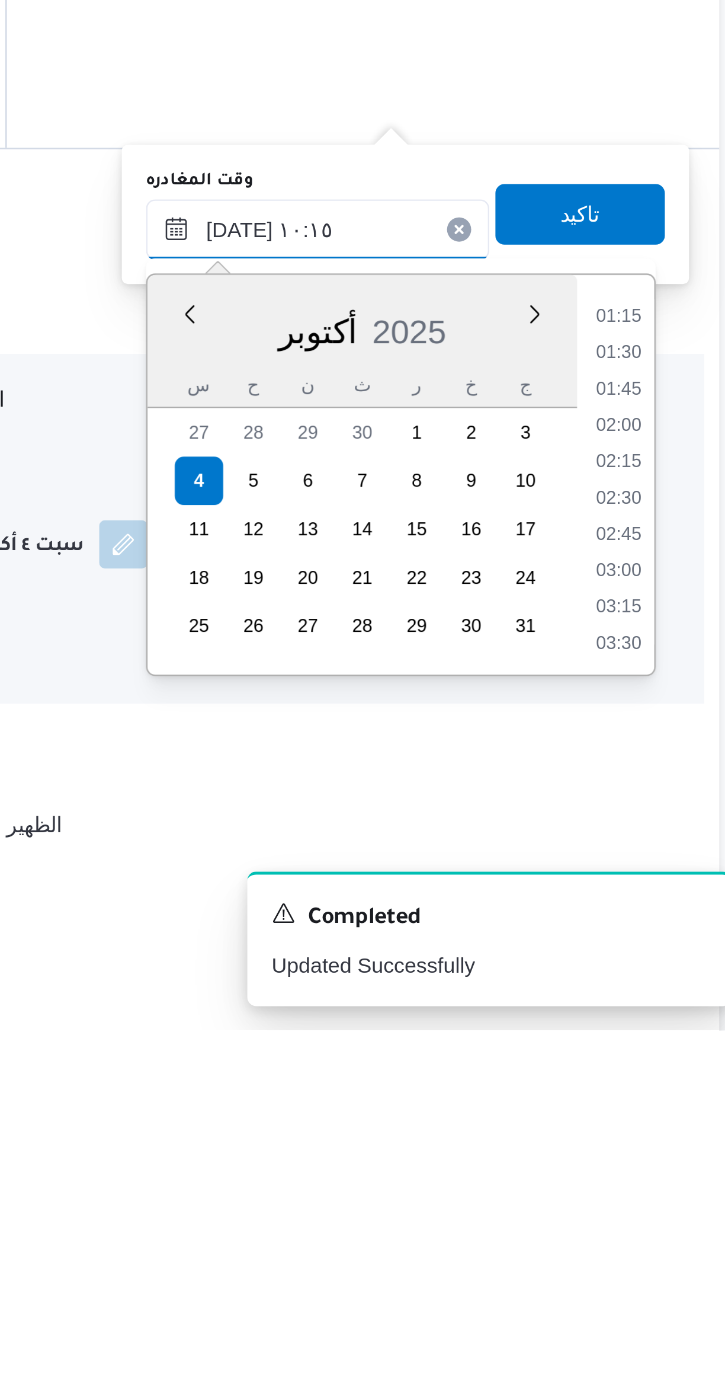
scroll to position [459, 0]
type input "٠٤/١٠/٢٠٢٥ ١٠:١٥"
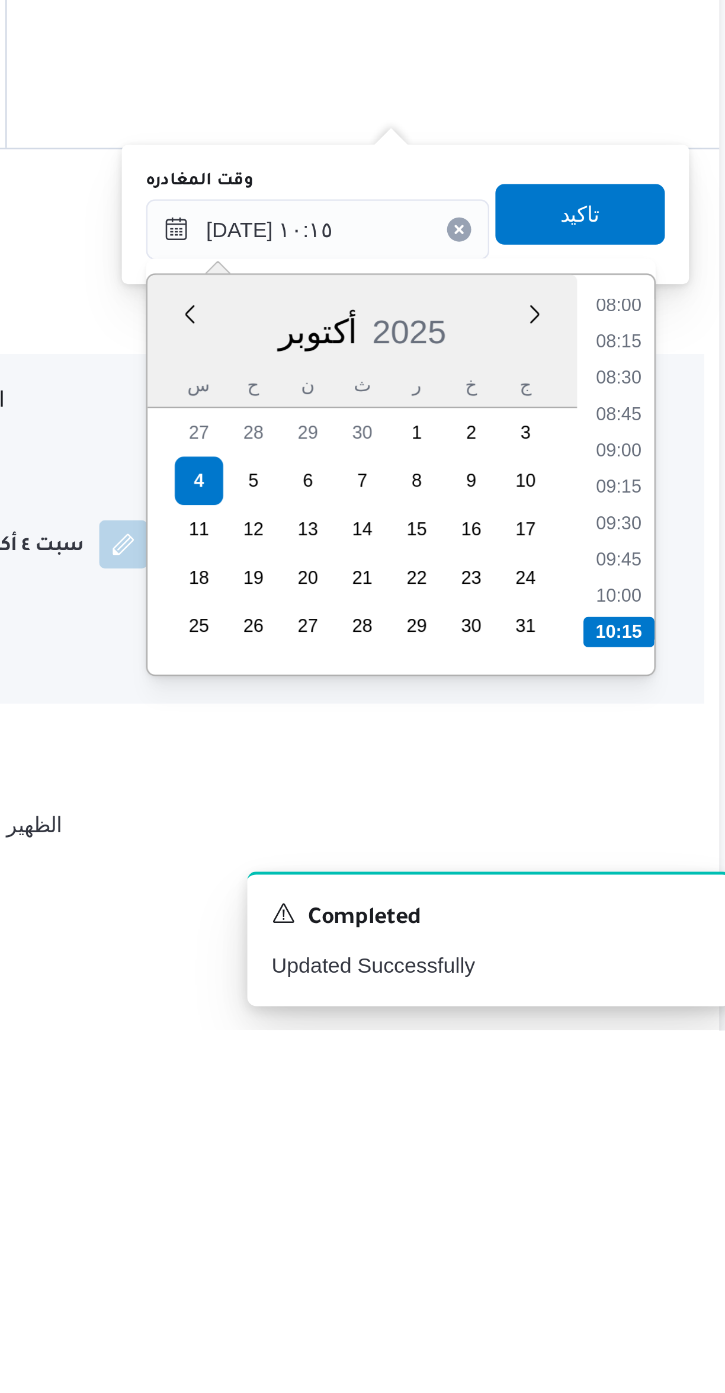
click at [674, 1234] on li "10:15" at bounding box center [672, 1237] width 28 height 12
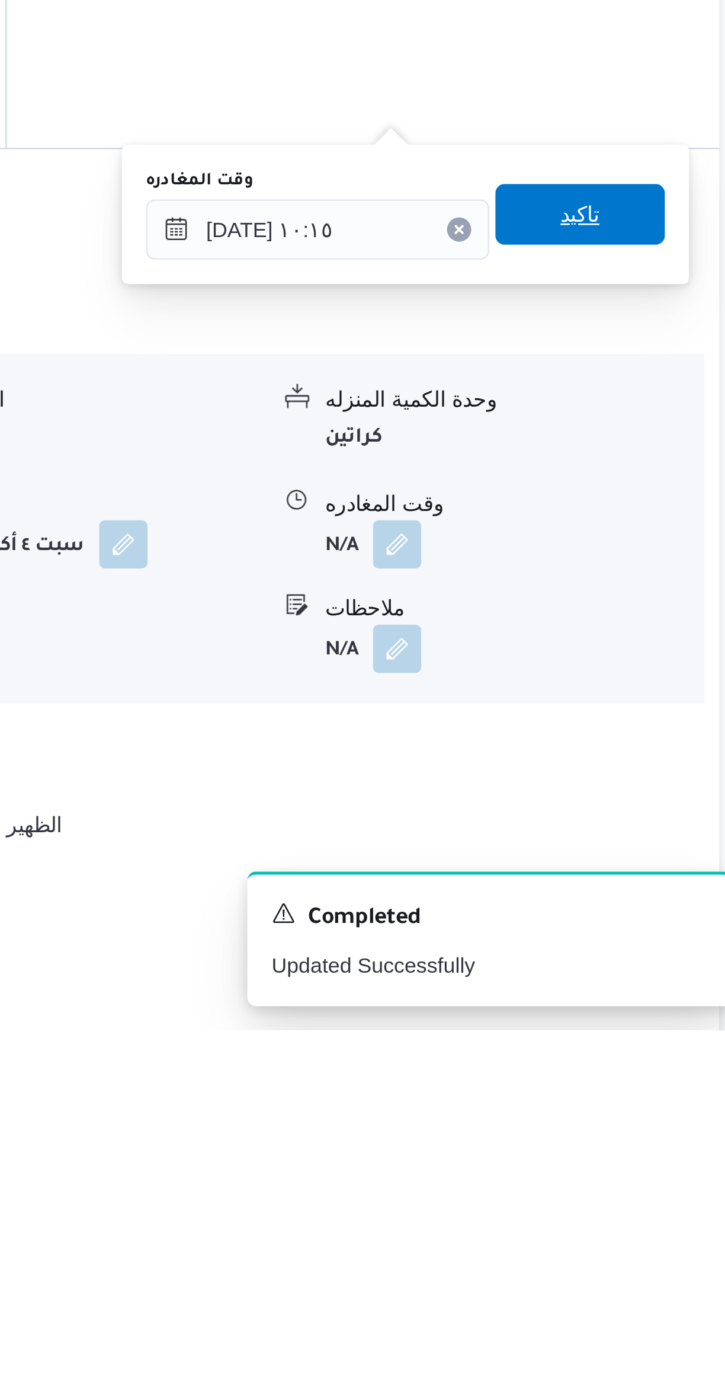
click at [660, 1067] on span "تاكيد" at bounding box center [656, 1073] width 66 height 24
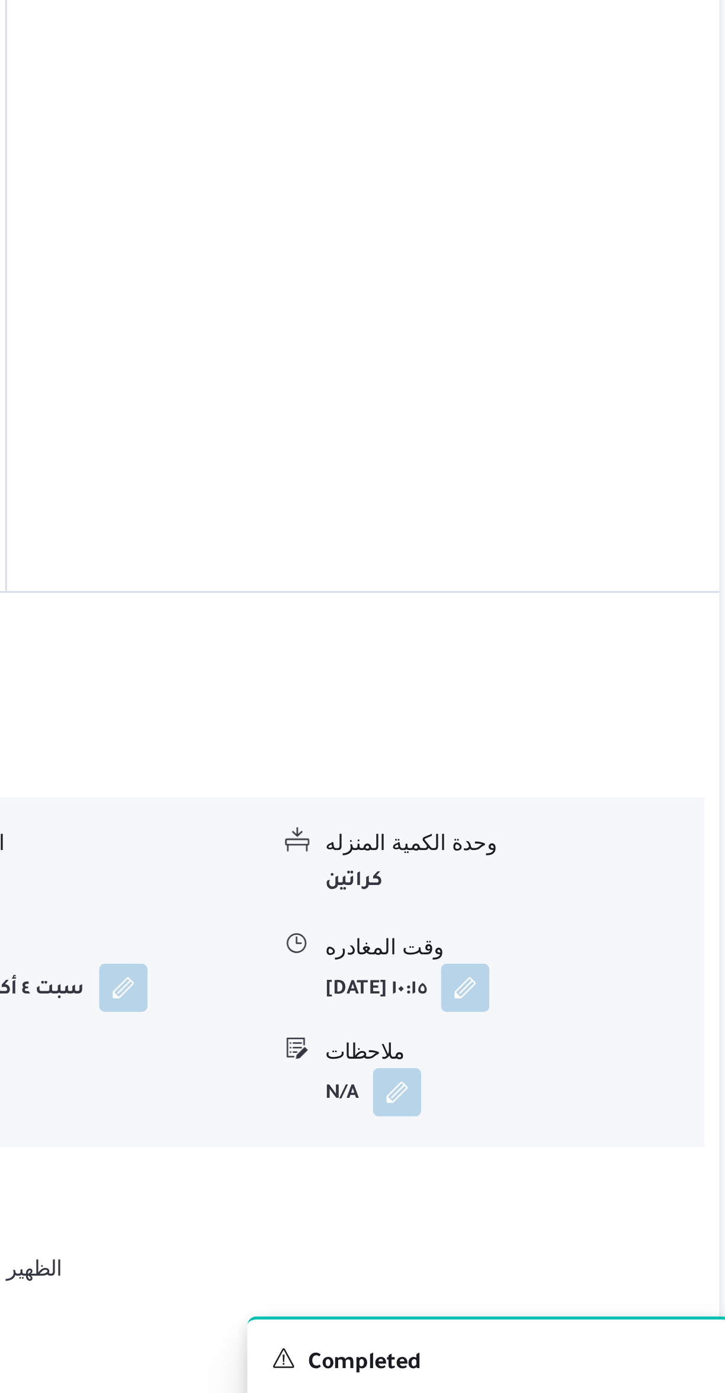
scroll to position [255, 0]
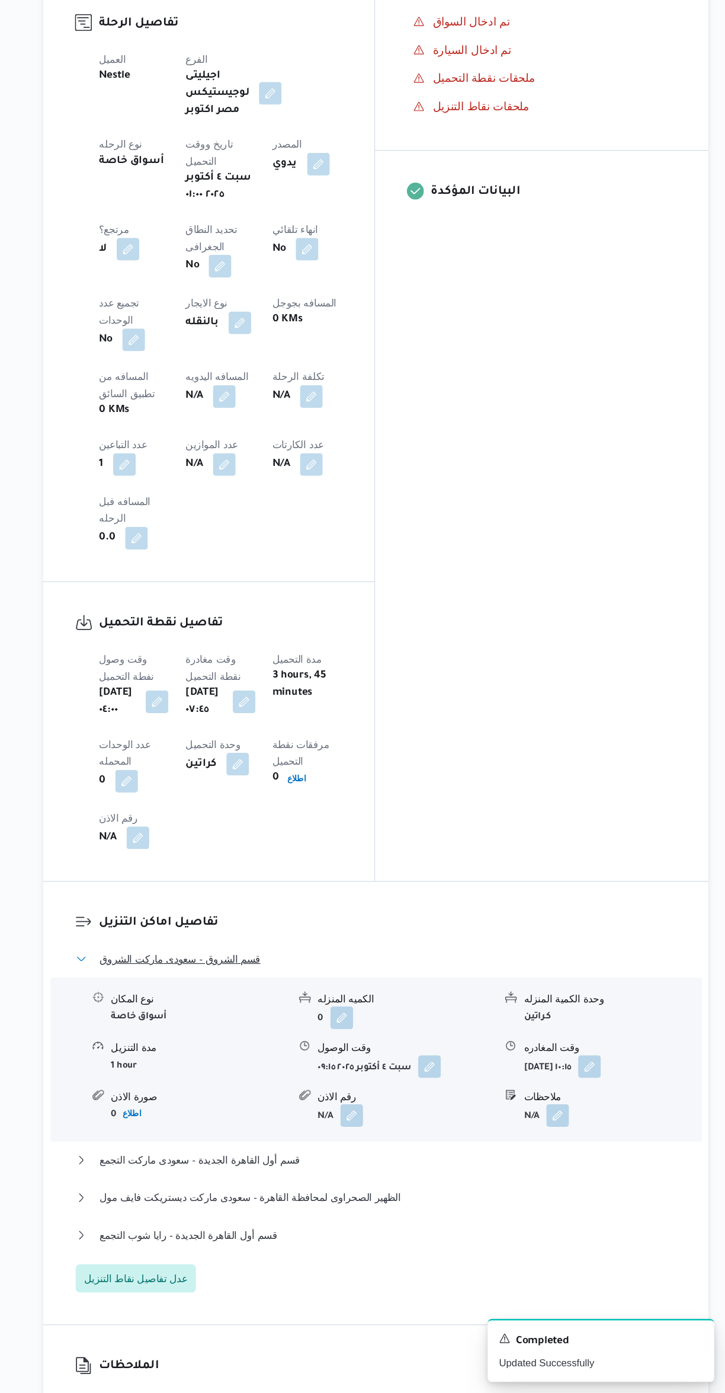
click at [250, 1022] on span "قسم الشروق - سعودى ماركت الشروق" at bounding box center [268, 1029] width 135 height 14
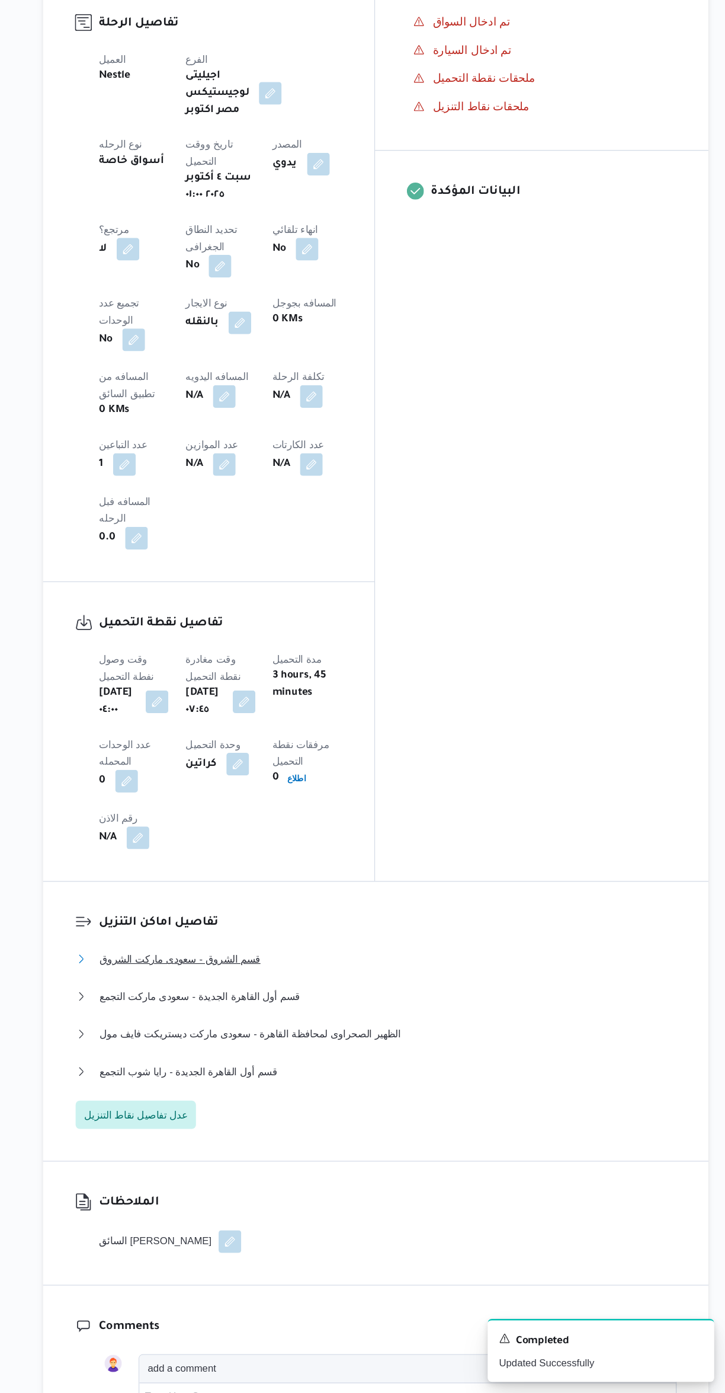
click at [429, 1022] on button "قسم الشروق - سعودى ماركت الشروق" at bounding box center [432, 1029] width 503 height 14
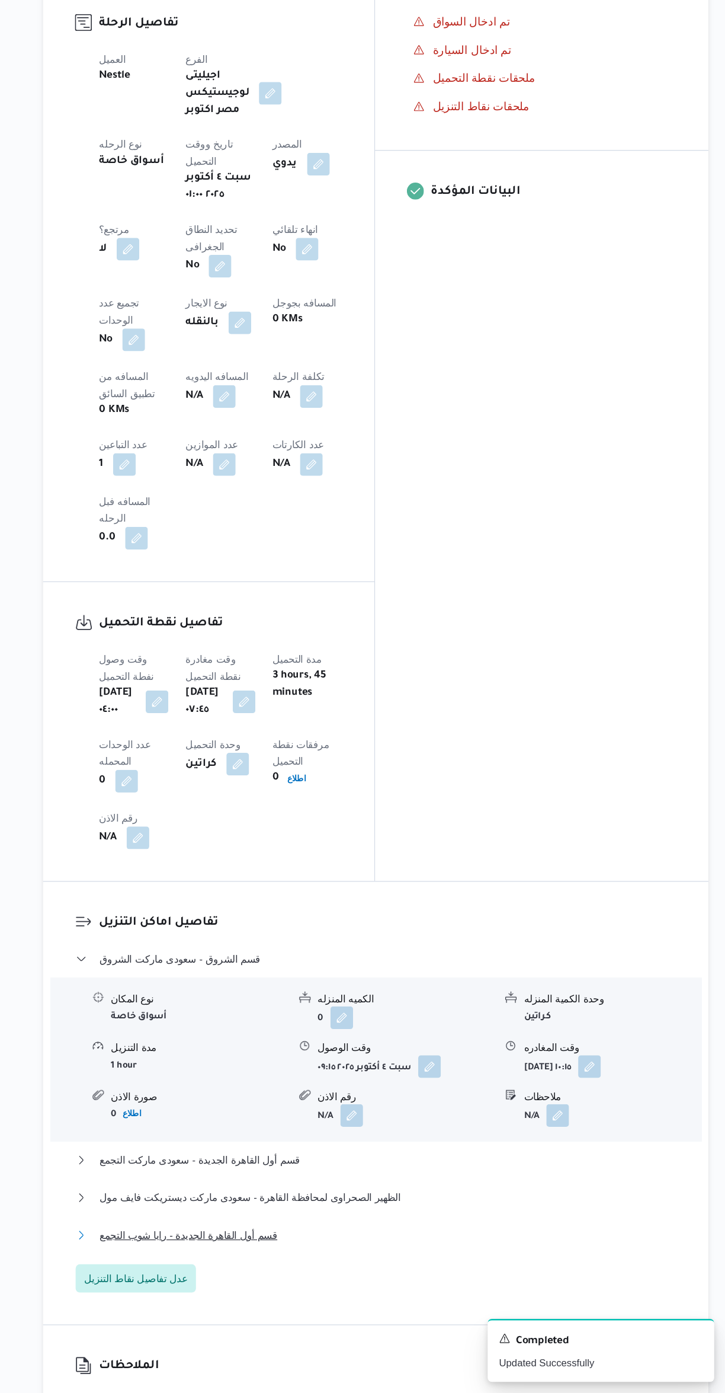
click at [439, 1253] on button "قسم أول القاهرة الجديدة - رايا شوب التجمع" at bounding box center [432, 1260] width 503 height 14
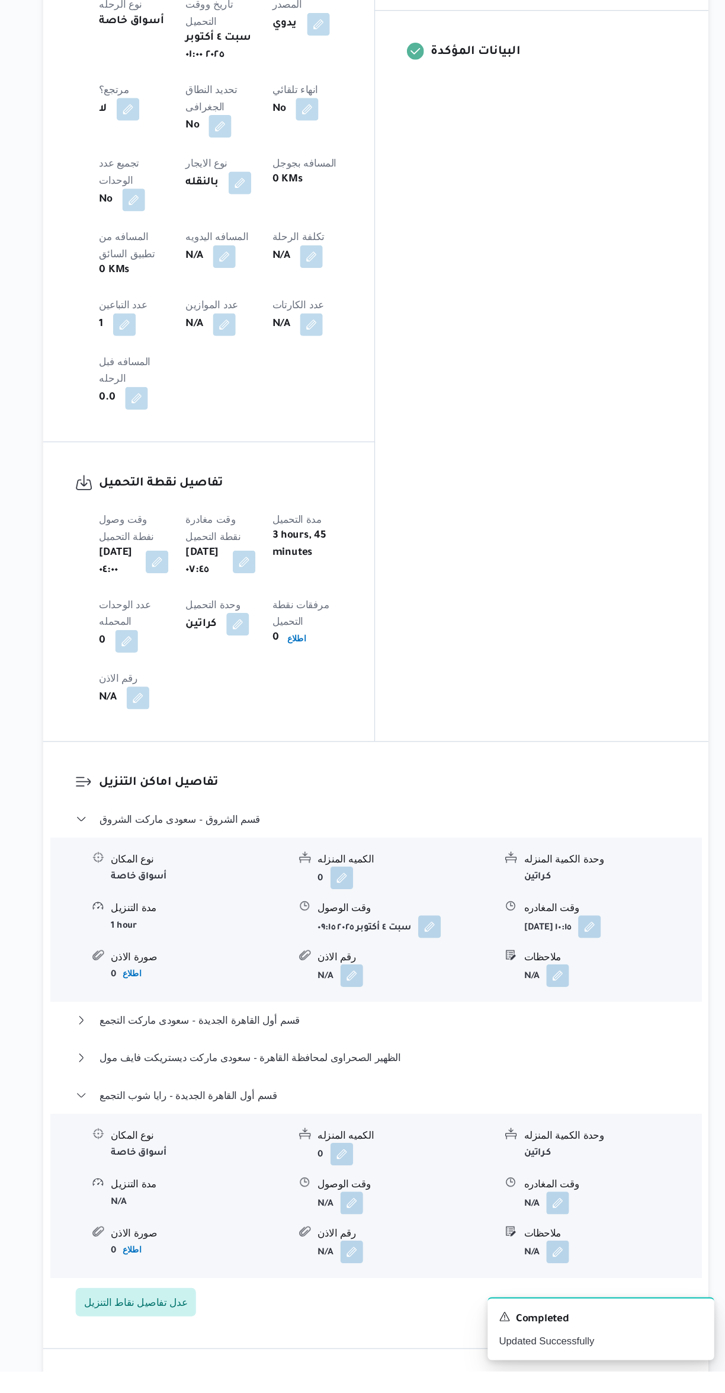
scroll to position [473, 0]
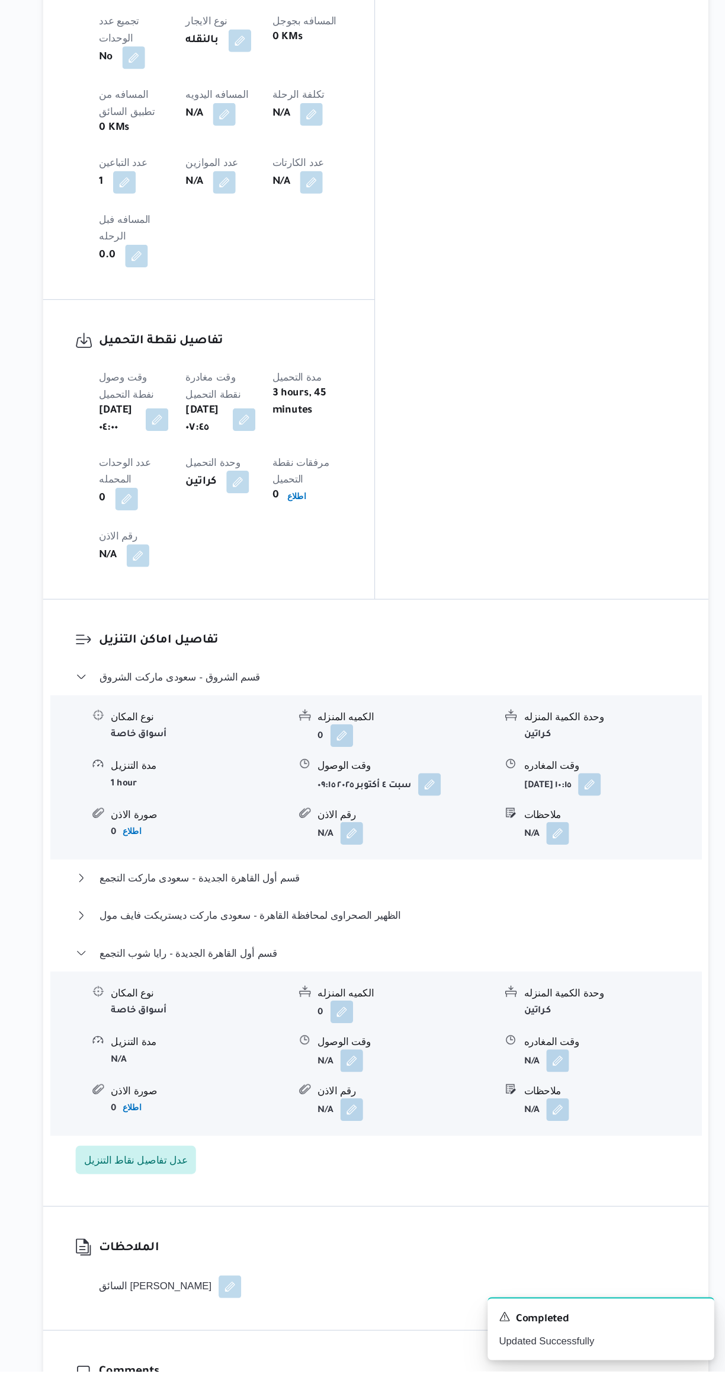
click at [580, 1123] on button "button" at bounding box center [584, 1132] width 19 height 19
click at [529, 1008] on input "وقت المغادره" at bounding box center [554, 1009] width 135 height 24
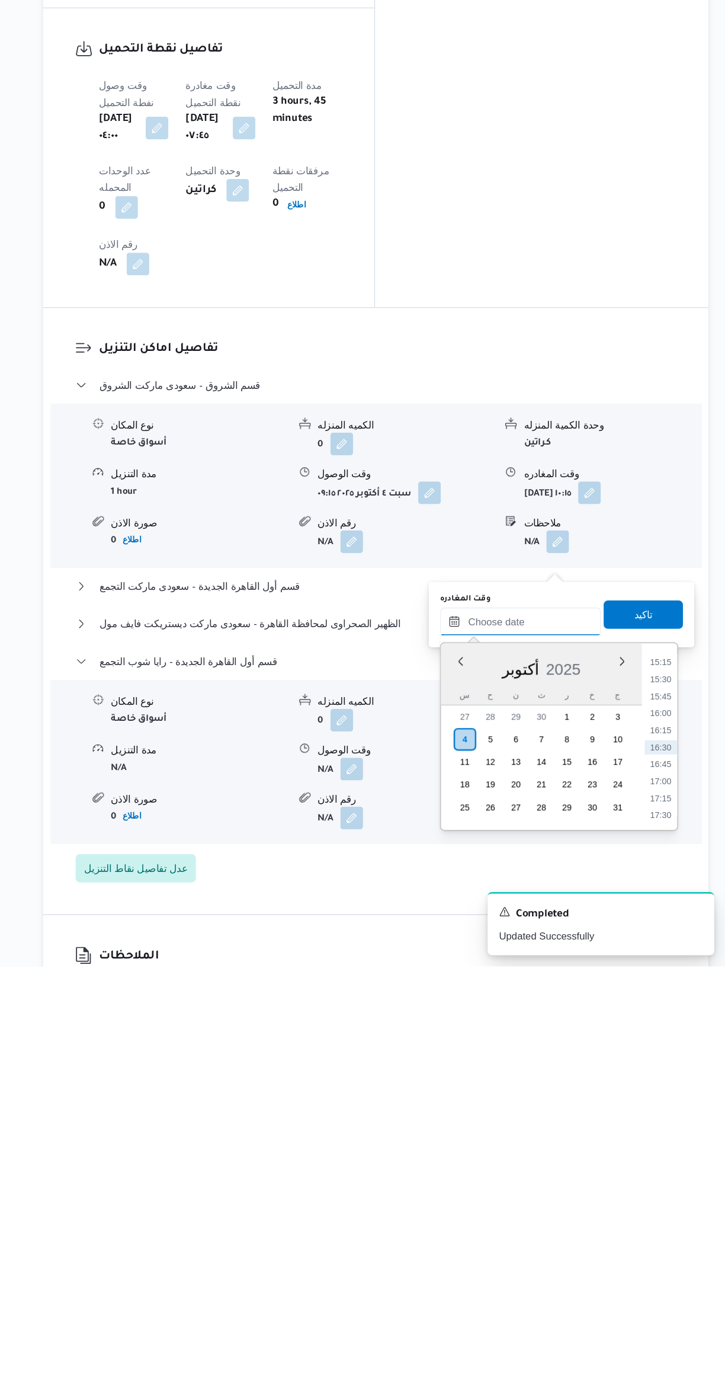
scroll to position [379, 0]
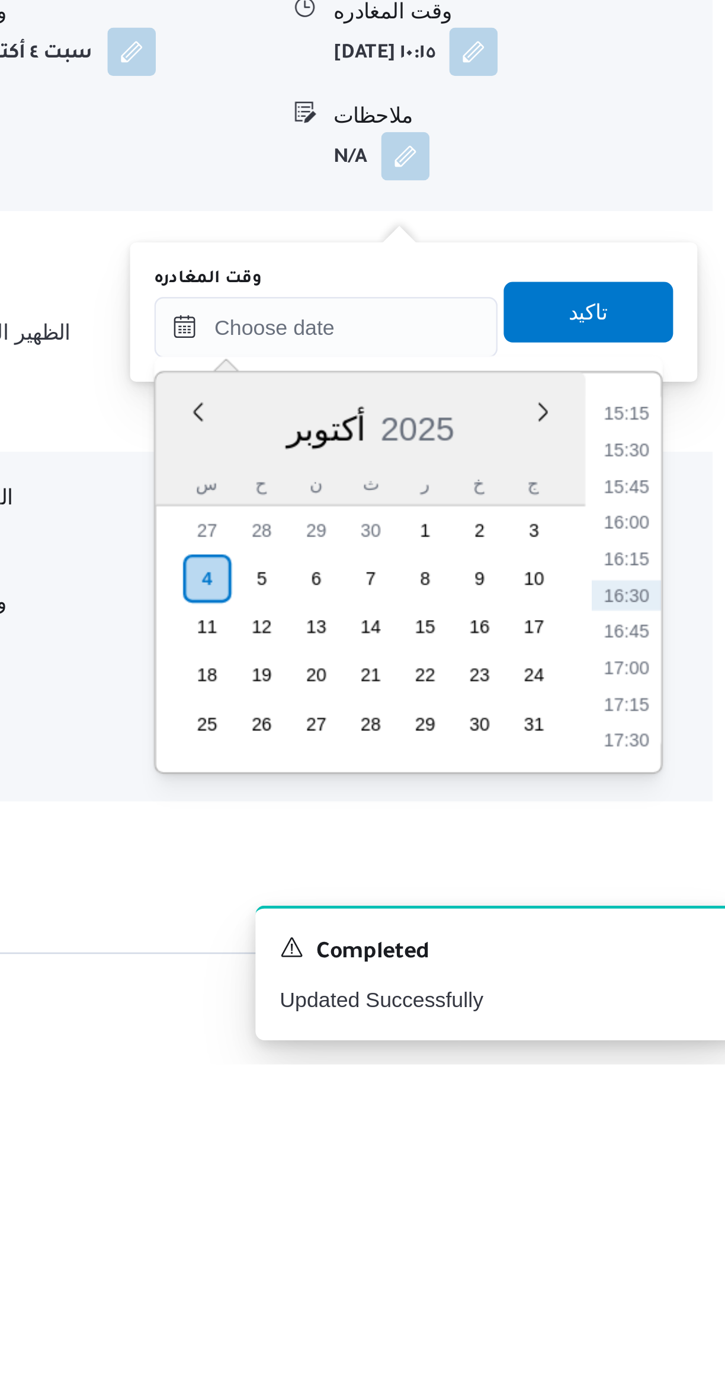
click at [671, 1136] on li "15:15" at bounding box center [671, 1138] width 27 height 12
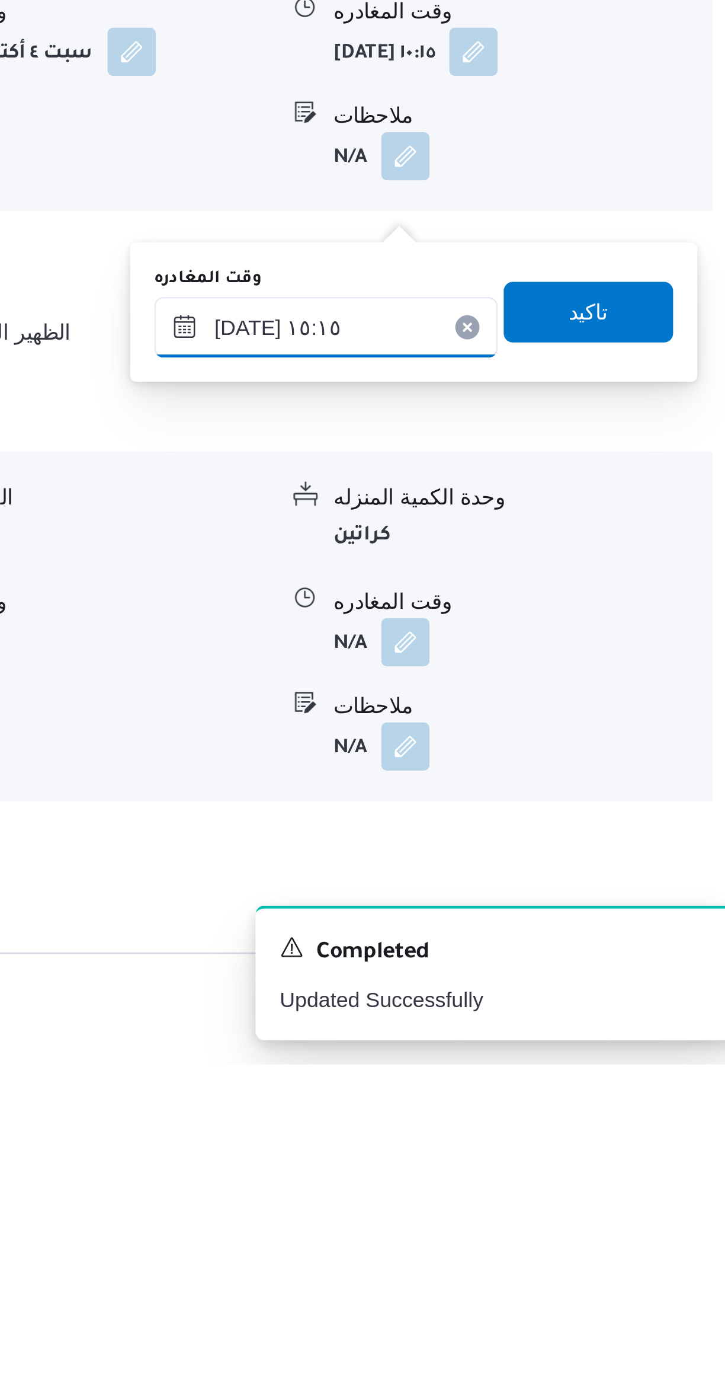
click at [549, 1100] on input "٠٤/١٠/٢٠٢٥ ١٥:١٥" at bounding box center [554, 1104] width 135 height 24
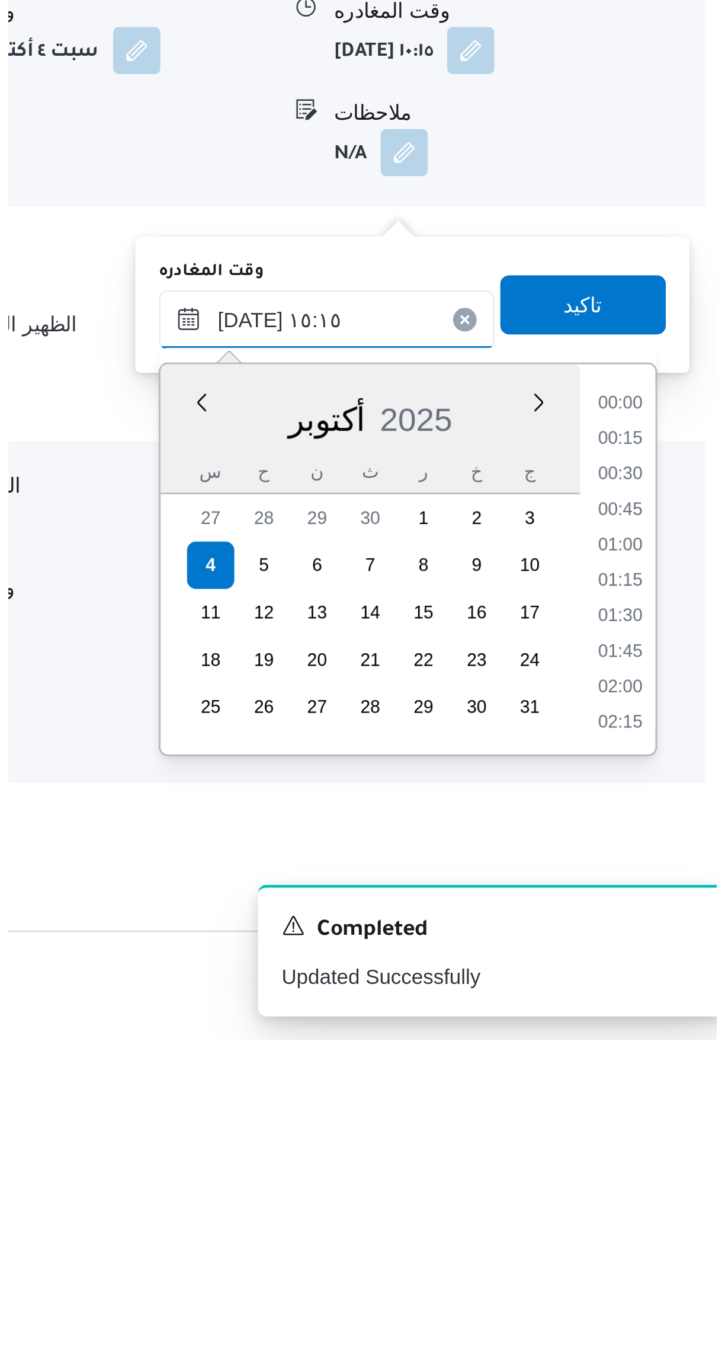
scroll to position [795, 0]
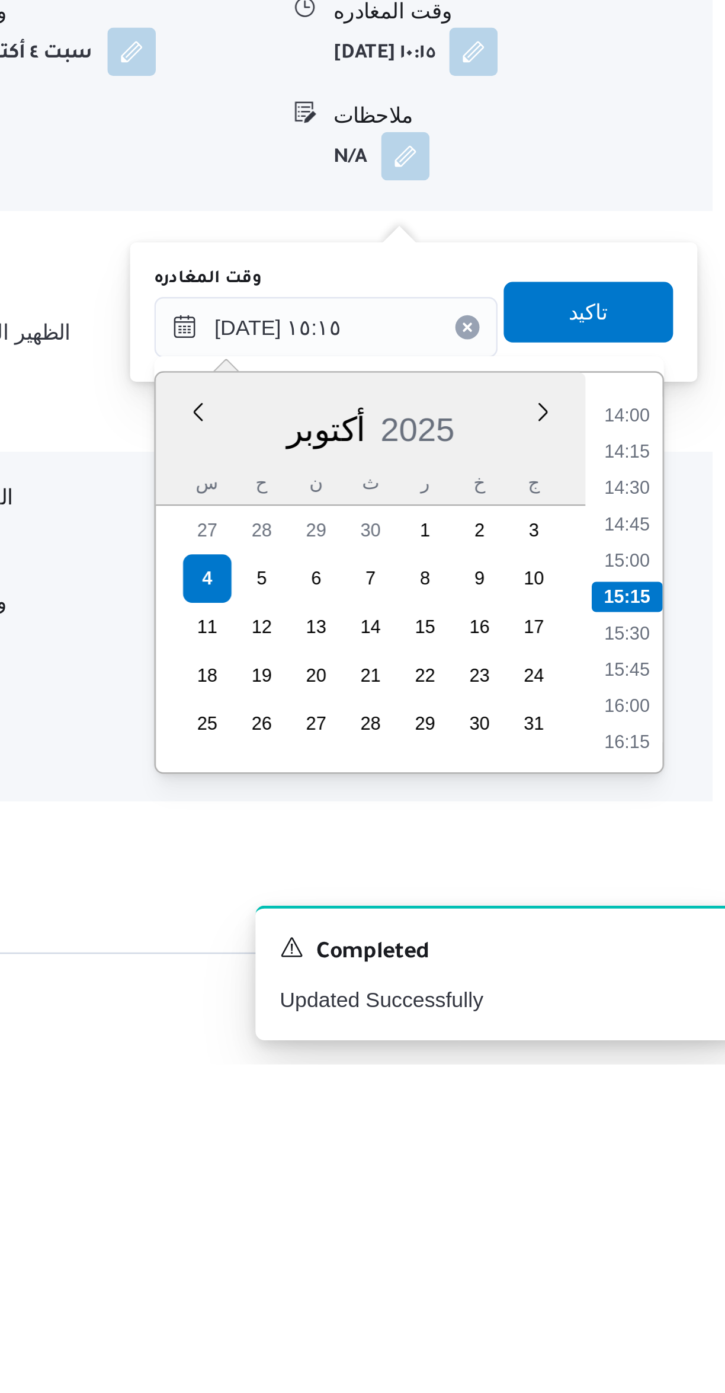
click at [671, 1166] on li "14:30" at bounding box center [671, 1167] width 27 height 12
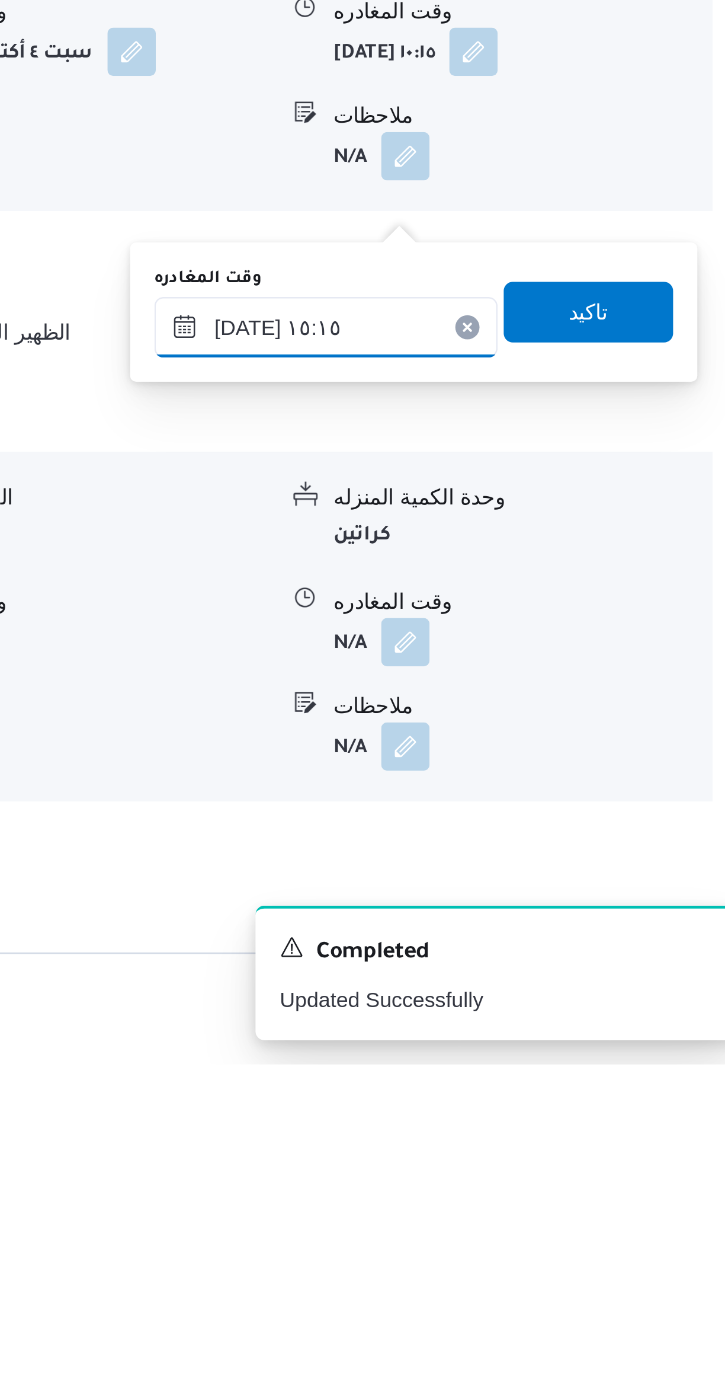
type input "٠٤/١٠/٢٠٢٥ ١٤:٣٠"
click at [661, 1097] on span "تاكيد" at bounding box center [656, 1098] width 66 height 24
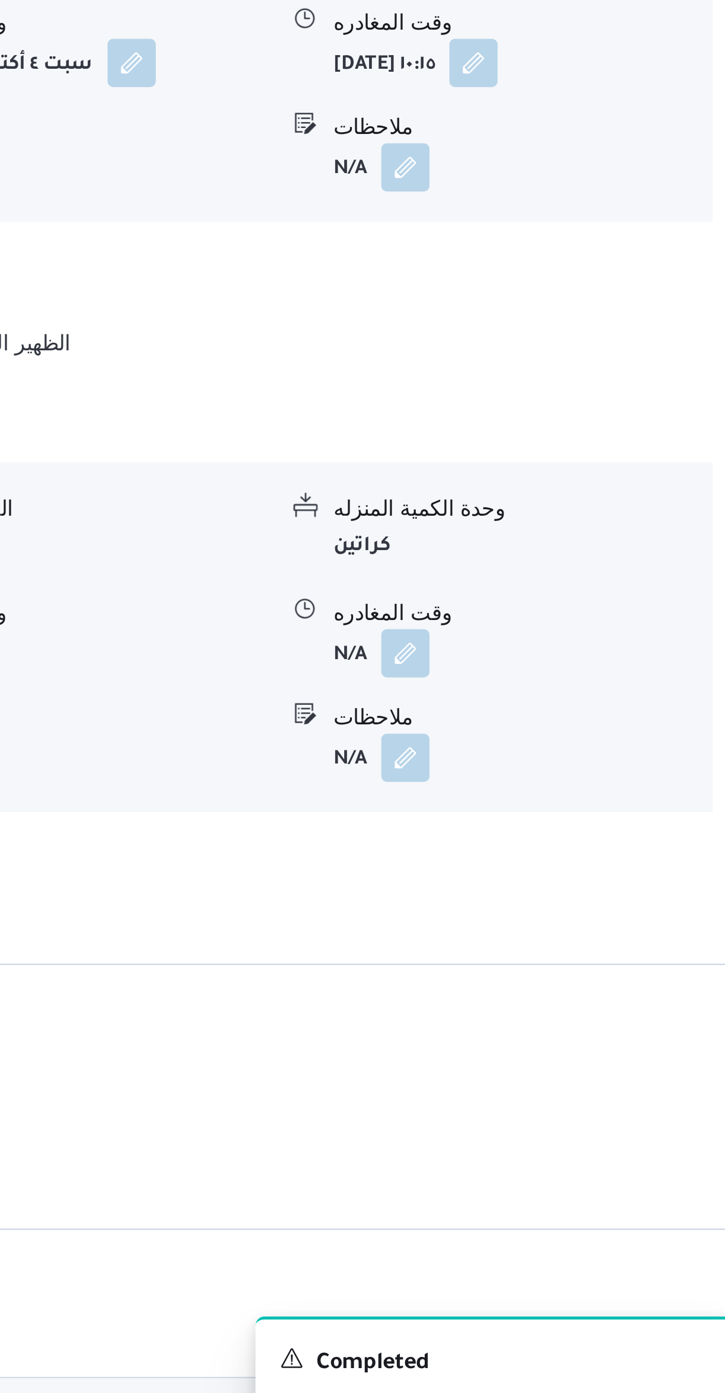
scroll to position [379, 0]
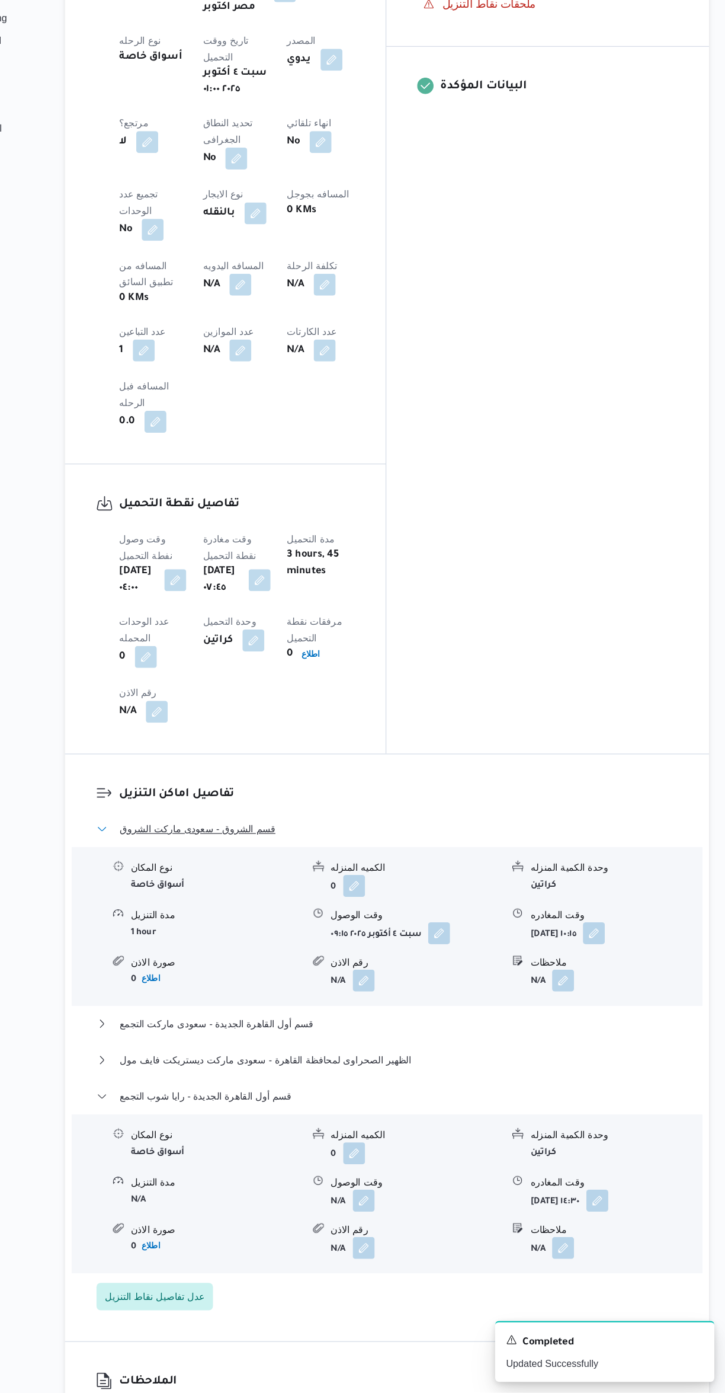
click at [203, 898] on span "قسم الشروق - سعودى ماركت الشروق" at bounding box center [268, 905] width 135 height 14
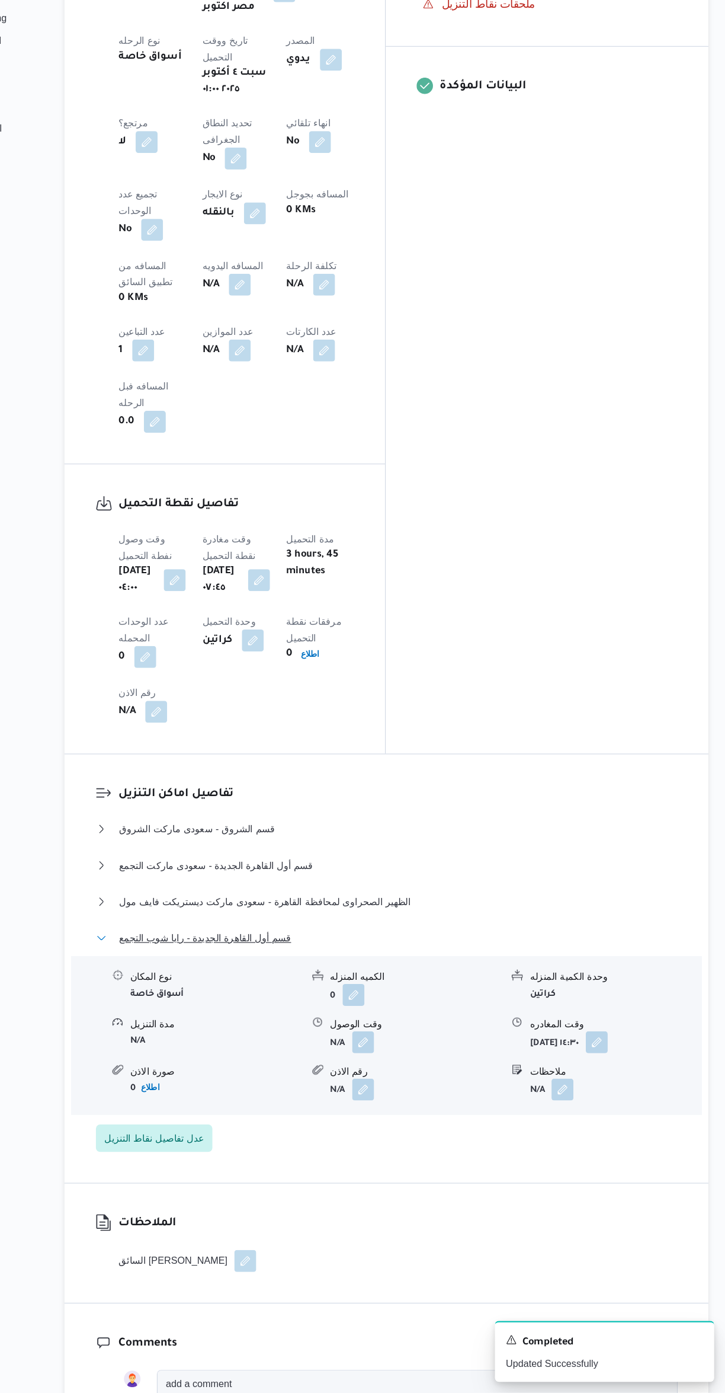
click at [252, 993] on span "قسم أول القاهرة الجديدة - رايا شوب التجمع" at bounding box center [275, 1000] width 149 height 14
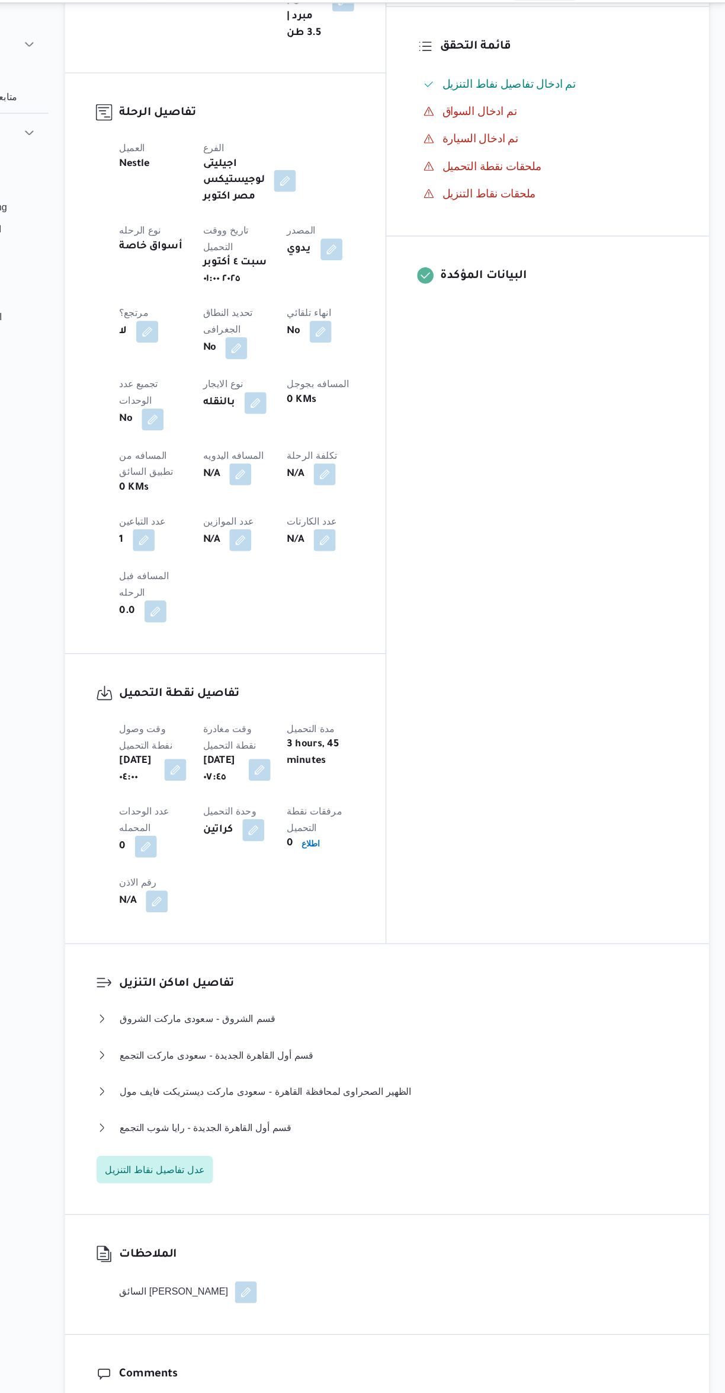
click at [296, 426] on button "button" at bounding box center [305, 435] width 19 height 19
click at [202, 411] on input "المسافه اليدويه" at bounding box center [203, 412] width 118 height 24
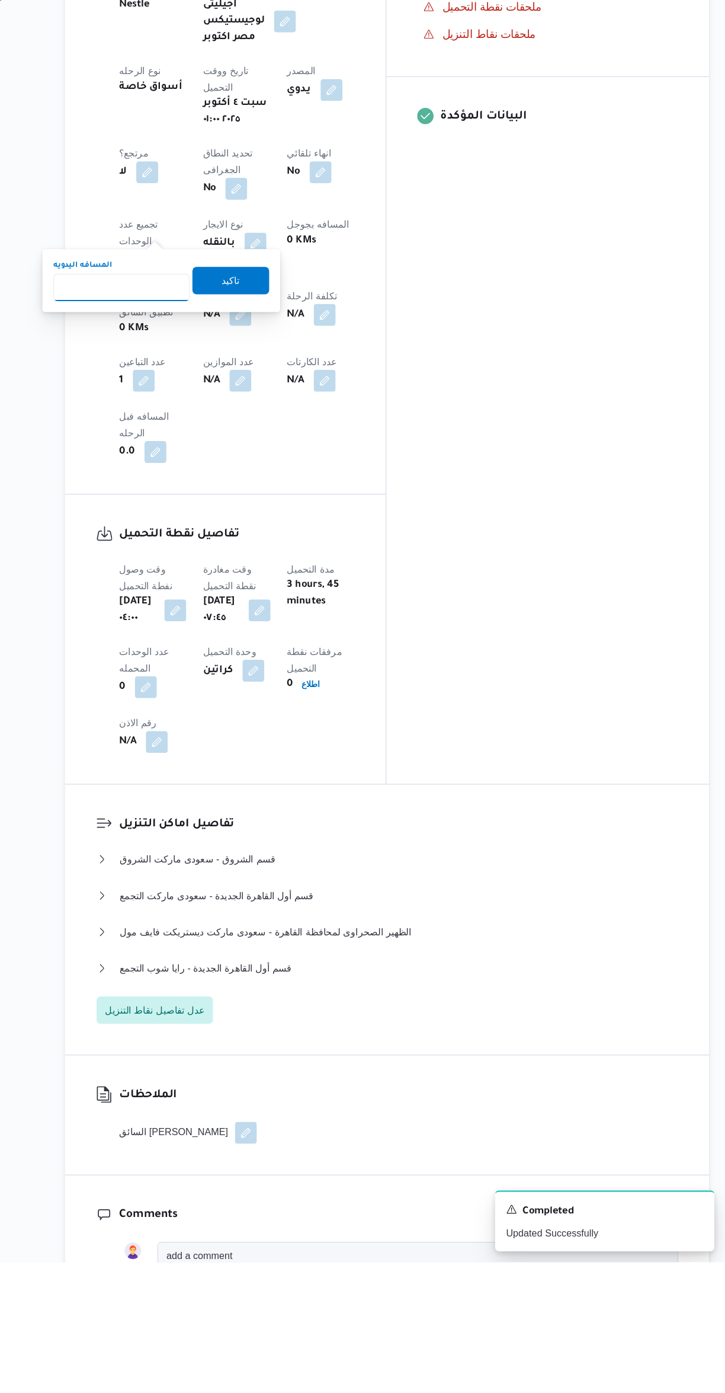
click at [201, 548] on input "المسافه اليدويه" at bounding box center [203, 550] width 118 height 24
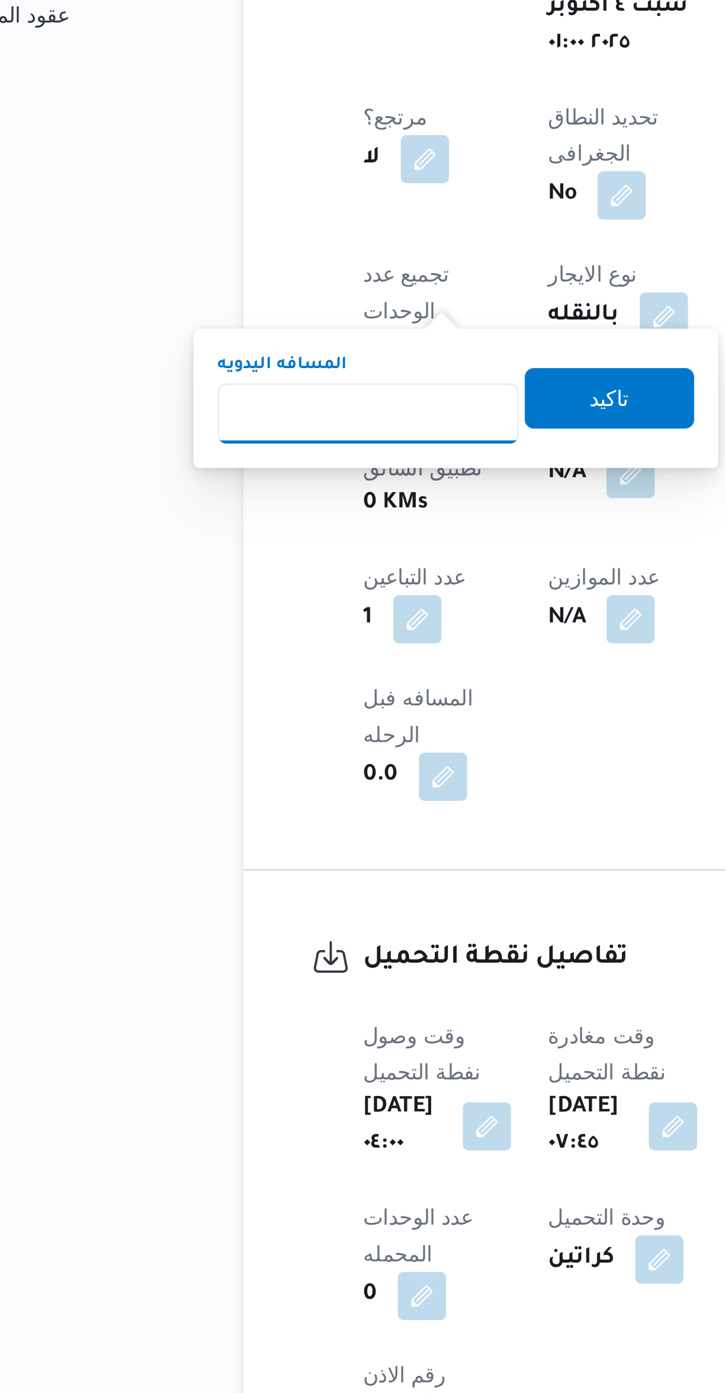
type input "1"
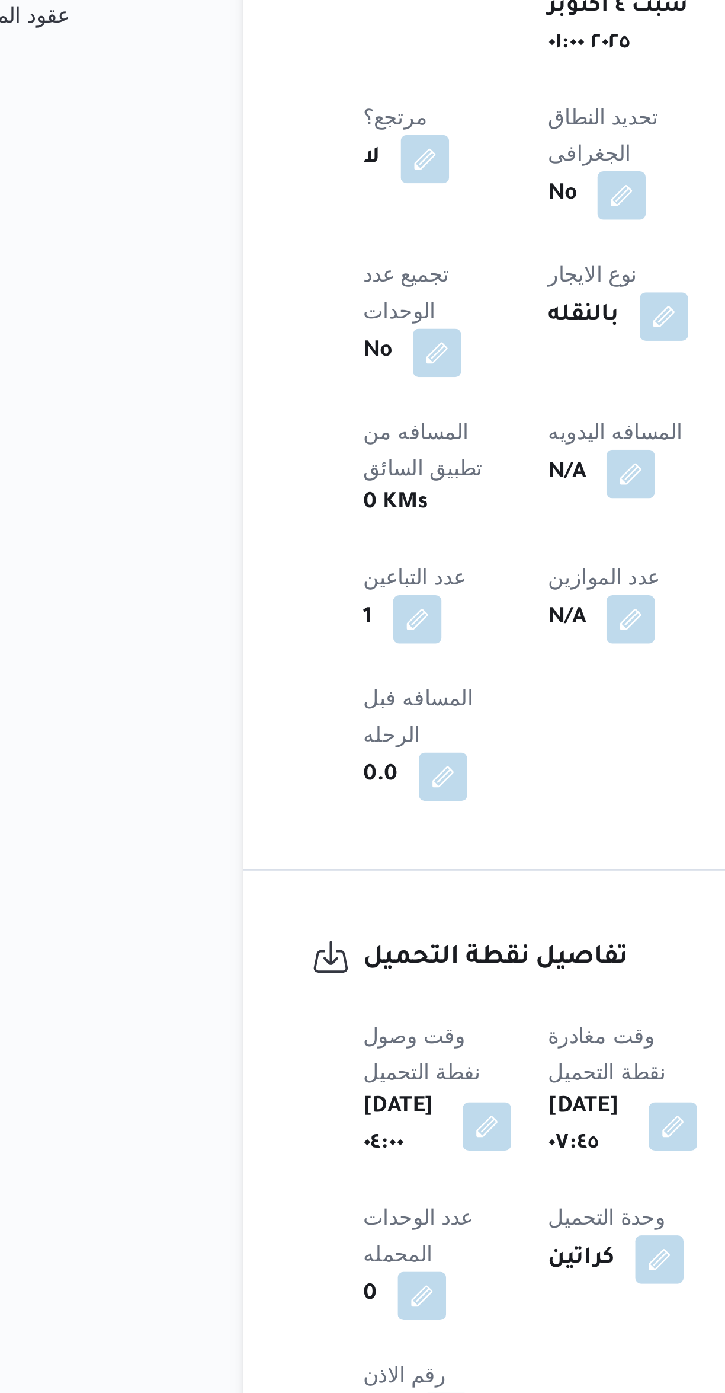
click at [315, 756] on h3 "تفاصيل نقطة التحميل" at bounding box center [303, 764] width 204 height 16
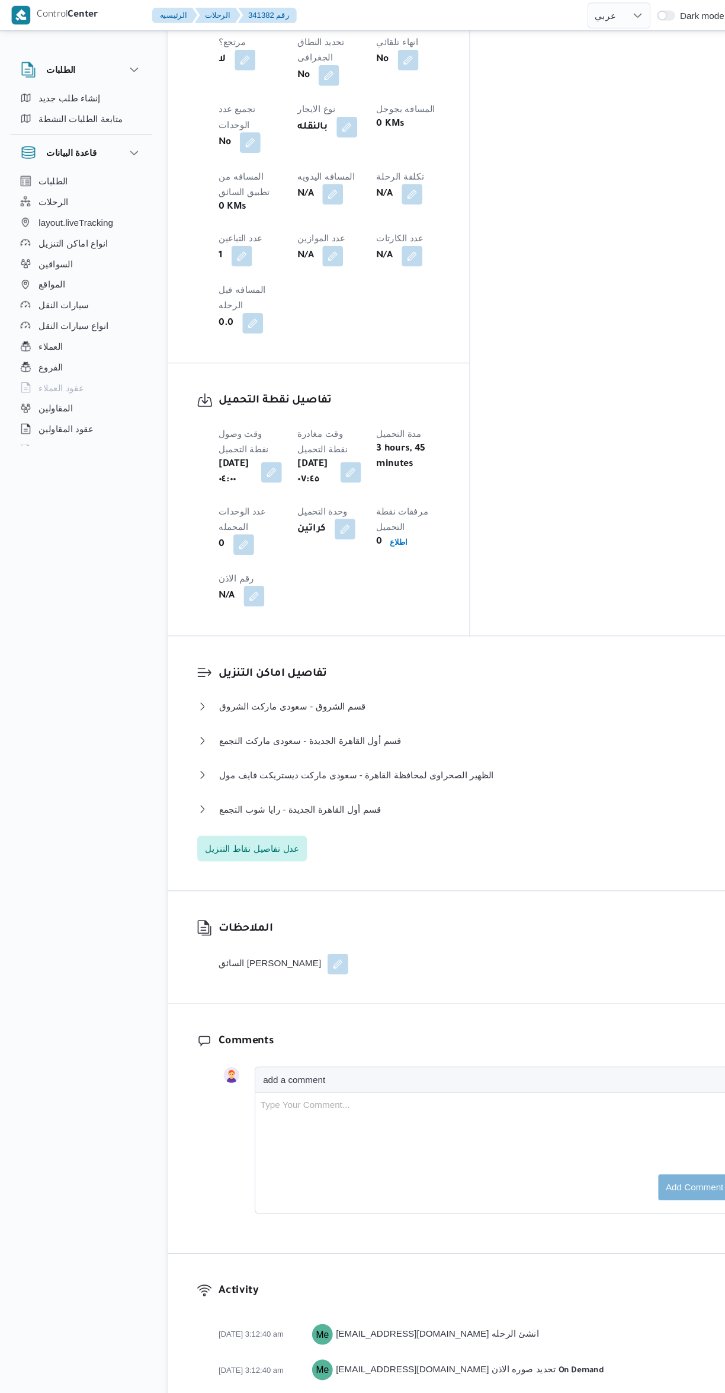
scroll to position [0, 0]
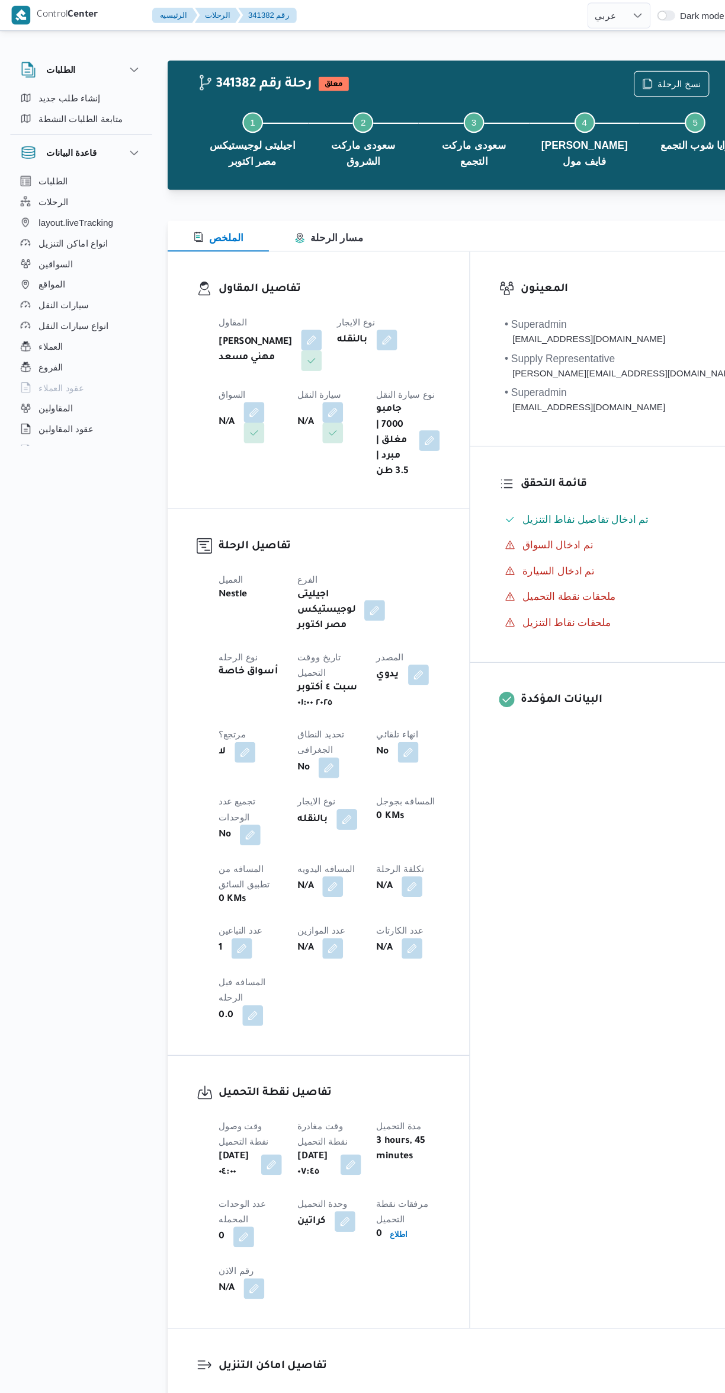
click at [296, 805] on button "button" at bounding box center [305, 814] width 19 height 19
click at [212, 790] on input "المسافه اليدويه" at bounding box center [203, 791] width 118 height 24
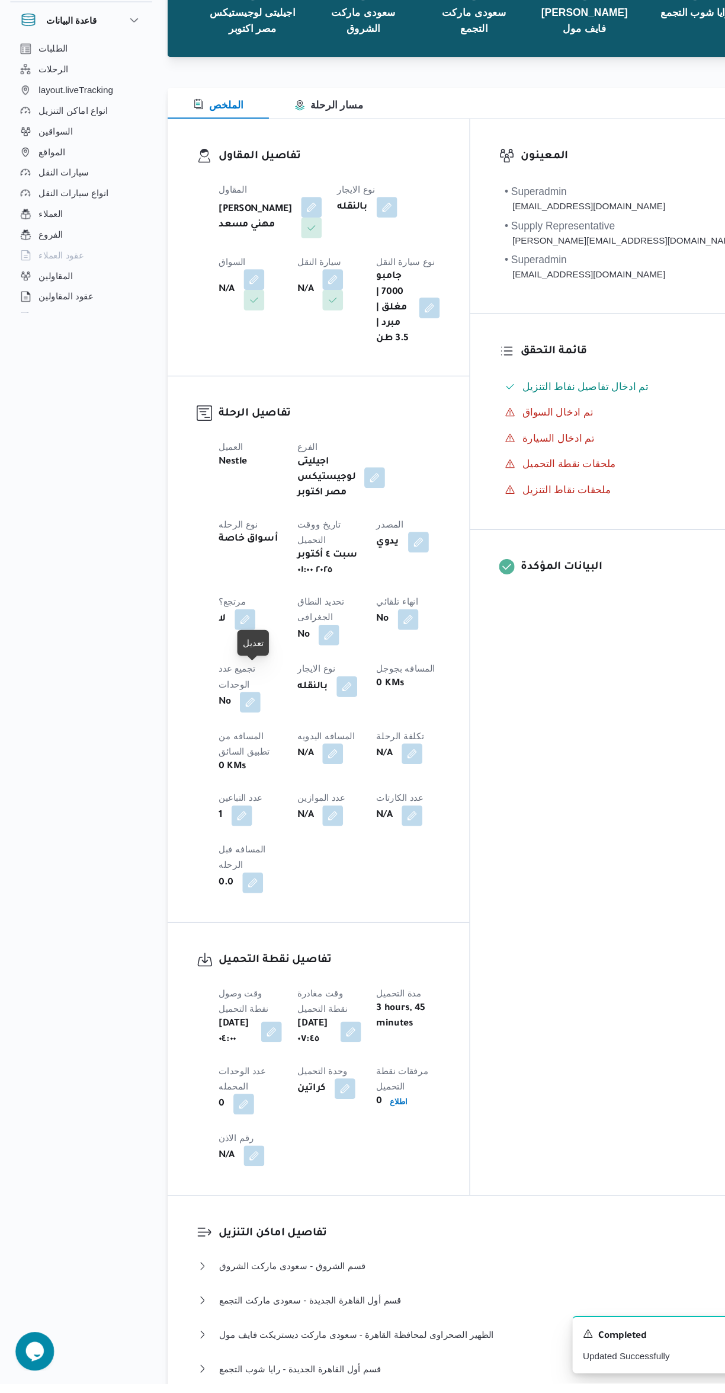
click at [296, 805] on button "button" at bounding box center [305, 814] width 19 height 19
click at [221, 790] on input "المسافه اليدويه" at bounding box center [203, 791] width 118 height 24
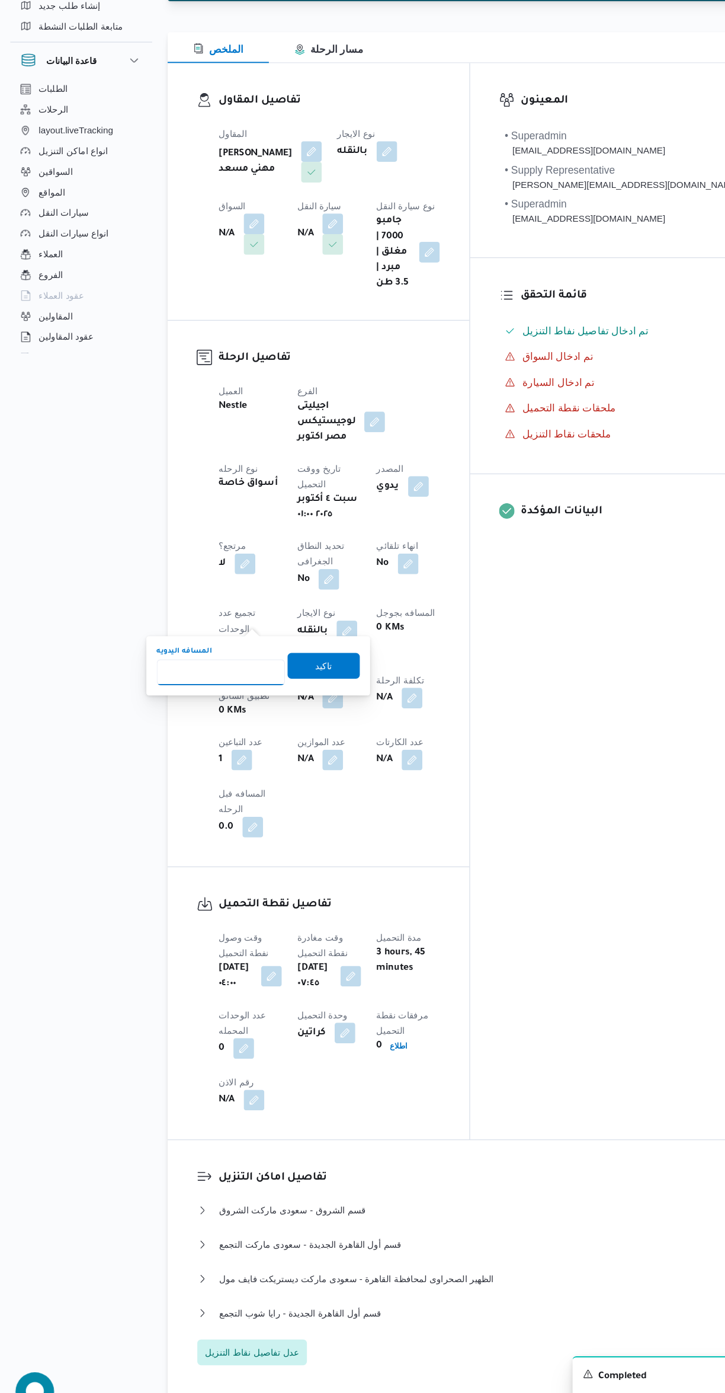
scroll to position [108, 0]
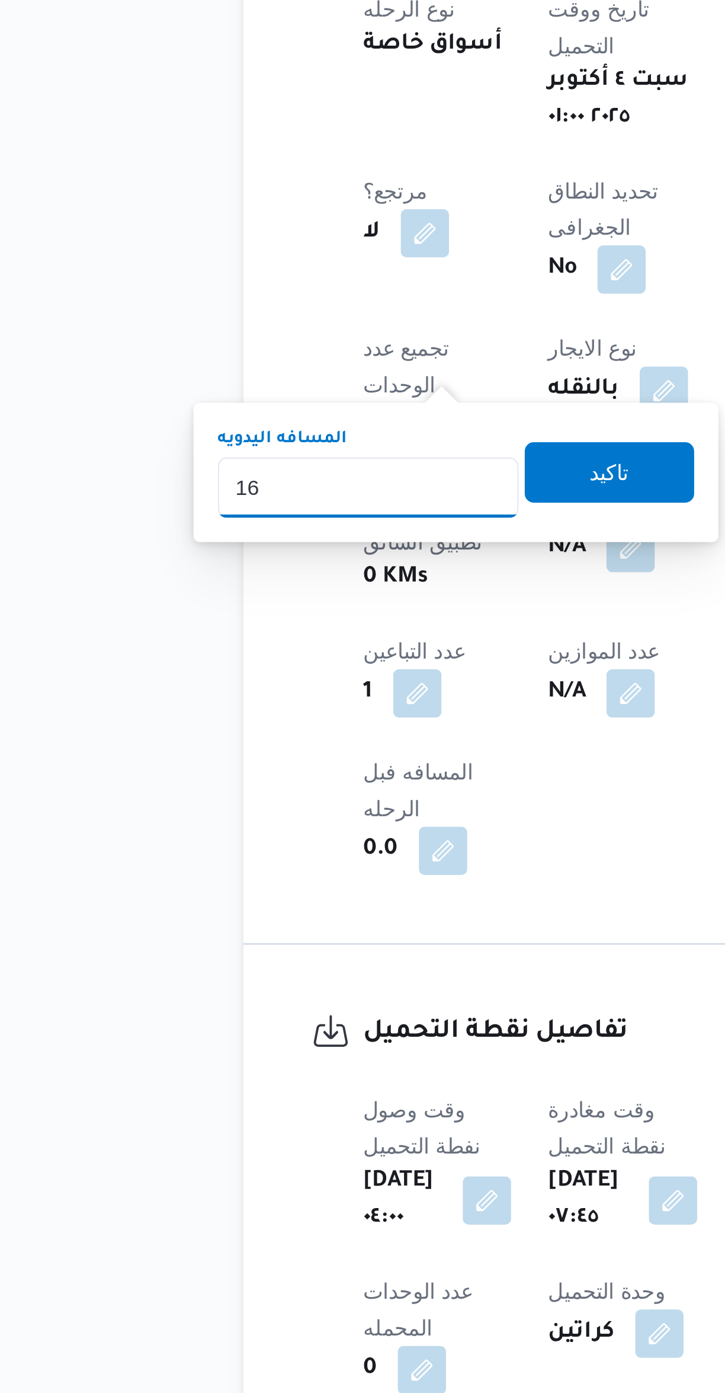
type input "165"
click at [292, 677] on span "تاكيد" at bounding box center [297, 676] width 15 height 14
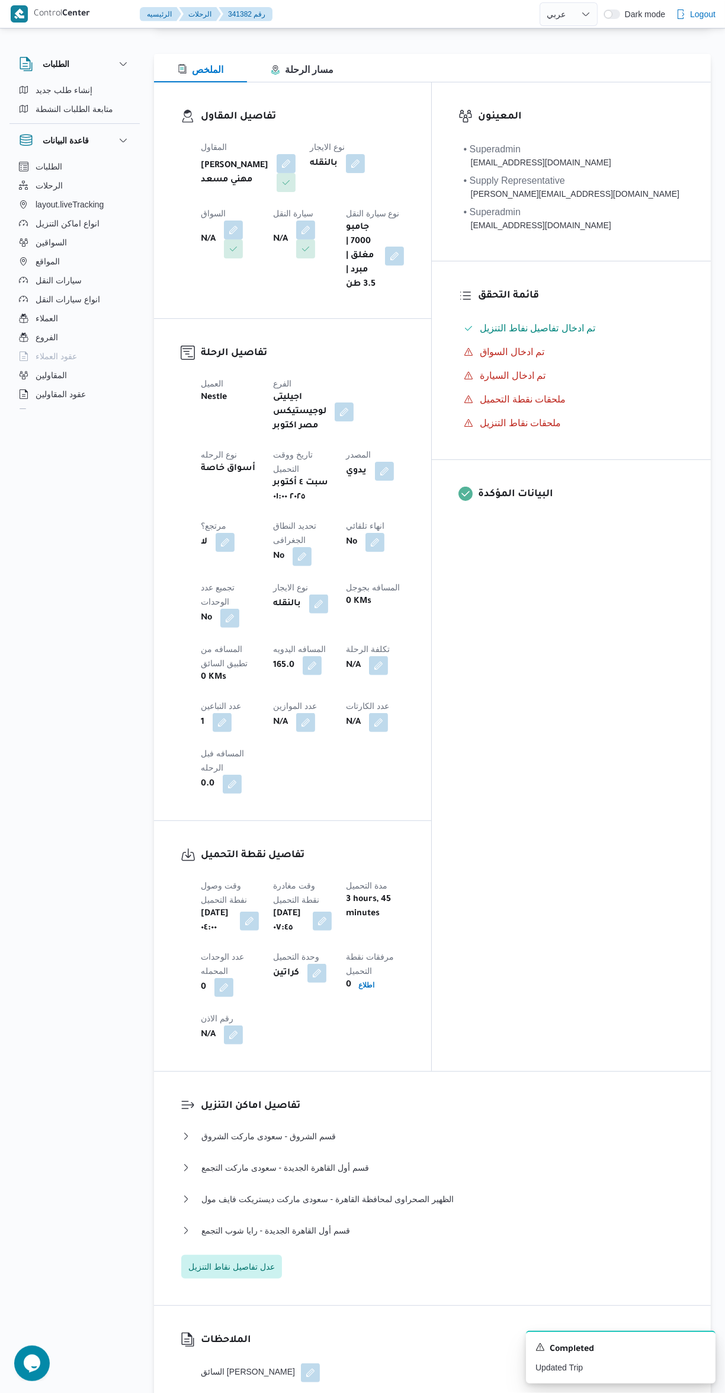
scroll to position [159, 0]
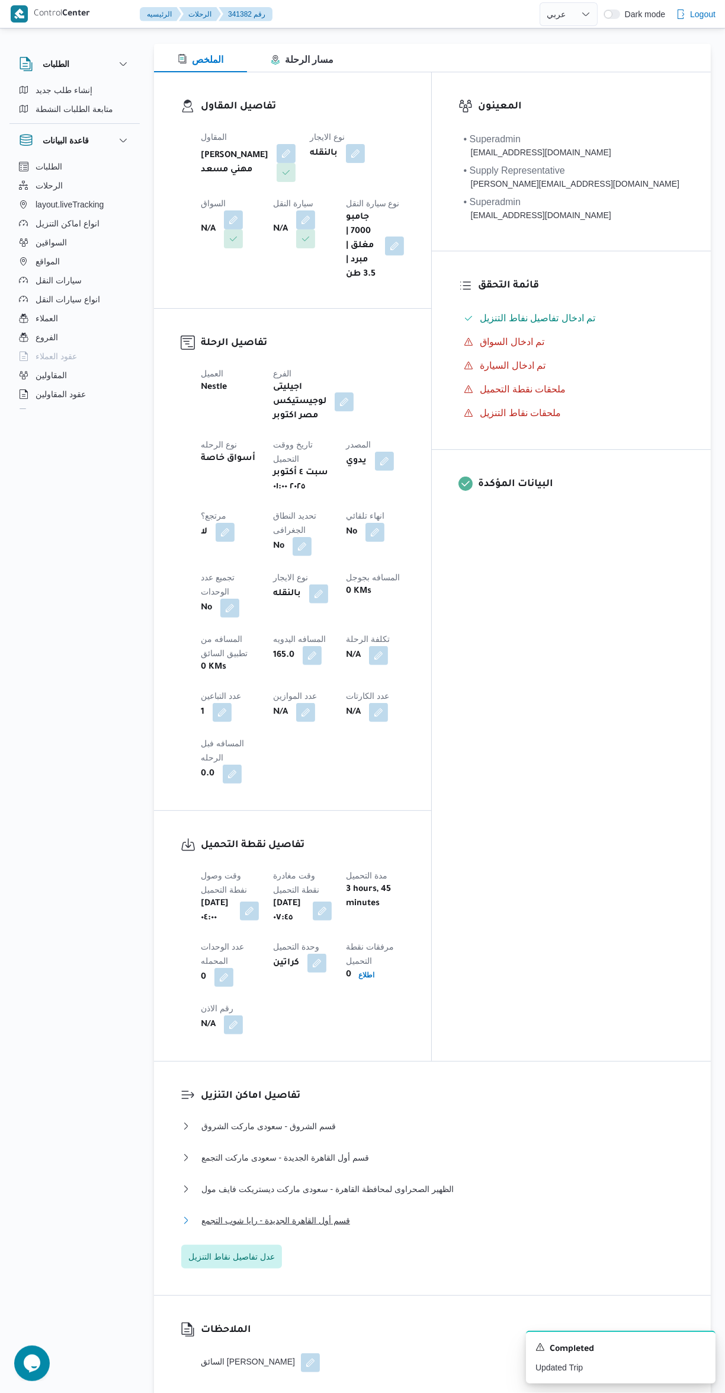
click at [456, 1213] on button "قسم أول القاهرة الجديدة - رايا شوب التجمع" at bounding box center [432, 1220] width 503 height 14
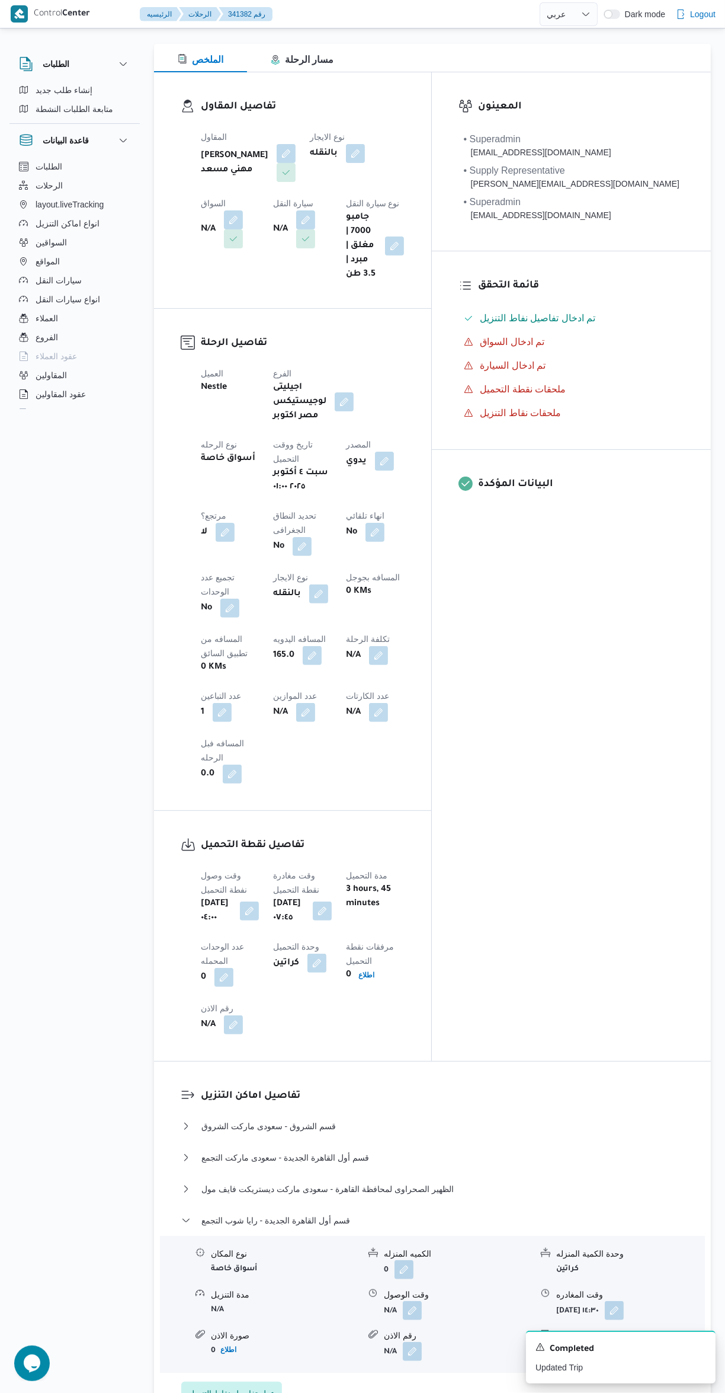
click at [468, 1247] on div "الكميه المنزله" at bounding box center [458, 1253] width 148 height 12
click at [485, 1213] on button "قسم أول القاهرة الجديدة - رايا شوب التجمع" at bounding box center [432, 1220] width 503 height 14
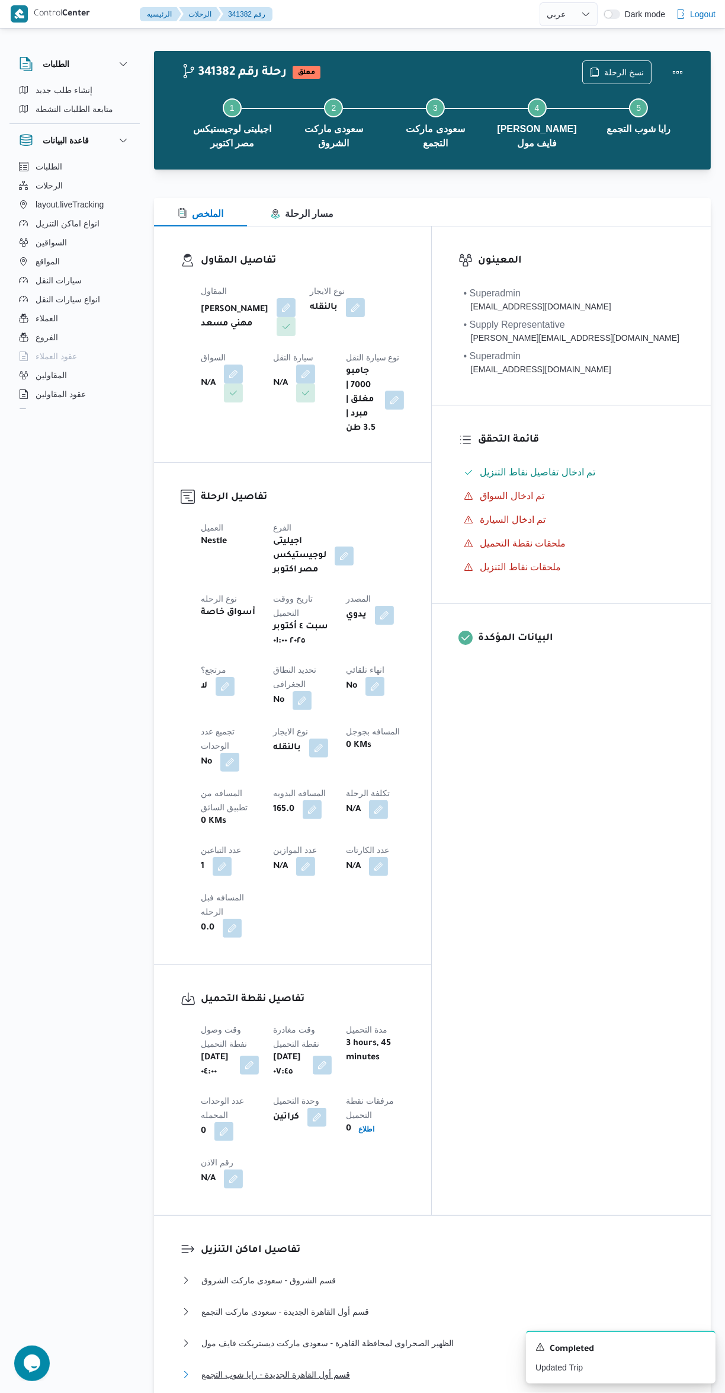
scroll to position [0, 0]
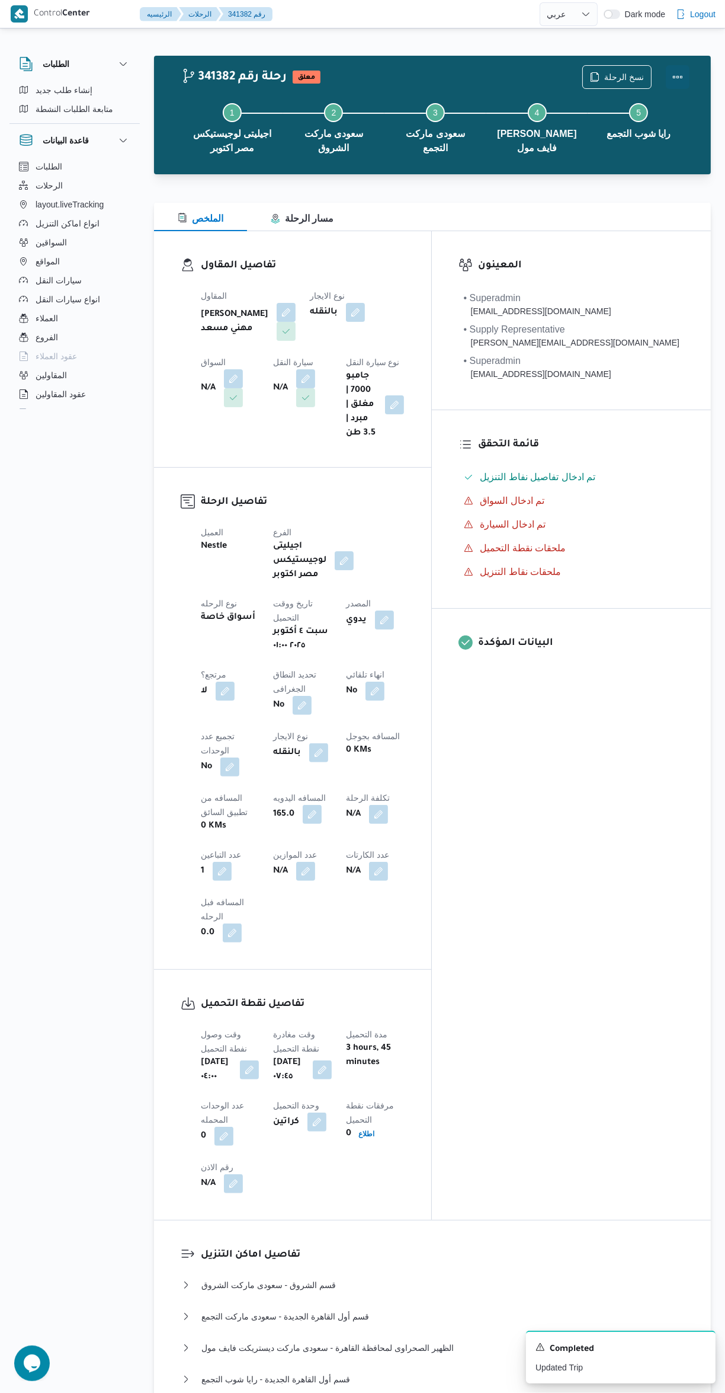
click at [684, 74] on button "Actions" at bounding box center [678, 77] width 24 height 24
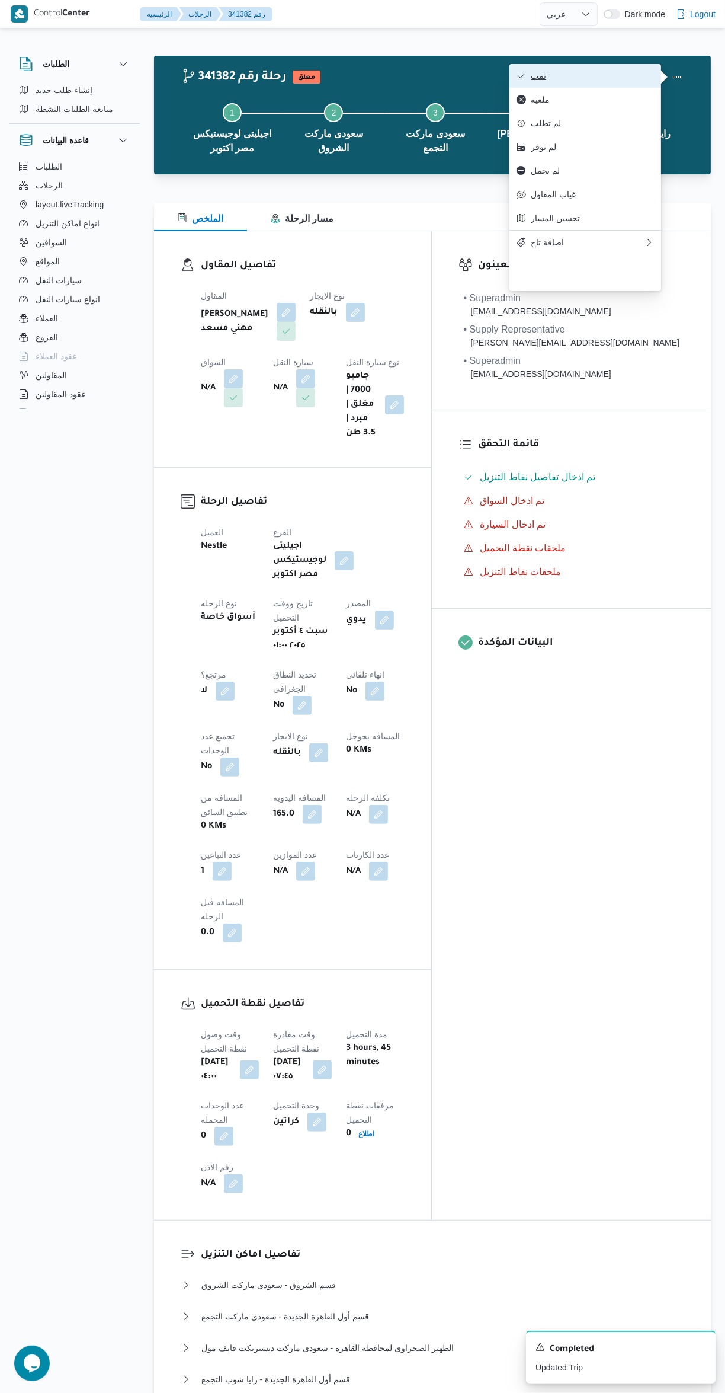
click at [594, 78] on span "تمت" at bounding box center [592, 75] width 123 height 9
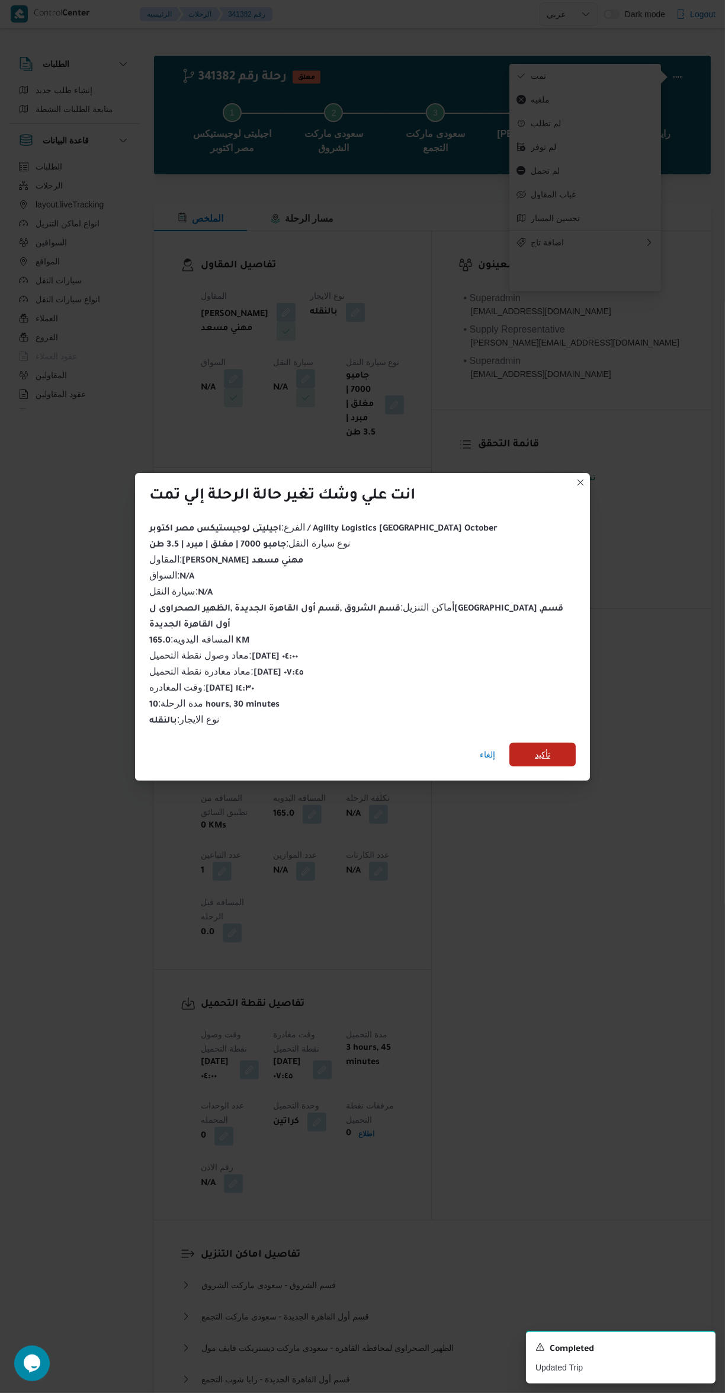
click at [569, 757] on span "تأكيد" at bounding box center [543, 755] width 66 height 24
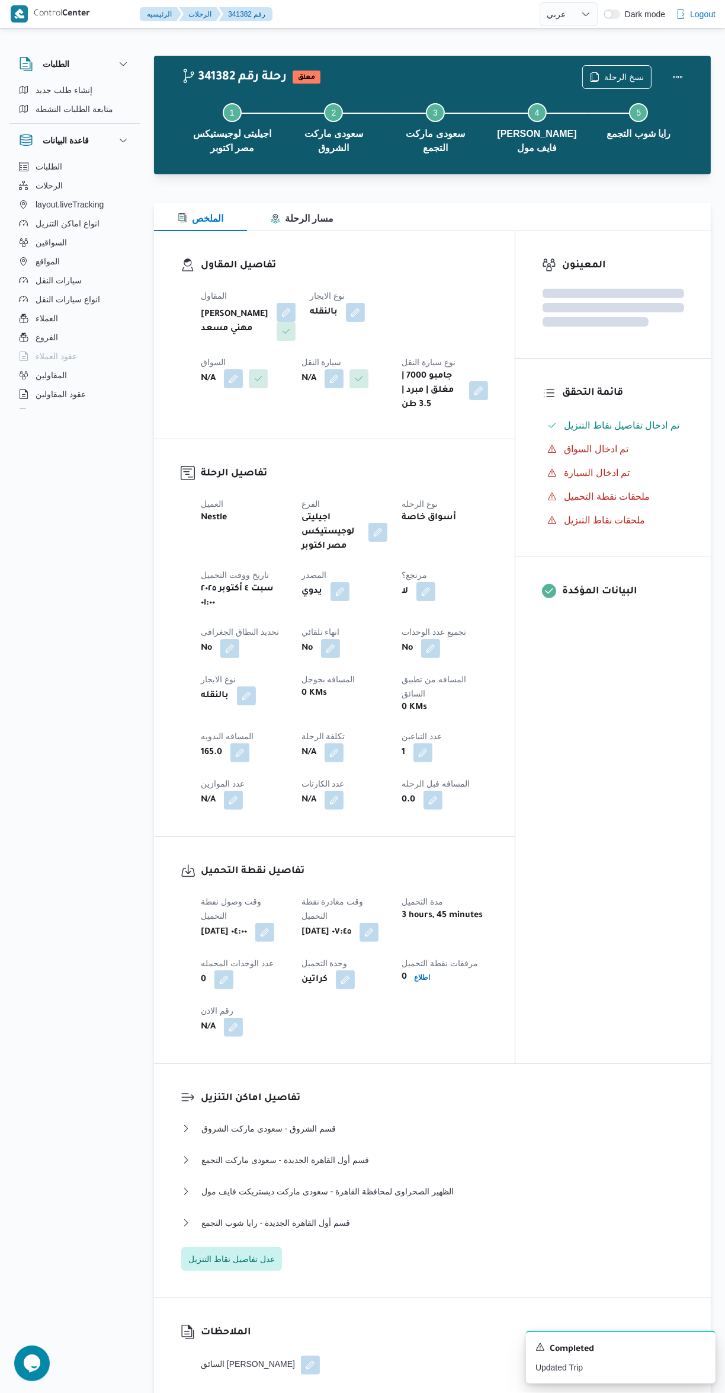
click at [615, 856] on div "المعينون قائمة التحقق تم ادخال تفاصيل نفاط التنزيل تم ادخال السواق تم ادخال الس…" at bounding box center [614, 647] width 196 height 832
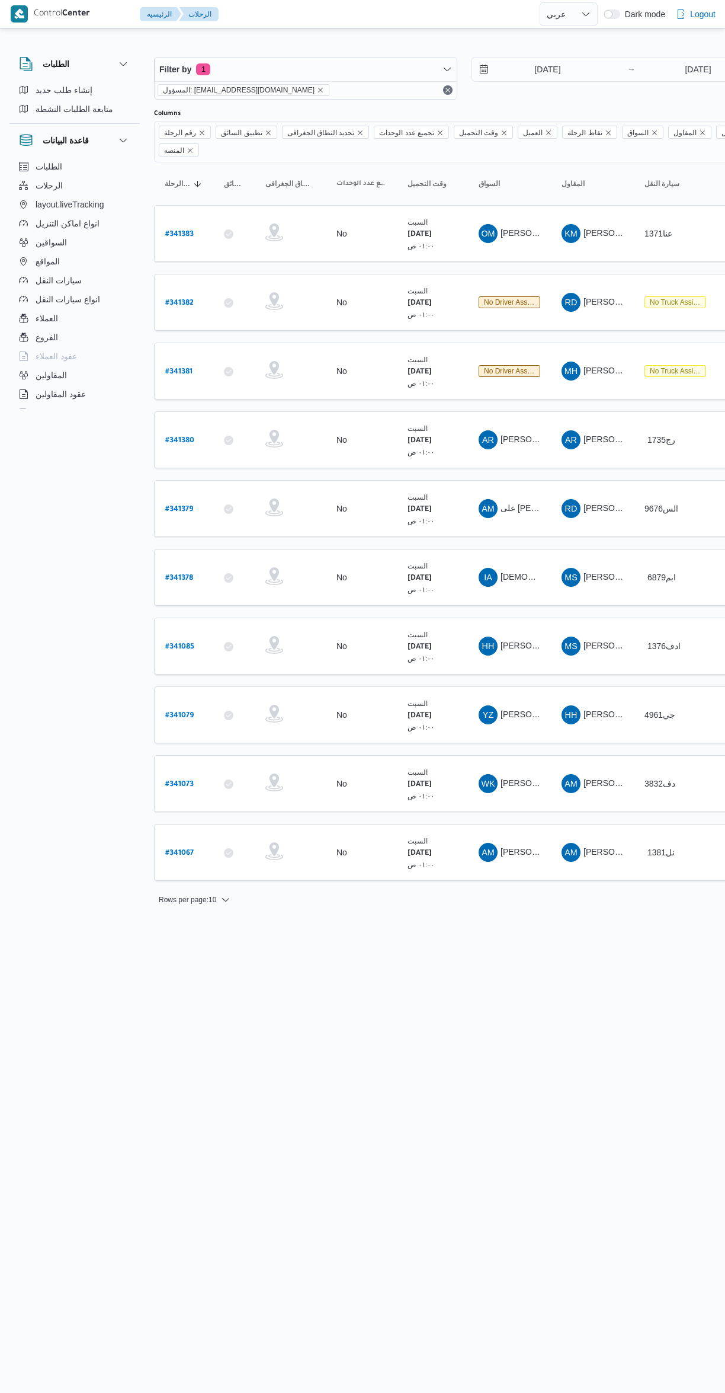
select select "ar"
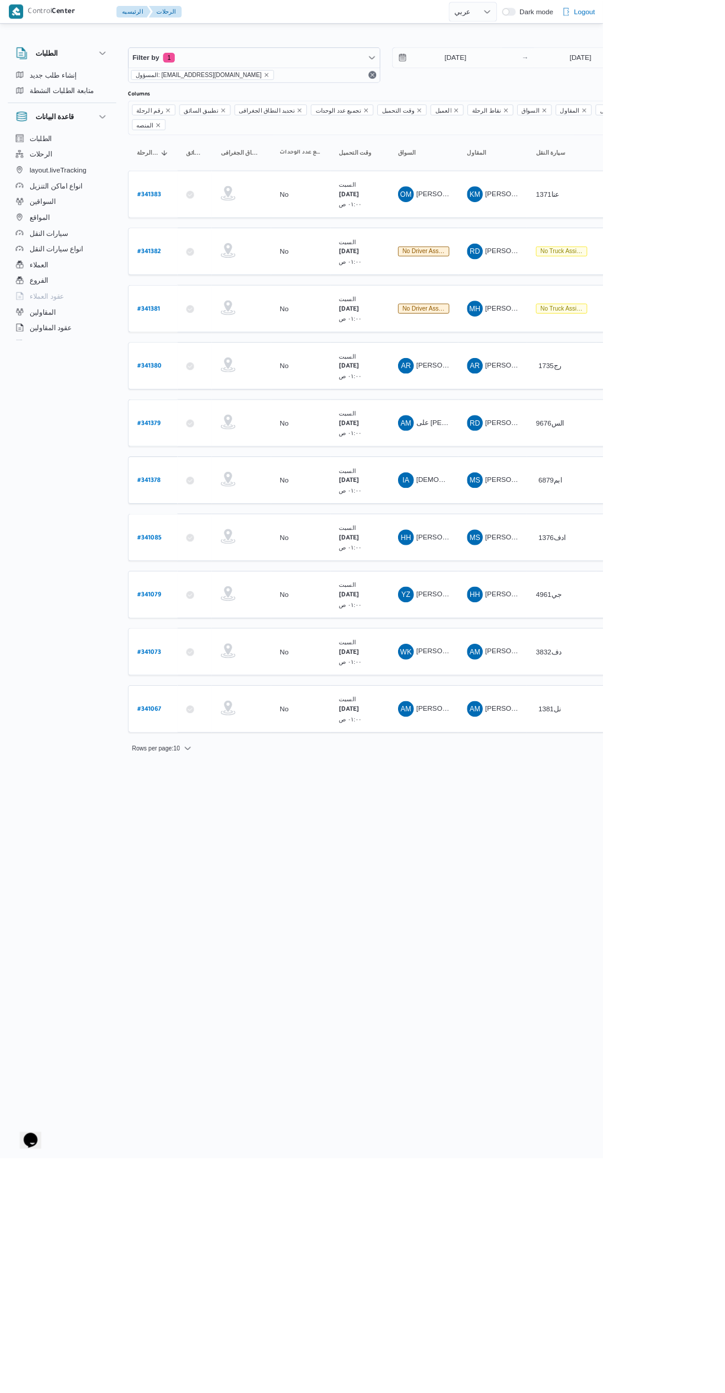
click at [178, 574] on b "# 341378" at bounding box center [179, 578] width 28 height 8
select select "ar"
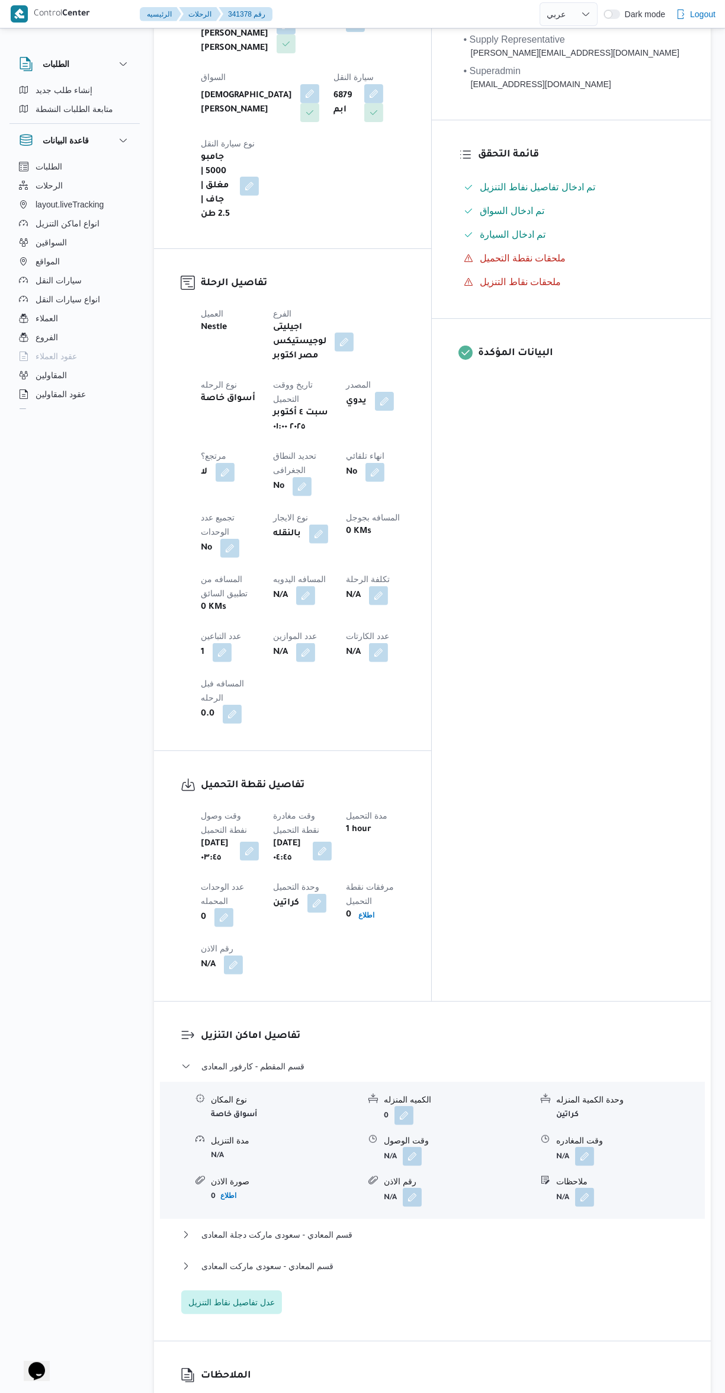
scroll to position [441, 0]
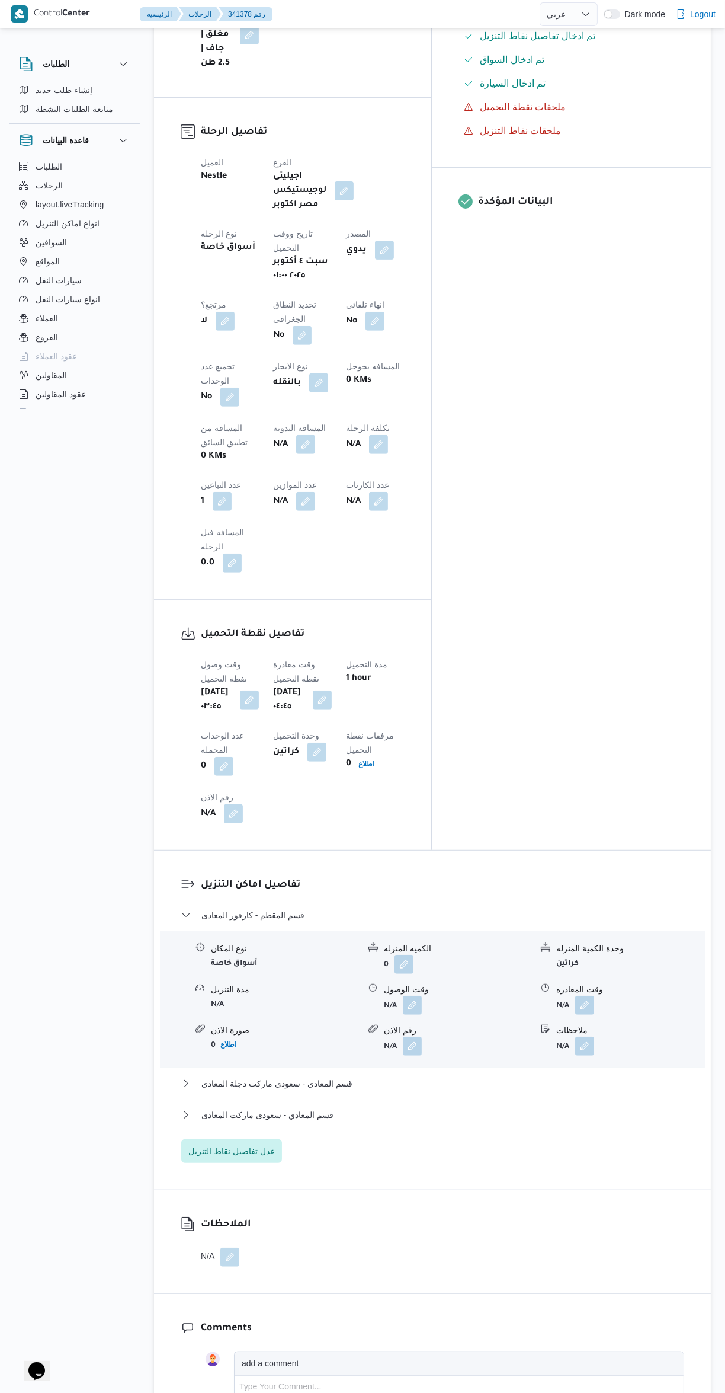
click at [416, 996] on button "button" at bounding box center [412, 1005] width 19 height 19
click at [408, 996] on button "button" at bounding box center [412, 1005] width 19 height 19
click at [367, 815] on input "وقت الوصول" at bounding box center [380, 816] width 135 height 24
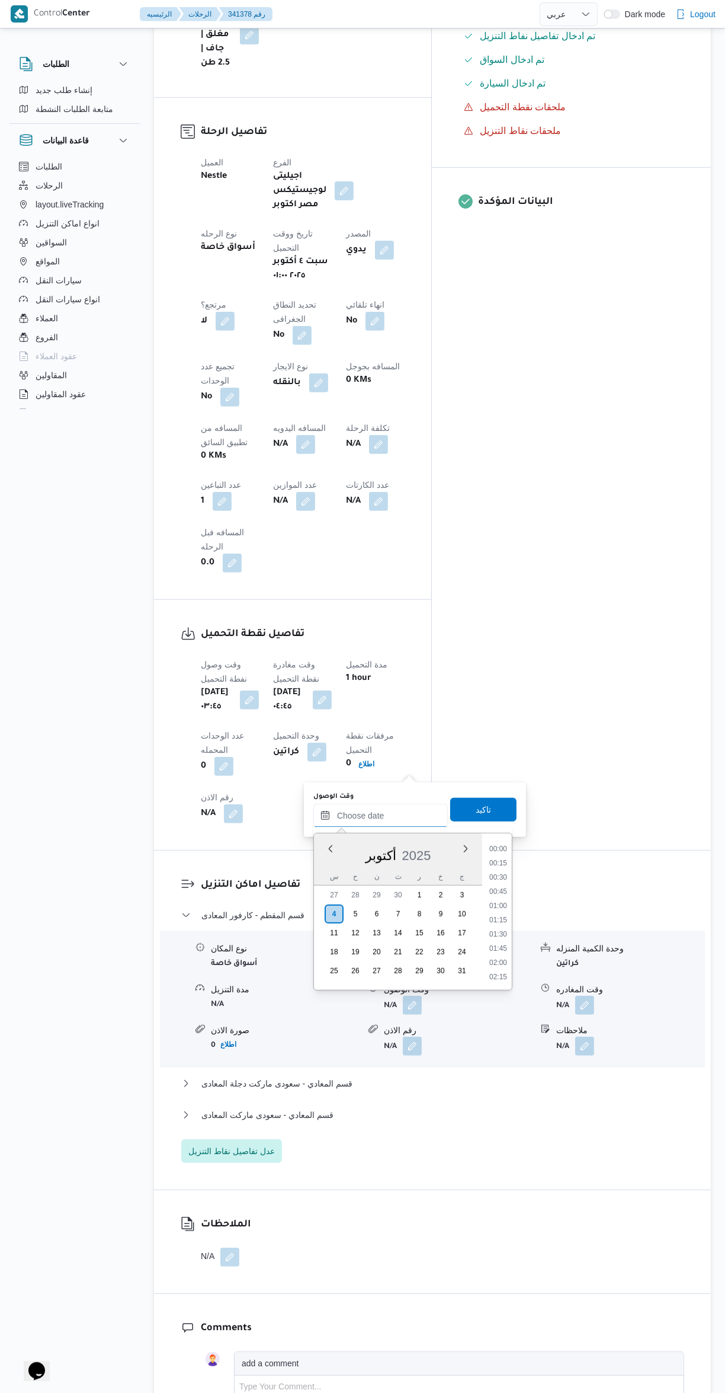
scroll to position [867, 0]
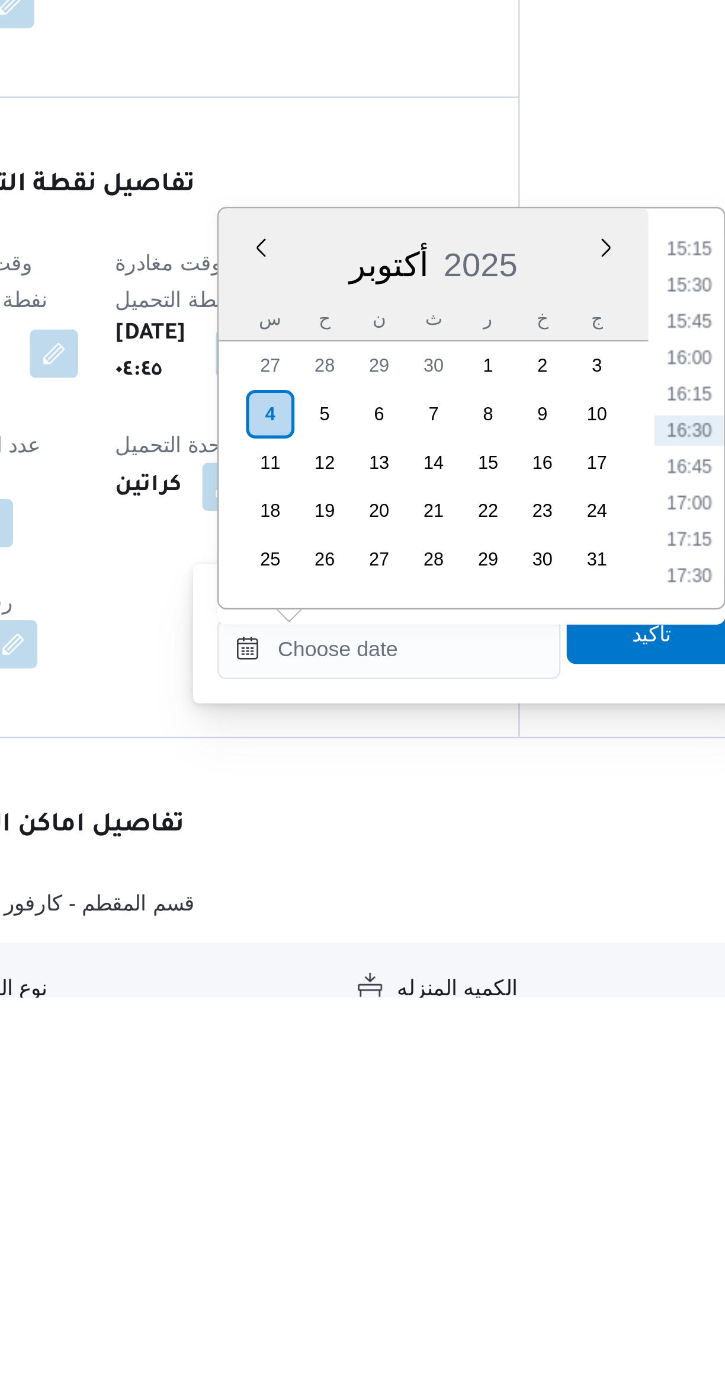
click at [497, 1101] on li "15:15" at bounding box center [498, 1100] width 27 height 12
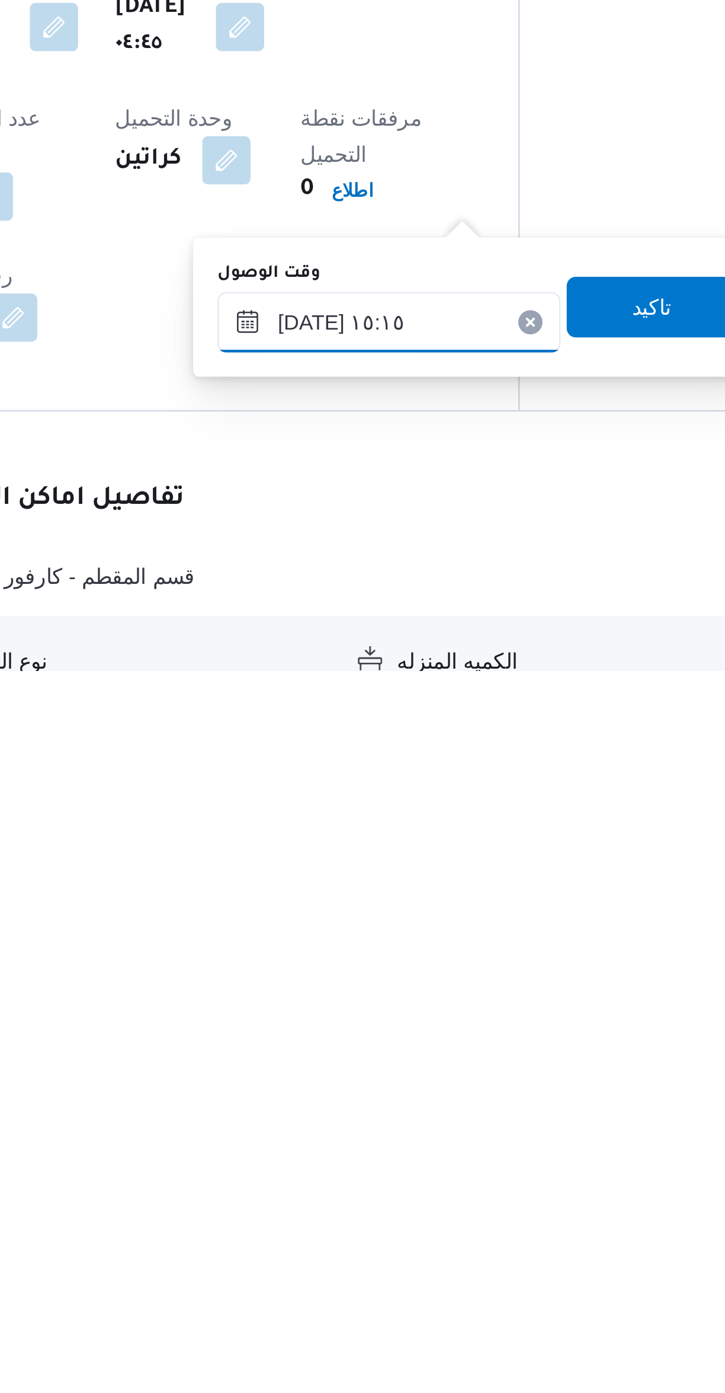
click at [341, 1255] on input "[DATE] ١٥:١٥" at bounding box center [380, 1256] width 135 height 24
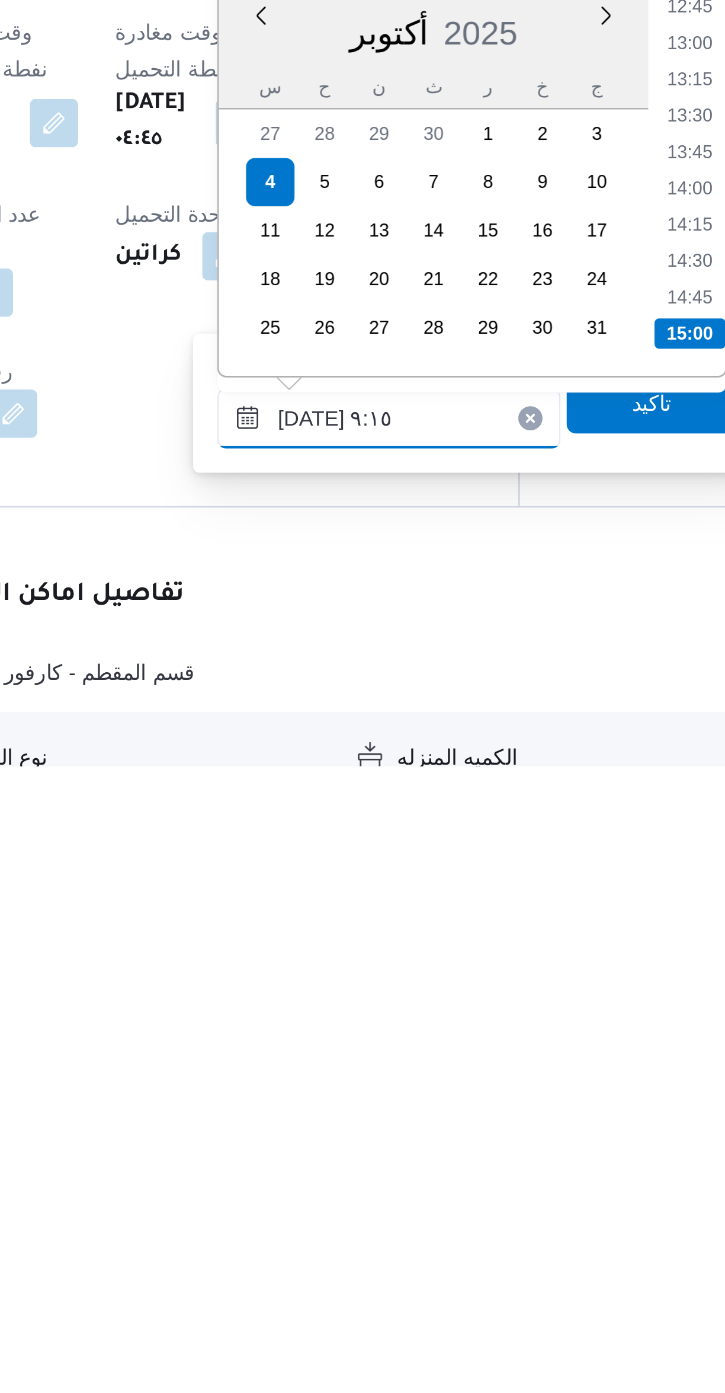
scroll to position [526, 0]
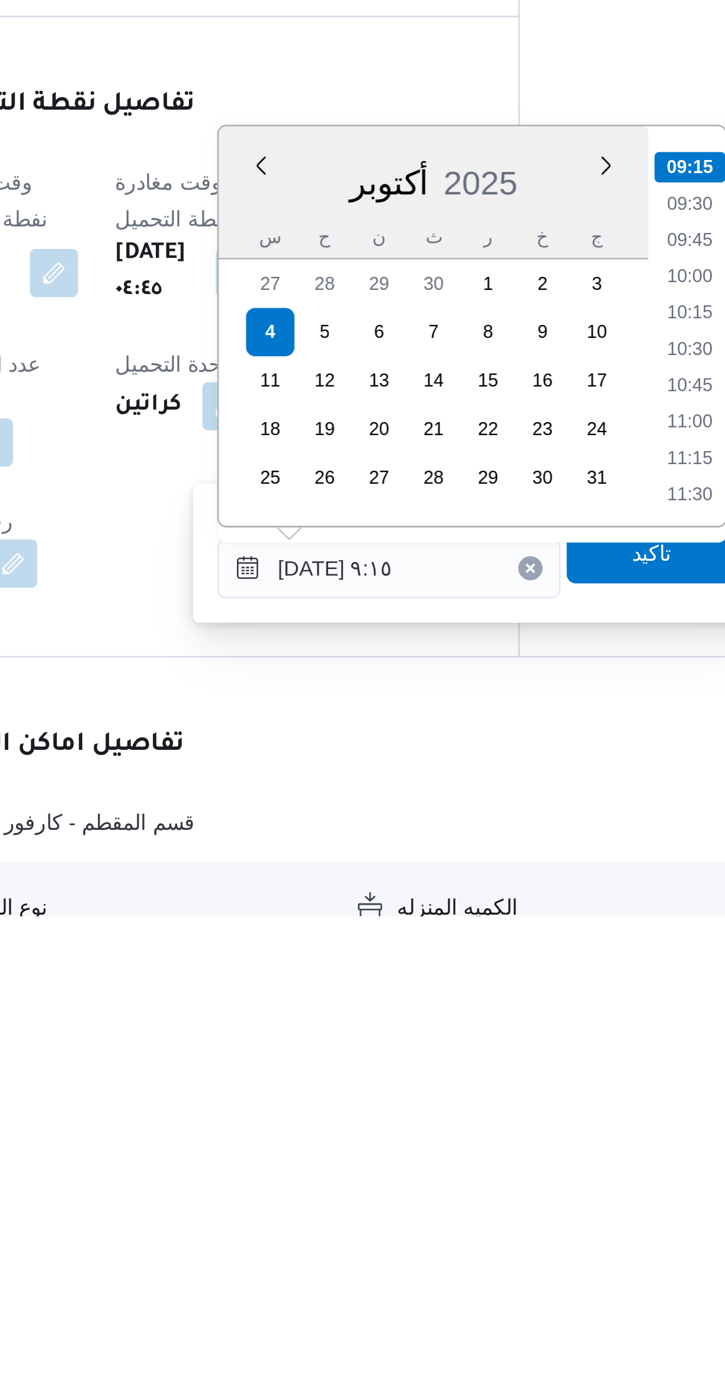
click at [491, 1104] on li "09:15" at bounding box center [499, 1099] width 28 height 12
type input "[DATE] ٠٩:١٥"
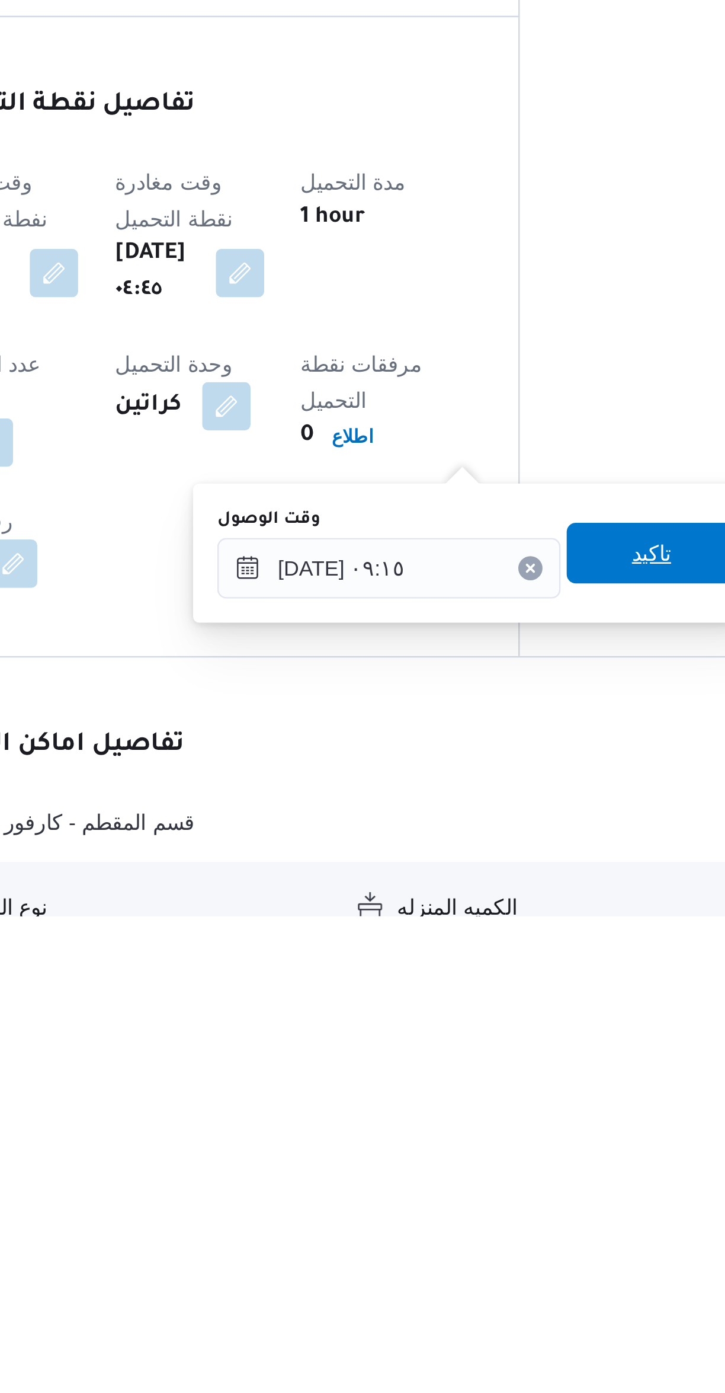
click at [482, 1252] on span "تاكيد" at bounding box center [483, 1251] width 66 height 24
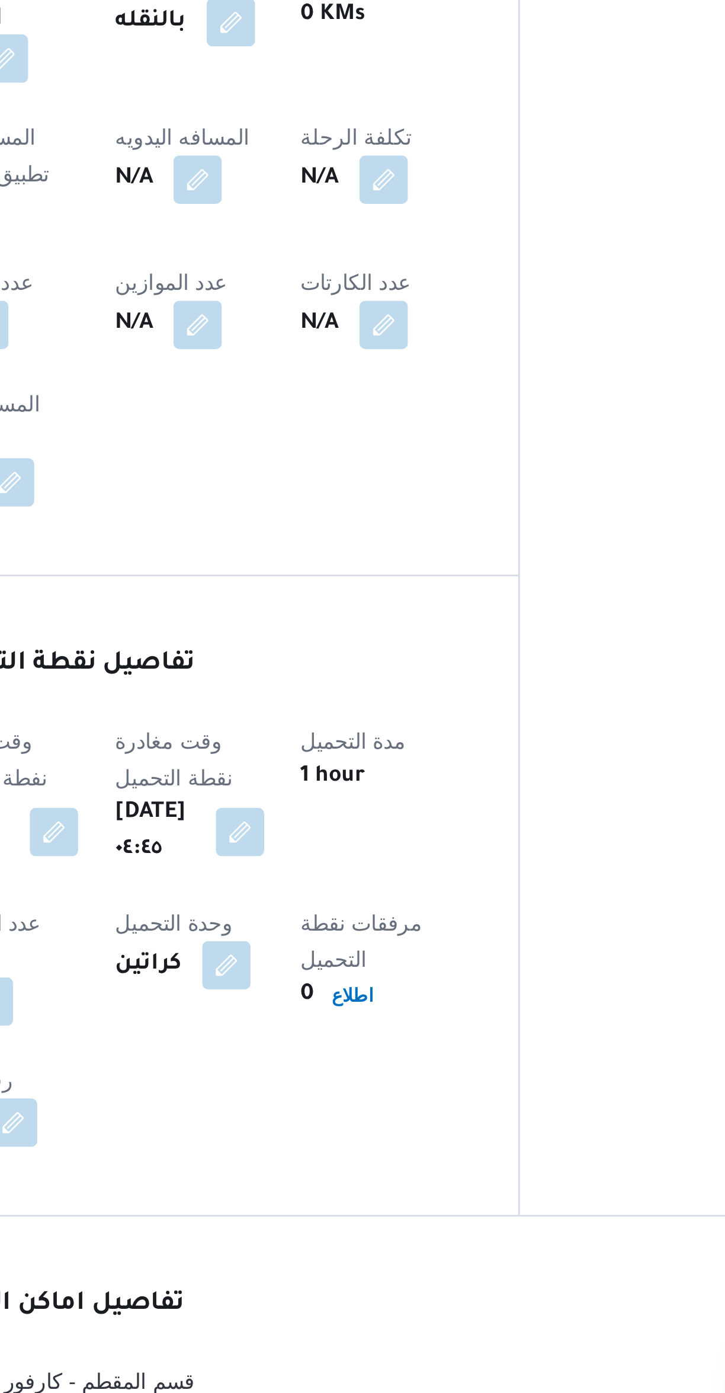
scroll to position [0, 0]
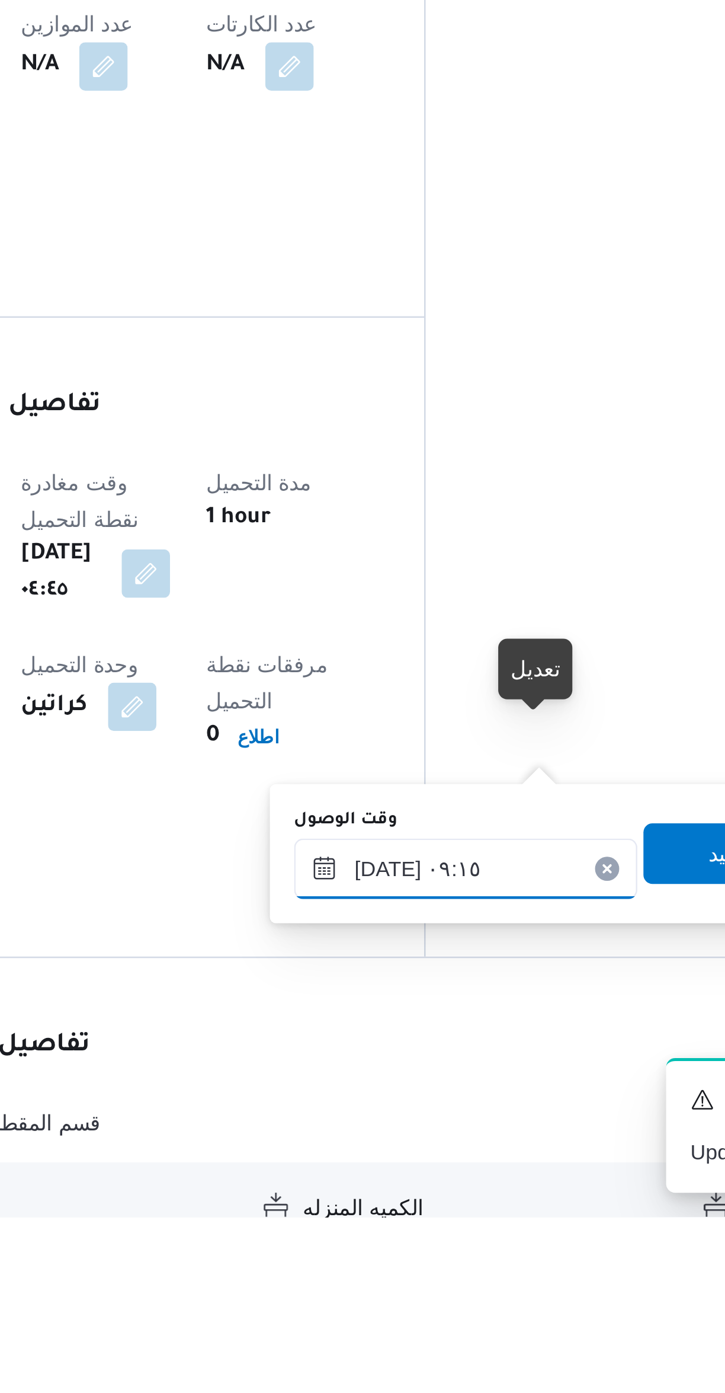
click at [446, 1251] on input "[DATE] ٠٩:١٥" at bounding box center [447, 1256] width 135 height 24
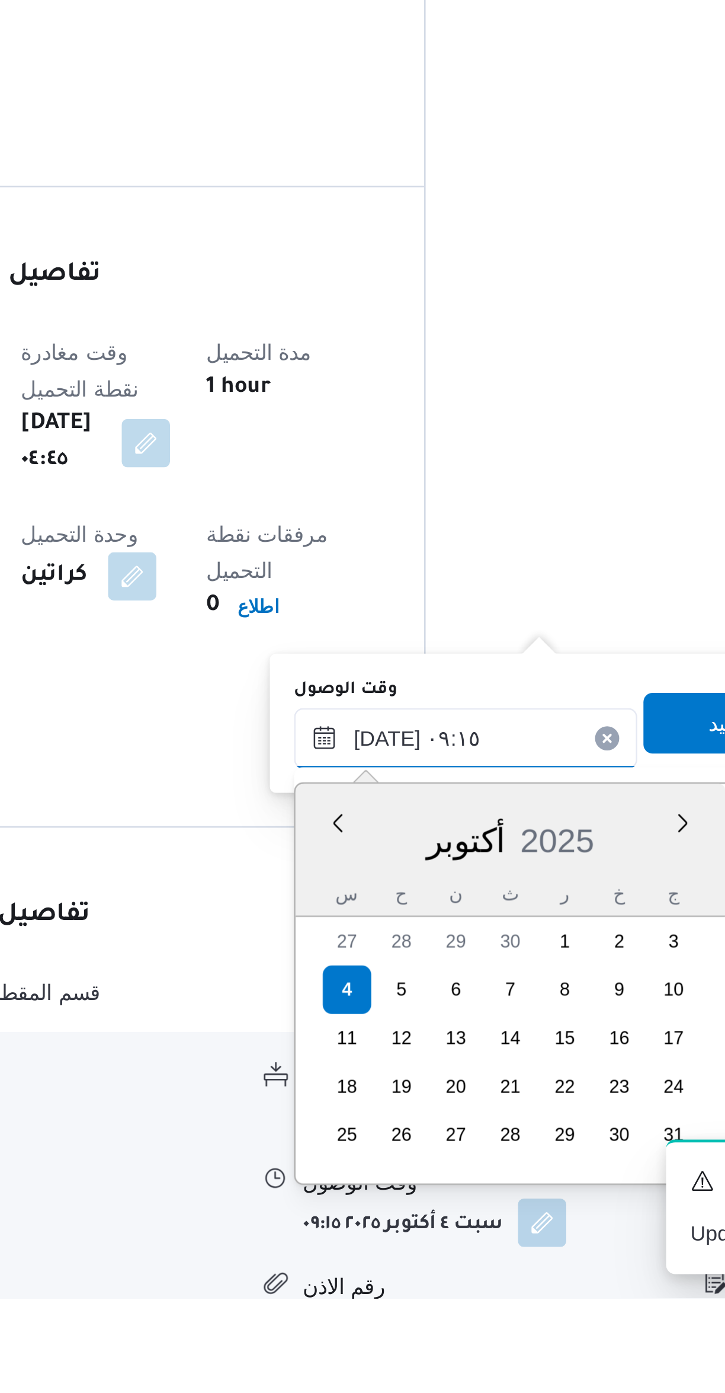
scroll to position [455, 0]
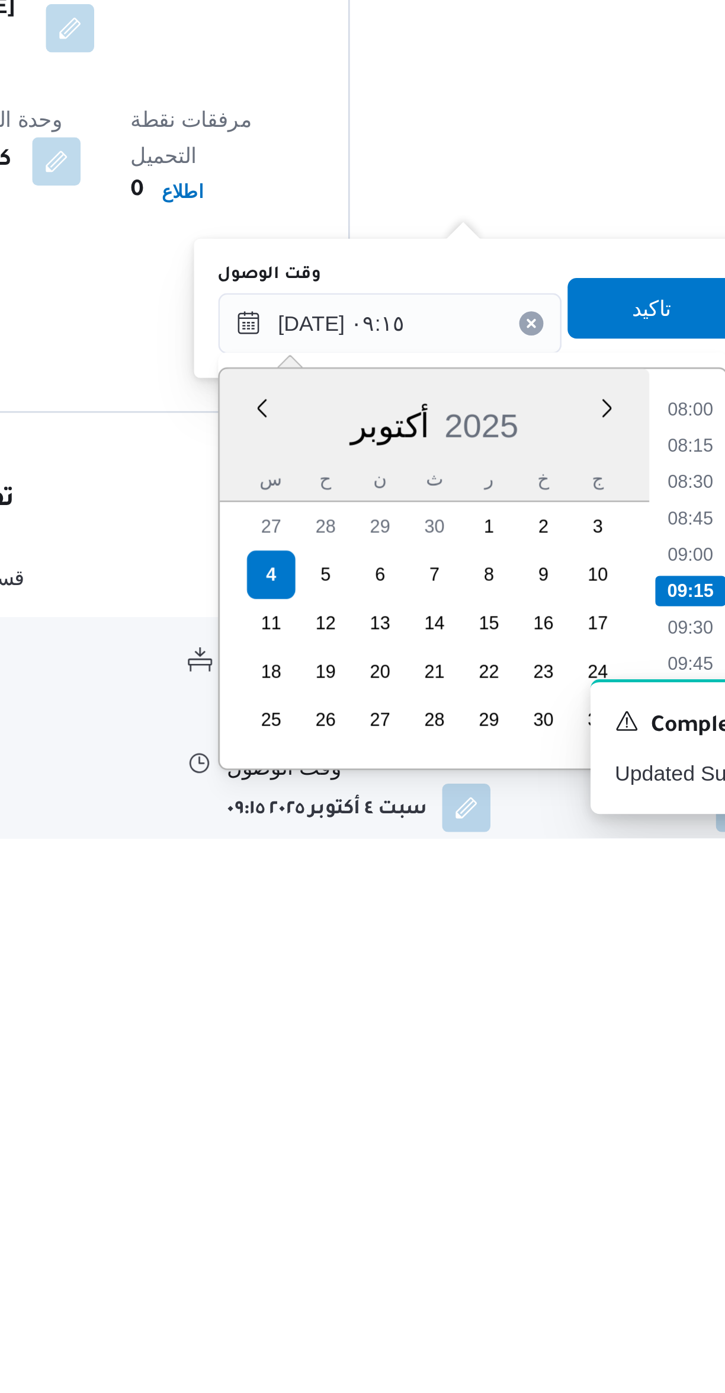
click at [563, 1222] on li "08:00" at bounding box center [565, 1225] width 27 height 12
type input "[DATE] ٠٨:٠٠"
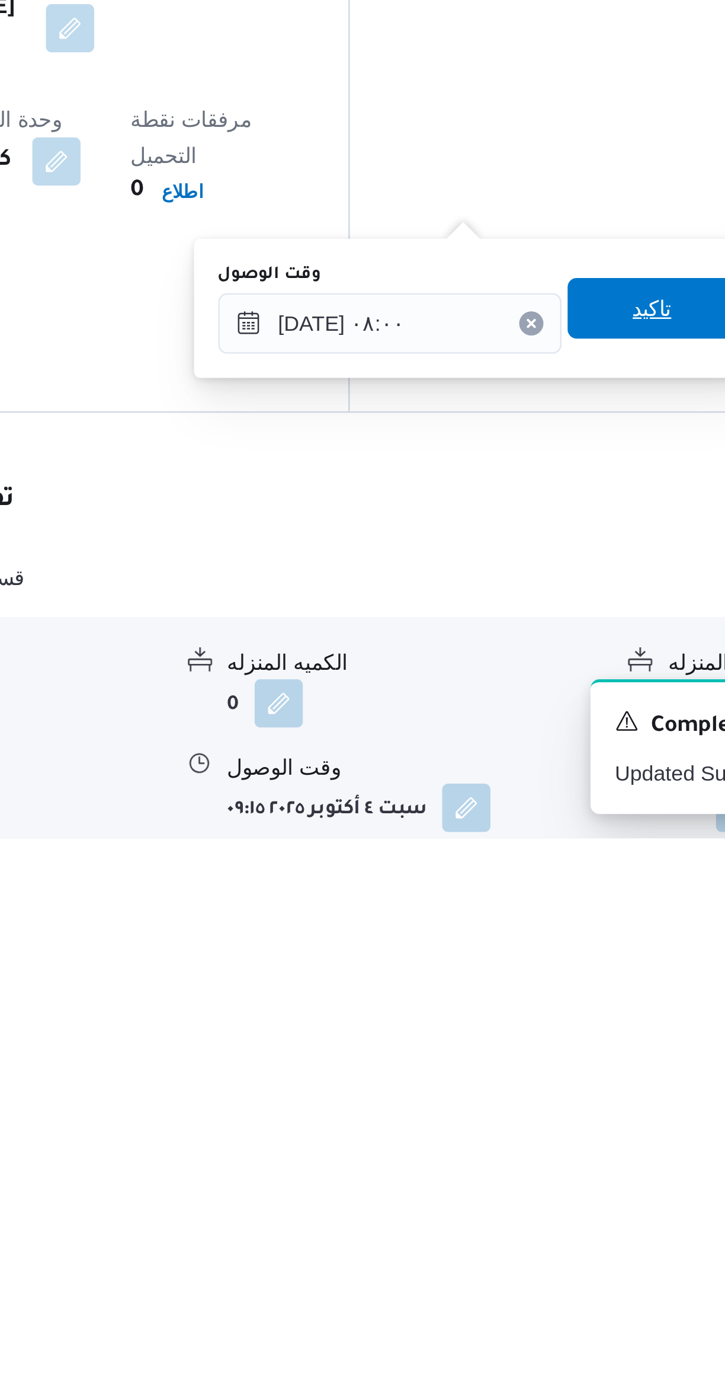
click at [548, 1182] on span "تاكيد" at bounding box center [550, 1185] width 66 height 24
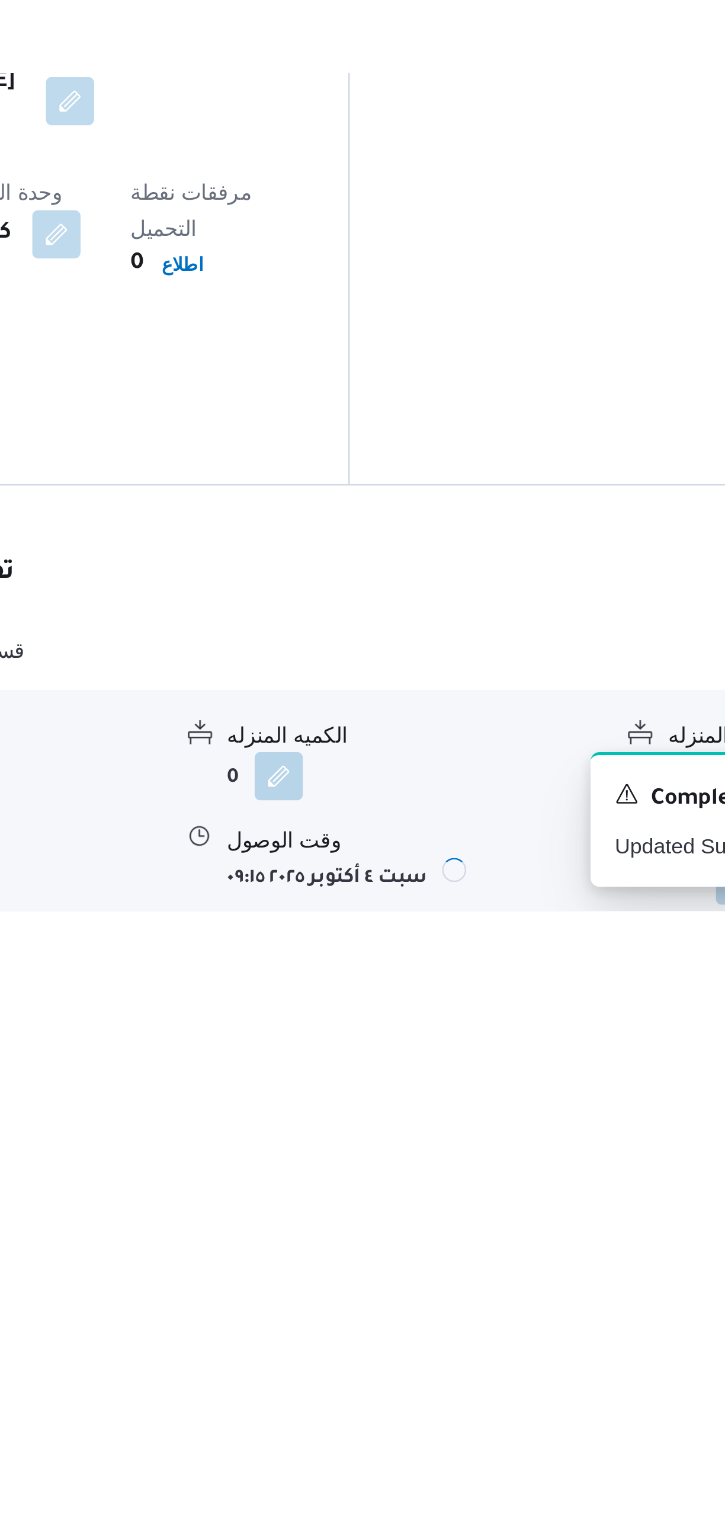
scroll to position [66, 0]
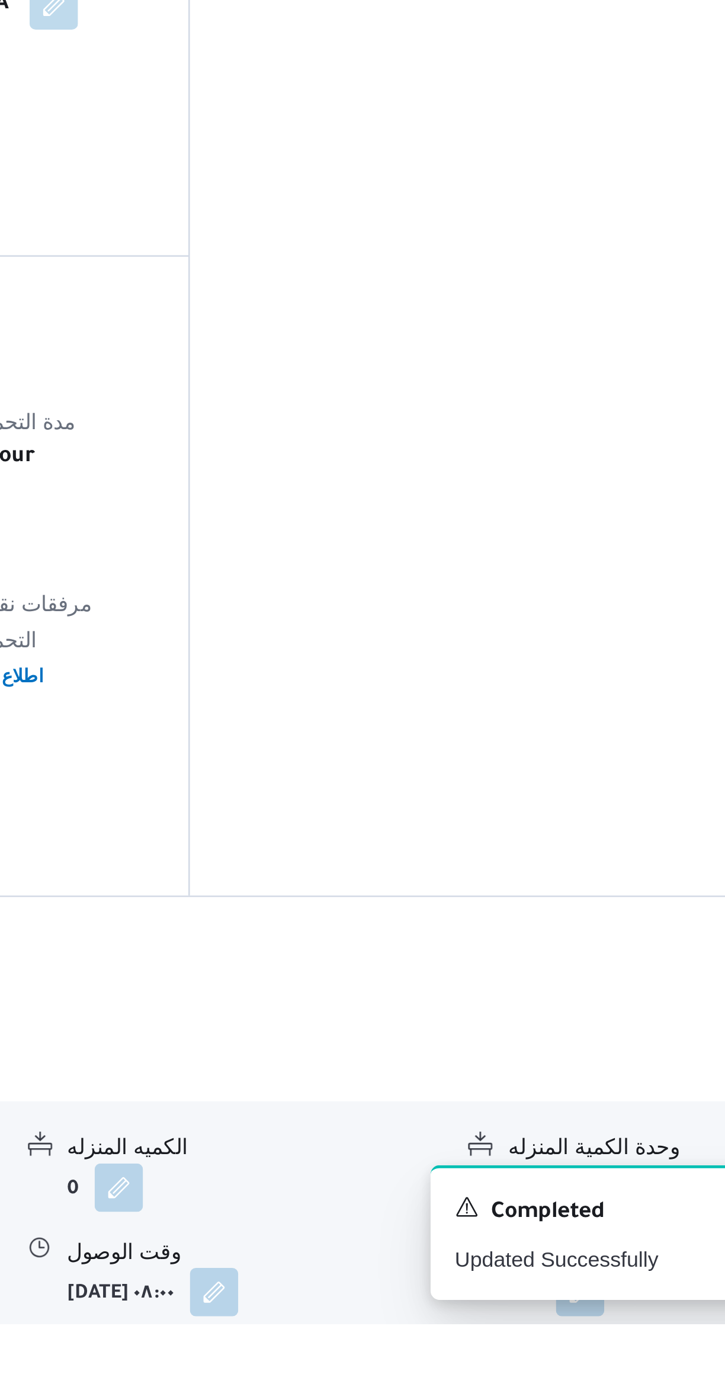
click at [587, 1371] on button "button" at bounding box center [584, 1380] width 19 height 19
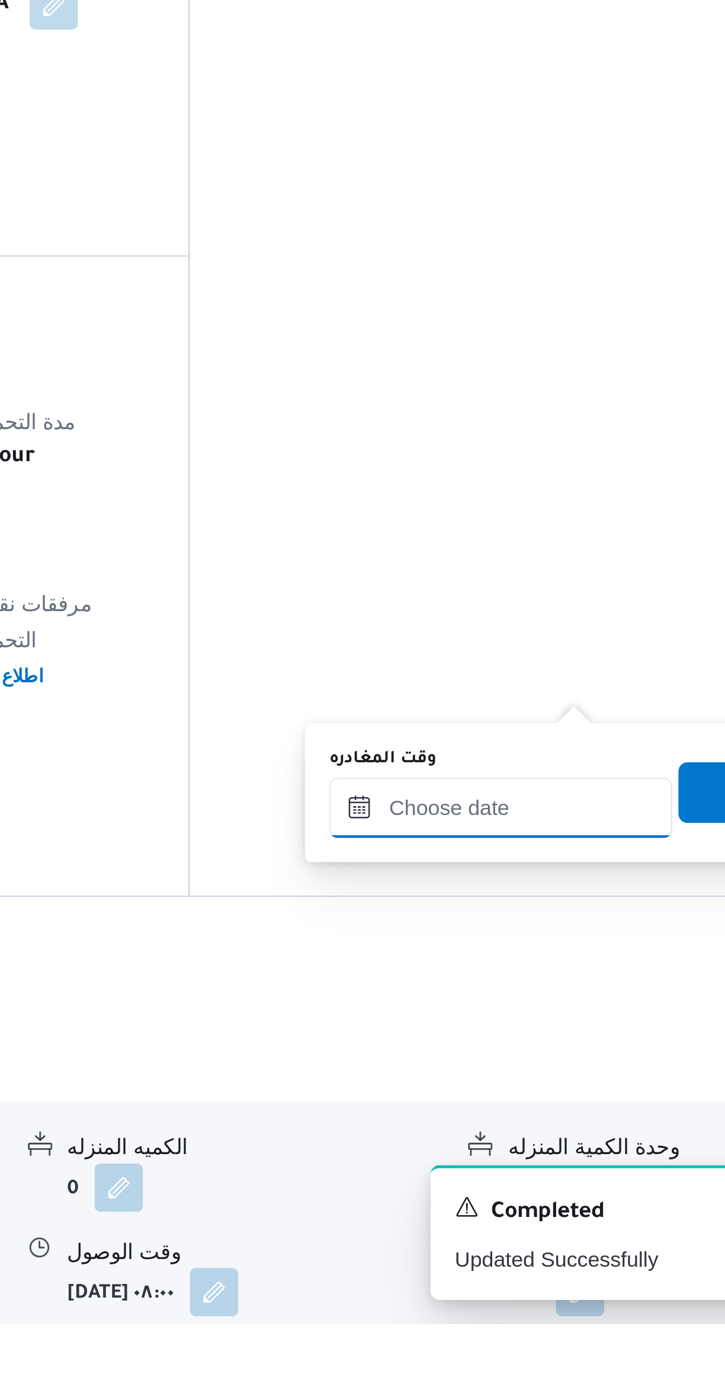
click at [554, 1186] on input "وقت المغادره" at bounding box center [554, 1191] width 135 height 24
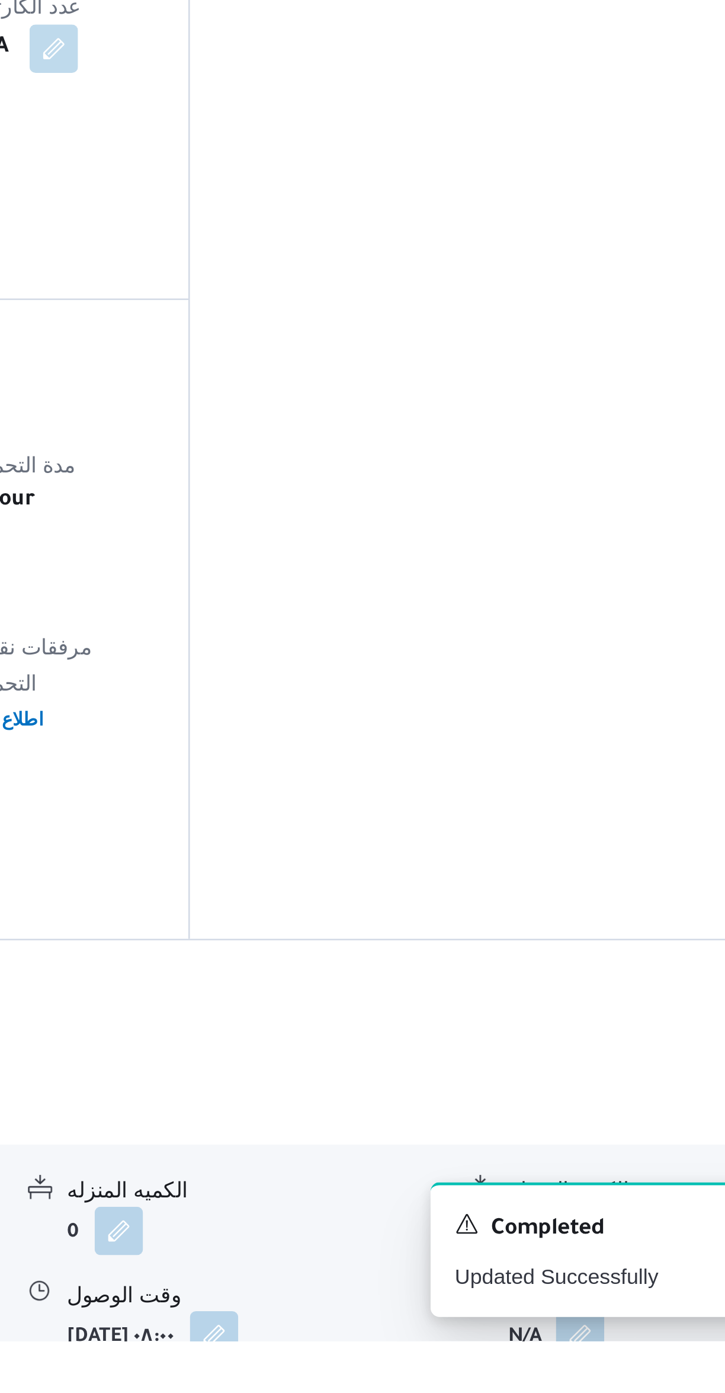
scroll to position [56, 0]
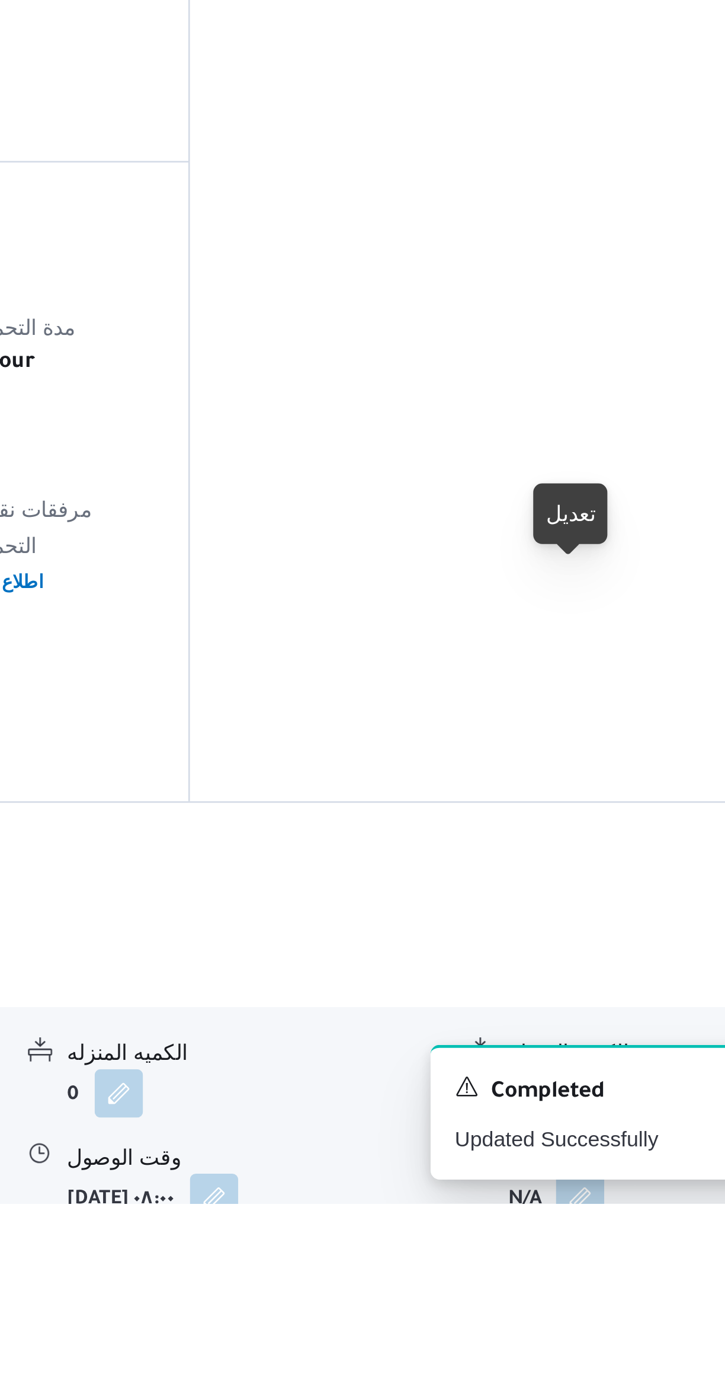
click at [583, 1381] on button "button" at bounding box center [584, 1390] width 19 height 19
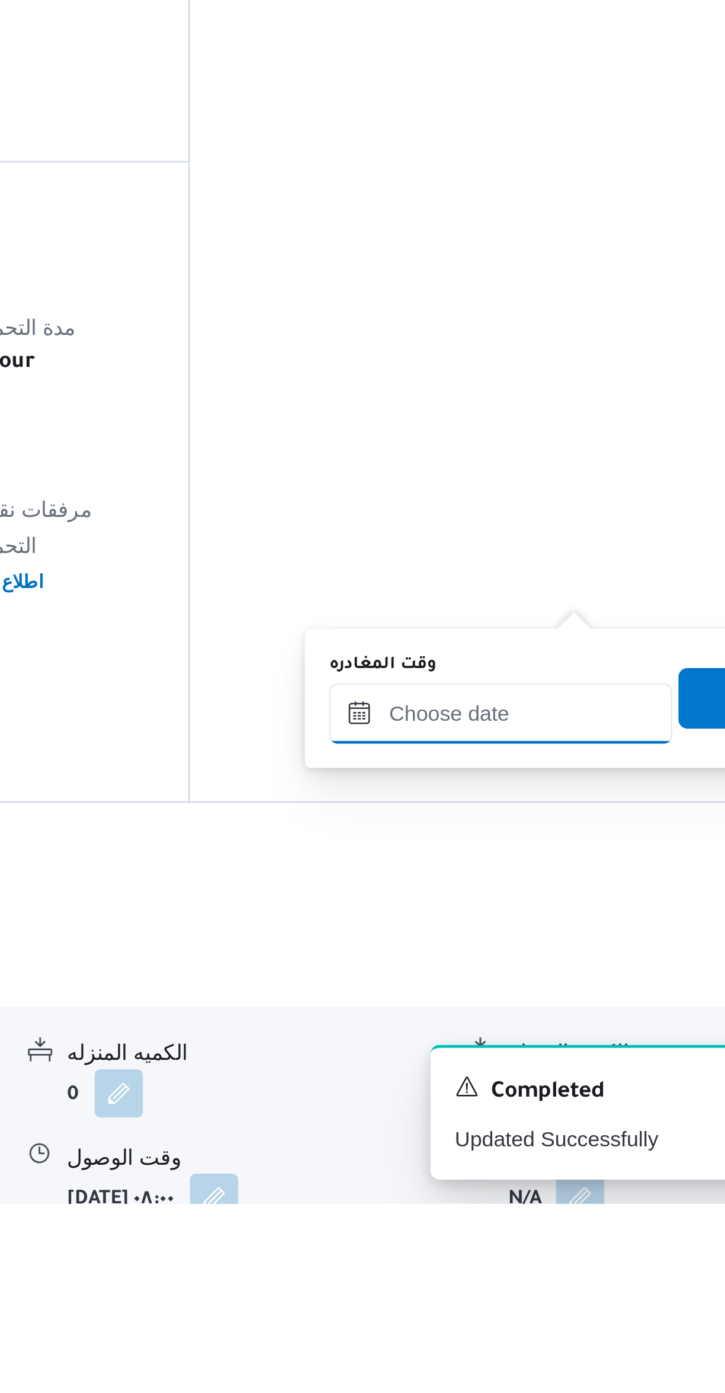
click at [548, 1198] on input "وقت المغادره" at bounding box center [554, 1201] width 135 height 24
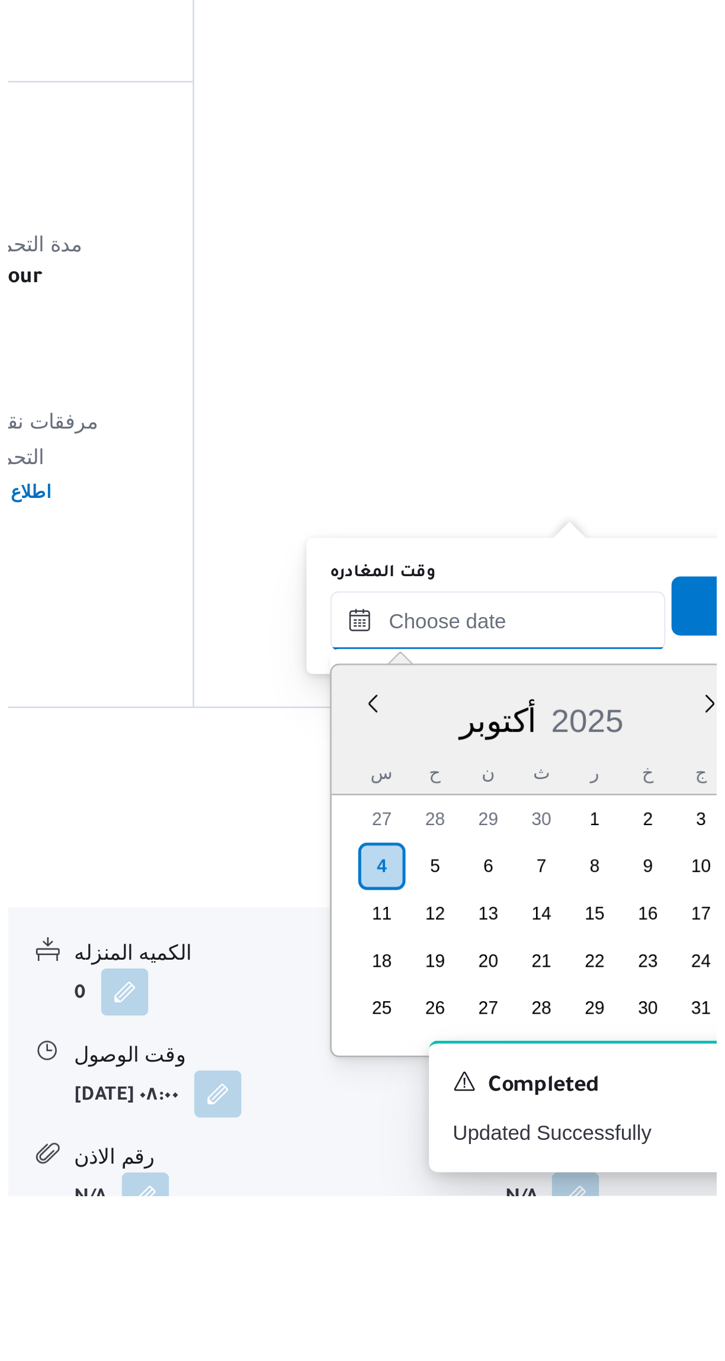
scroll to position [89, 0]
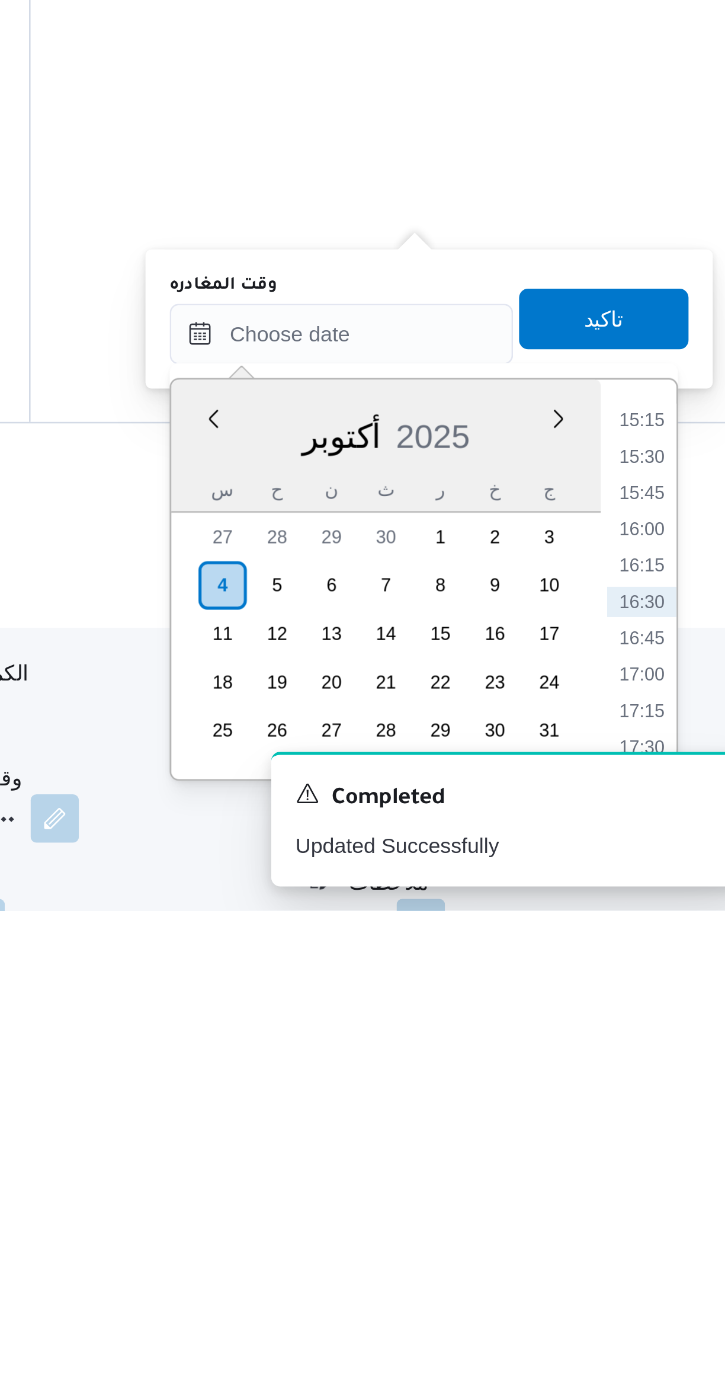
click at [671, 1201] on li "15:15" at bounding box center [671, 1201] width 27 height 12
type input "٠٤/١٠/٢٠٢٥ ١٥:١٥"
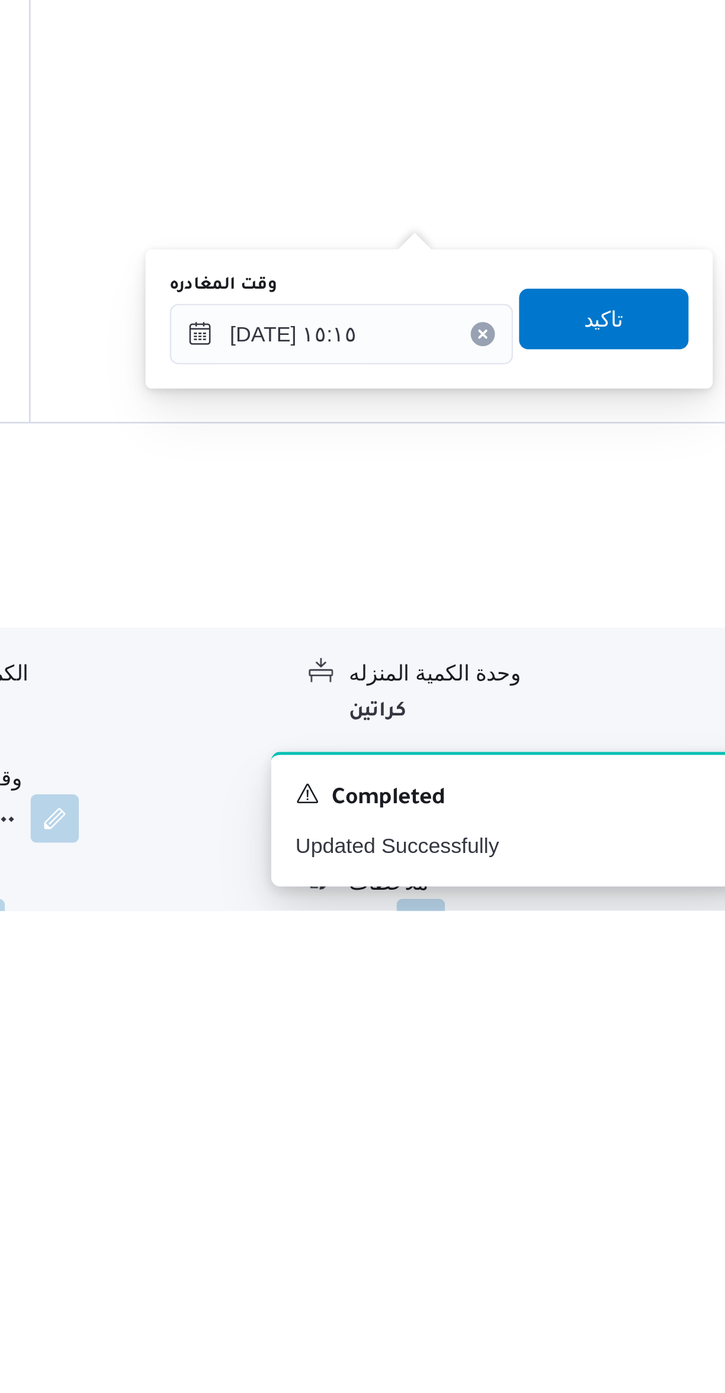
click at [557, 1180] on div "You are in a dialog. To close this dialog, hit escape. وقت المغادره ٠٤/١٠/٢٠٢٥ …" at bounding box center [588, 1161] width 222 height 55
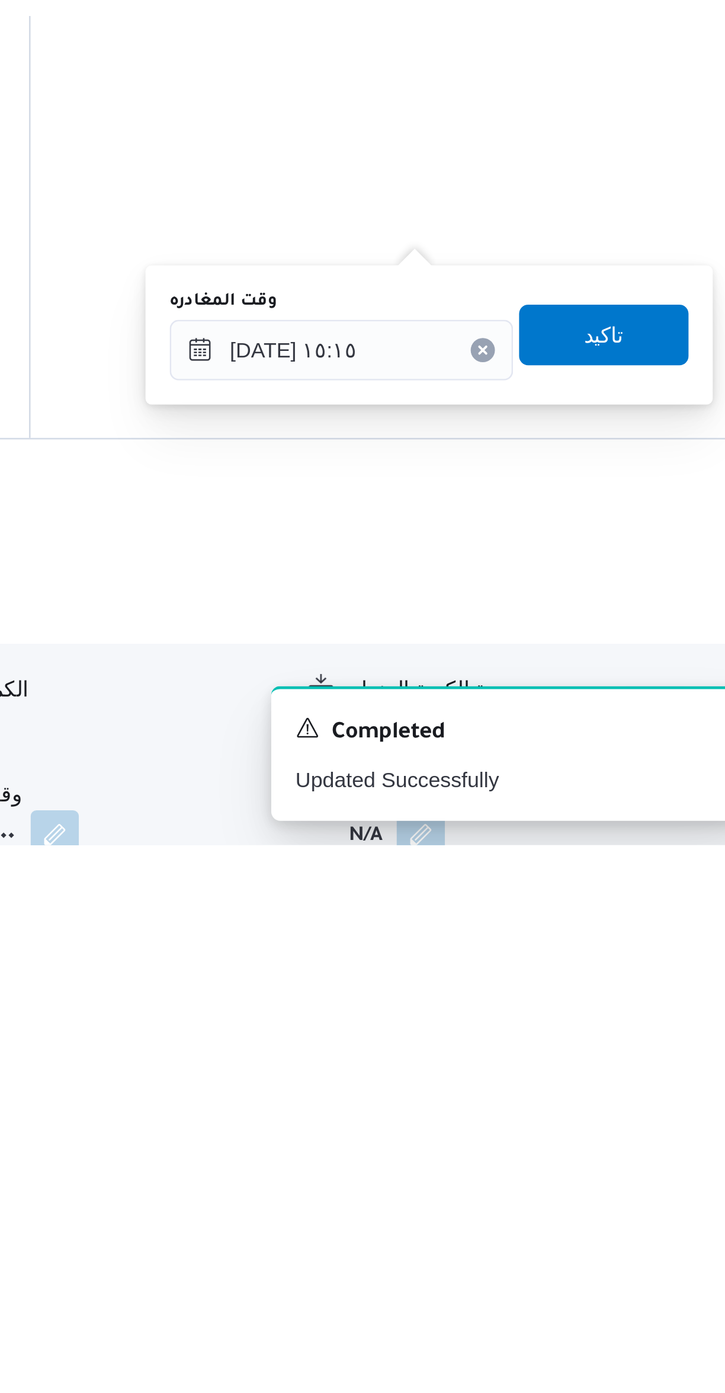
scroll to position [90, 0]
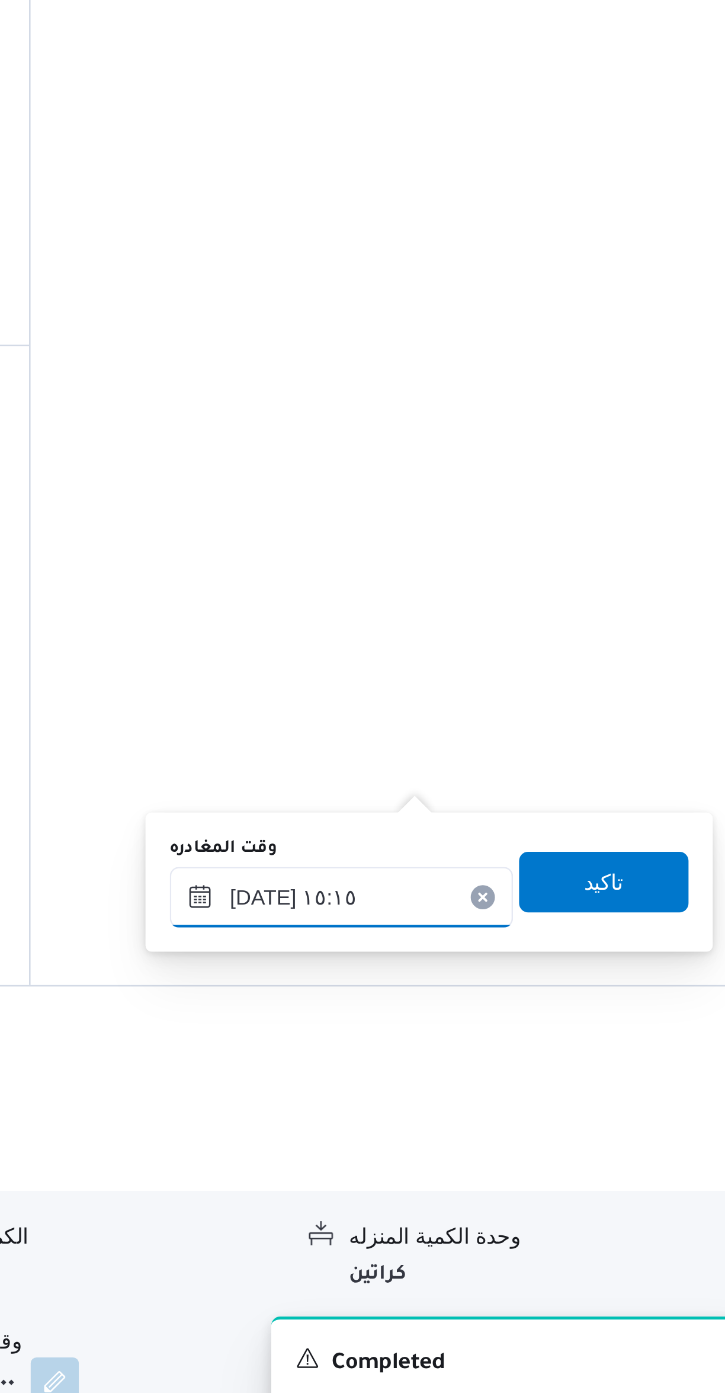
click at [571, 1163] on input "٠٤/١٠/٢٠٢٥ ١٥:١٥" at bounding box center [554, 1166] width 135 height 24
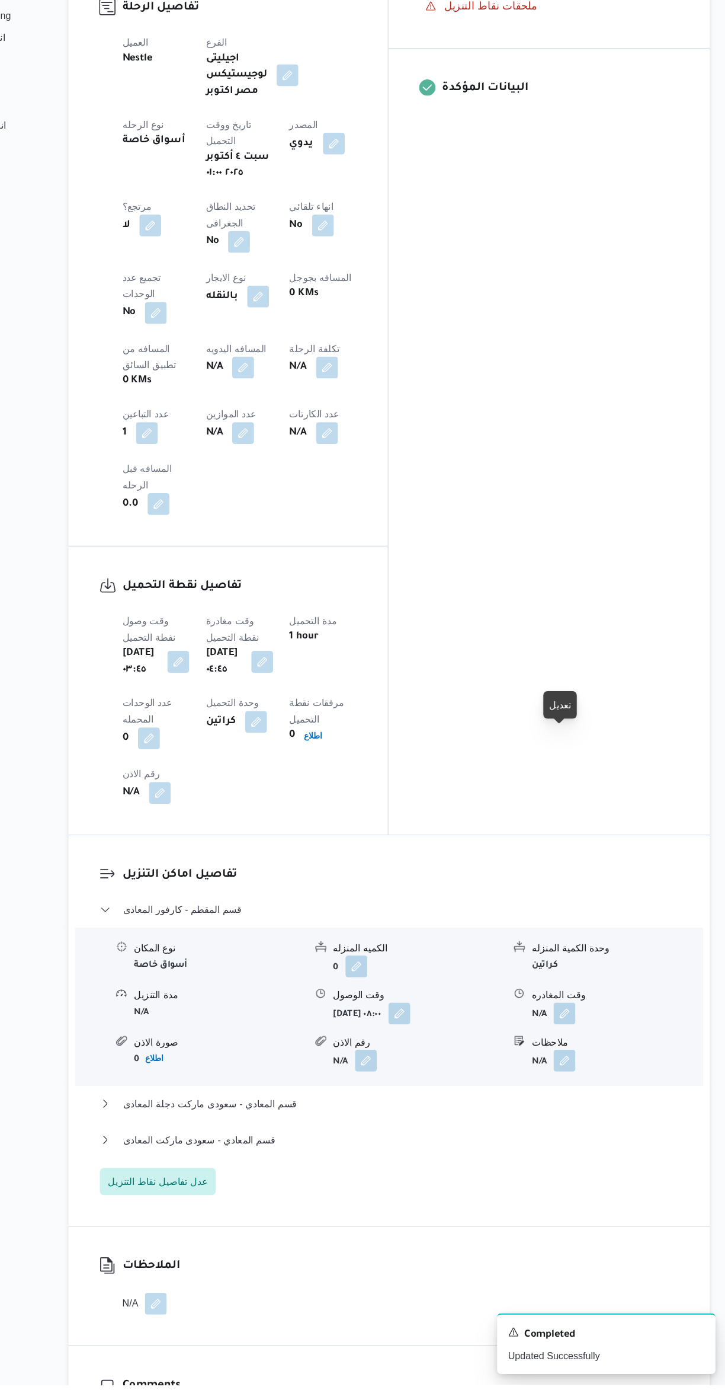
scroll to position [376, 0]
click at [590, 1061] on button "button" at bounding box center [584, 1070] width 19 height 19
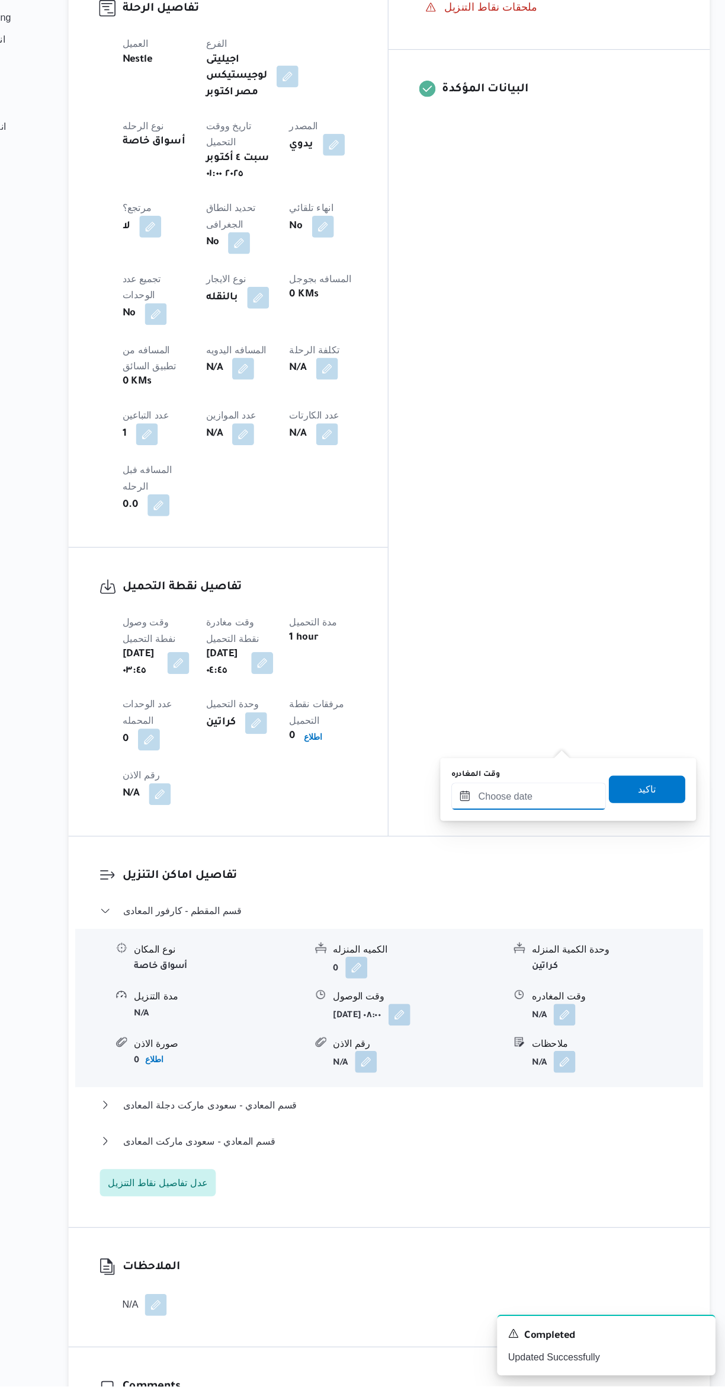
click at [545, 879] on input "وقت المغادره" at bounding box center [554, 881] width 135 height 24
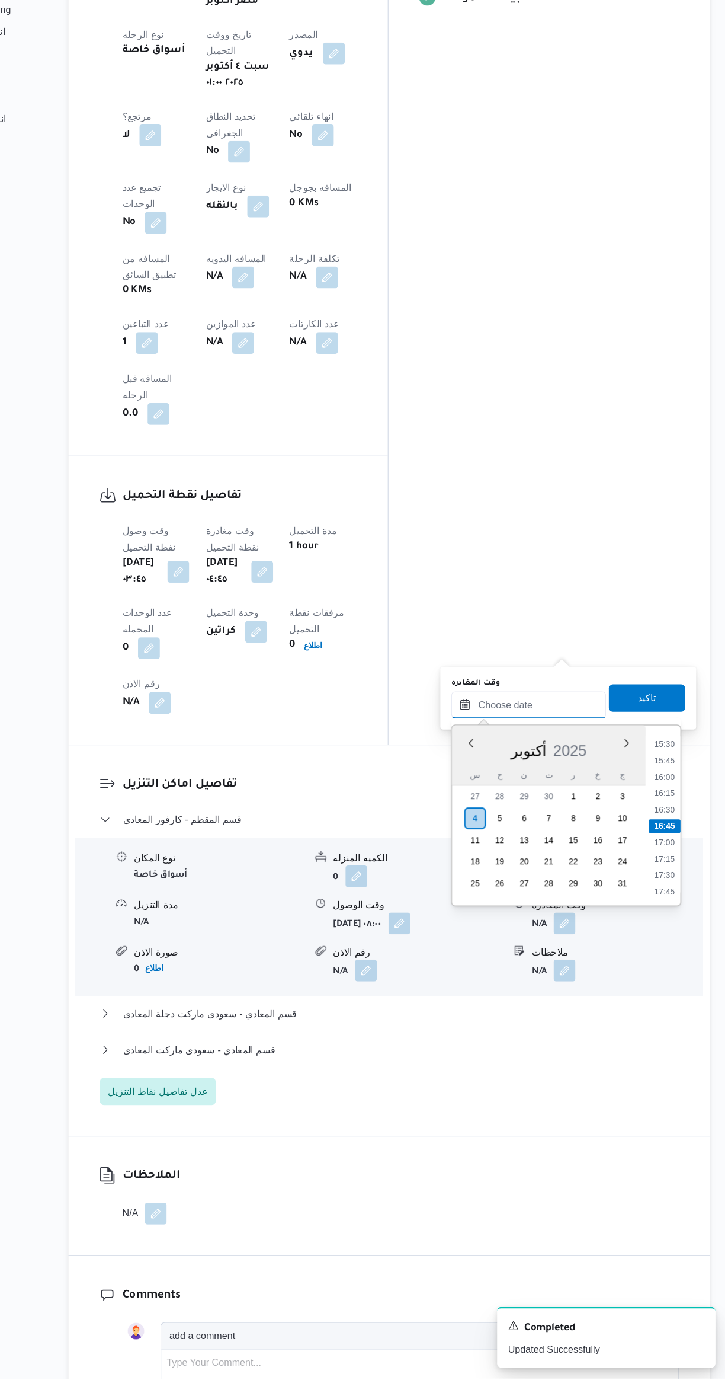
scroll to position [144, 0]
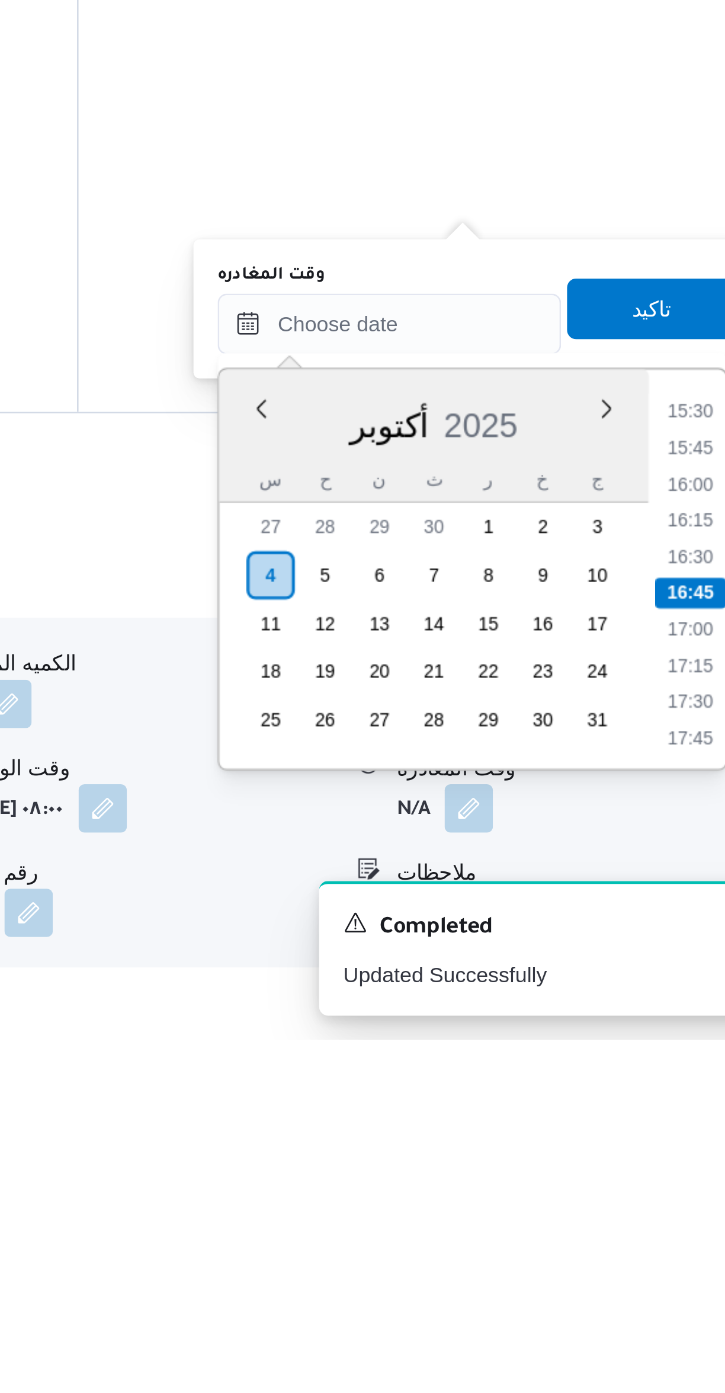
click at [670, 1144] on li "15:30" at bounding box center [671, 1147] width 27 height 12
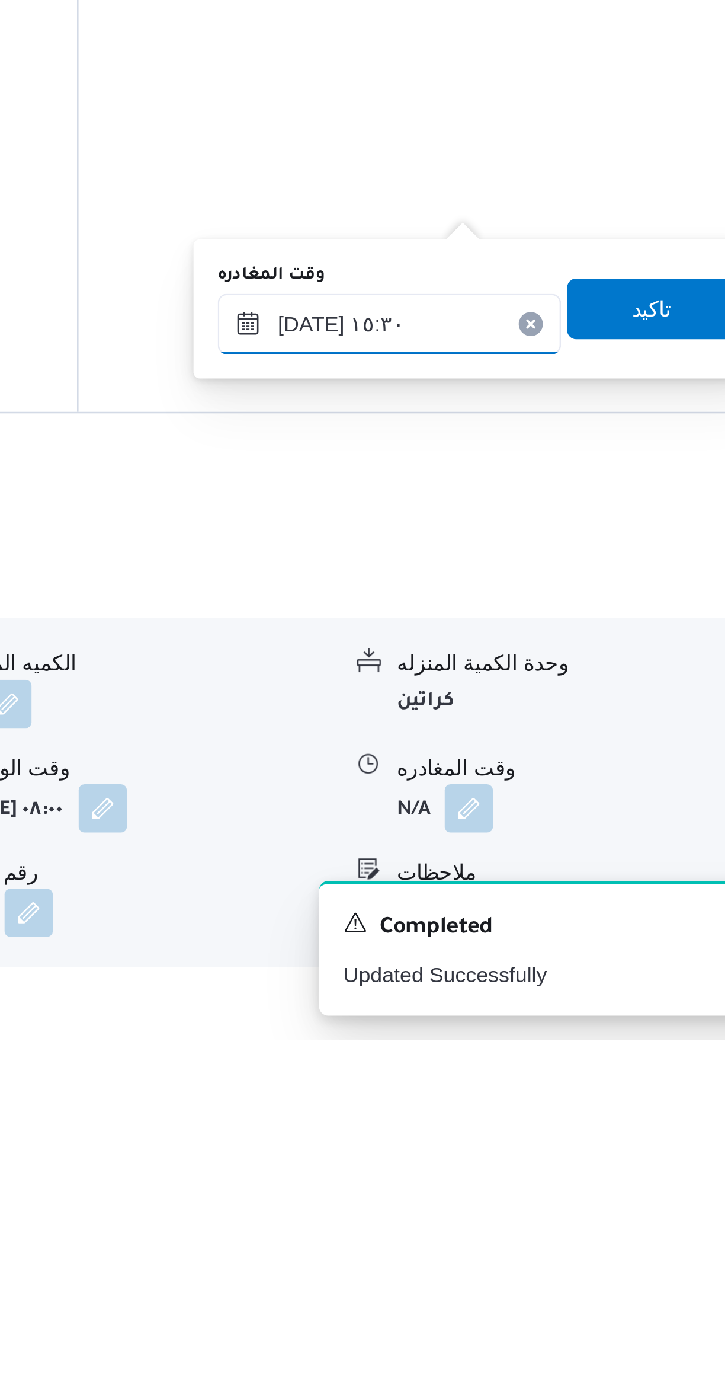
click at [516, 1113] on input "٠٤/١٠/٢٠٢٥ ١٥:٣٠" at bounding box center [554, 1112] width 135 height 24
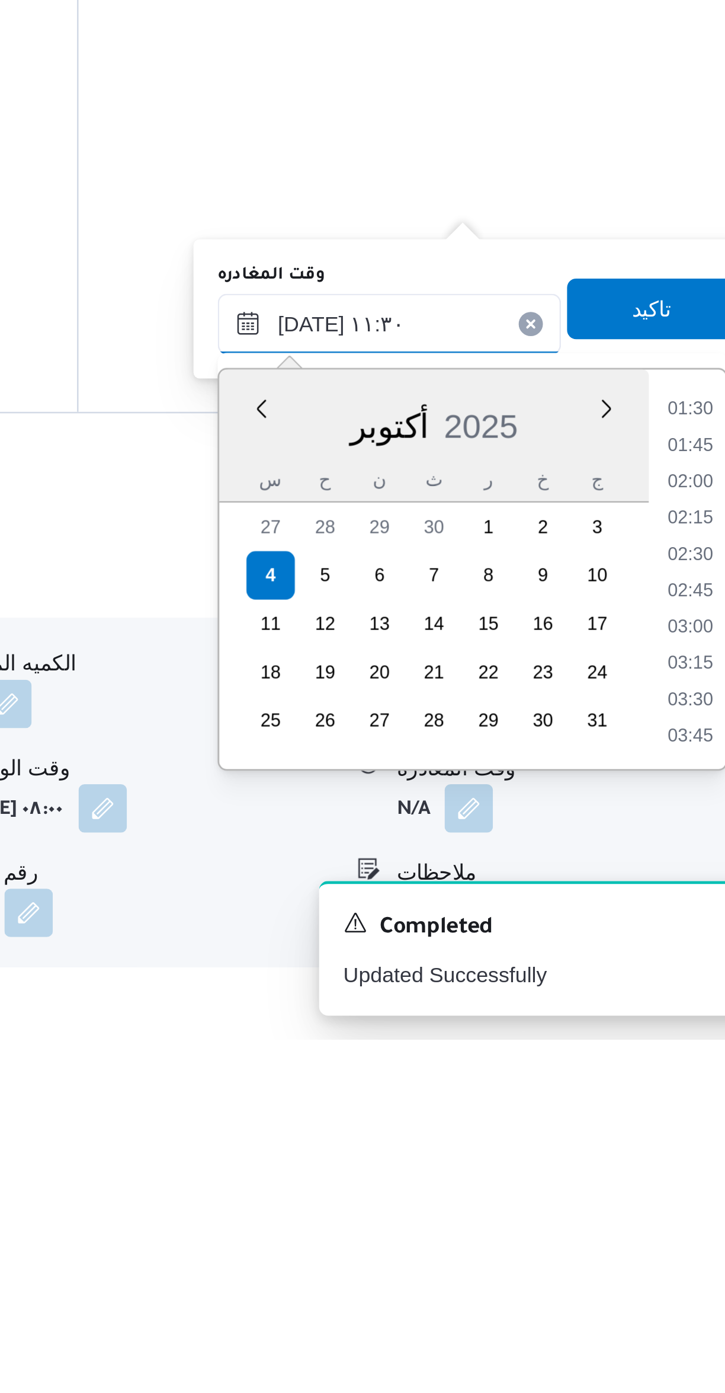
scroll to position [530, 0]
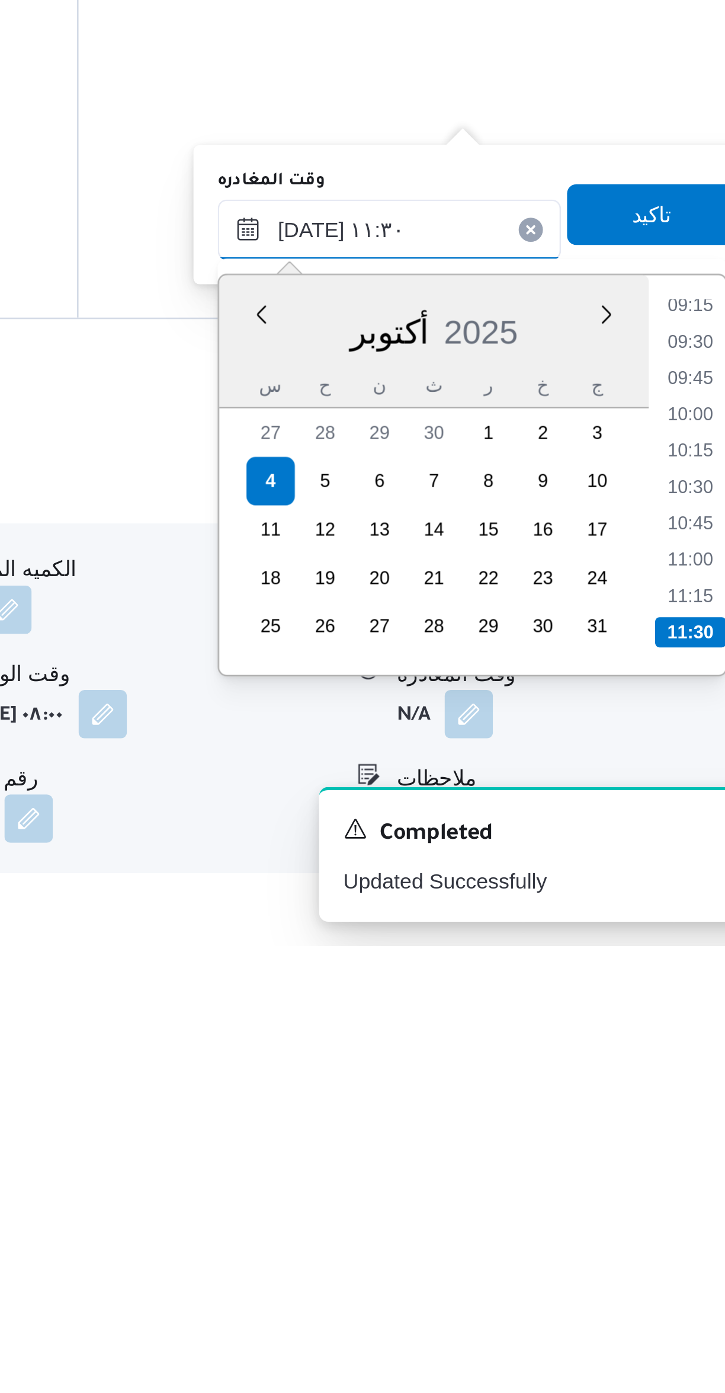
type input "٠٤/١٠/٢٠٢٥ ١١:٣٠"
click at [667, 1265] on li "11:30" at bounding box center [672, 1270] width 28 height 12
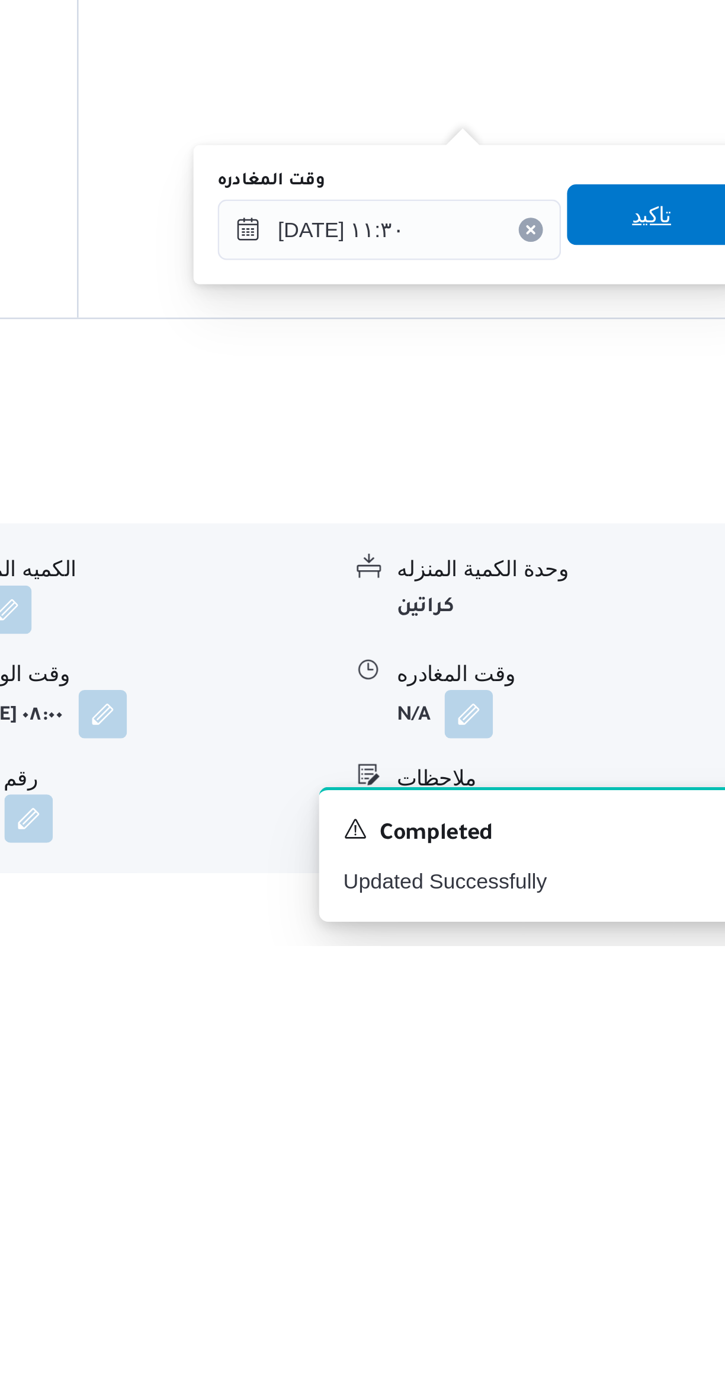
click at [627, 1111] on span "تاكيد" at bounding box center [656, 1107] width 66 height 24
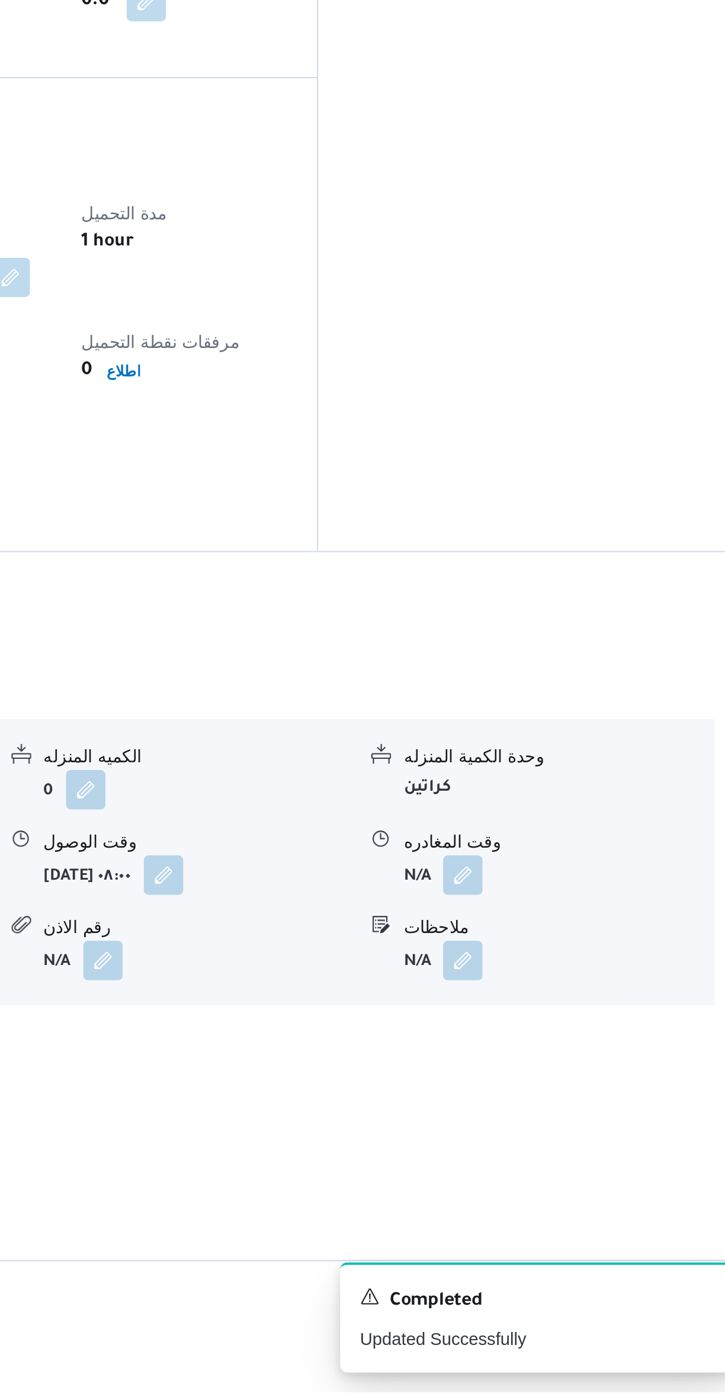
scroll to position [159, 0]
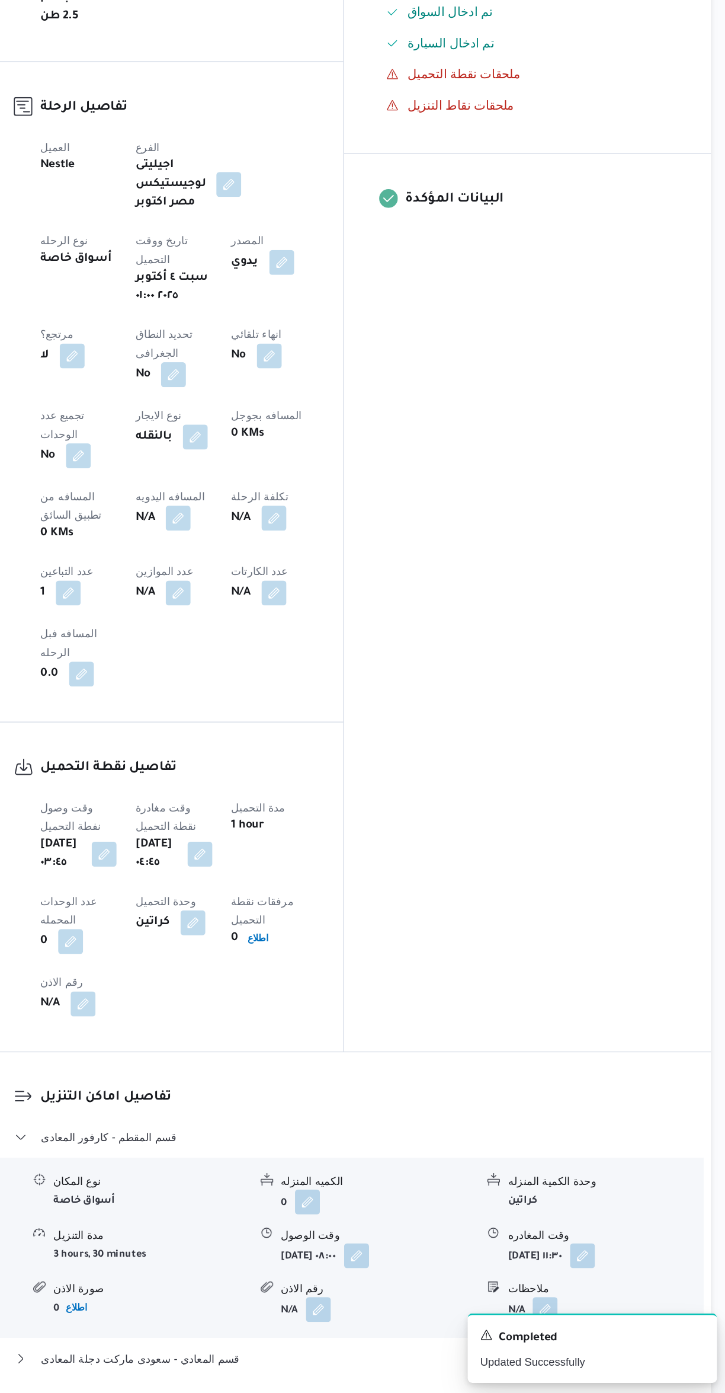
click at [468, 1389] on button "قسم المعادي - سعودى ماركت المعادى" at bounding box center [432, 1396] width 503 height 14
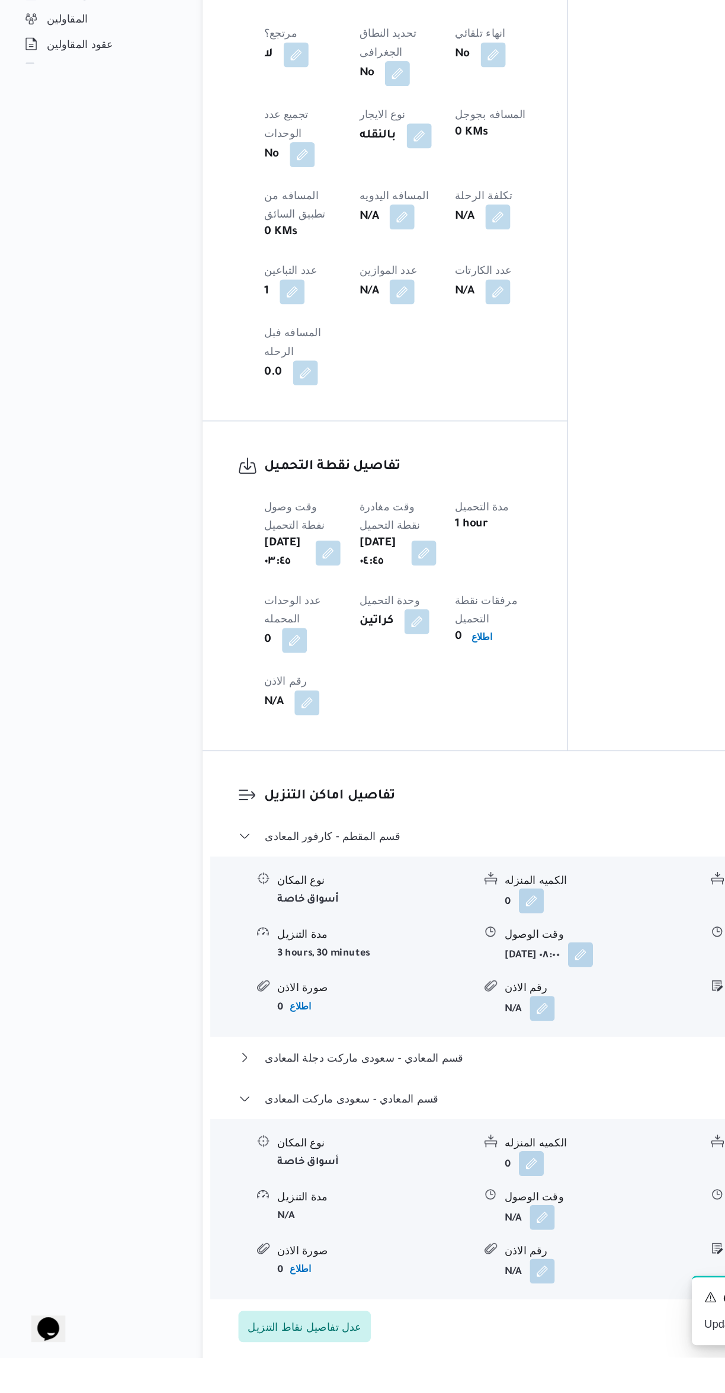
scroll to position [361, 0]
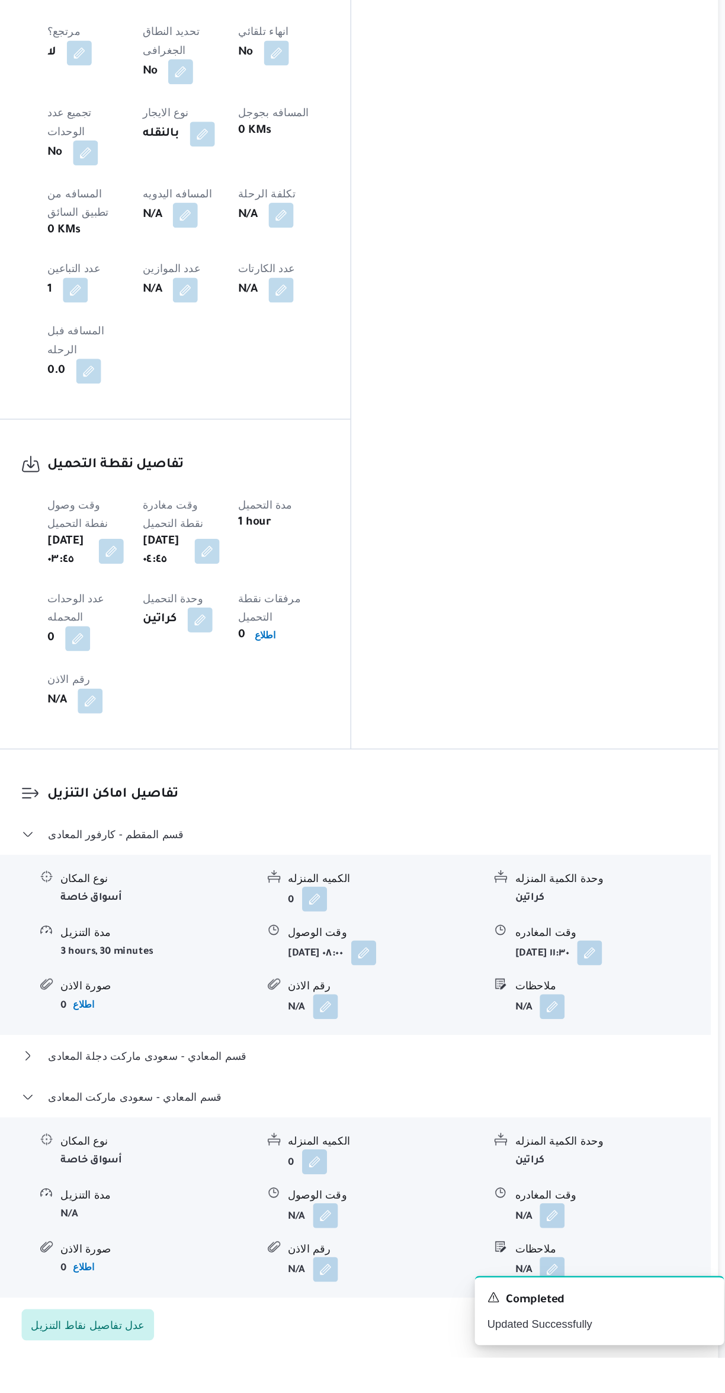
click at [592, 1275] on button "button" at bounding box center [584, 1284] width 19 height 19
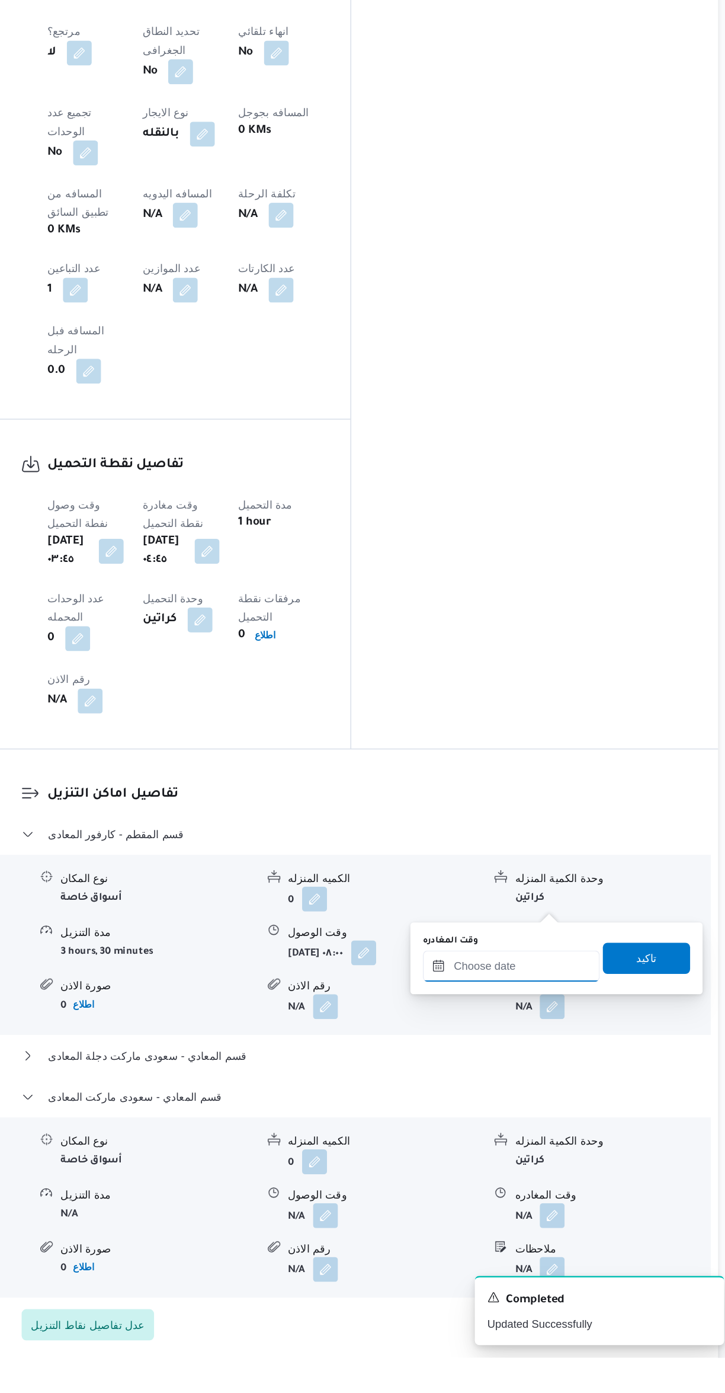
click at [549, 1094] on input "وقت المغادره" at bounding box center [554, 1095] width 135 height 24
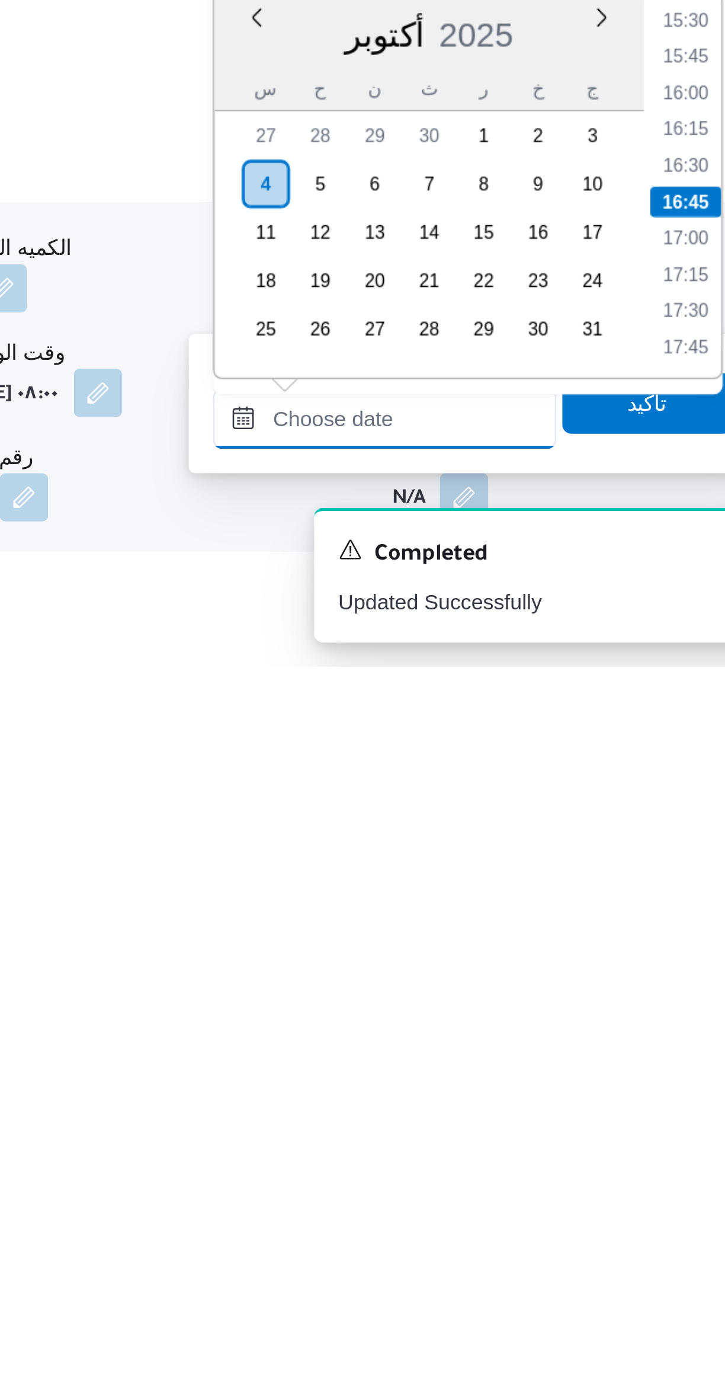
scroll to position [161, 0]
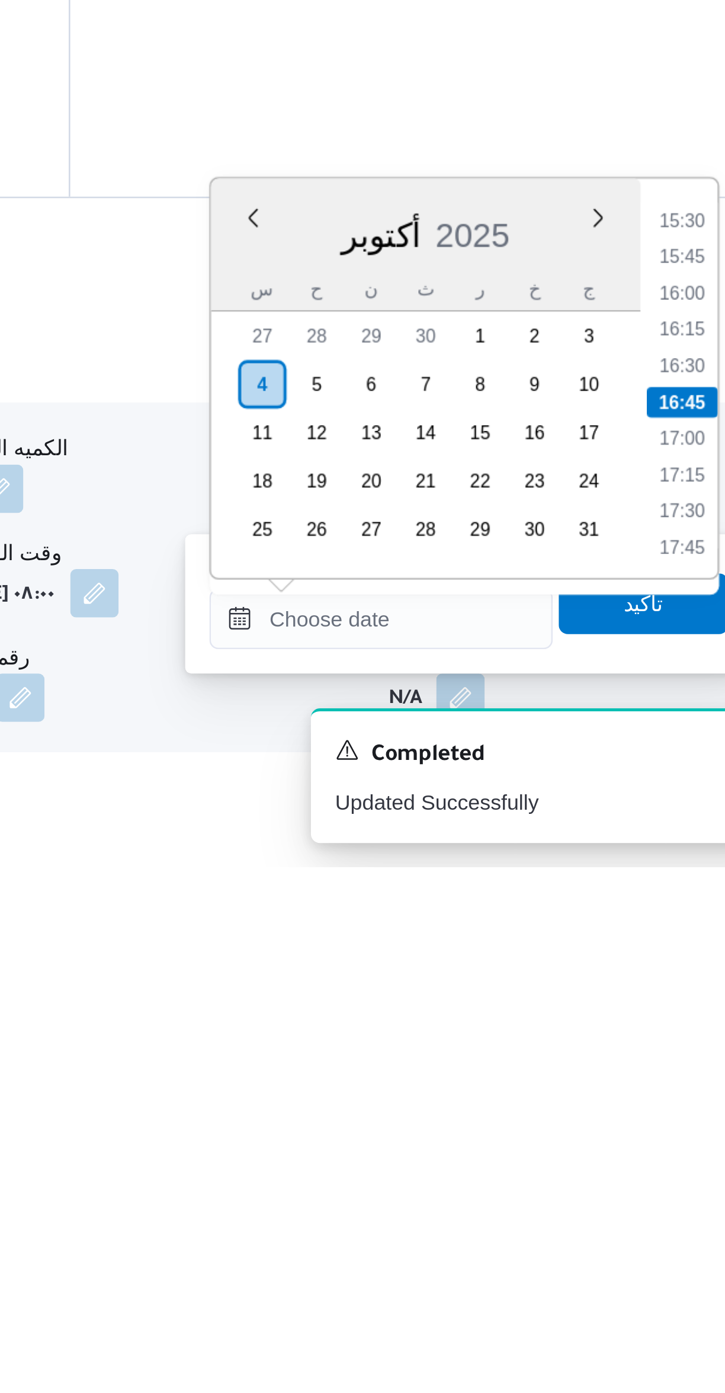
click at [667, 1135] on li "15:30" at bounding box center [671, 1140] width 27 height 12
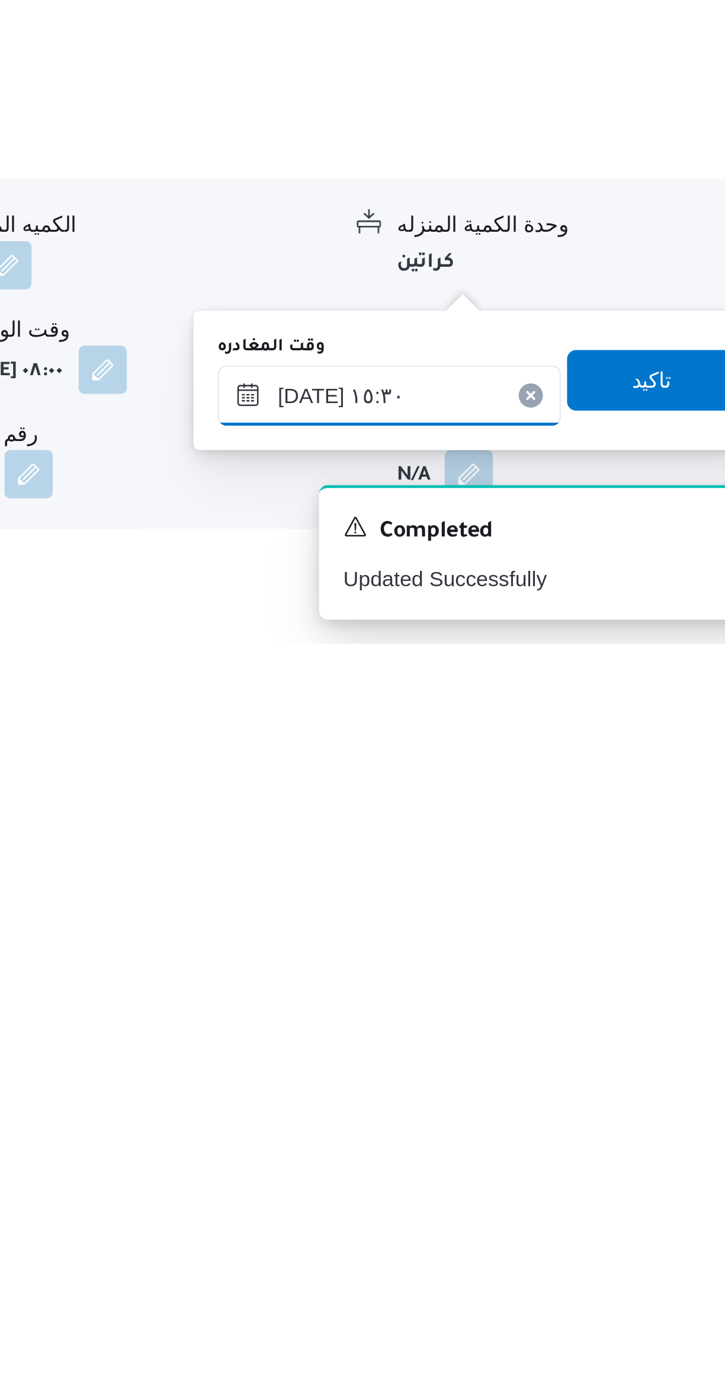
scroll to position [188, 0]
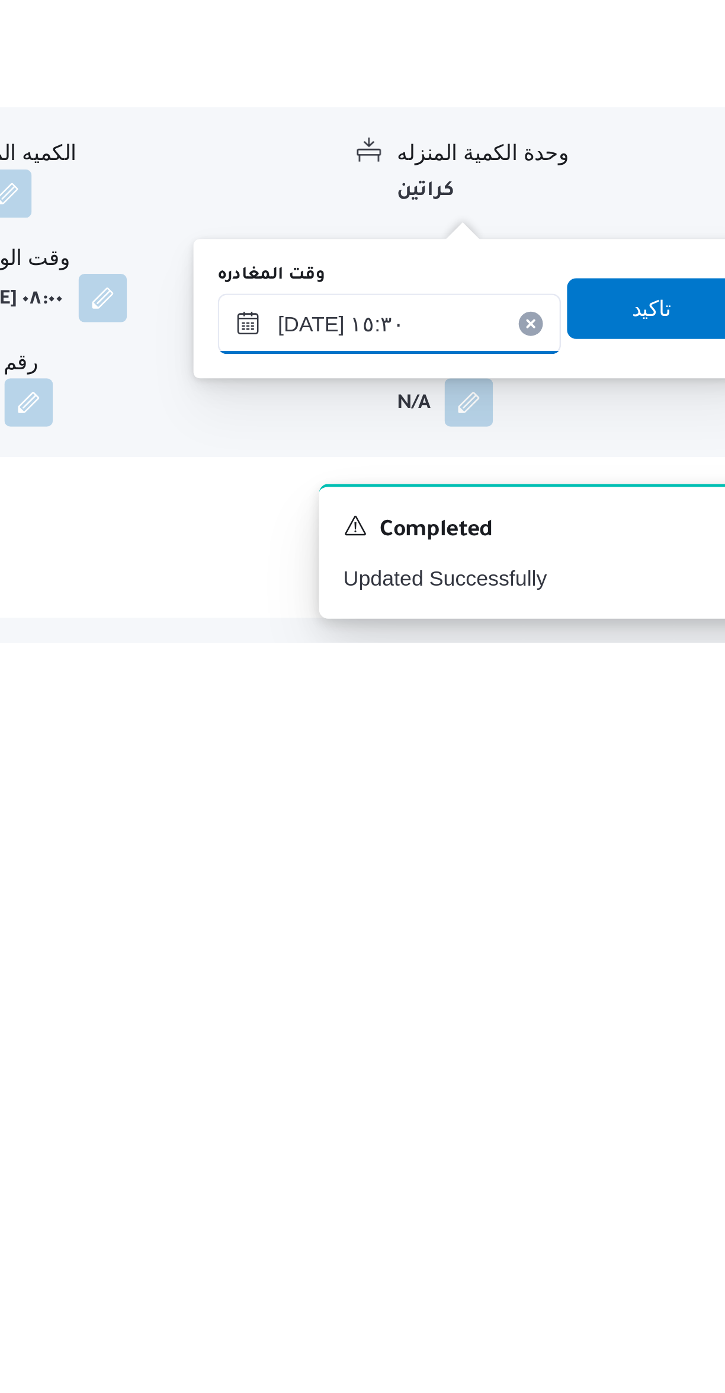
click at [532, 1268] on input "٠٤/١٠/٢٠٢٥ ١٥:٣٠" at bounding box center [554, 1268] width 135 height 24
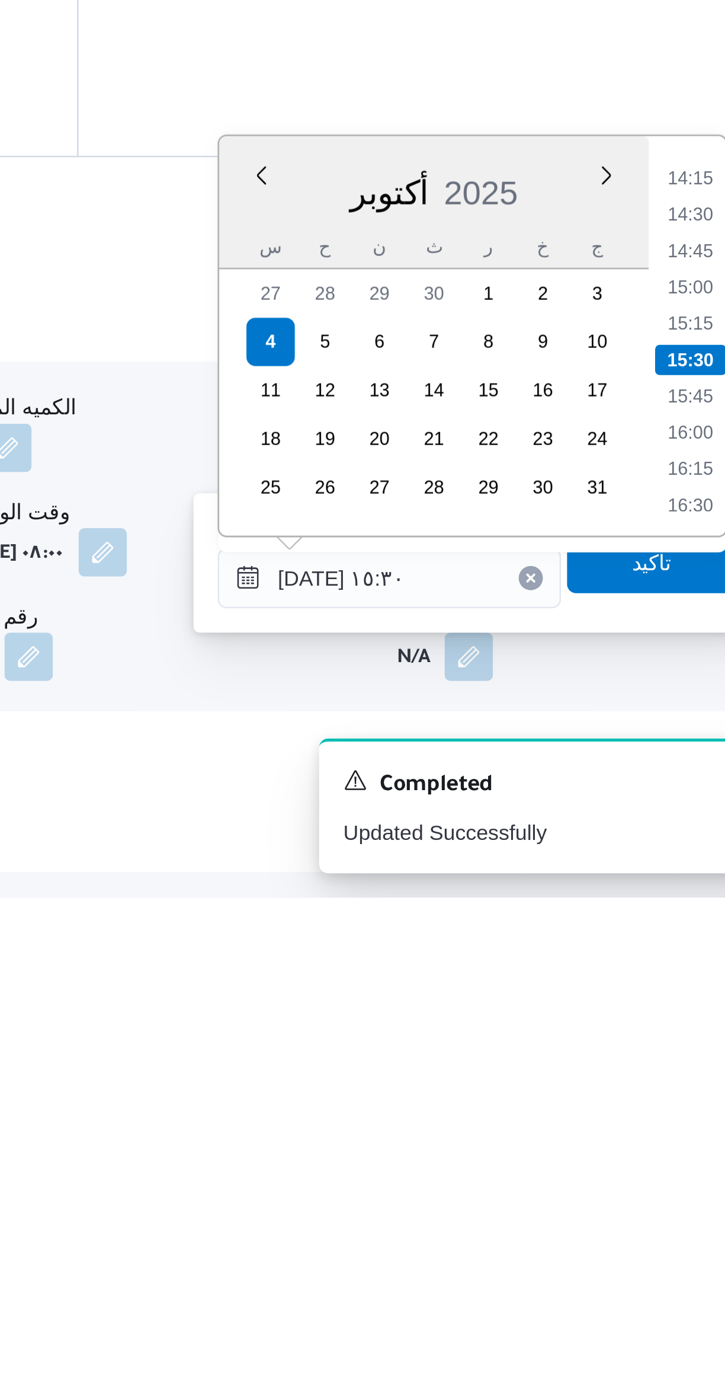
click at [666, 1108] on li "14:15" at bounding box center [671, 1111] width 27 height 12
type input "٠٤/١٠/٢٠٢٥ ١٤:١٥"
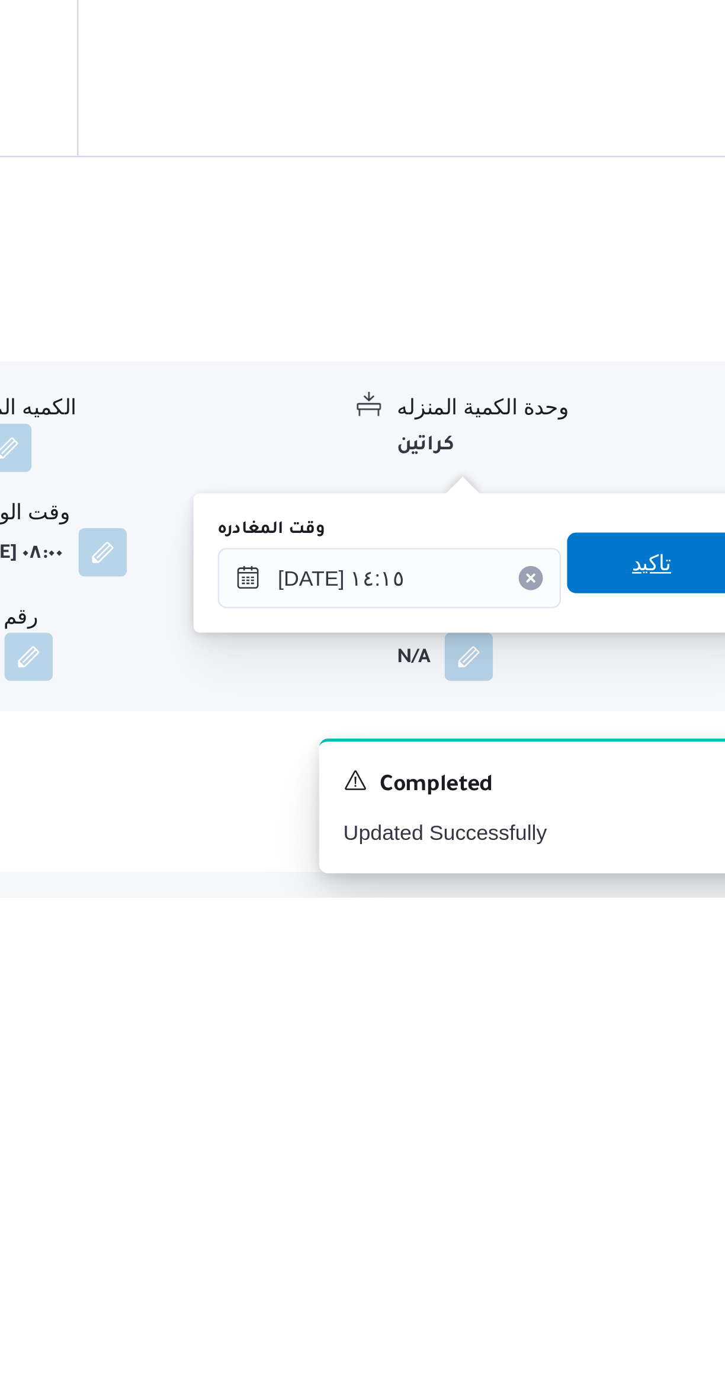
click at [654, 1259] on span "تاكيد" at bounding box center [656, 1262] width 66 height 24
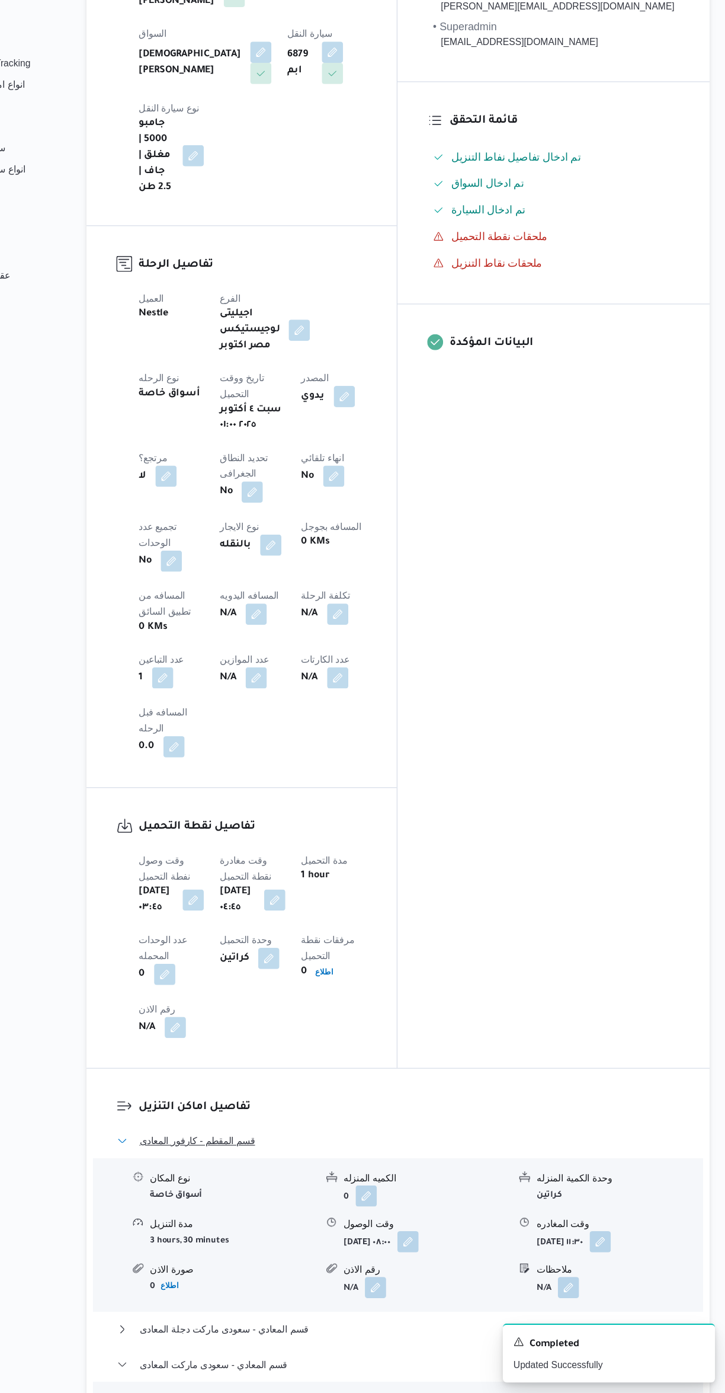
click at [499, 1160] on button "قسم المقطم - كارفور المعادى" at bounding box center [432, 1167] width 503 height 14
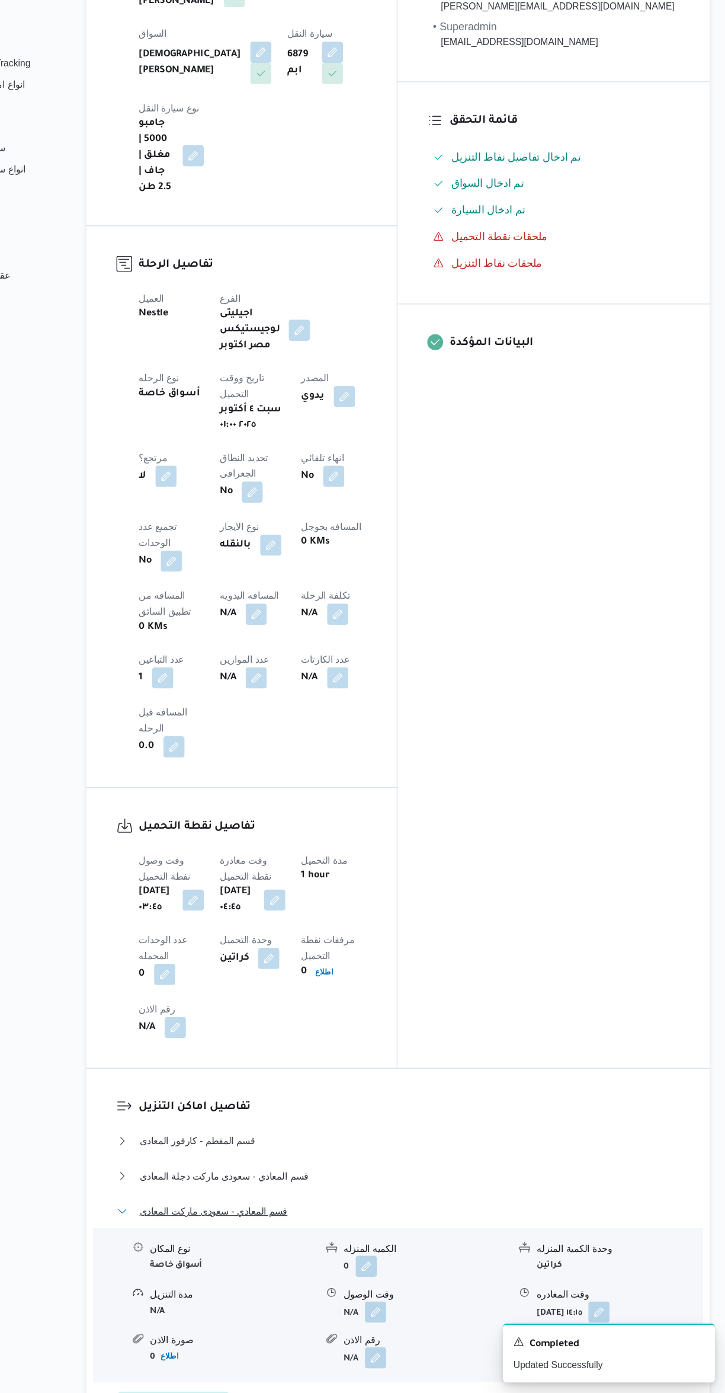
click at [211, 1223] on span "قسم المعادي - سعودى ماركت المعادى" at bounding box center [267, 1230] width 132 height 14
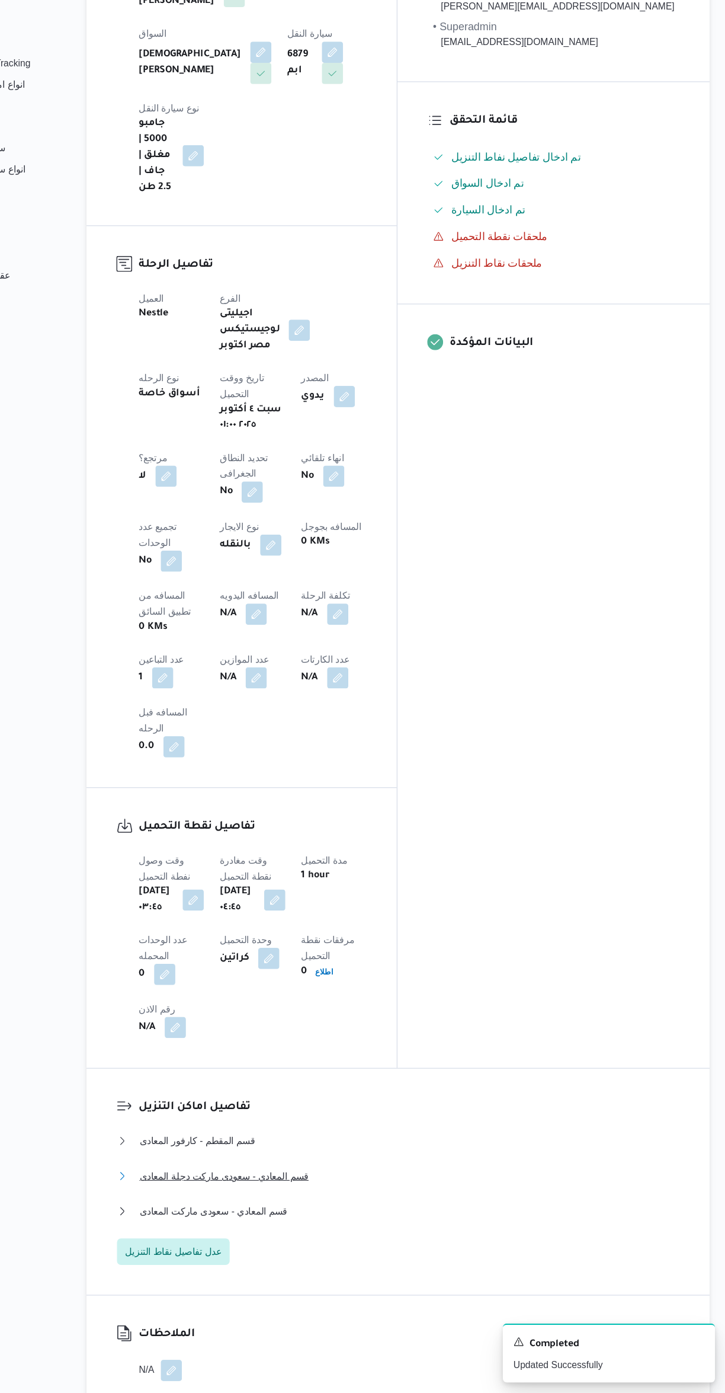
click at [383, 1192] on button "قسم المعادي - سعودى ماركت دجلة المعادى" at bounding box center [432, 1199] width 503 height 14
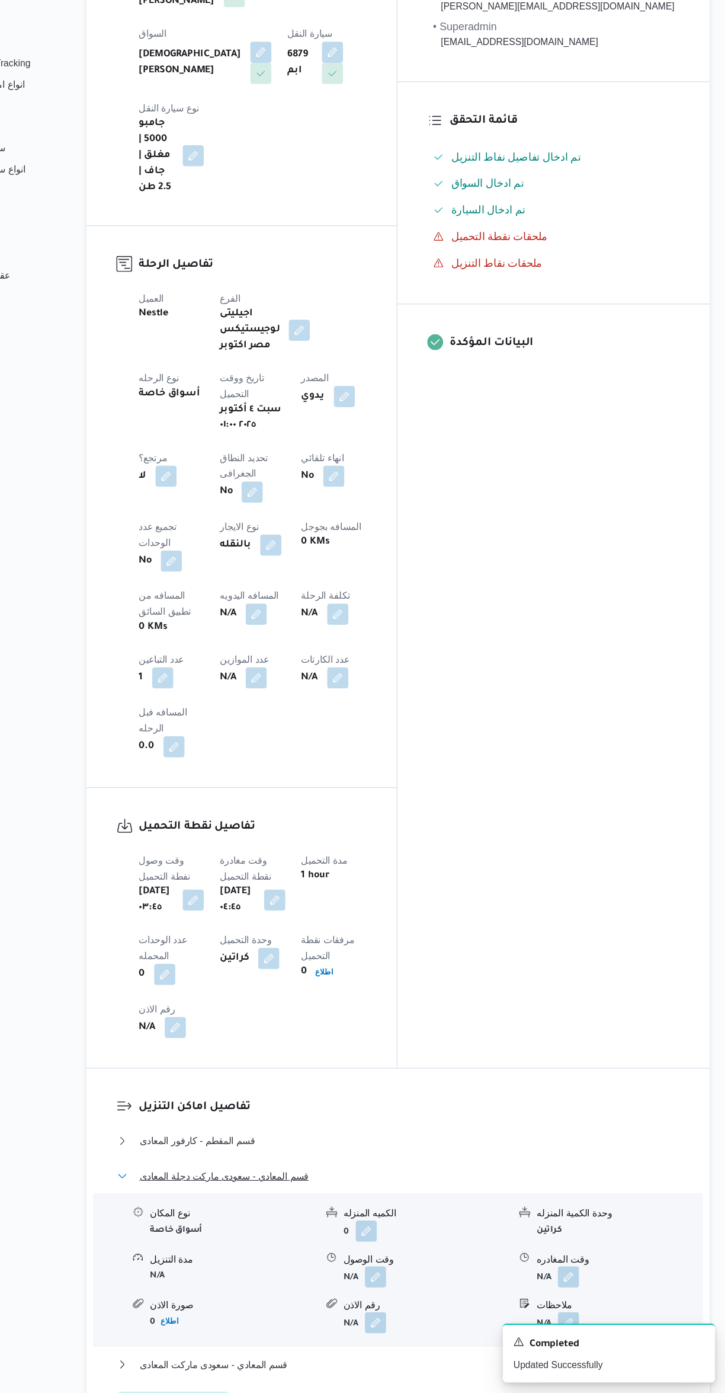
click at [475, 1192] on button "قسم المعادي - سعودى ماركت دجلة المعادى" at bounding box center [432, 1199] width 503 height 14
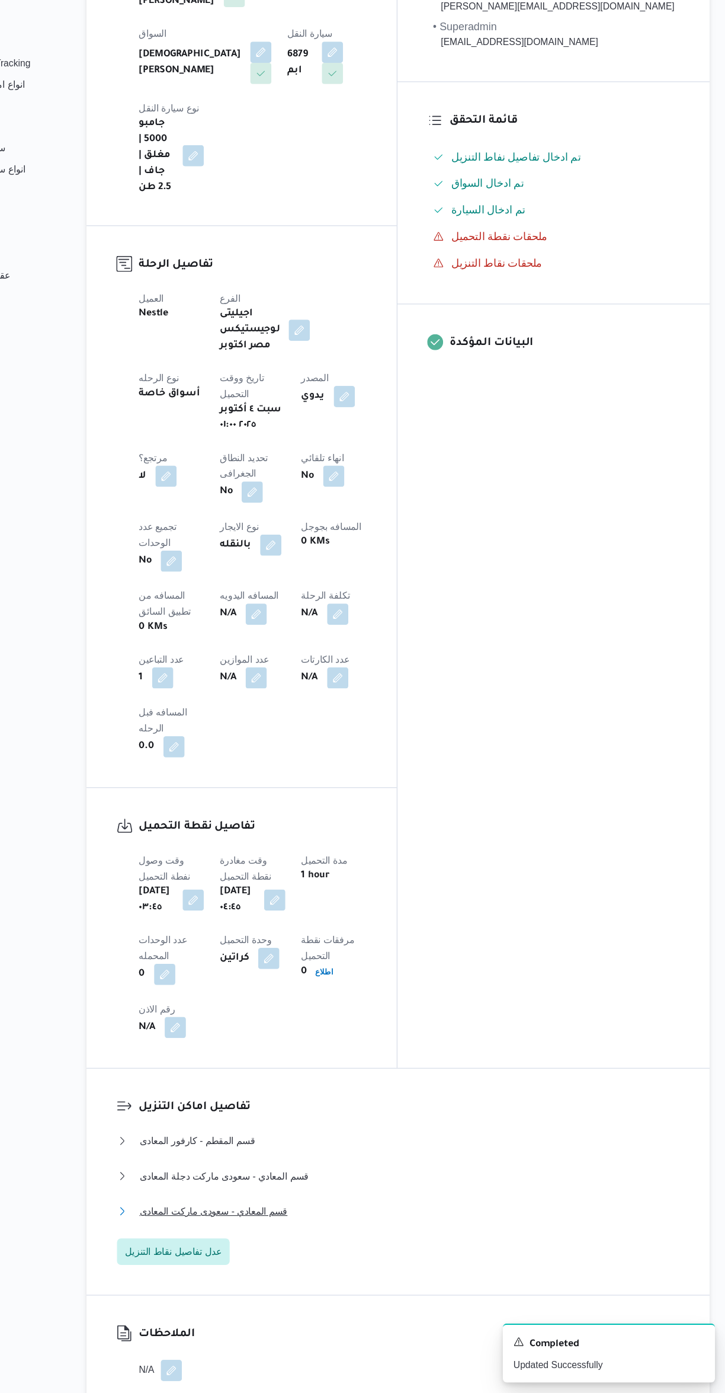
click at [431, 1223] on button "قسم المعادي - سعودى ماركت المعادى" at bounding box center [432, 1230] width 503 height 14
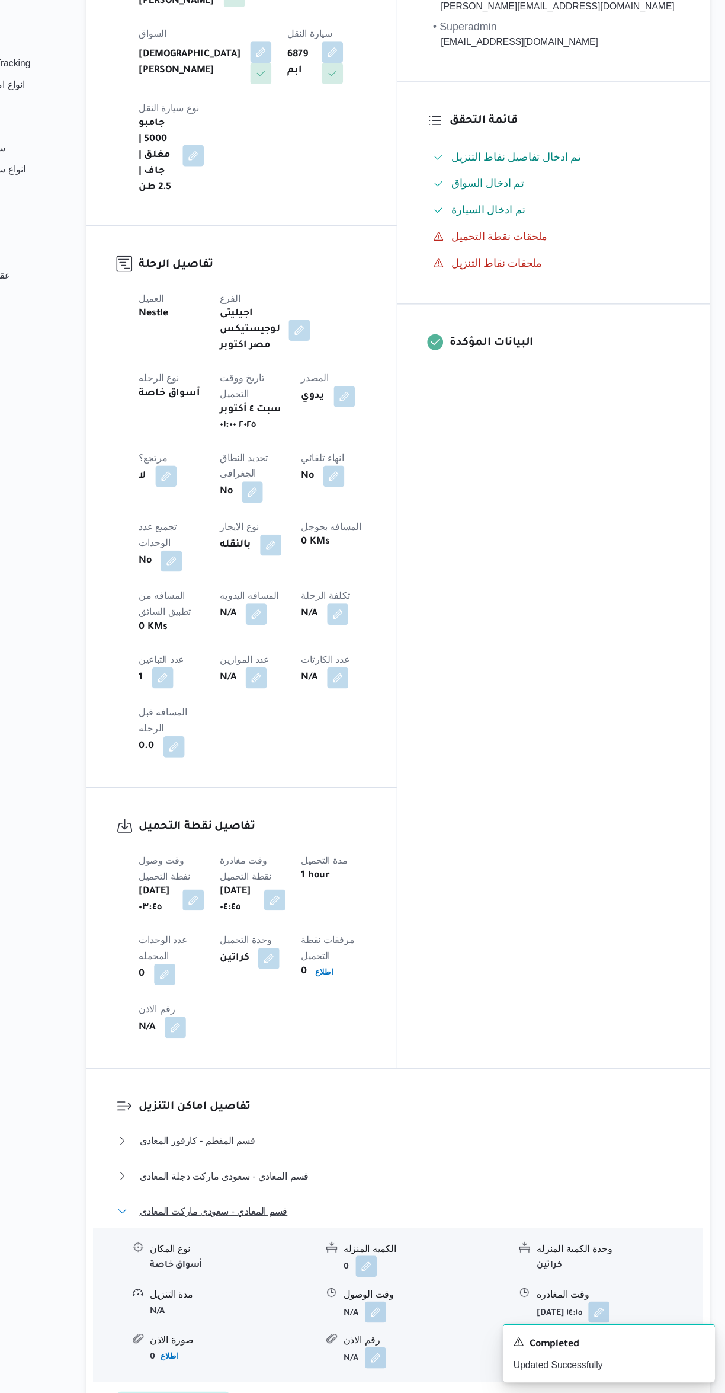
click at [473, 1223] on button "قسم المعادي - سعودى ماركت المعادى" at bounding box center [432, 1230] width 503 height 14
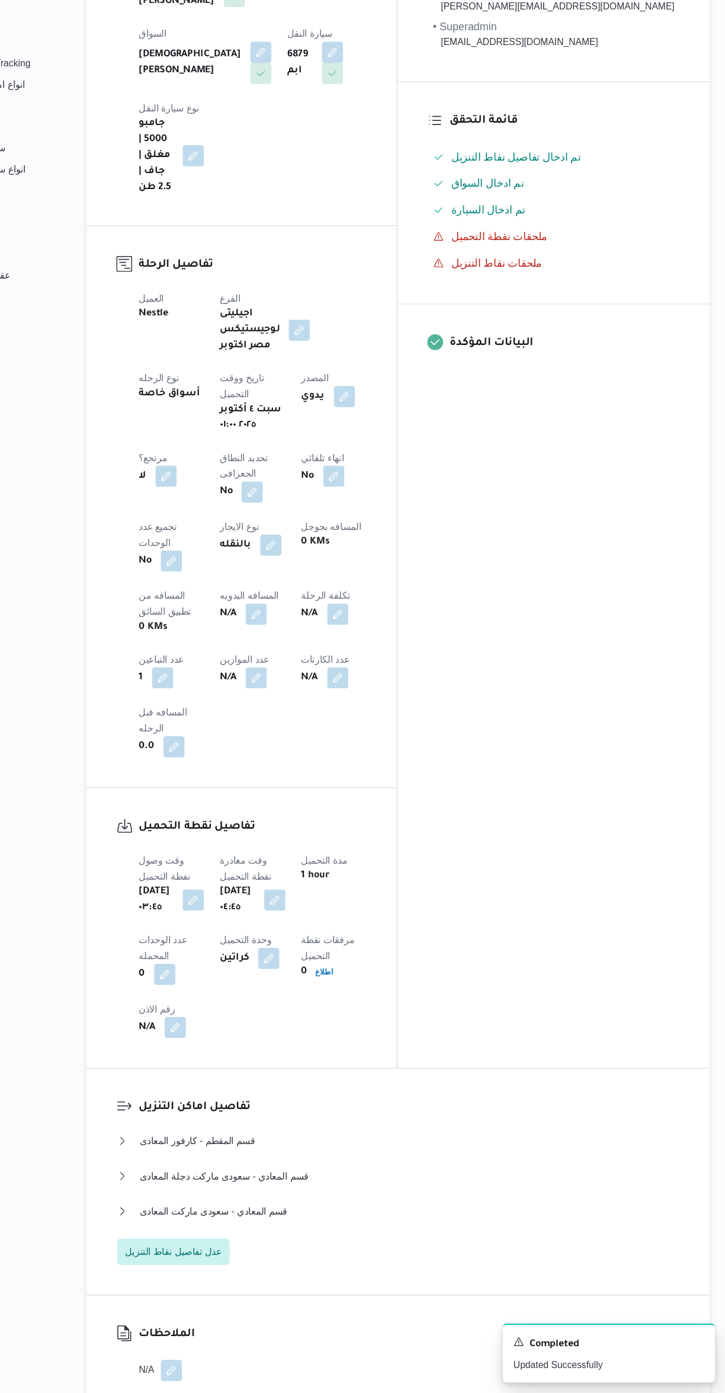
click at [296, 687] on button "button" at bounding box center [305, 696] width 19 height 19
click at [209, 604] on input "المسافه اليدويه" at bounding box center [203, 607] width 118 height 24
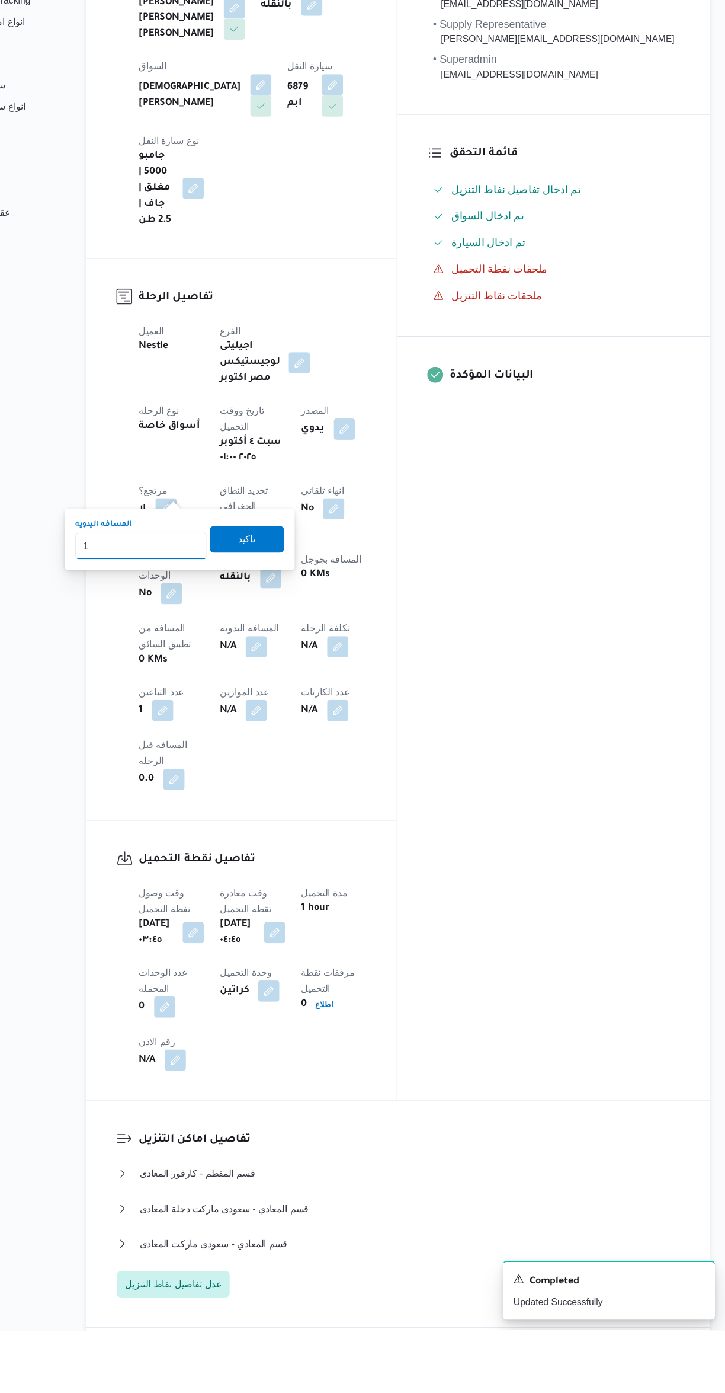
type input "1"
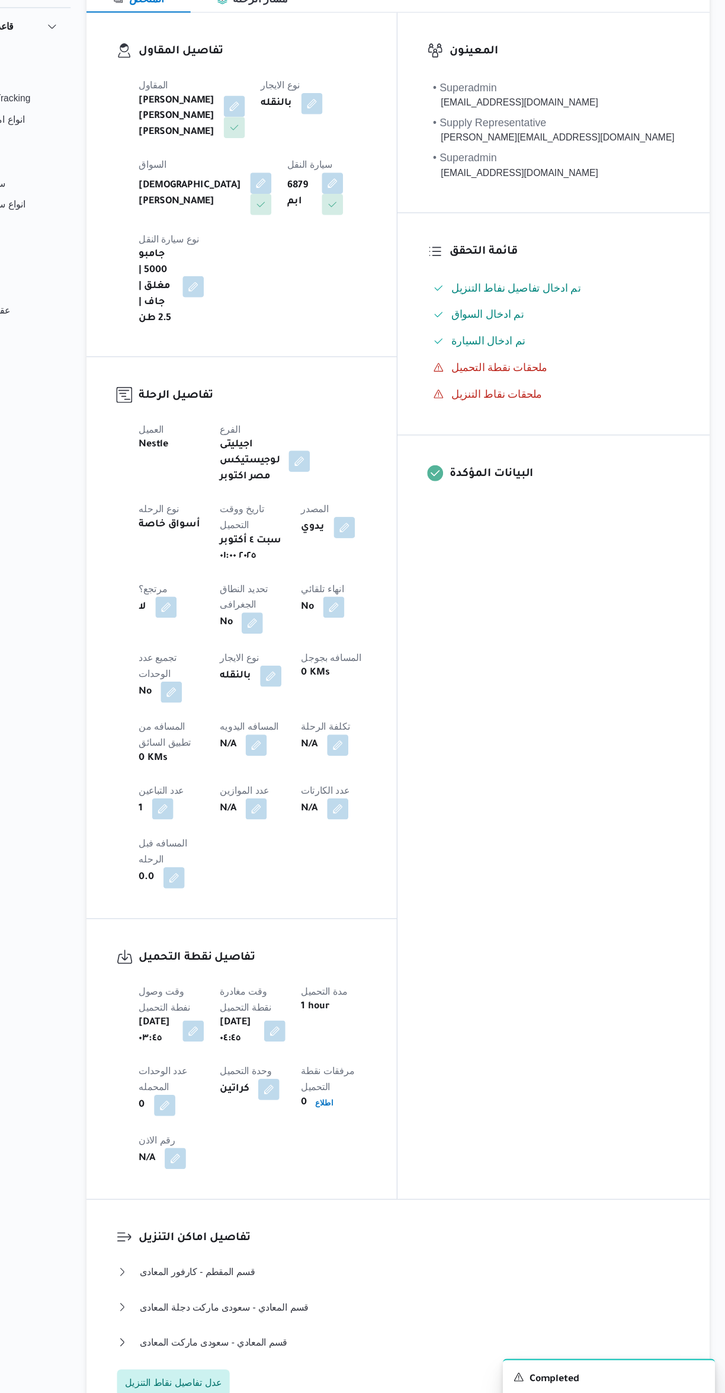
click at [599, 734] on div "المعينون • Superadmin karim.ragab@illa.com.eg • Supply Representative mohamed.s…" at bounding box center [571, 658] width 279 height 1060
click at [296, 773] on button "button" at bounding box center [305, 782] width 19 height 19
click at [176, 692] on input "المسافه اليدويه" at bounding box center [203, 692] width 118 height 24
type input "145"
click at [264, 690] on span "تاكيد" at bounding box center [297, 686] width 66 height 24
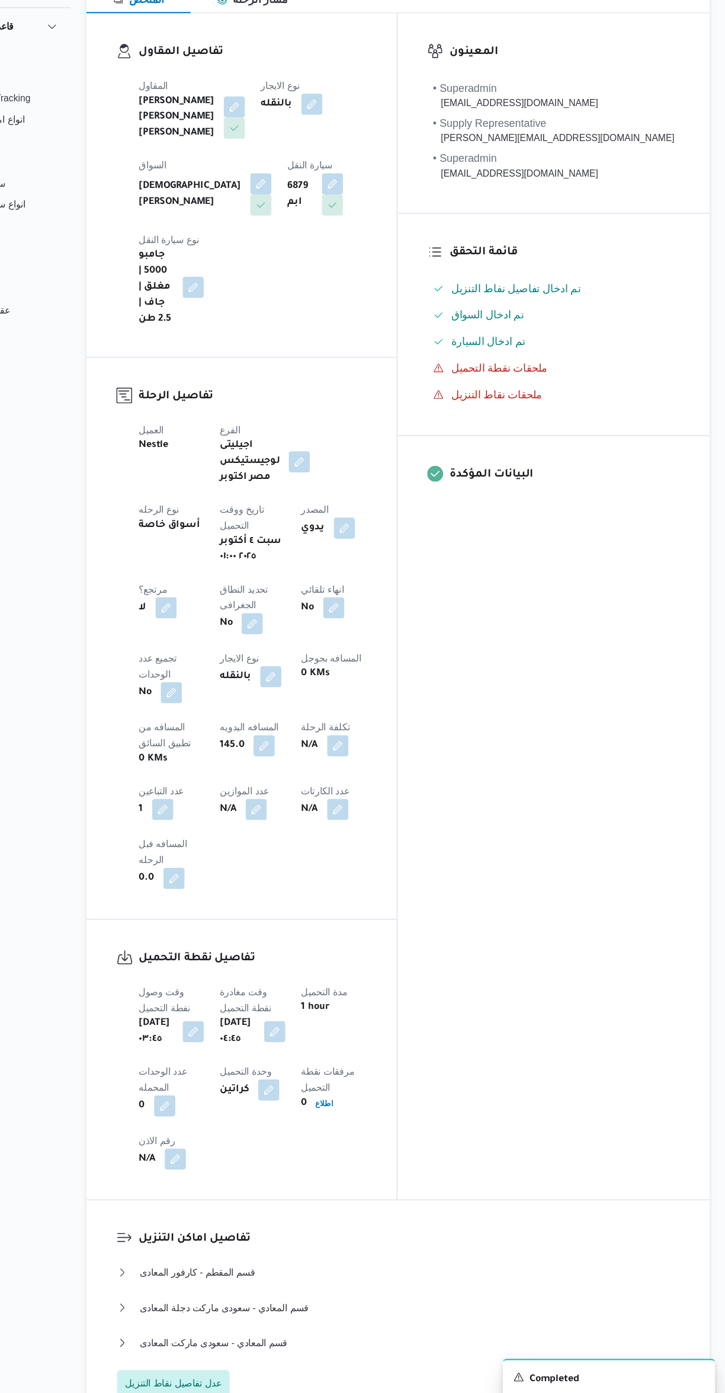
scroll to position [0, 0]
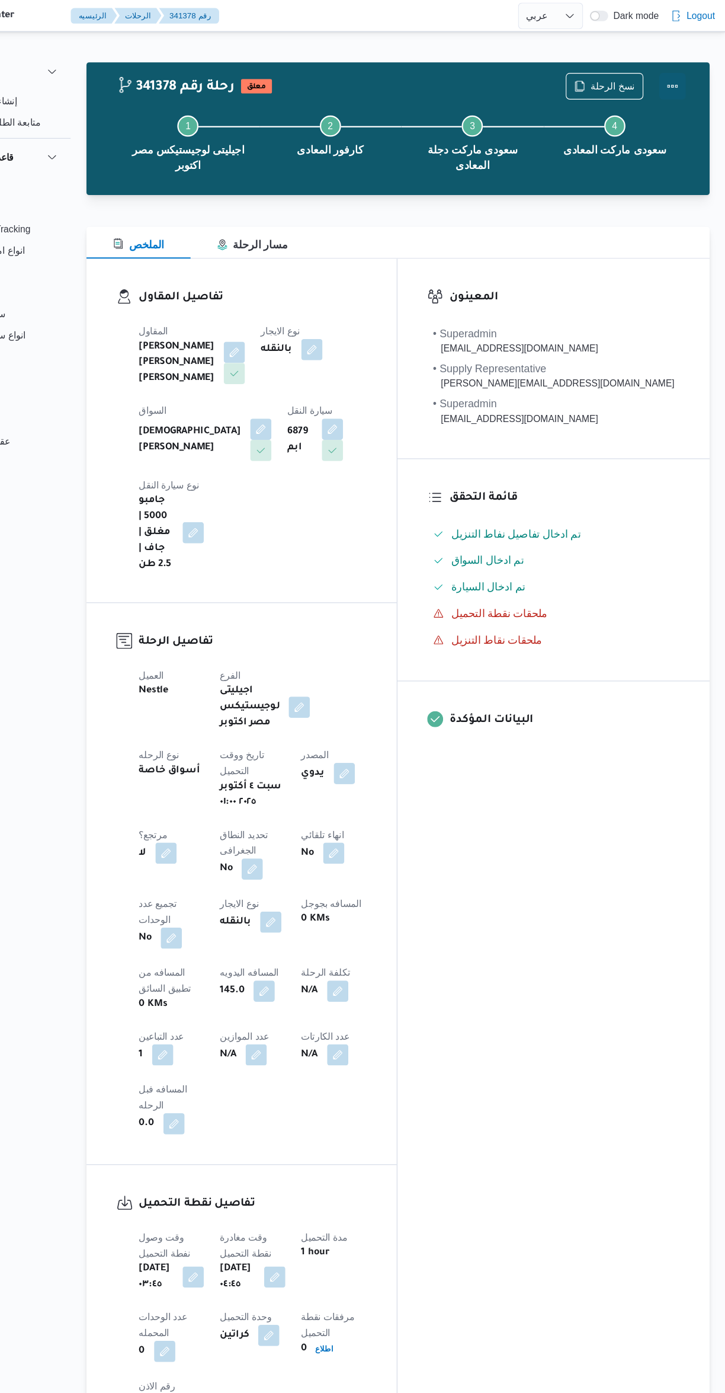
click at [681, 76] on button "Actions" at bounding box center [678, 77] width 24 height 24
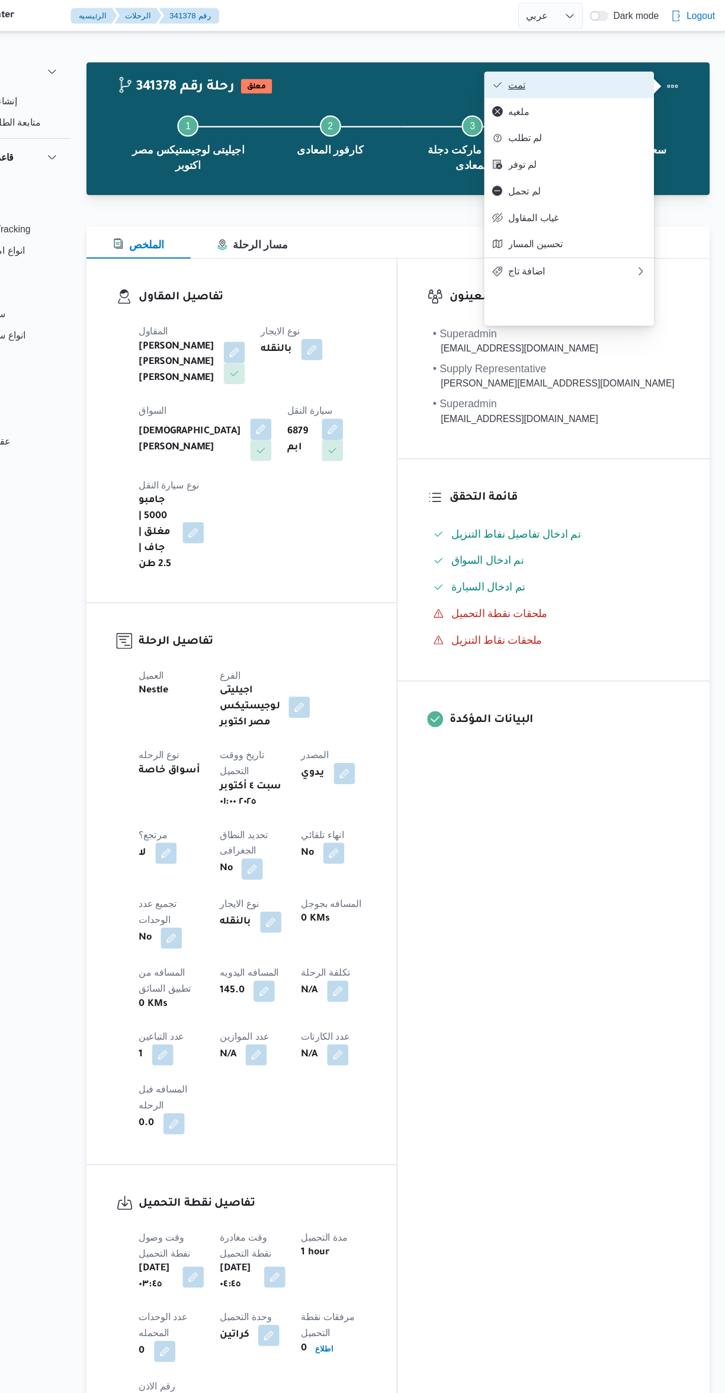
click at [622, 73] on span "تمت" at bounding box center [592, 75] width 123 height 9
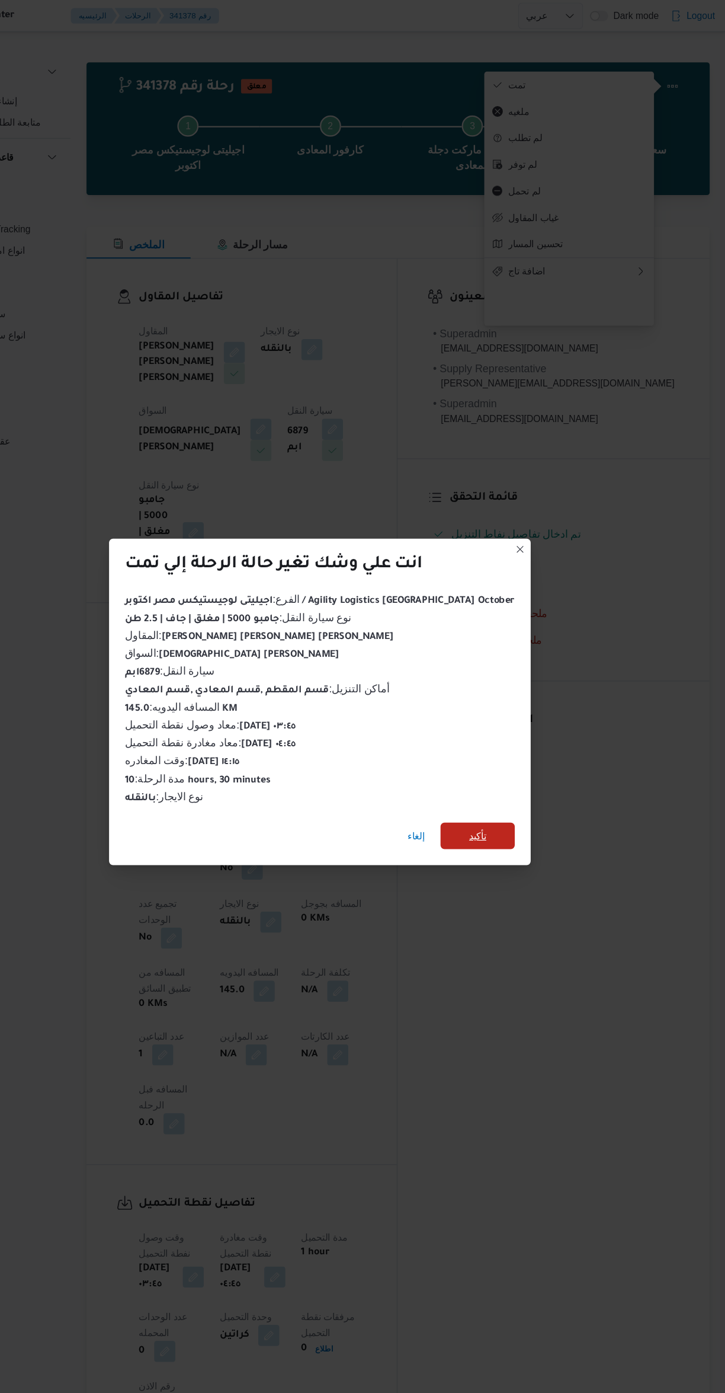
click at [495, 743] on span "تأكيد" at bounding box center [504, 747] width 66 height 24
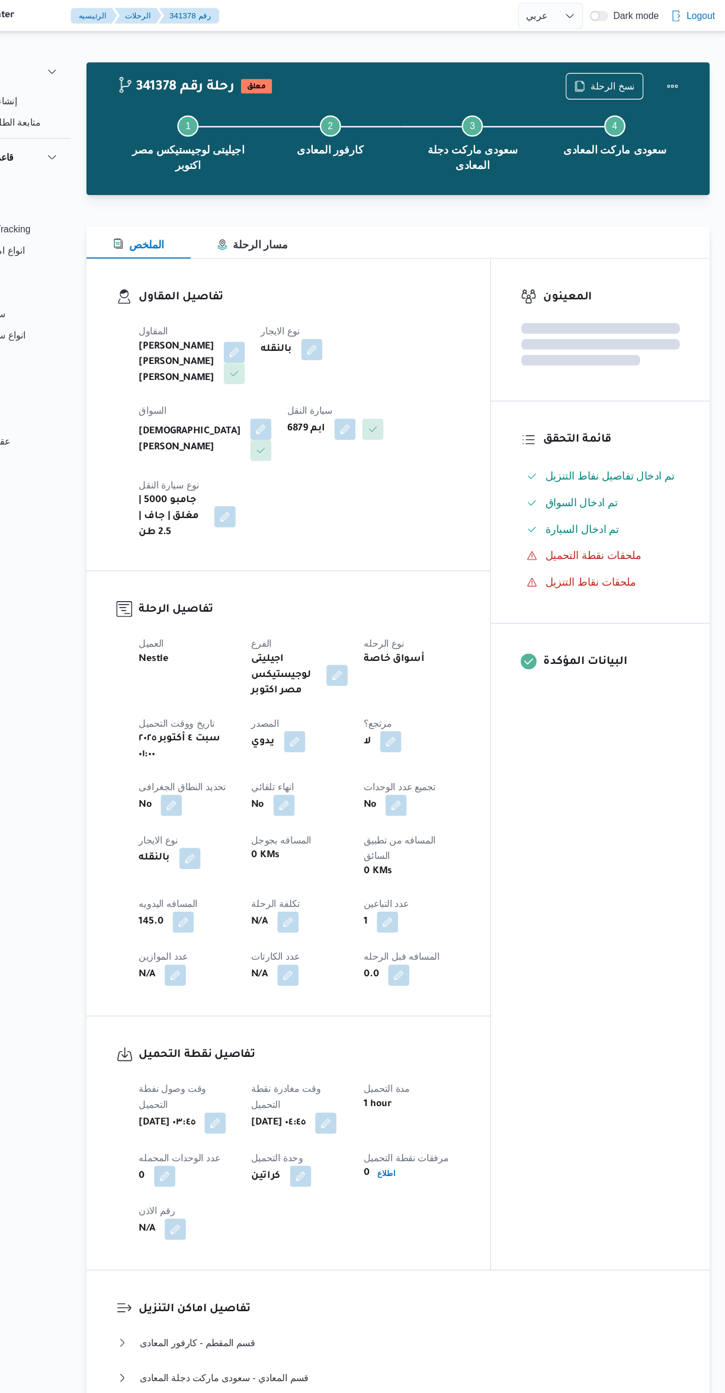
click at [610, 881] on div "المعينون قائمة التحقق تم ادخال تفاصيل نفاط التنزيل تم ادخال السواق تم ادخال الس…" at bounding box center [614, 682] width 196 height 903
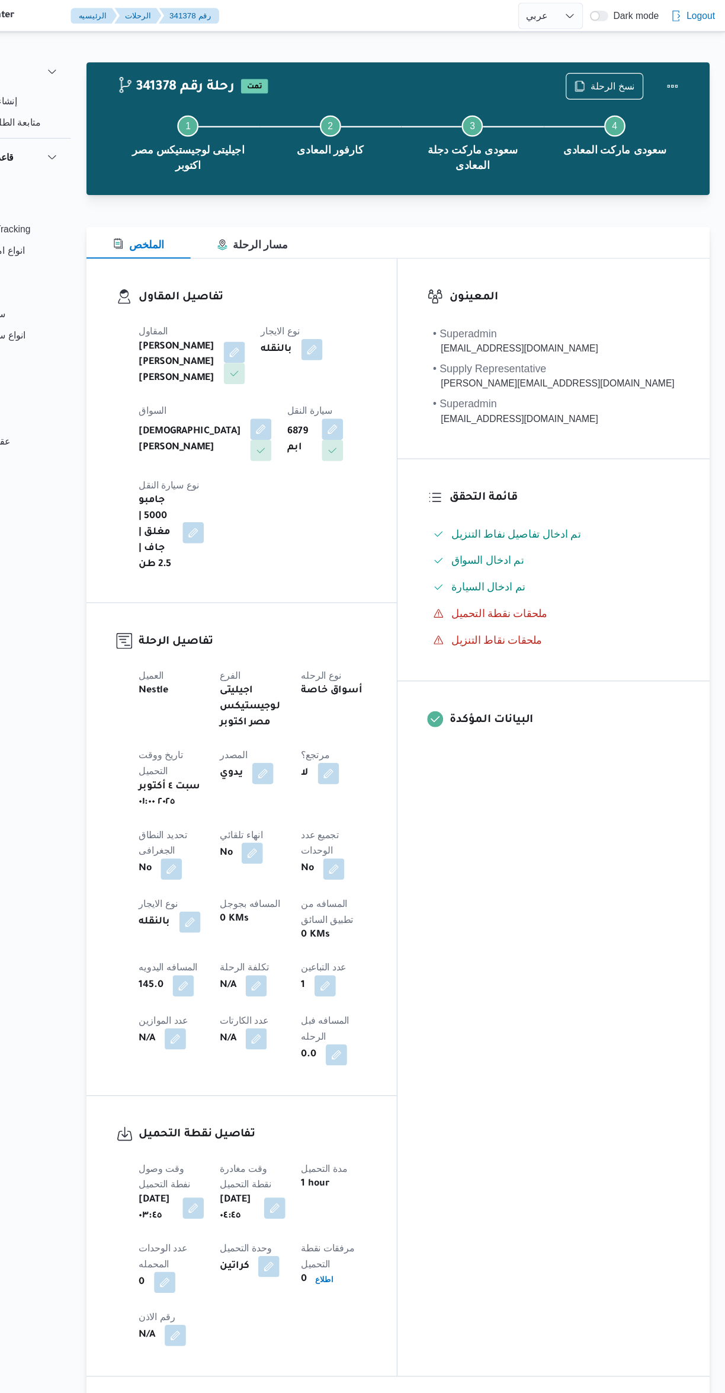
select select "ar"
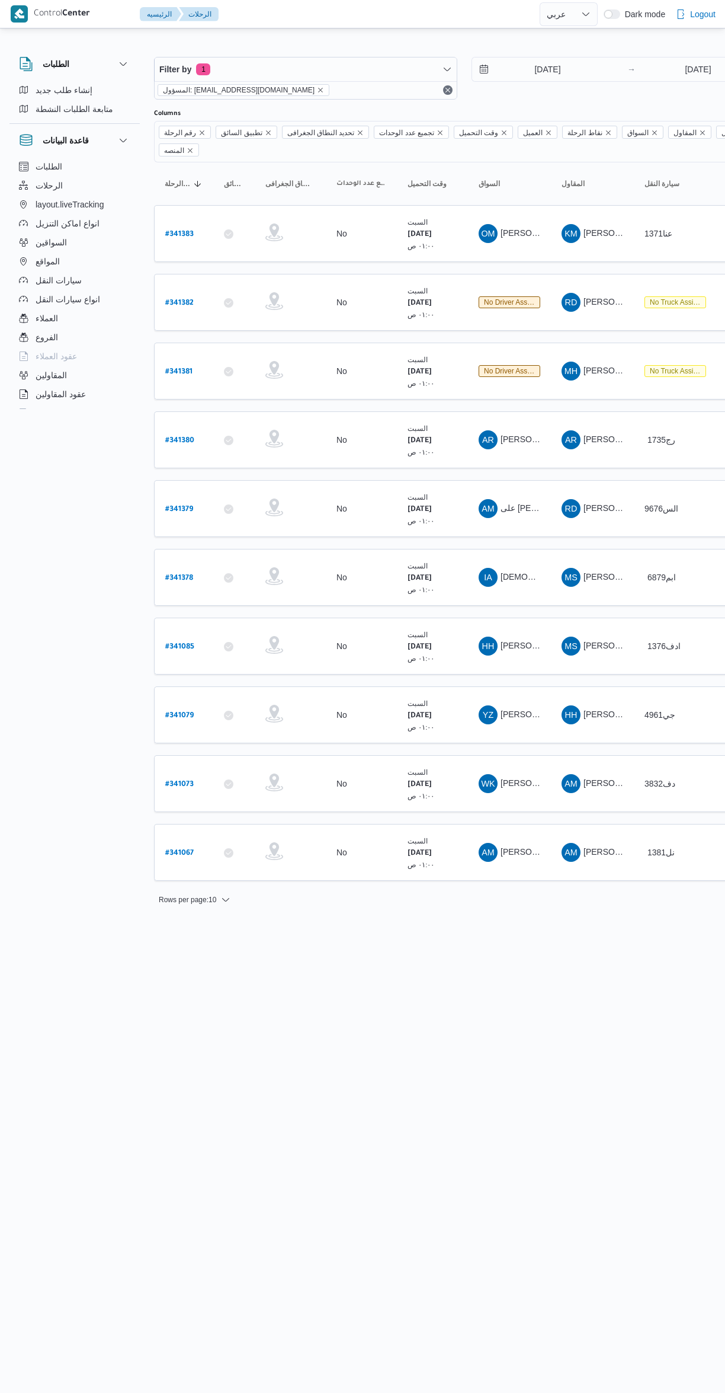
select select "ar"
